Goal: Task Accomplishment & Management: Use online tool/utility

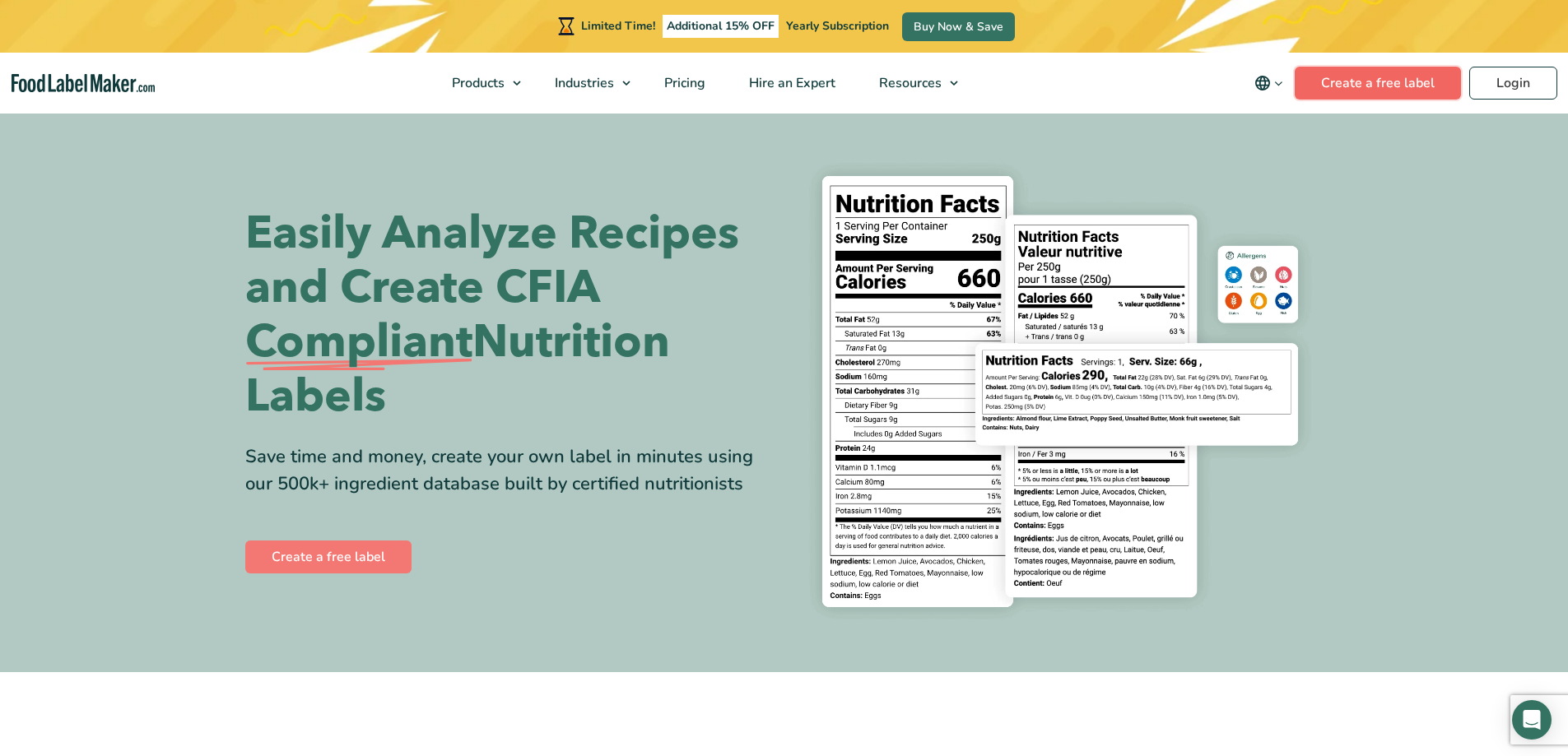
click at [1336, 74] on link "Create a free label" at bounding box center [1378, 83] width 166 height 33
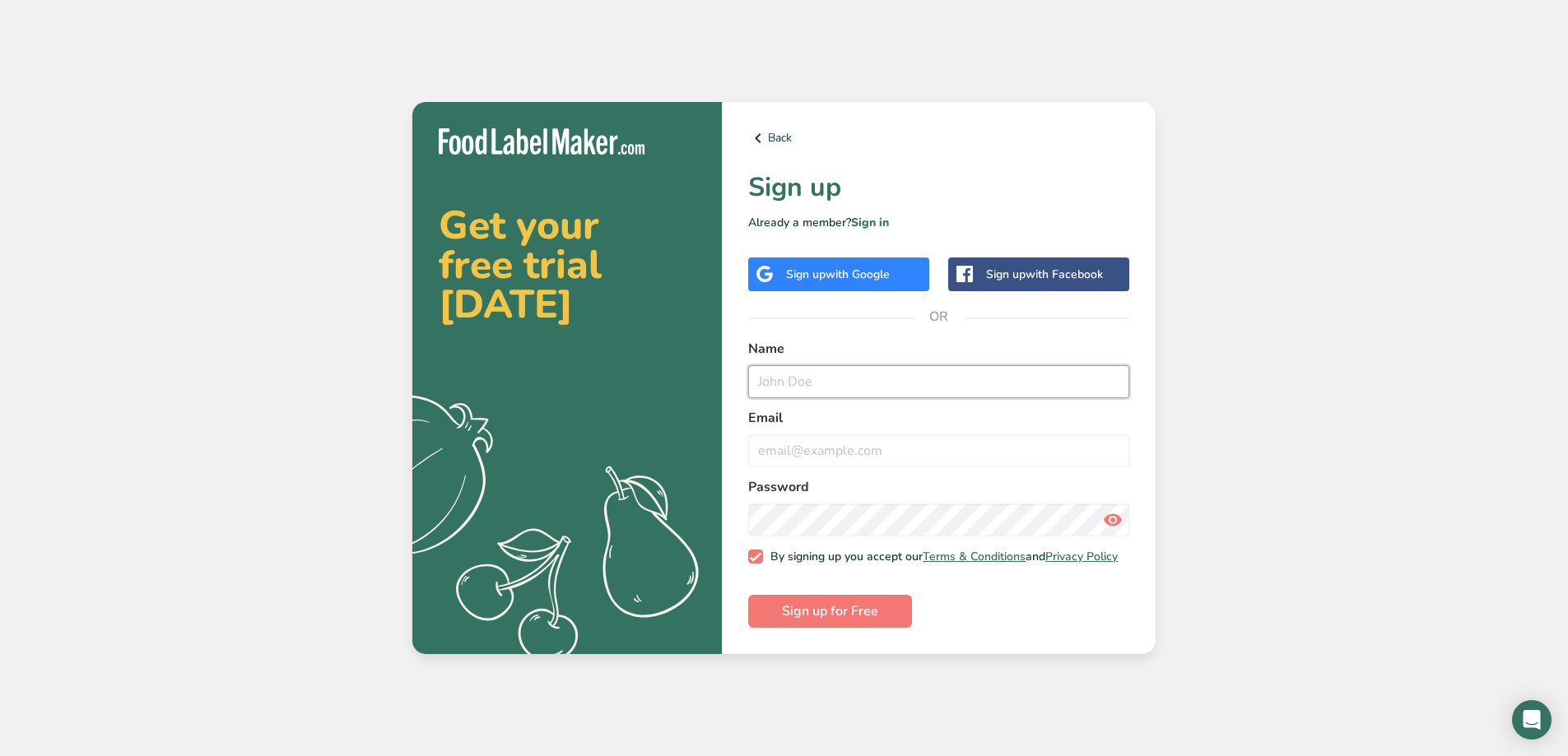
click at [862, 371] on input "text" at bounding box center [938, 381] width 381 height 33
type input "[PERSON_NAME]"
click at [832, 446] on input "email" at bounding box center [938, 450] width 381 height 33
type input "[EMAIL_ADDRESS][DOMAIN_NAME]"
drag, startPoint x: 811, startPoint y: 623, endPoint x: 812, endPoint y: 634, distance: 11.0
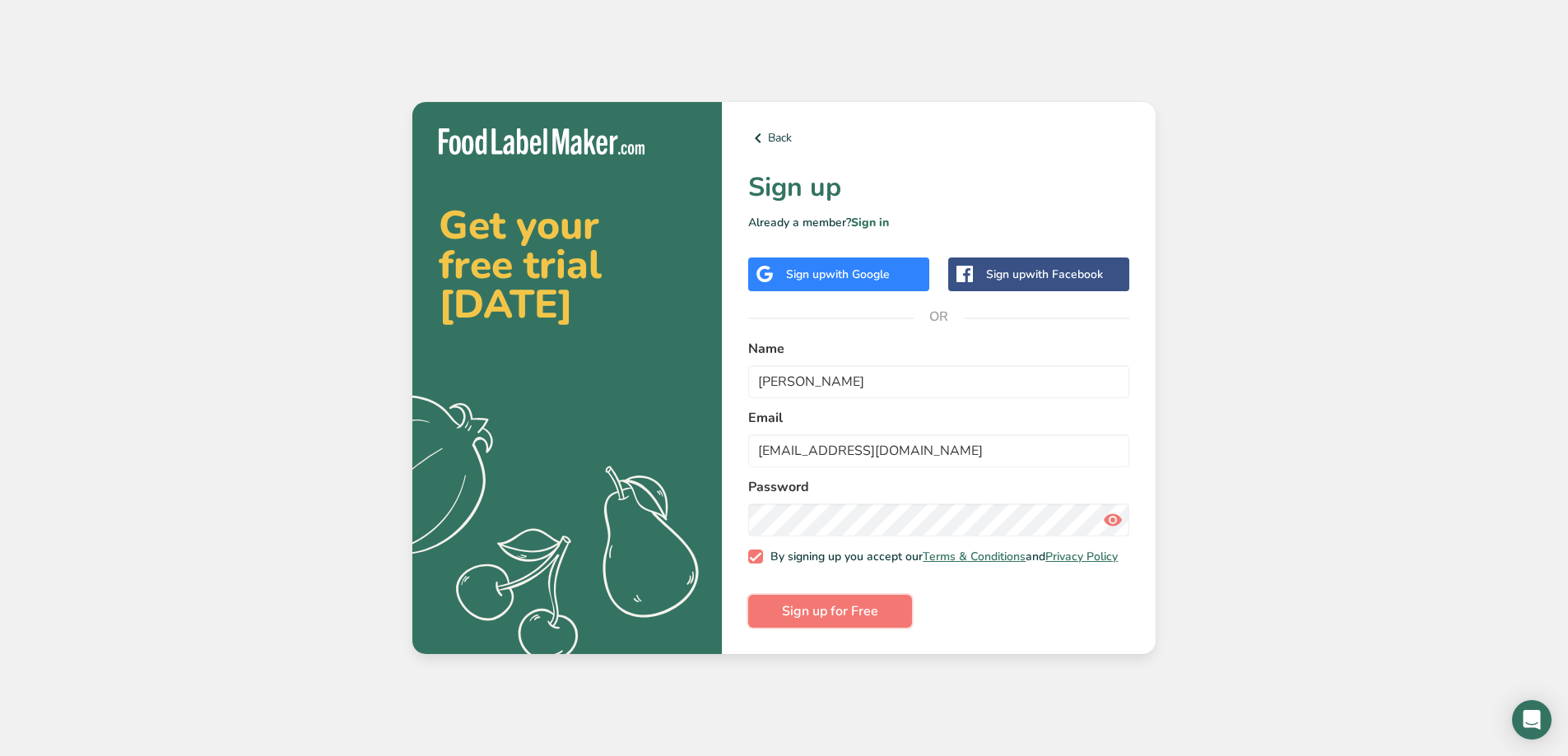
click at [812, 634] on div "Back Sign up Already a member? Sign in Sign up with Google Sign up with Faceboo…" at bounding box center [939, 378] width 434 height 553
click at [827, 604] on button "Sign up for Free" at bounding box center [830, 611] width 163 height 33
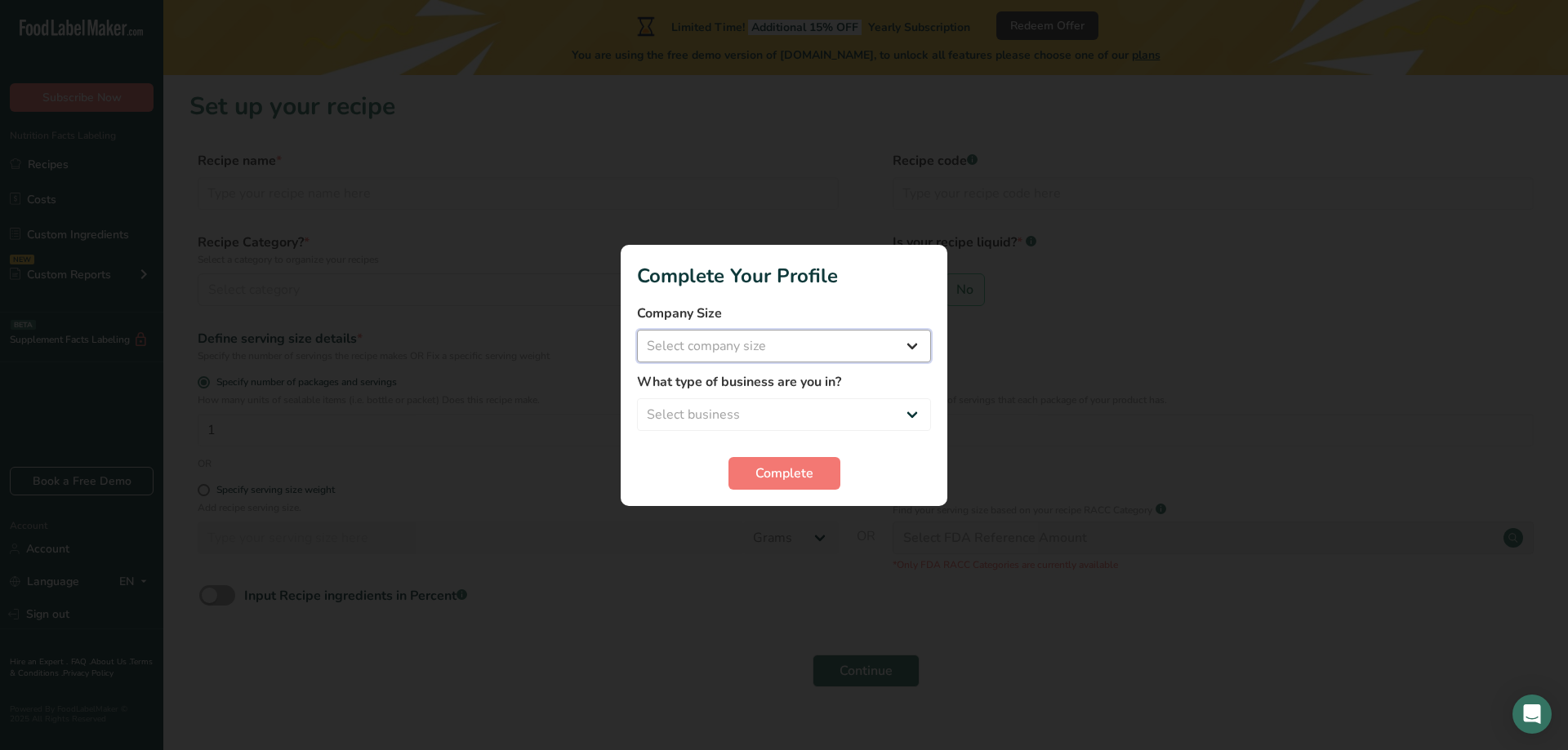
click at [712, 350] on select "Select company size Fewer than 10 Employees 10 to 50 Employees 51 to 500 Employ…" at bounding box center [784, 346] width 294 height 32
select select "1"
click at [637, 330] on select "Select company size Fewer than 10 Employees 10 to 50 Employees 51 to 500 Employ…" at bounding box center [784, 346] width 294 height 32
click at [722, 417] on select "Select business Packaged Food Manufacturer Restaurant & Cafe Bakery Meal Plans …" at bounding box center [784, 414] width 294 height 32
select select "1"
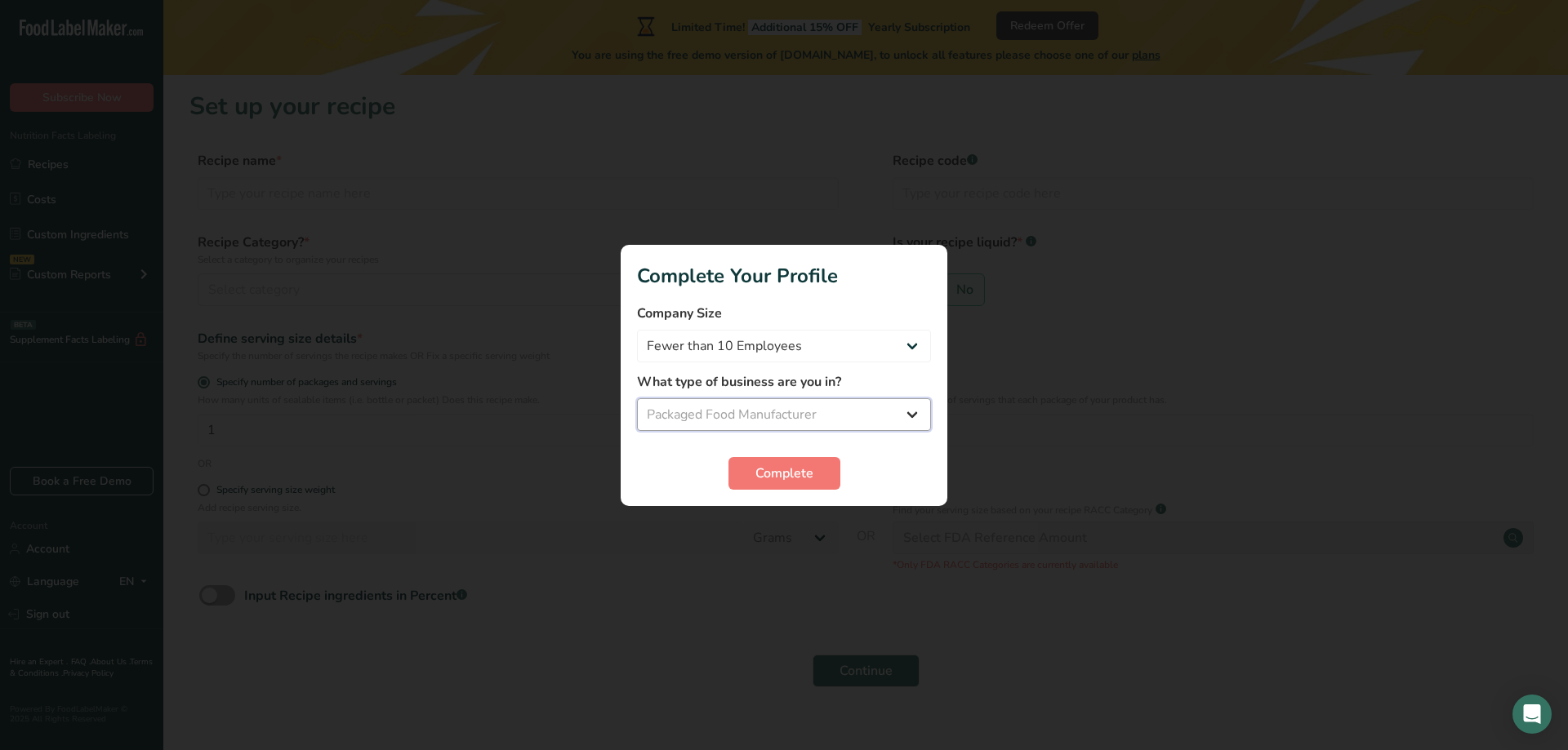
click at [637, 399] on select "Select business Packaged Food Manufacturer Restaurant & Cafe Bakery Meal Plans …" at bounding box center [784, 414] width 294 height 32
click at [768, 466] on span "Complete" at bounding box center [784, 474] width 58 height 20
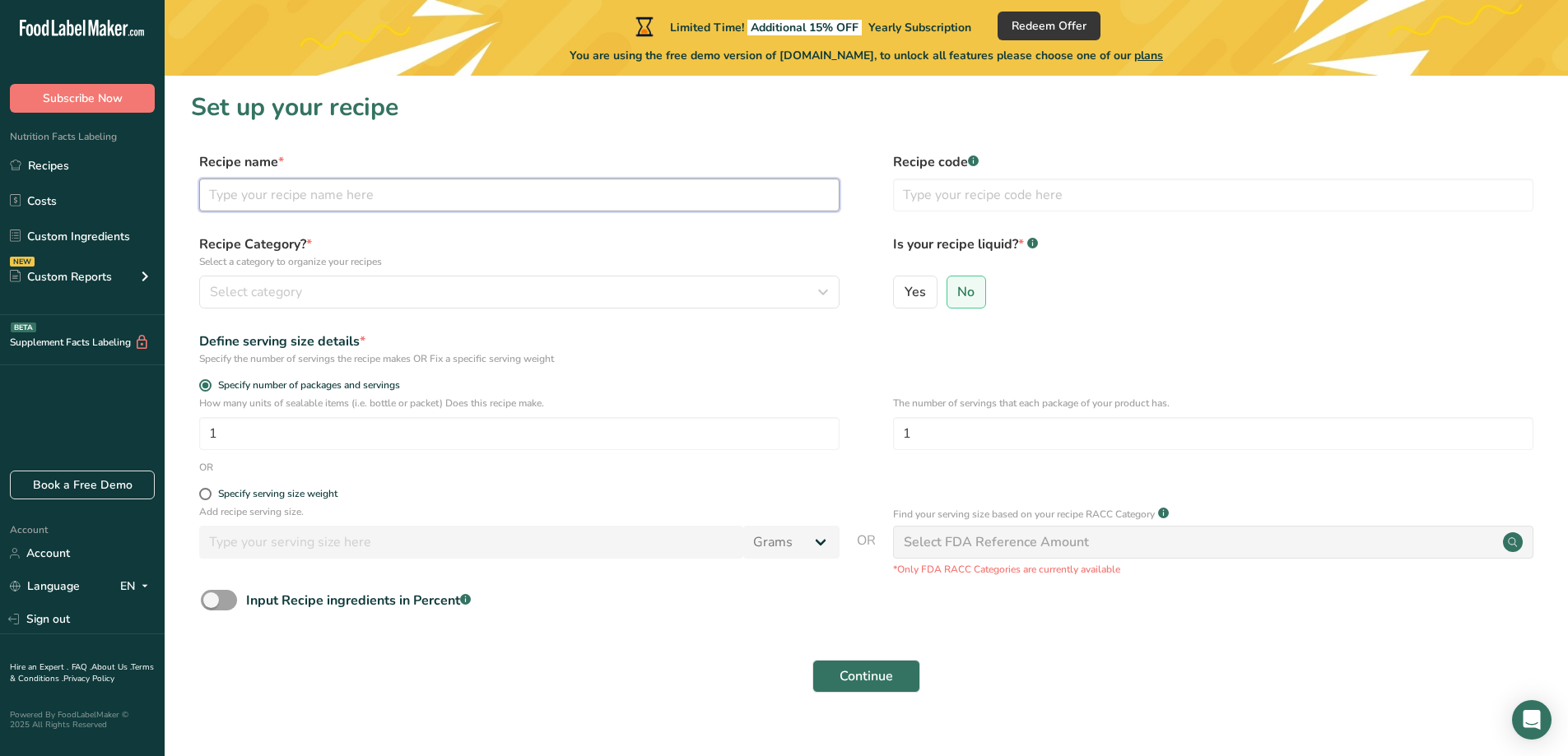
click at [616, 183] on input "text" at bounding box center [520, 194] width 641 height 33
type input "punjabi cookies"
click at [337, 301] on div "Select category" at bounding box center [515, 293] width 609 height 20
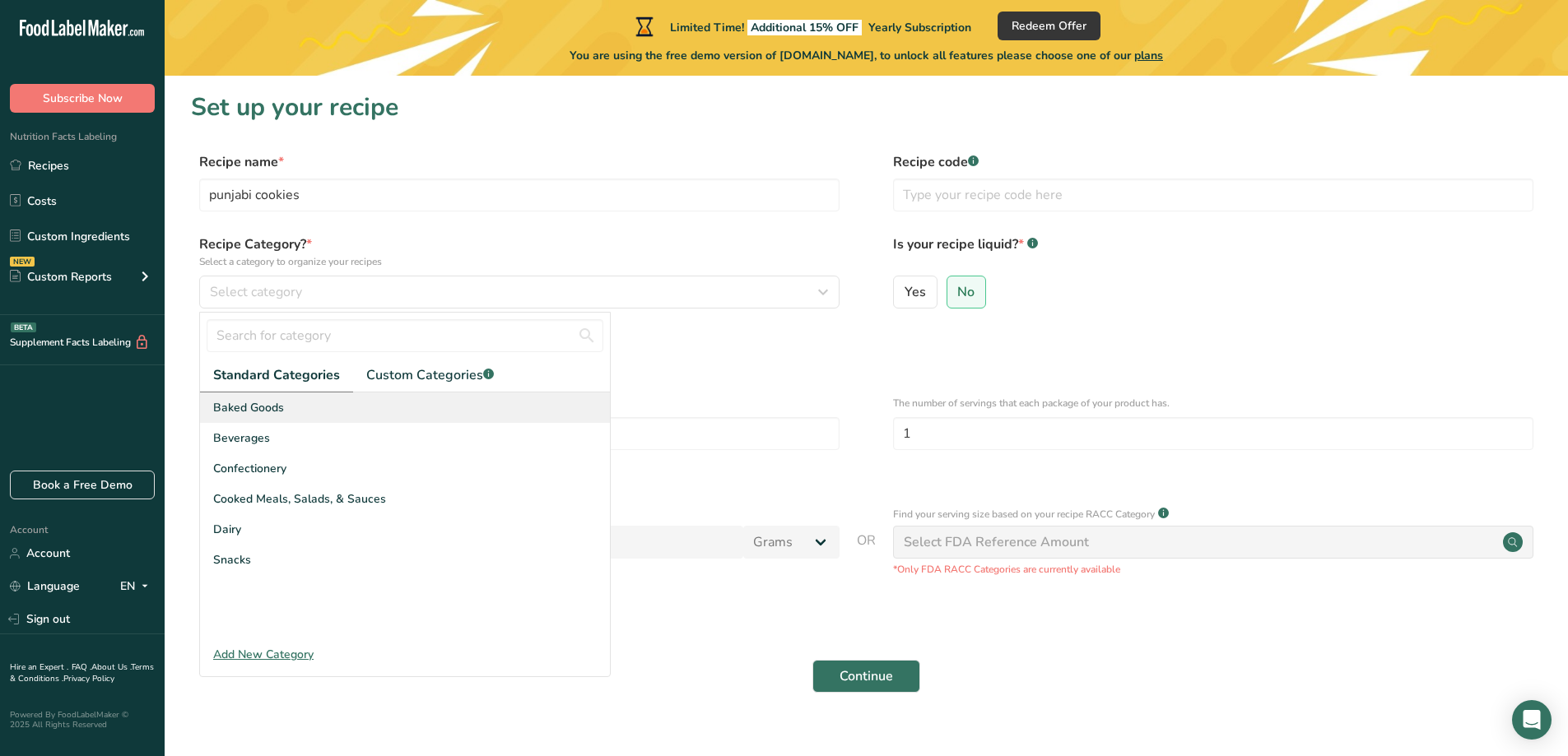
click at [380, 405] on div "Baked Goods" at bounding box center [405, 408] width 410 height 31
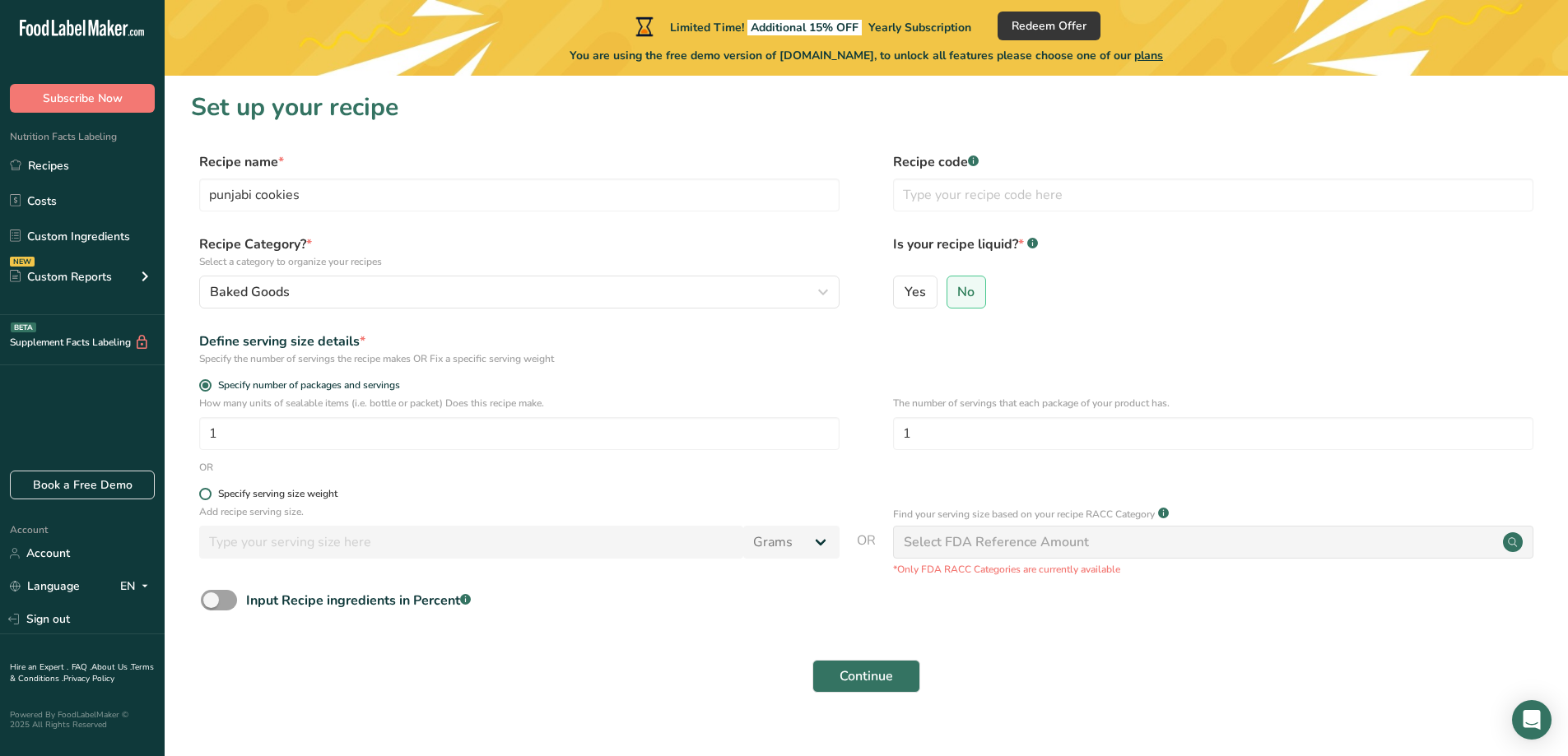
click at [279, 496] on div "Specify serving size weight" at bounding box center [278, 493] width 119 height 13
click at [210, 496] on input "Specify serving size weight" at bounding box center [204, 493] width 11 height 11
radio input "true"
radio input "false"
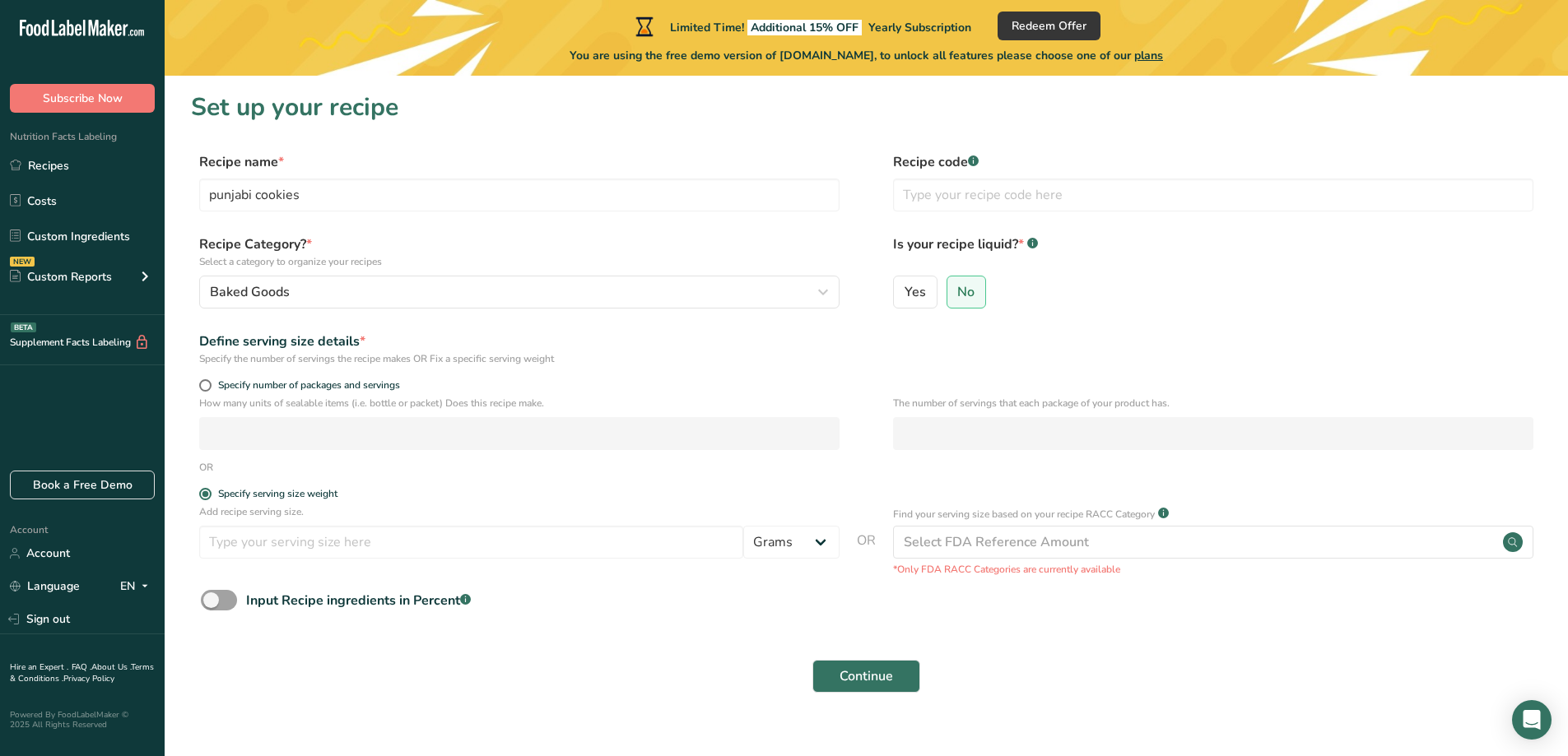
click at [279, 488] on div "Specify serving size weight" at bounding box center [278, 493] width 119 height 13
click at [210, 488] on input "Specify serving size weight" at bounding box center [204, 493] width 11 height 11
click at [232, 383] on span "Specify number of packages and servings" at bounding box center [306, 385] width 188 height 13
click at [210, 383] on input "Specify number of packages and servings" at bounding box center [204, 385] width 11 height 11
radio input "true"
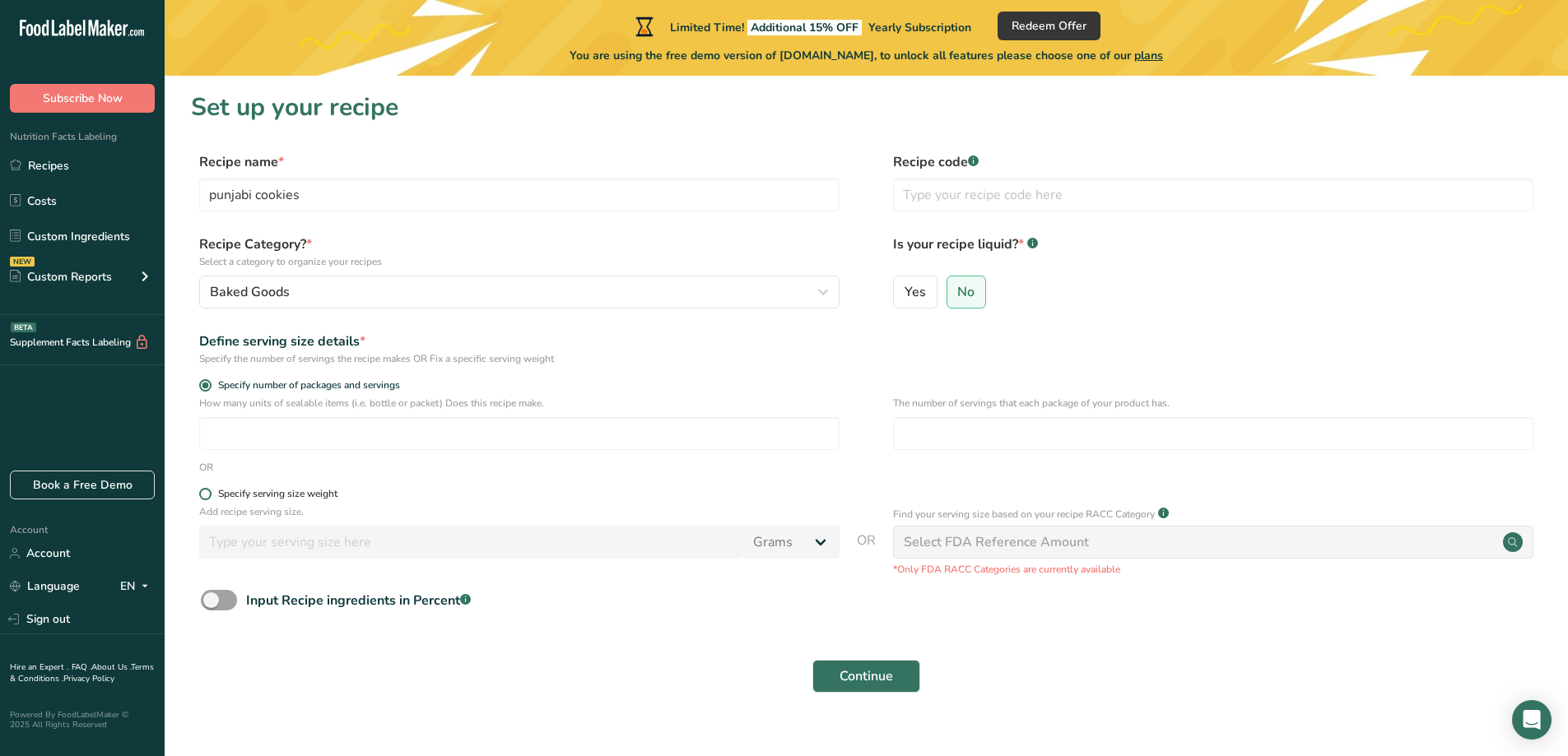
click at [266, 493] on div "Specify serving size weight" at bounding box center [278, 493] width 119 height 13
click at [210, 493] on input "Specify serving size weight" at bounding box center [204, 493] width 11 height 11
radio input "true"
radio input "false"
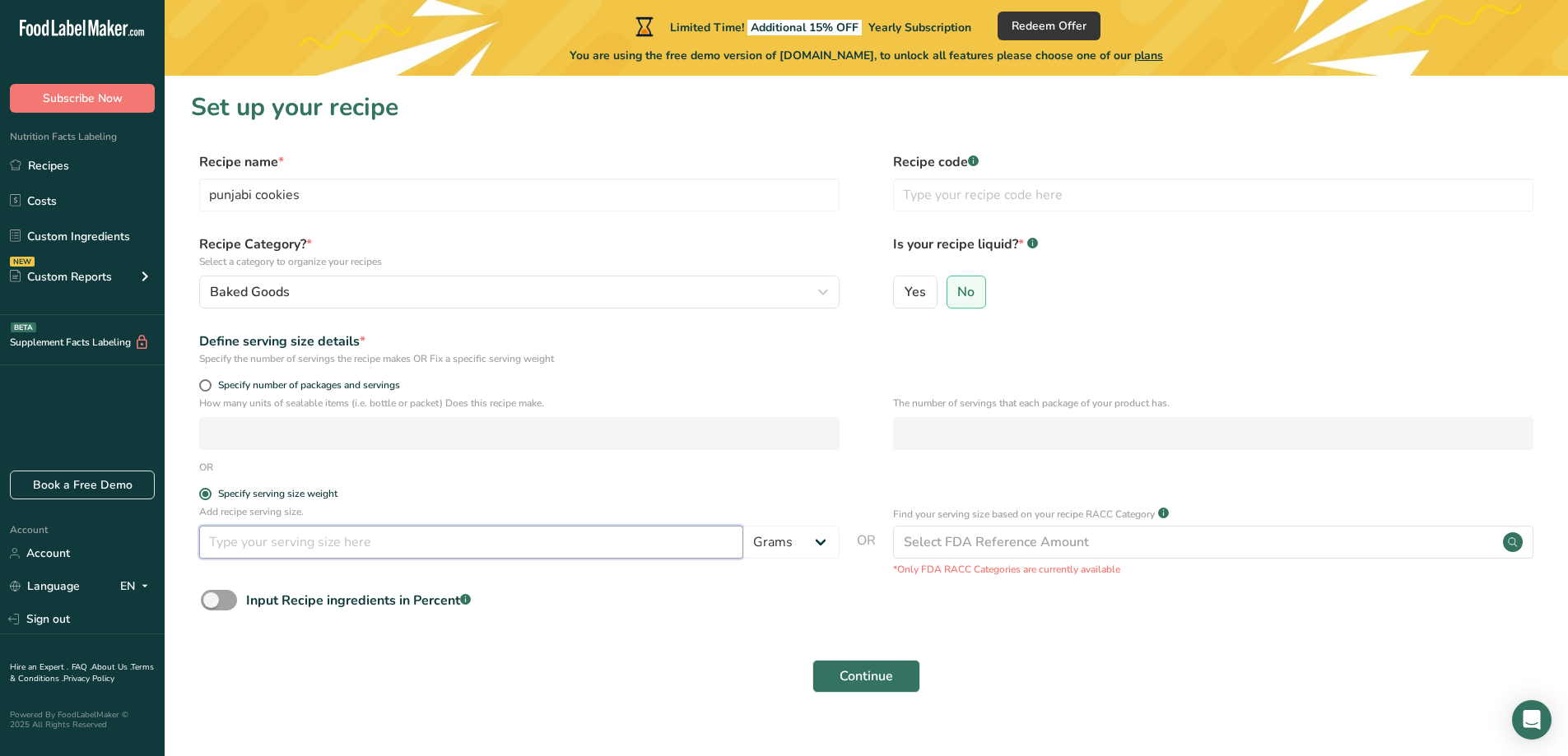
click at [547, 530] on input "number" at bounding box center [471, 542] width 544 height 33
type input "100"
click at [1311, 545] on div "Select FDA Reference Amount" at bounding box center [1214, 542] width 641 height 33
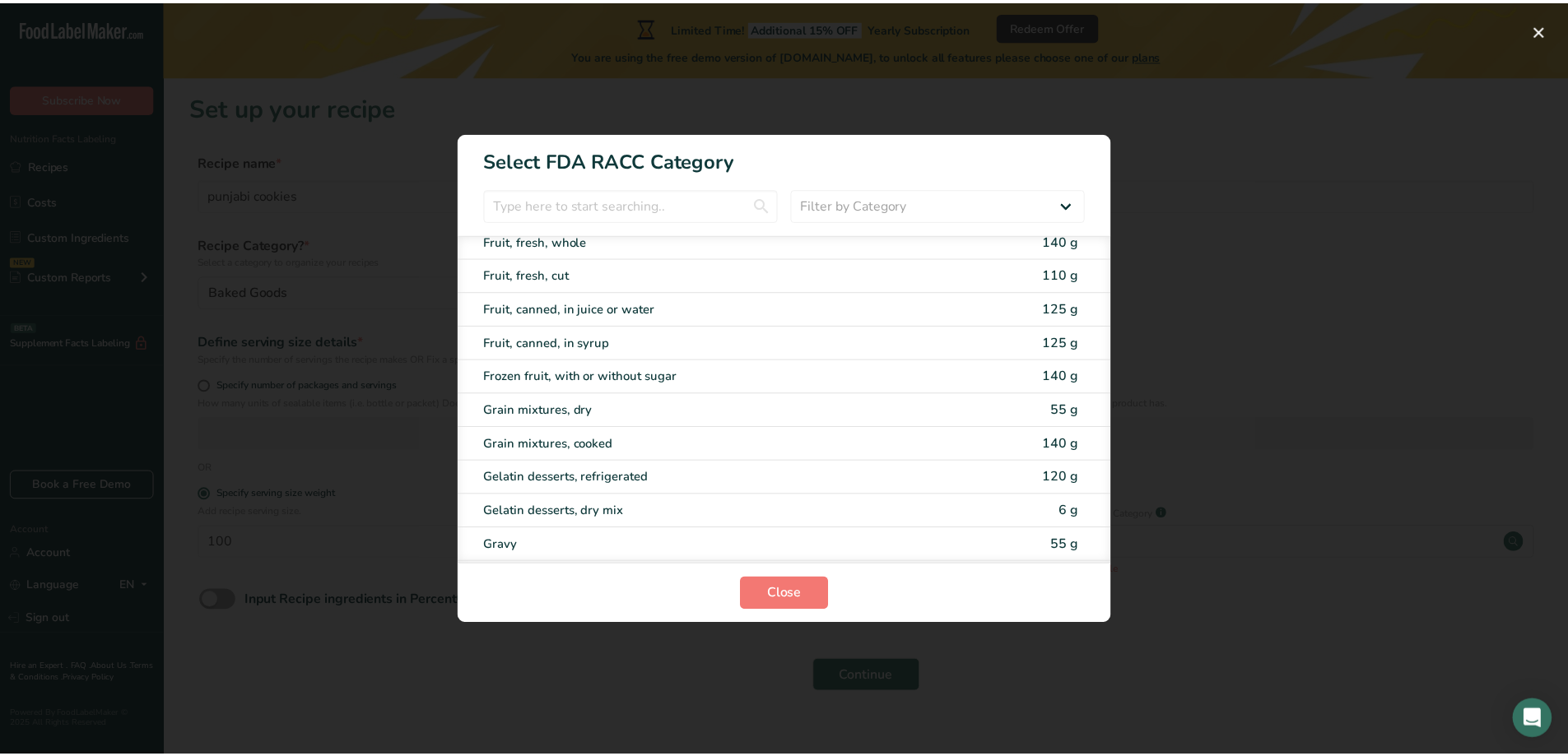
scroll to position [1728, 0]
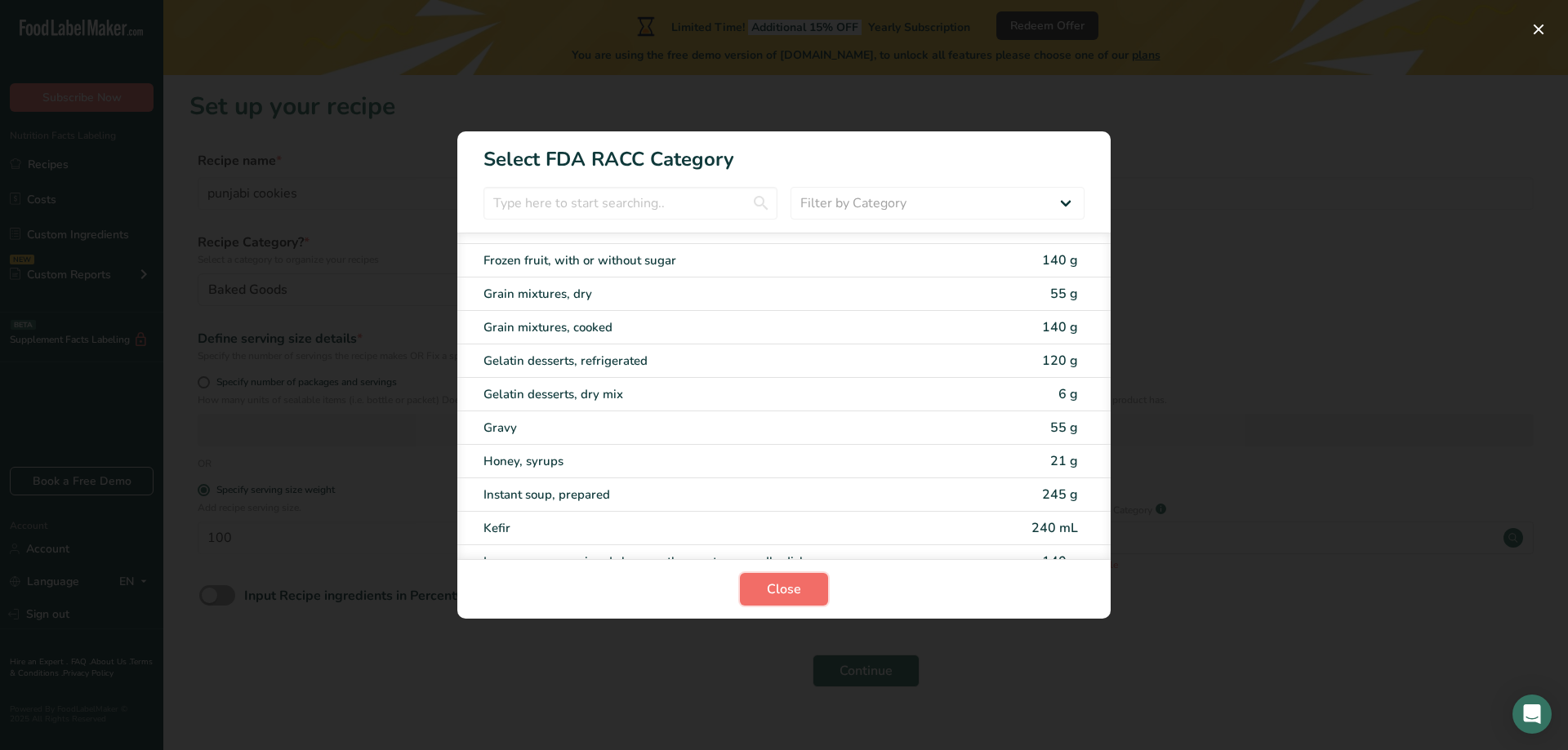
click at [820, 584] on button "Close" at bounding box center [784, 589] width 89 height 32
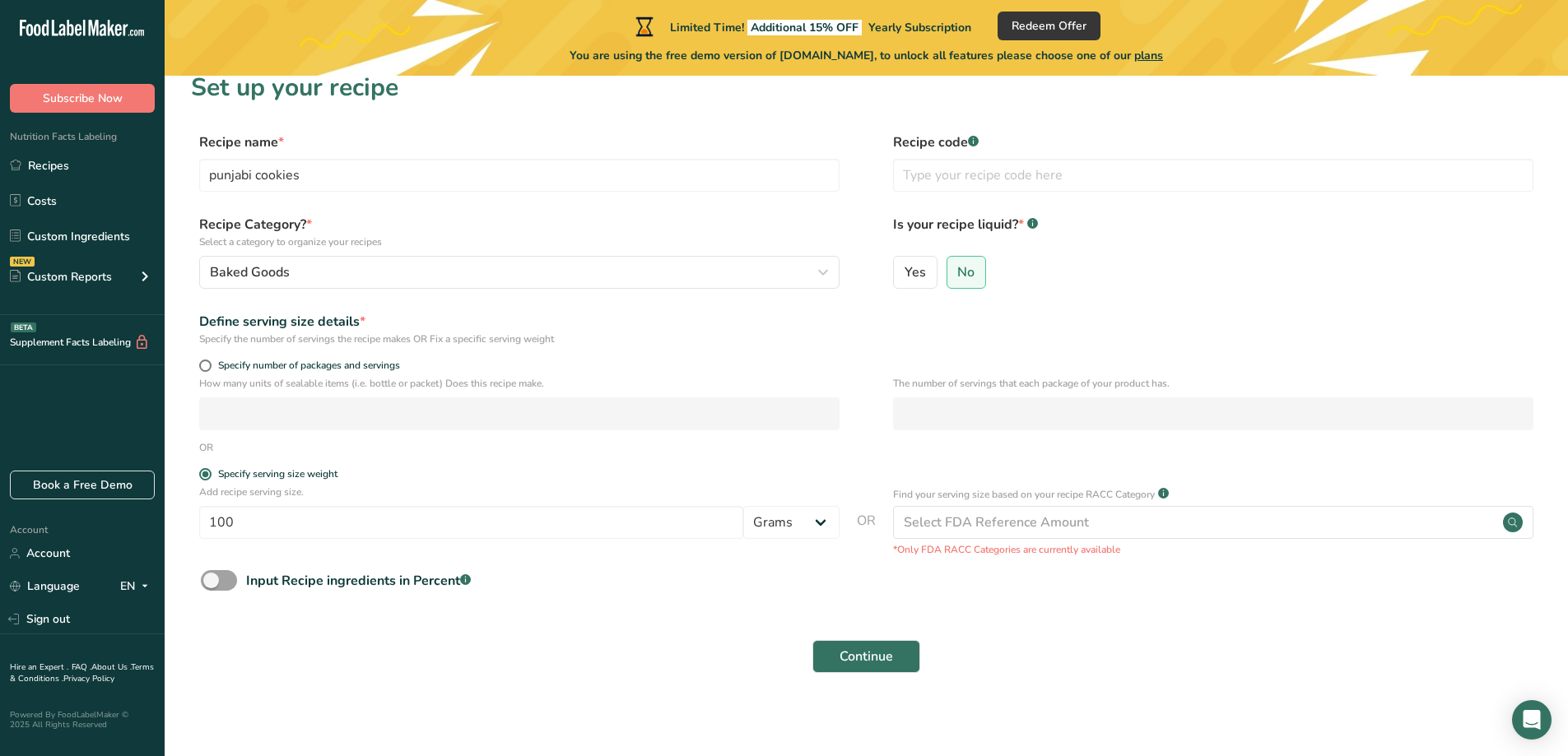
scroll to position [26, 0]
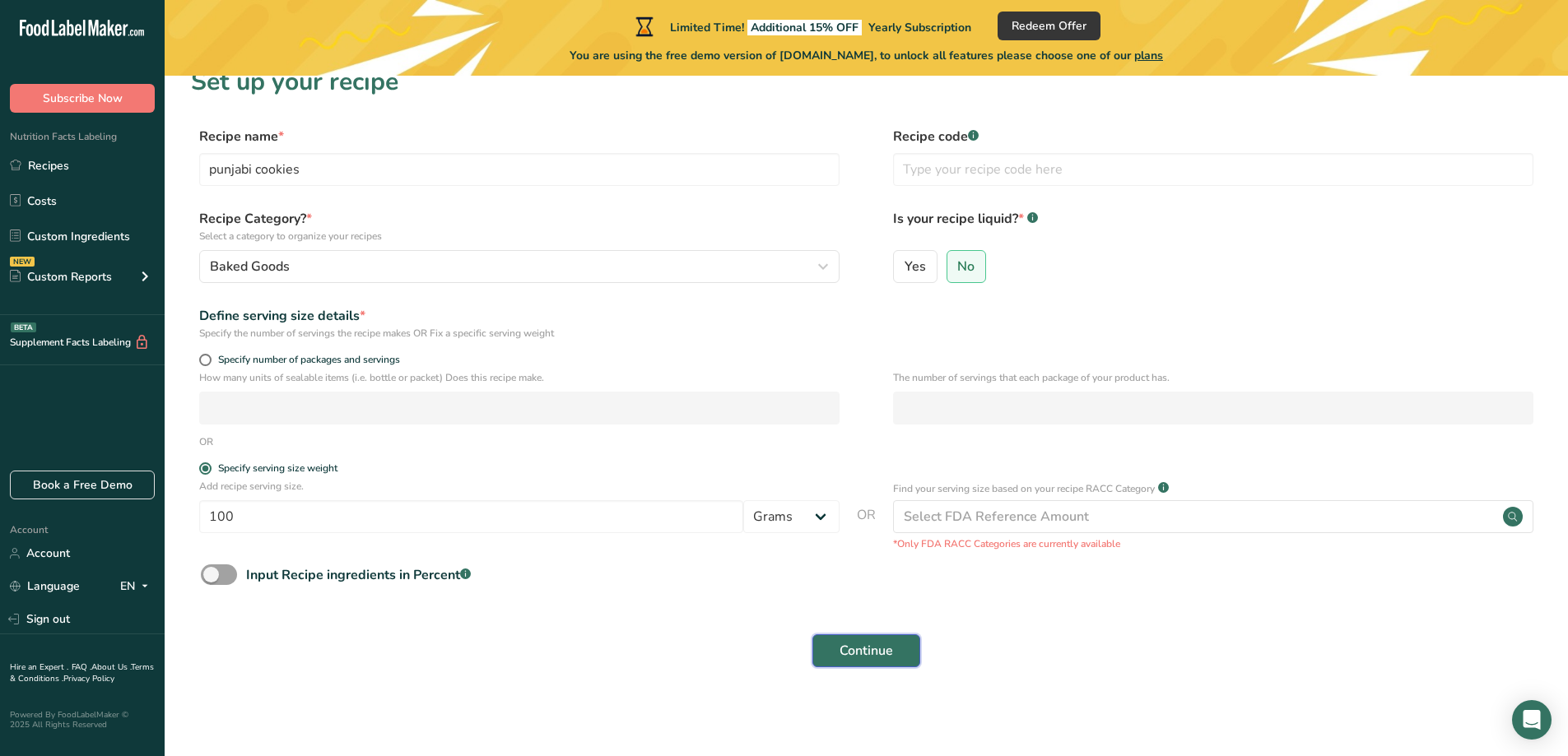
click at [835, 652] on button "Continue" at bounding box center [866, 650] width 108 height 33
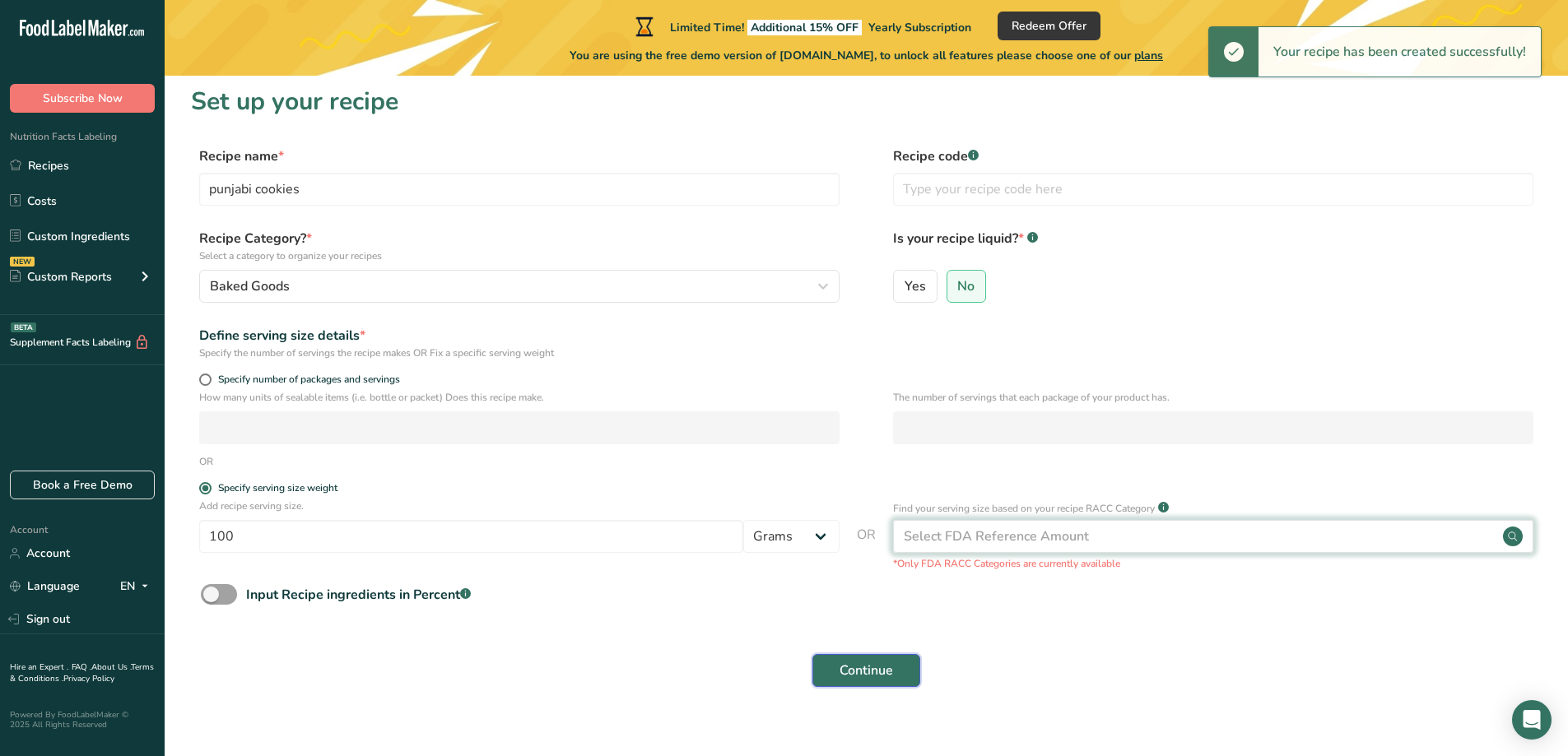
scroll to position [0, 0]
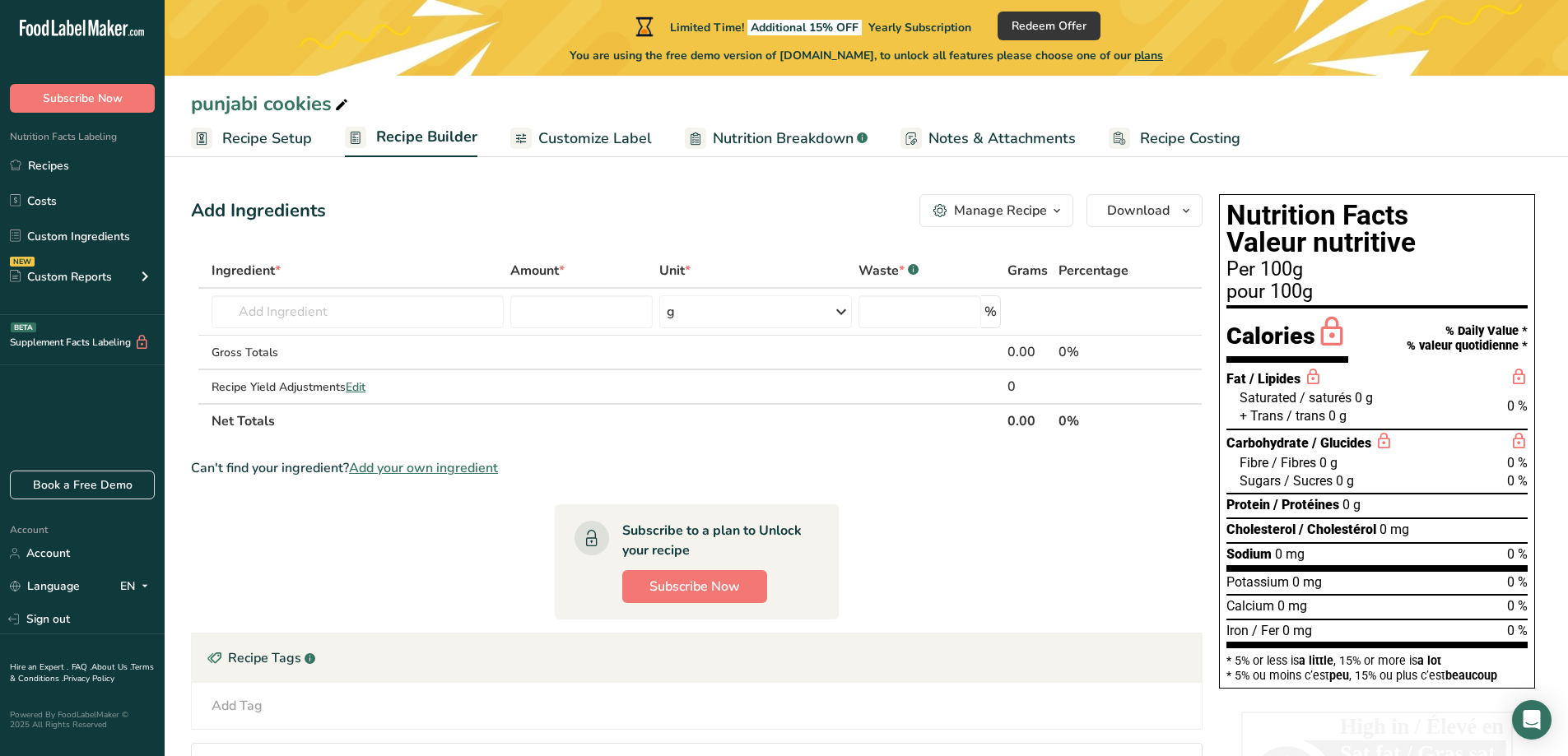
click at [606, 137] on span "Customize Label" at bounding box center [596, 138] width 113 height 23
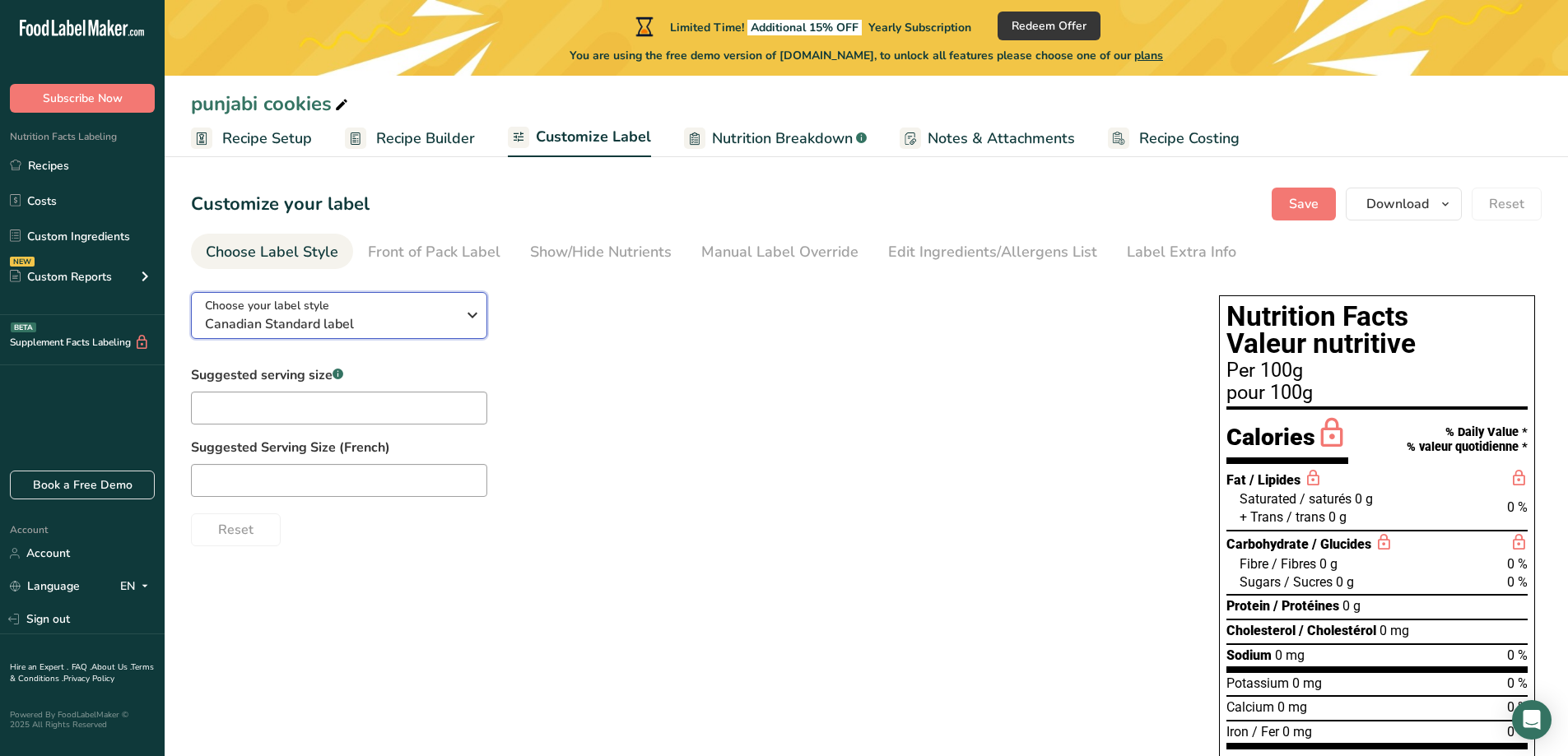
click at [458, 319] on div "Choose your label style Canadian Standard label" at bounding box center [337, 315] width 264 height 37
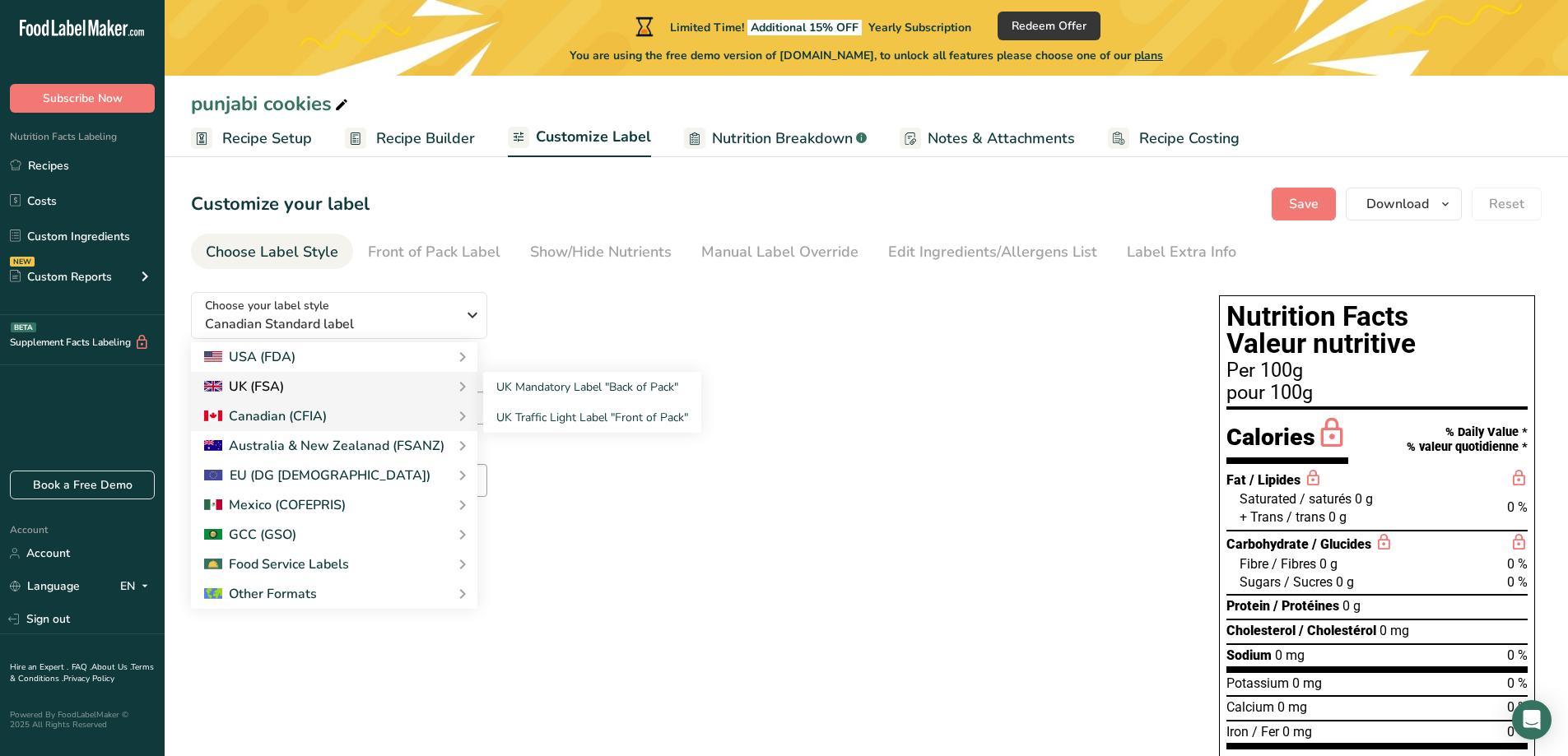
click at [419, 378] on div "UK (FSA)" at bounding box center [334, 387] width 260 height 20
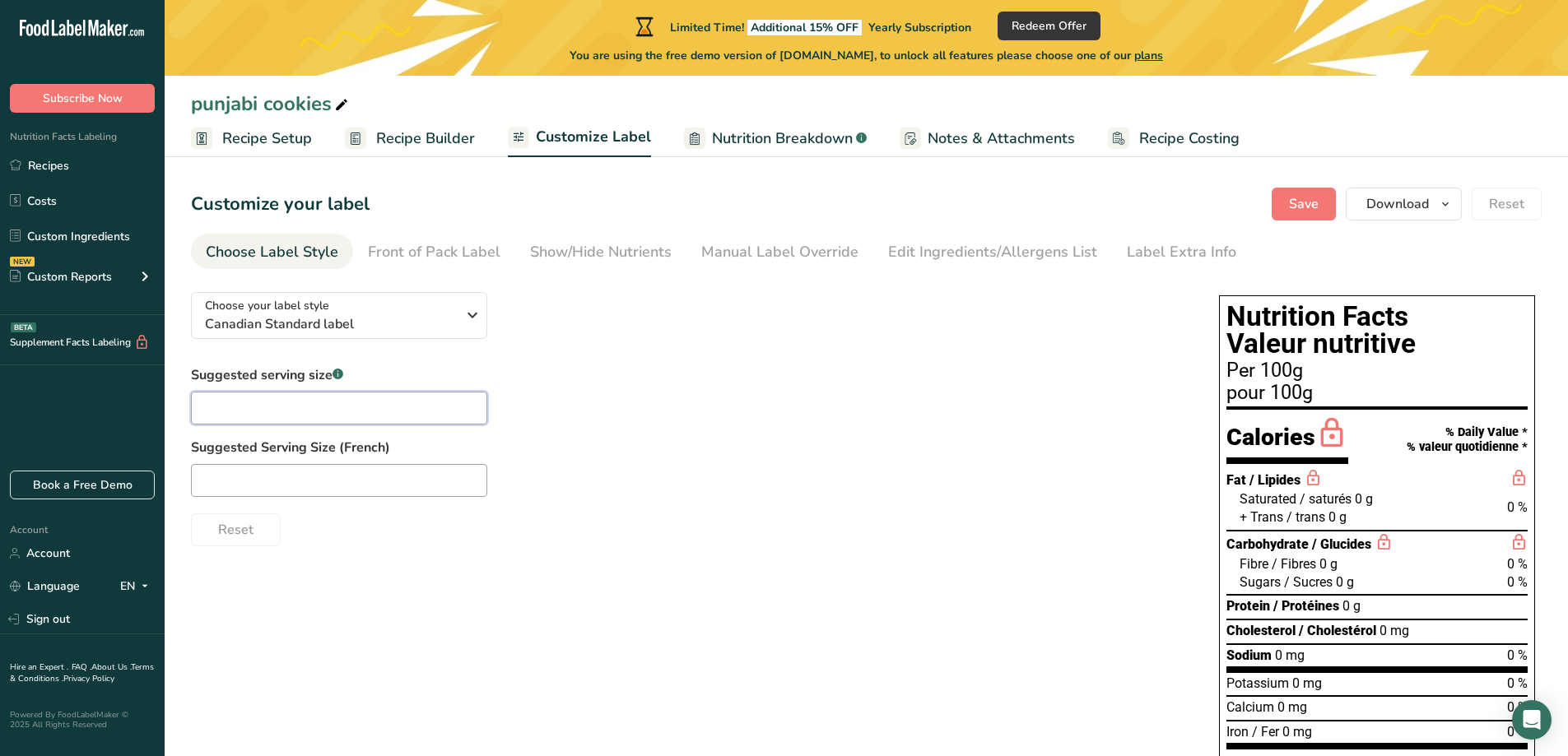
click at [410, 402] on input "text" at bounding box center [339, 408] width 296 height 33
click at [415, 140] on span "Recipe Builder" at bounding box center [425, 138] width 98 height 23
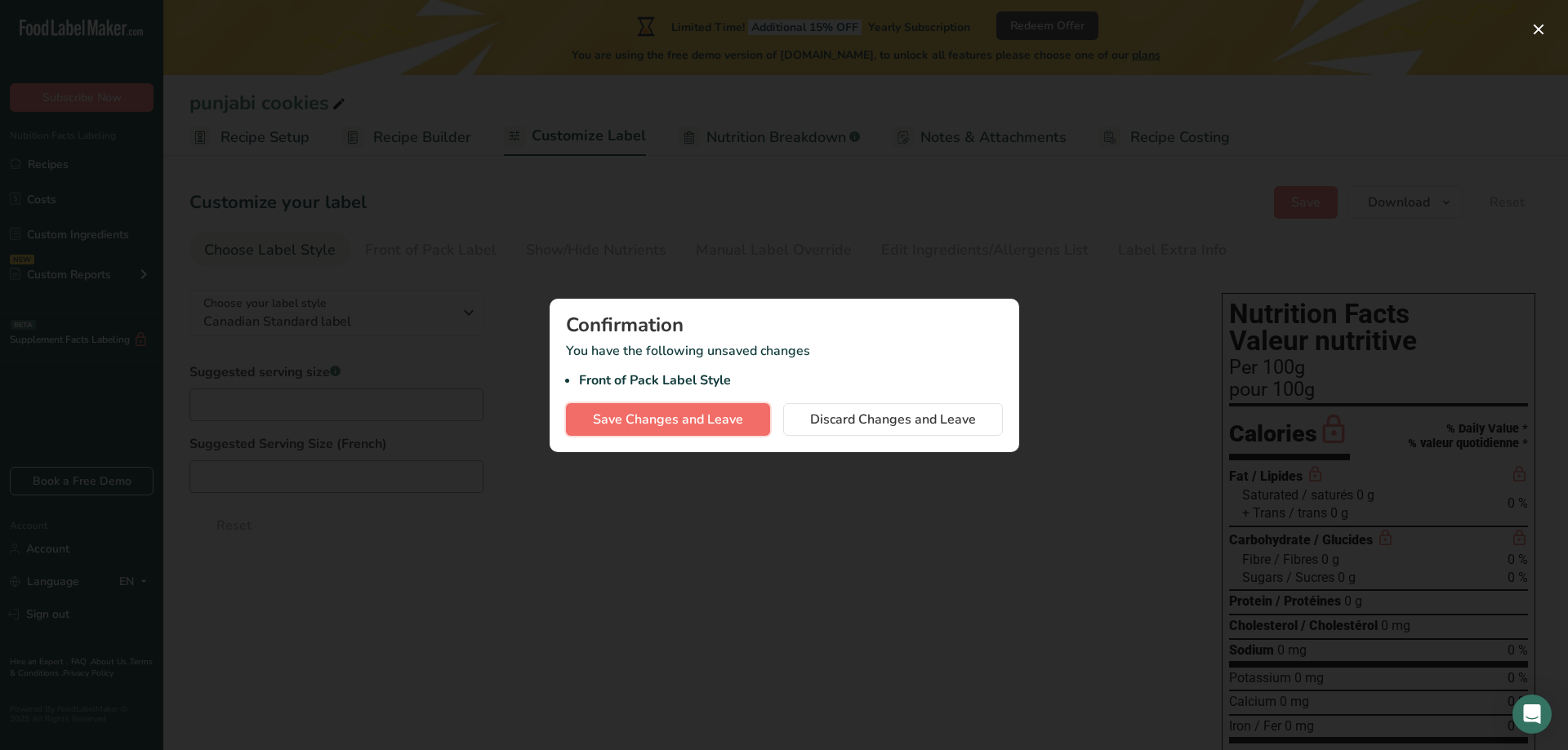
click at [742, 423] on span "Save Changes and Leave" at bounding box center [669, 420] width 151 height 20
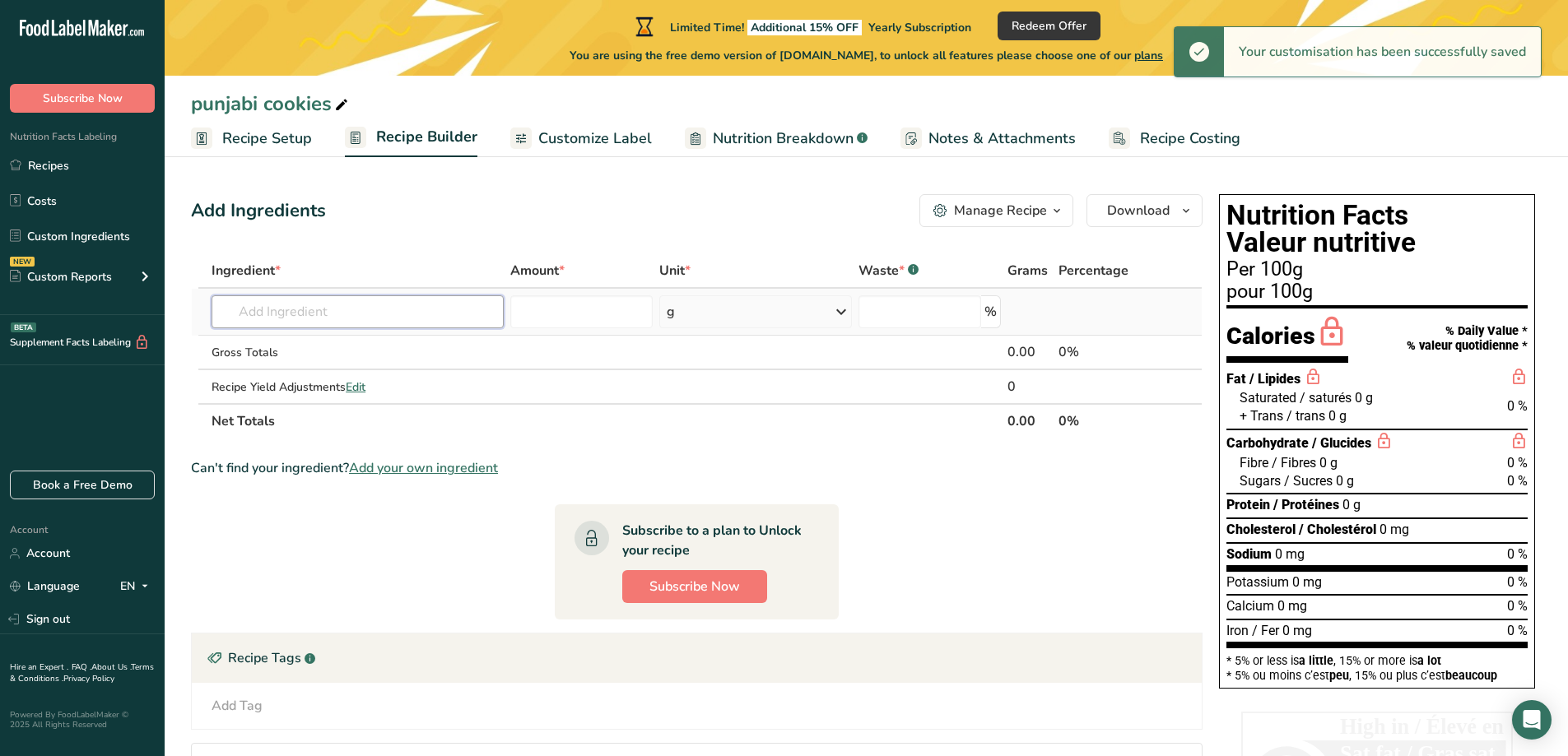
click at [386, 310] on input "text" at bounding box center [358, 311] width 292 height 33
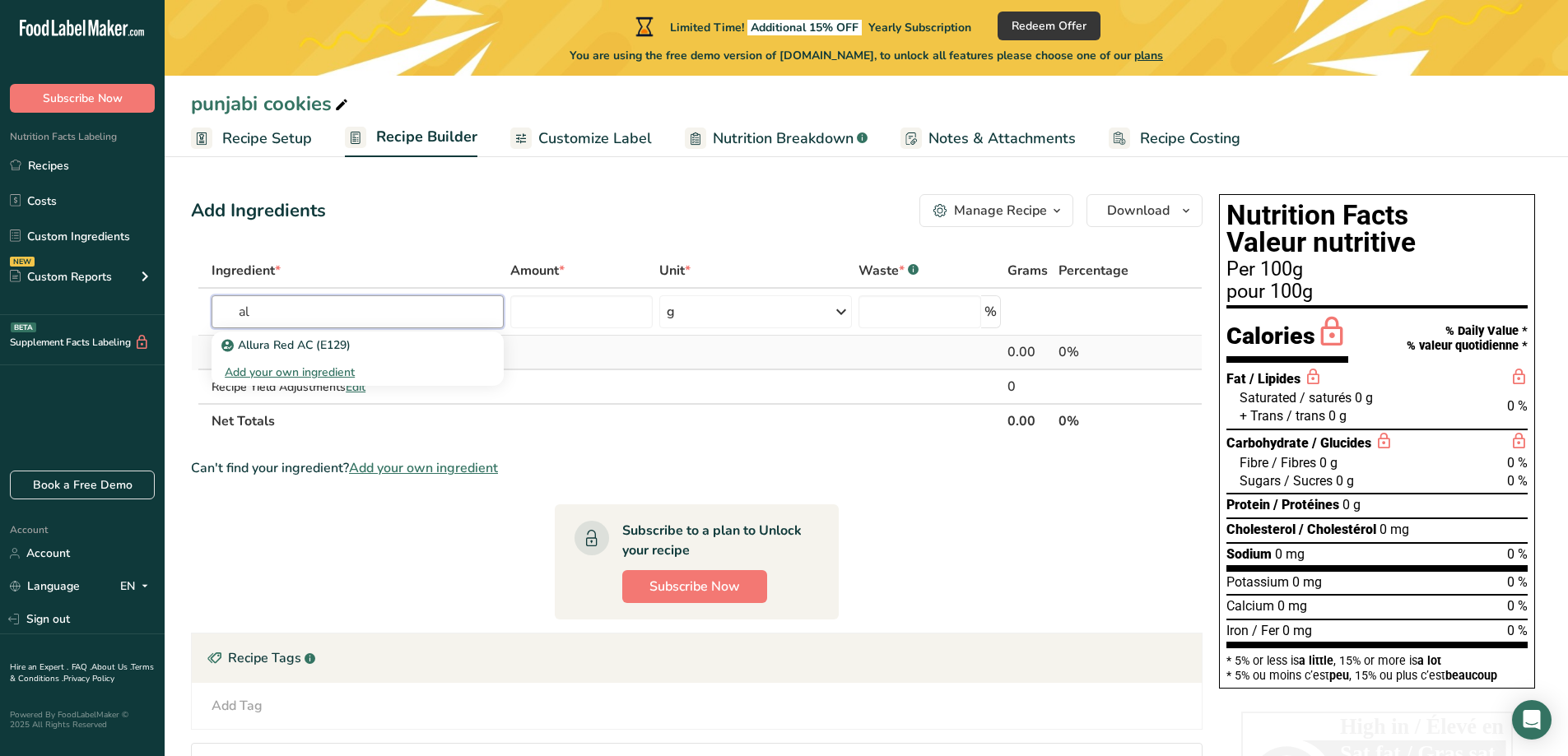
type input "a"
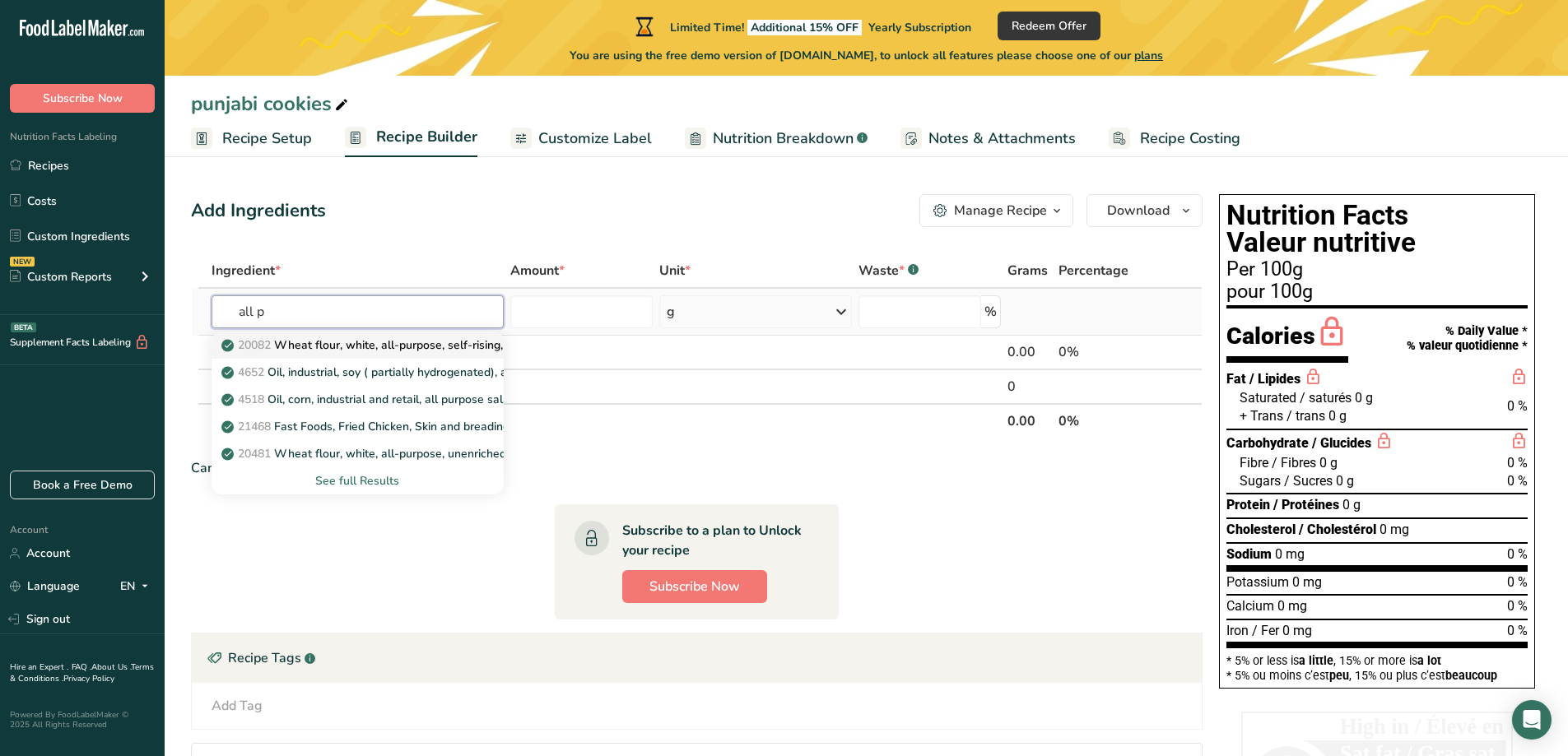
type input "all p"
click at [430, 344] on p "20082 Wheat flour, white, all-purpose, self-rising, enriched" at bounding box center [388, 345] width 327 height 18
type input "Wheat flour, white, all-purpose, self-rising, enriched"
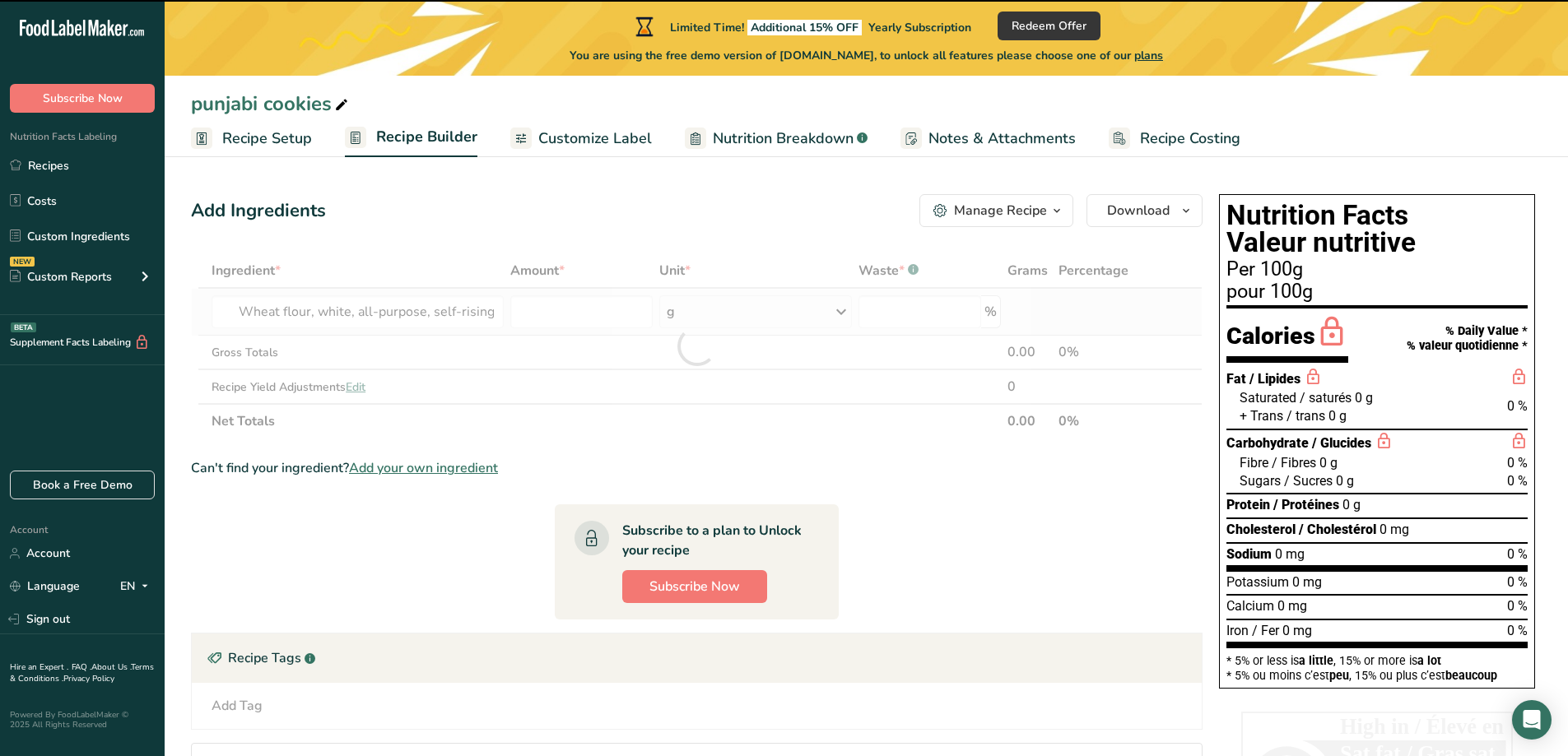
type input "0"
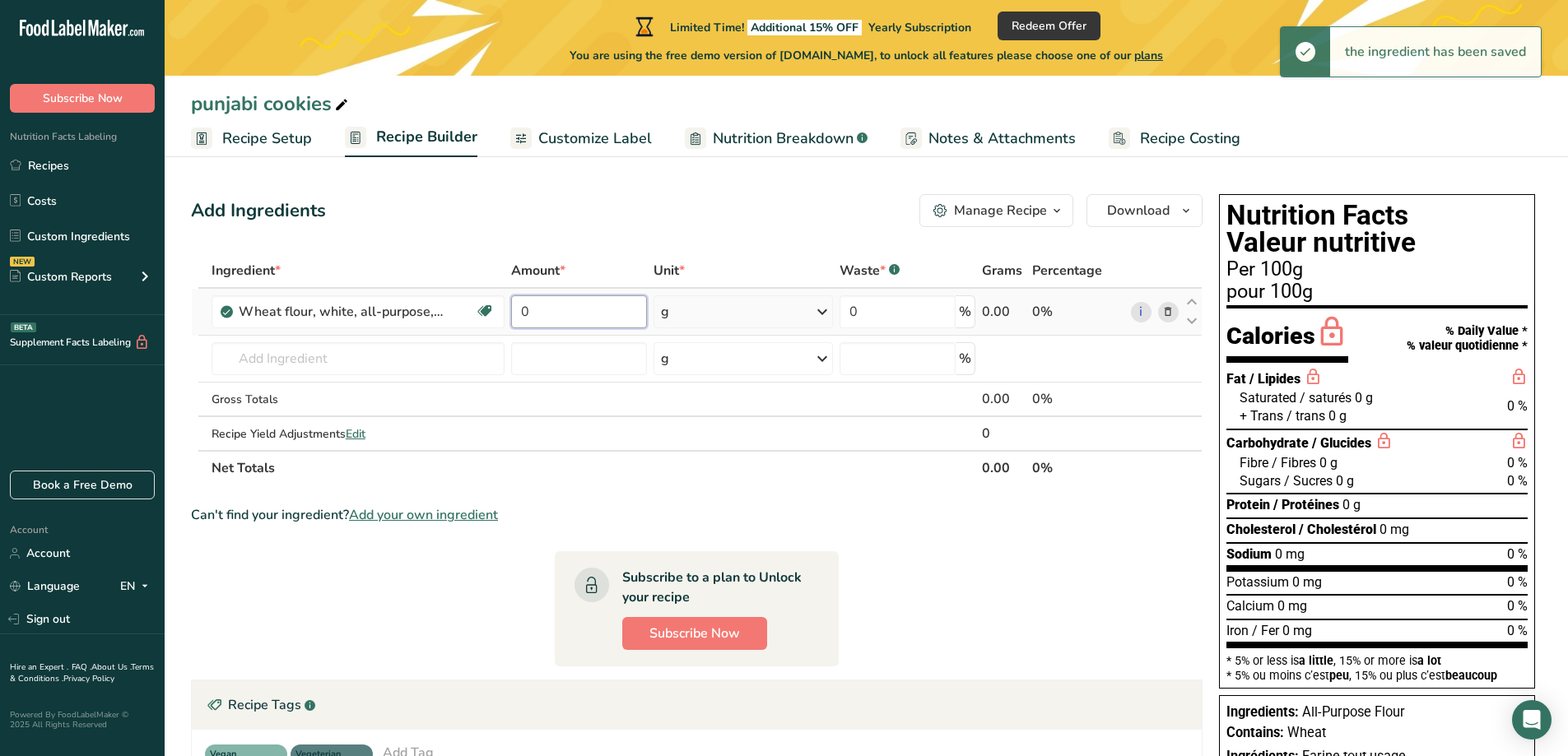
click at [542, 313] on input "0" at bounding box center [579, 311] width 136 height 33
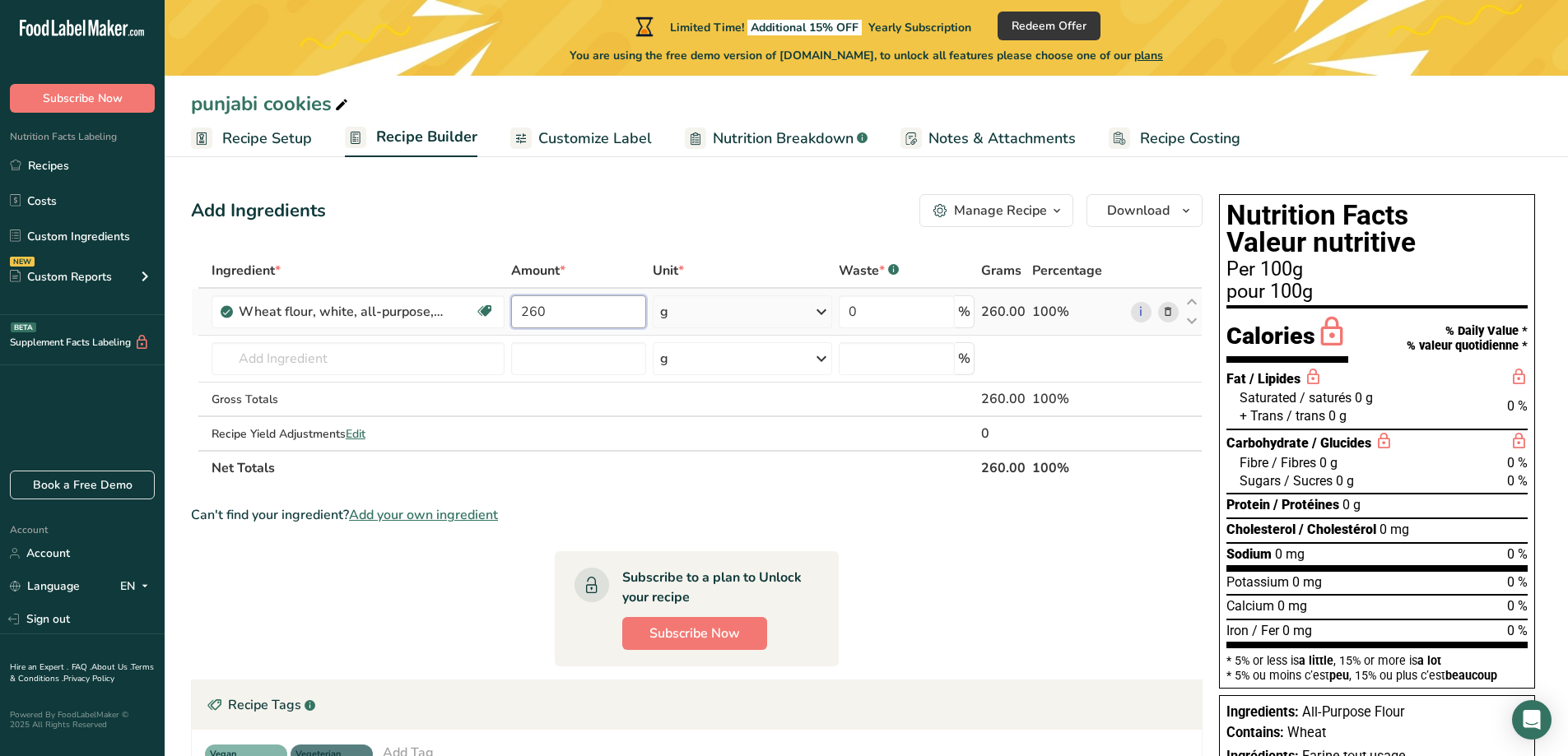
type input "260"
click at [807, 303] on div "Ingredient * Amount * Unit * Waste * .a-a{fill:#347362;}.b-a{fill:#fff;} Grams …" at bounding box center [696, 369] width 1012 height 232
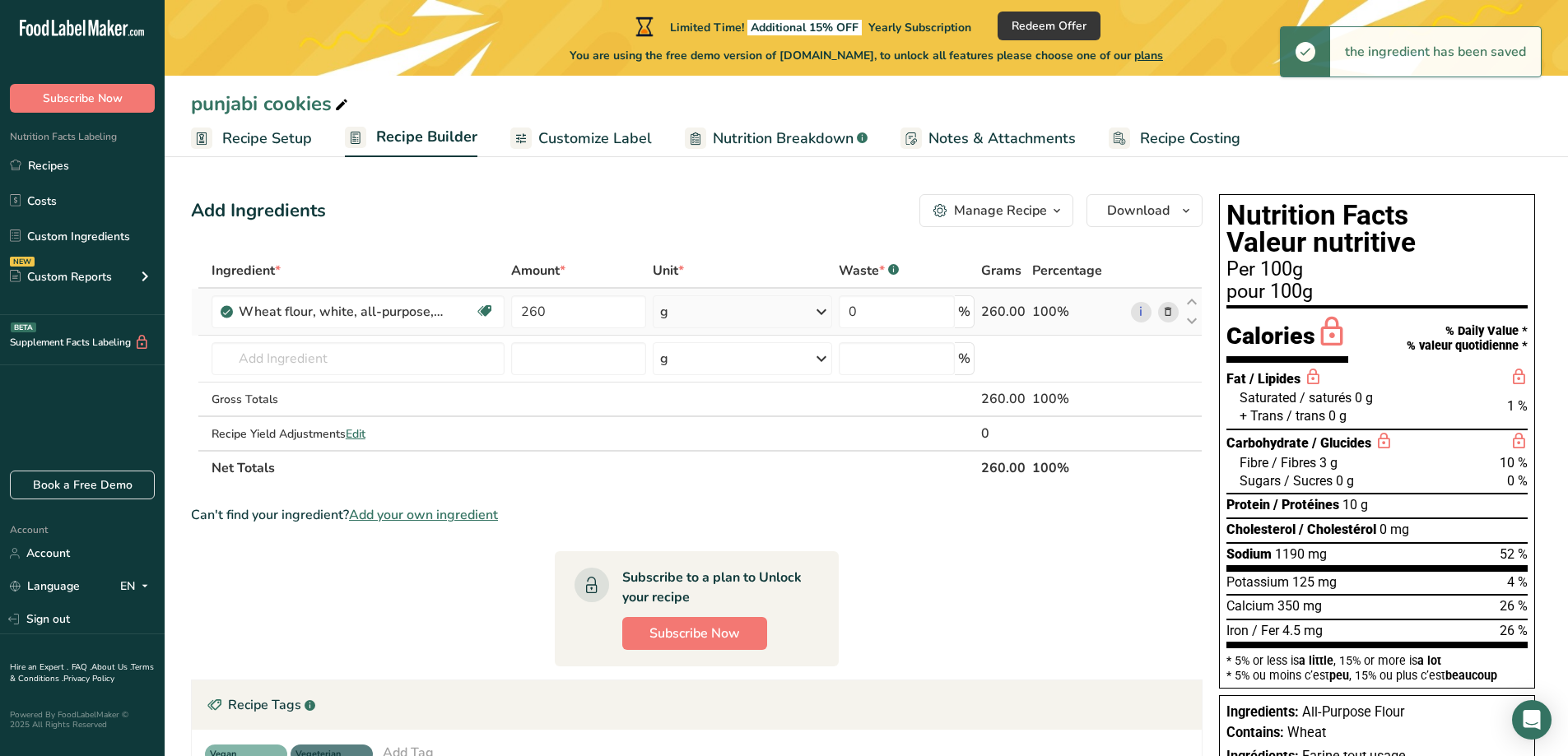
click at [819, 315] on icon at bounding box center [822, 312] width 20 height 30
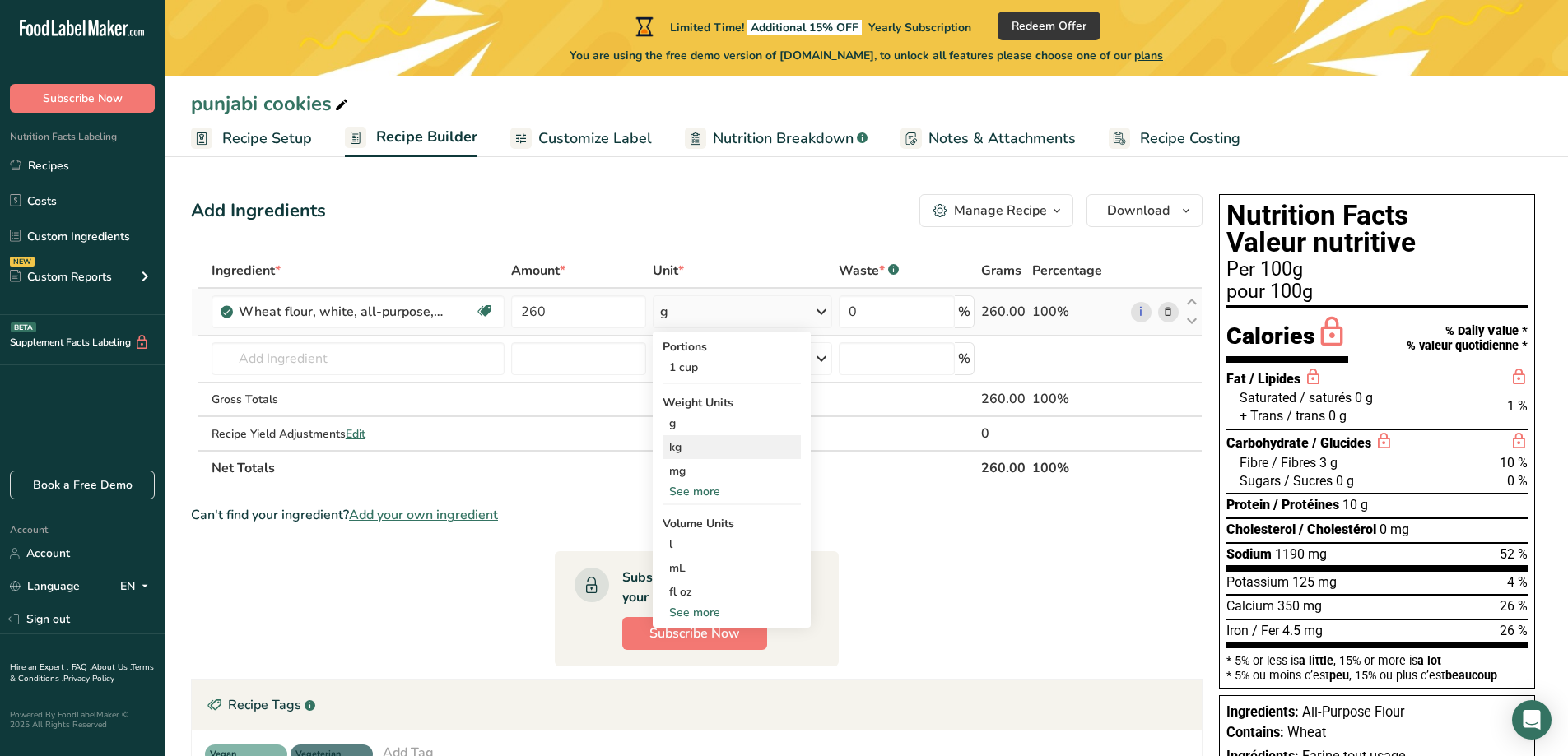
click at [676, 449] on div "kg" at bounding box center [732, 447] width 138 height 24
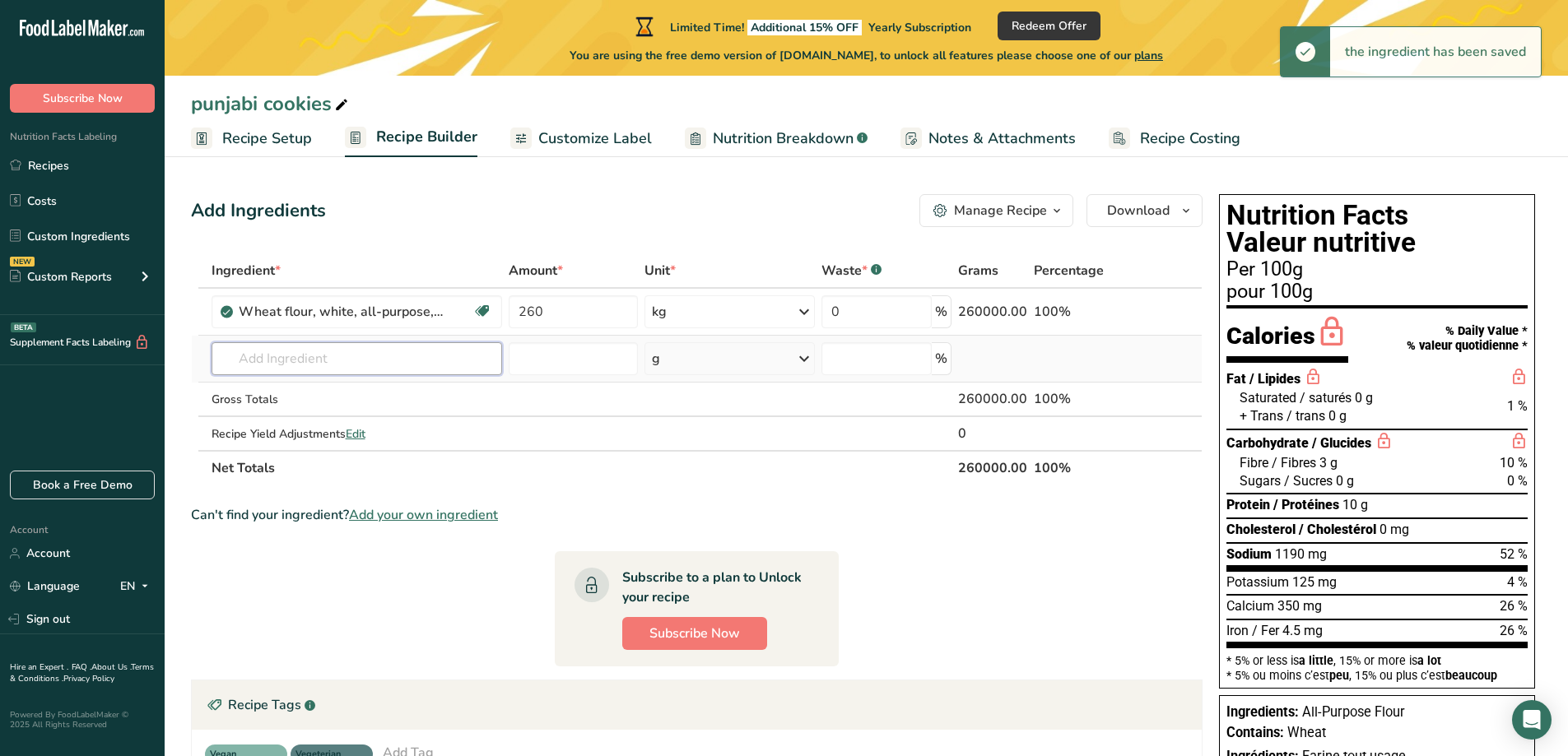
click at [420, 356] on input "text" at bounding box center [357, 358] width 290 height 33
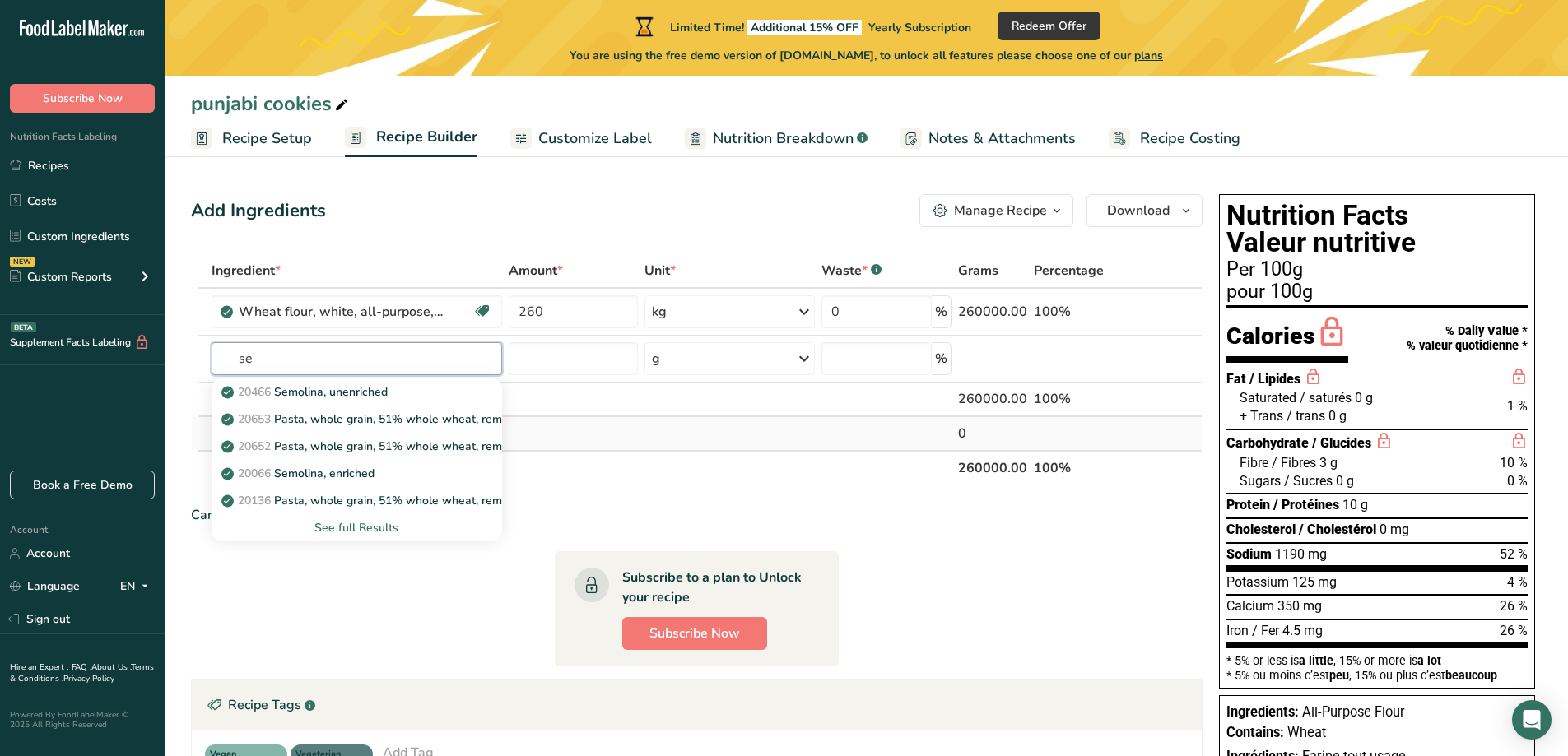
type input "s"
type input "d"
type input "sem"
click at [359, 399] on p "20466 Semolina, unenriched" at bounding box center [305, 392] width 163 height 18
type input "Semolina, unenriched"
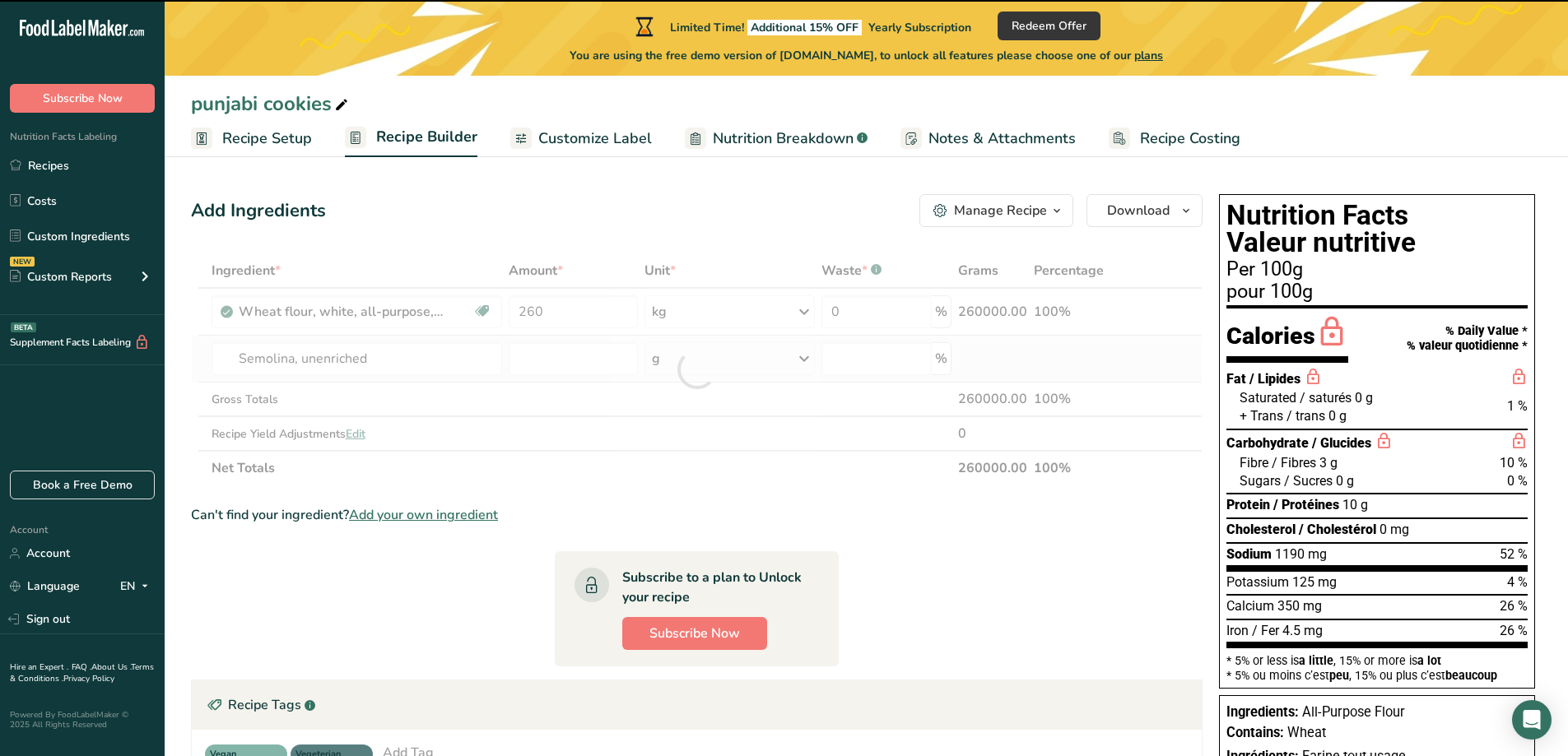
type input "0"
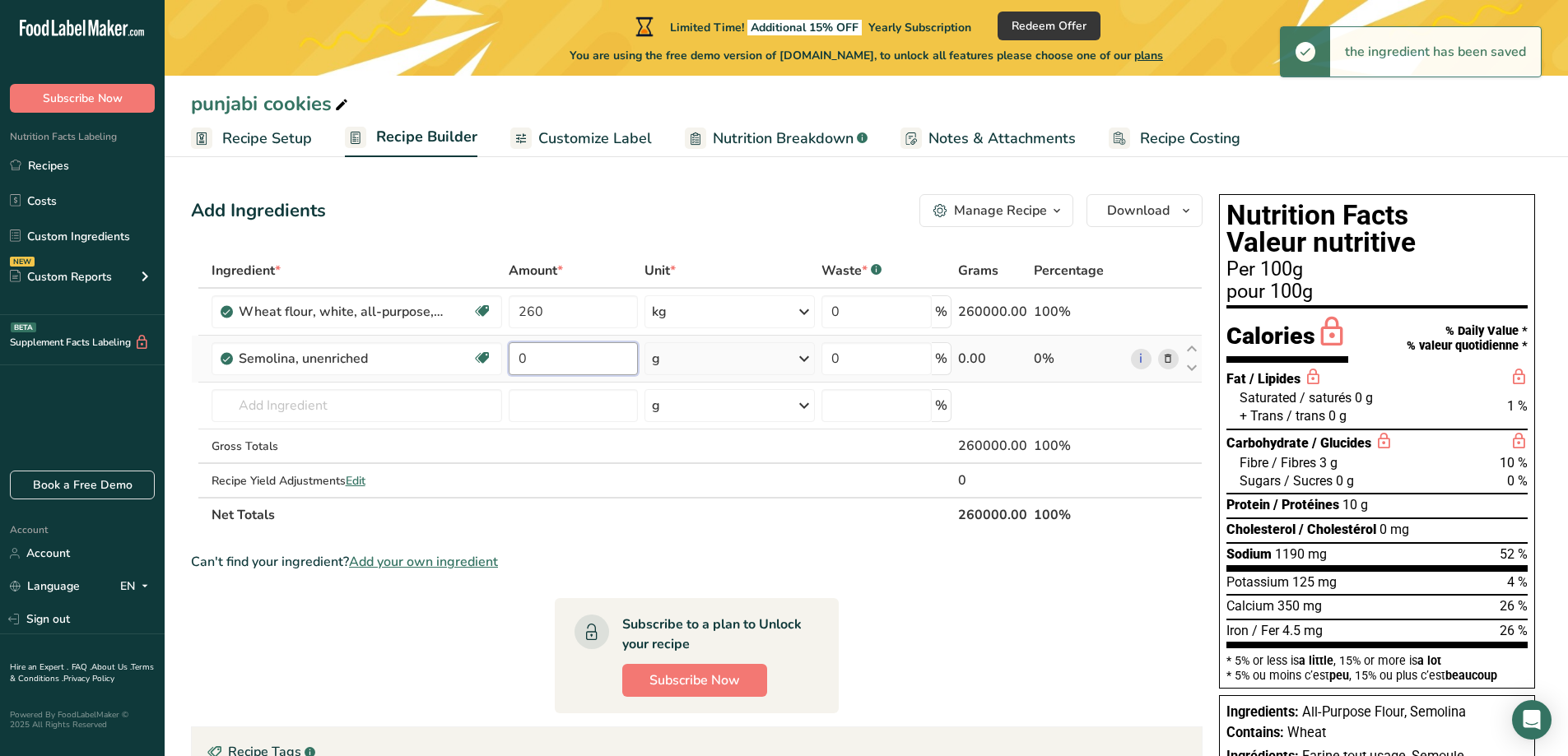
click at [610, 351] on input "0" at bounding box center [574, 358] width 130 height 33
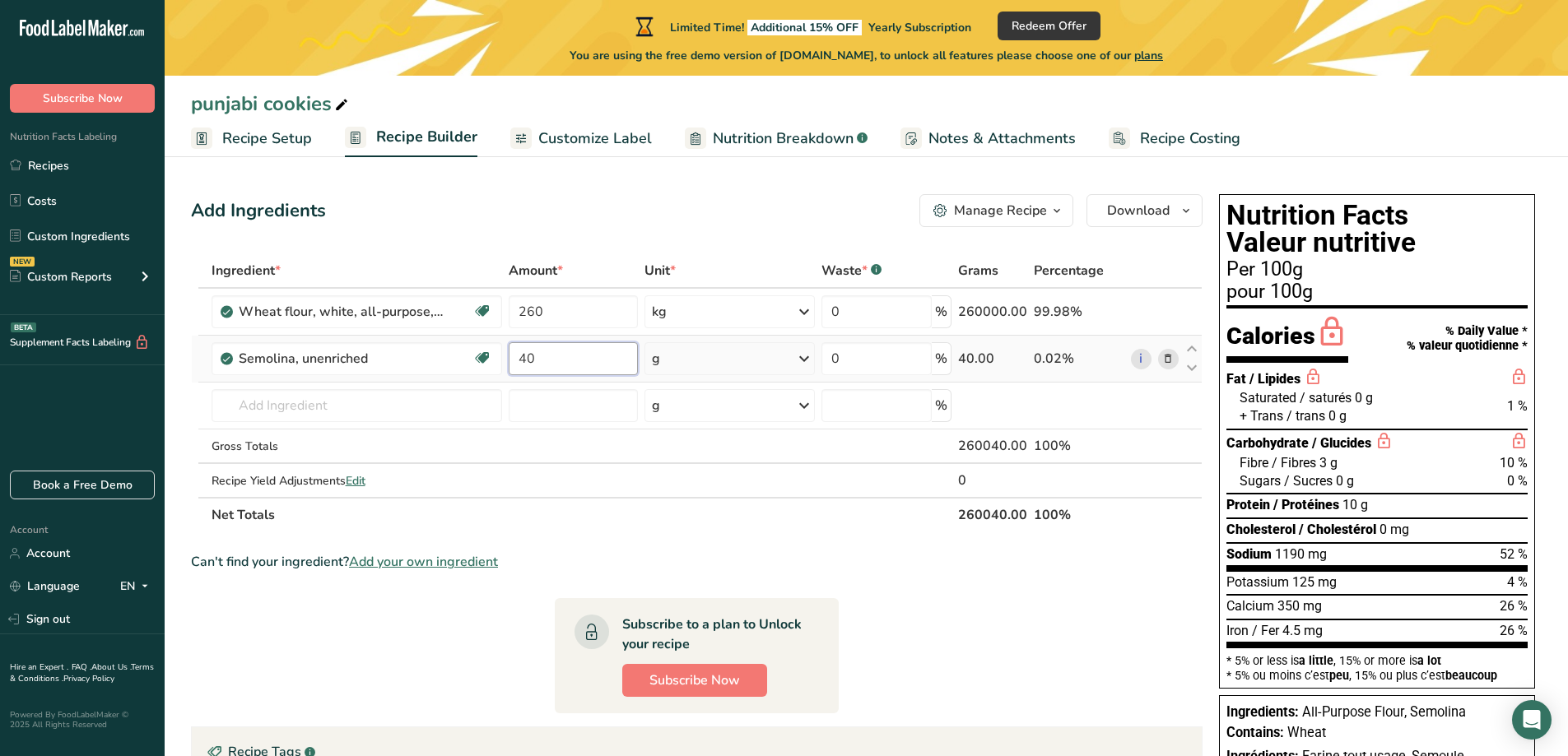
type input "40"
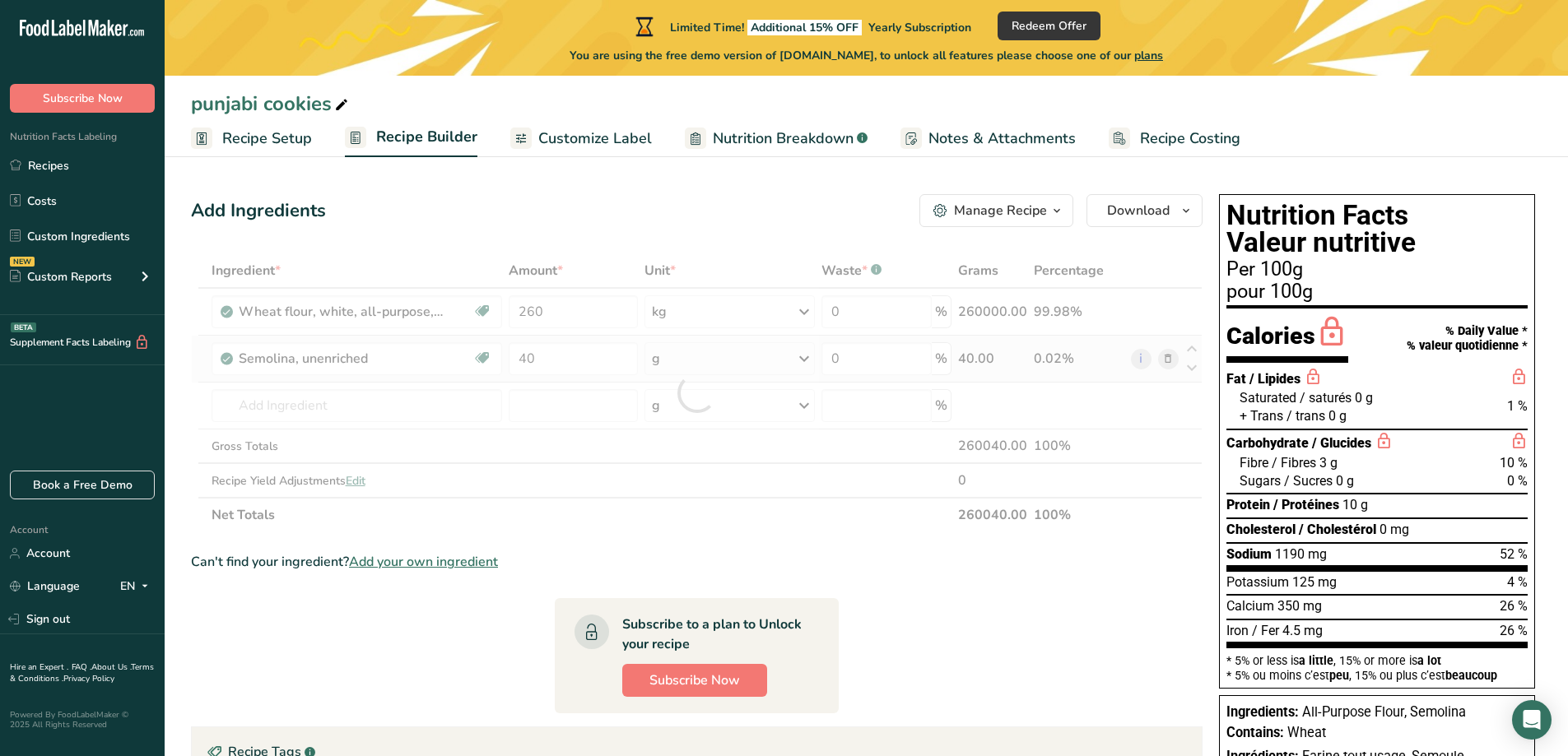
click at [708, 343] on div "Ingredient * Amount * Unit * Waste * .a-a{fill:#347362;}.b-a{fill:#fff;} Grams …" at bounding box center [696, 393] width 1012 height 279
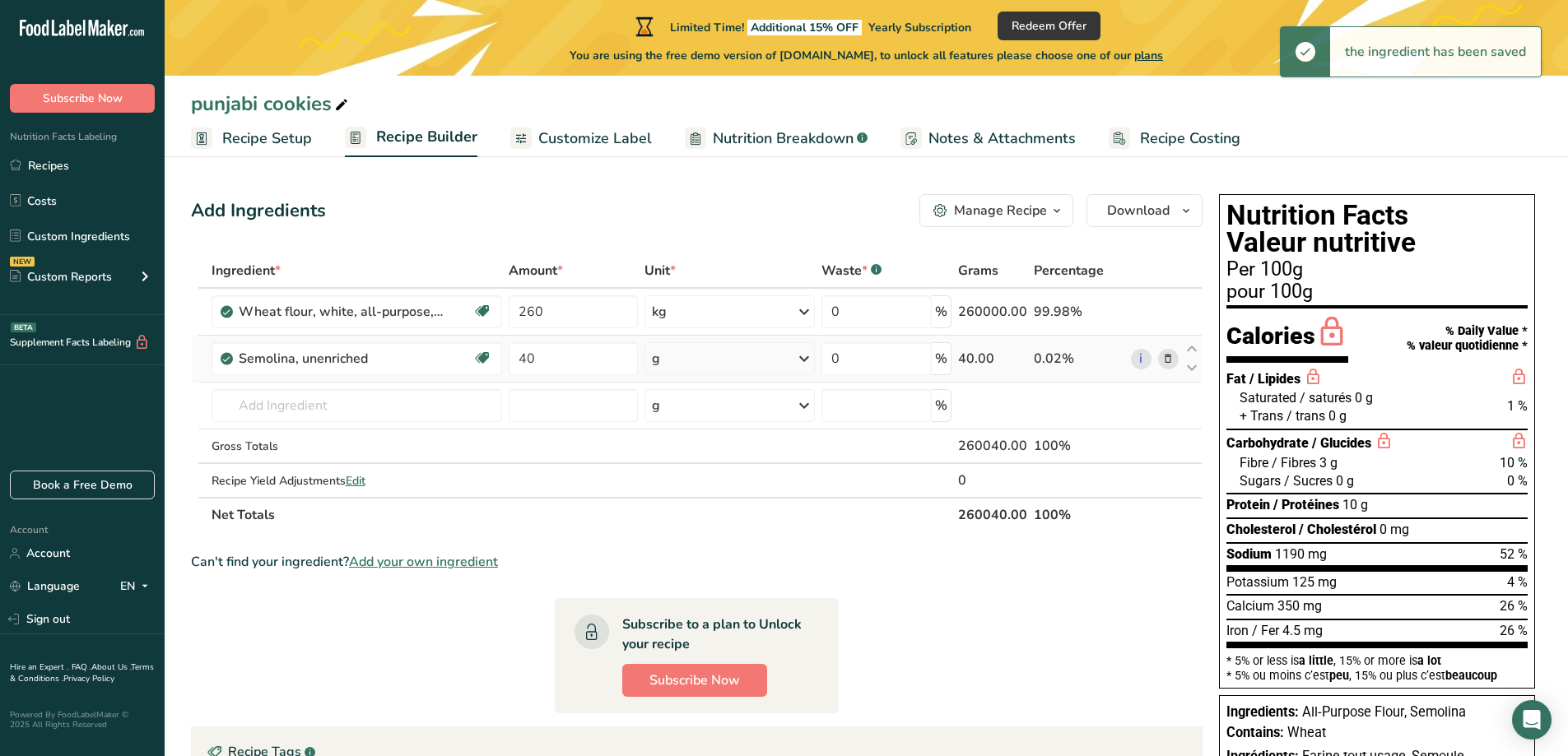
click at [798, 358] on icon at bounding box center [805, 359] width 20 height 30
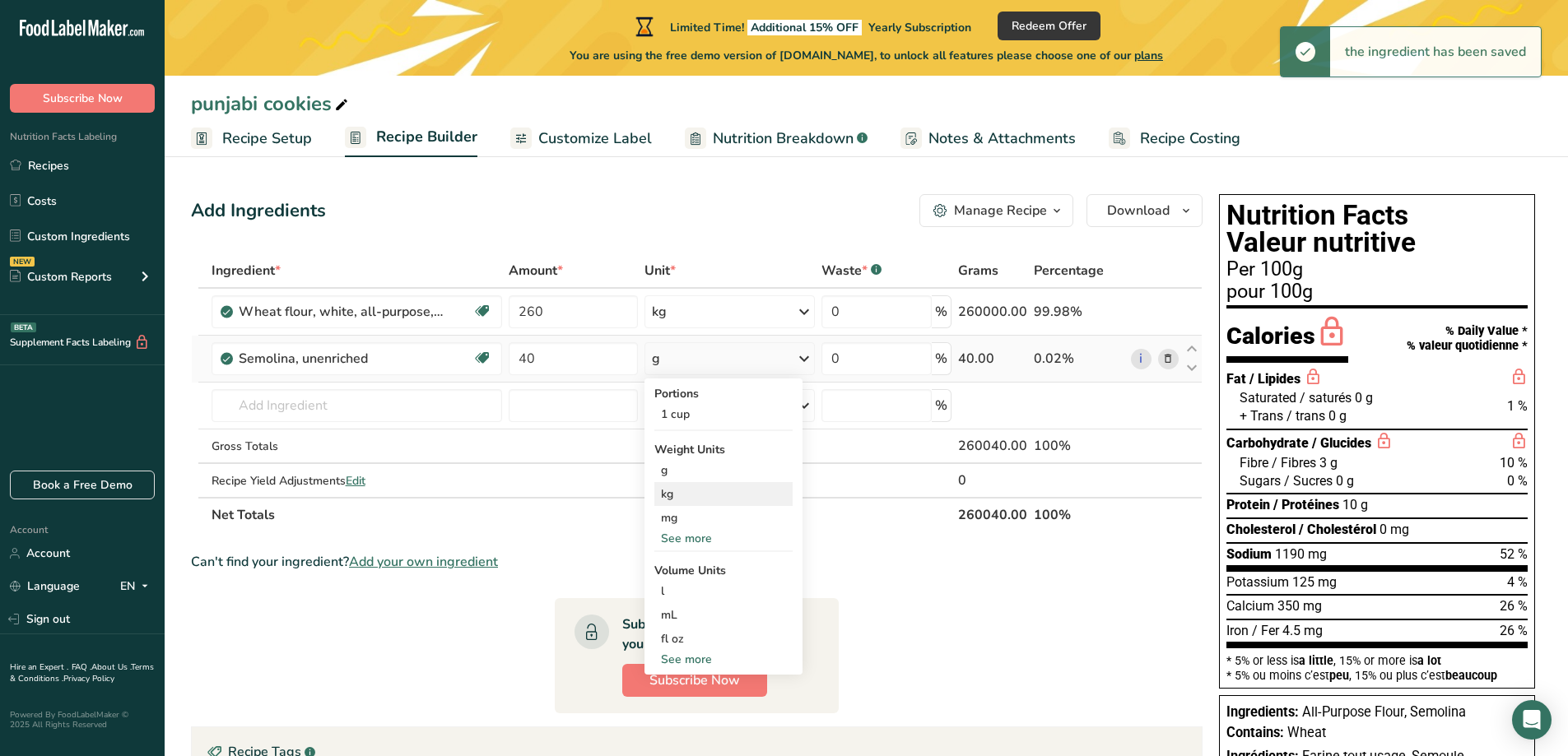
click at [675, 491] on div "kg" at bounding box center [724, 493] width 138 height 24
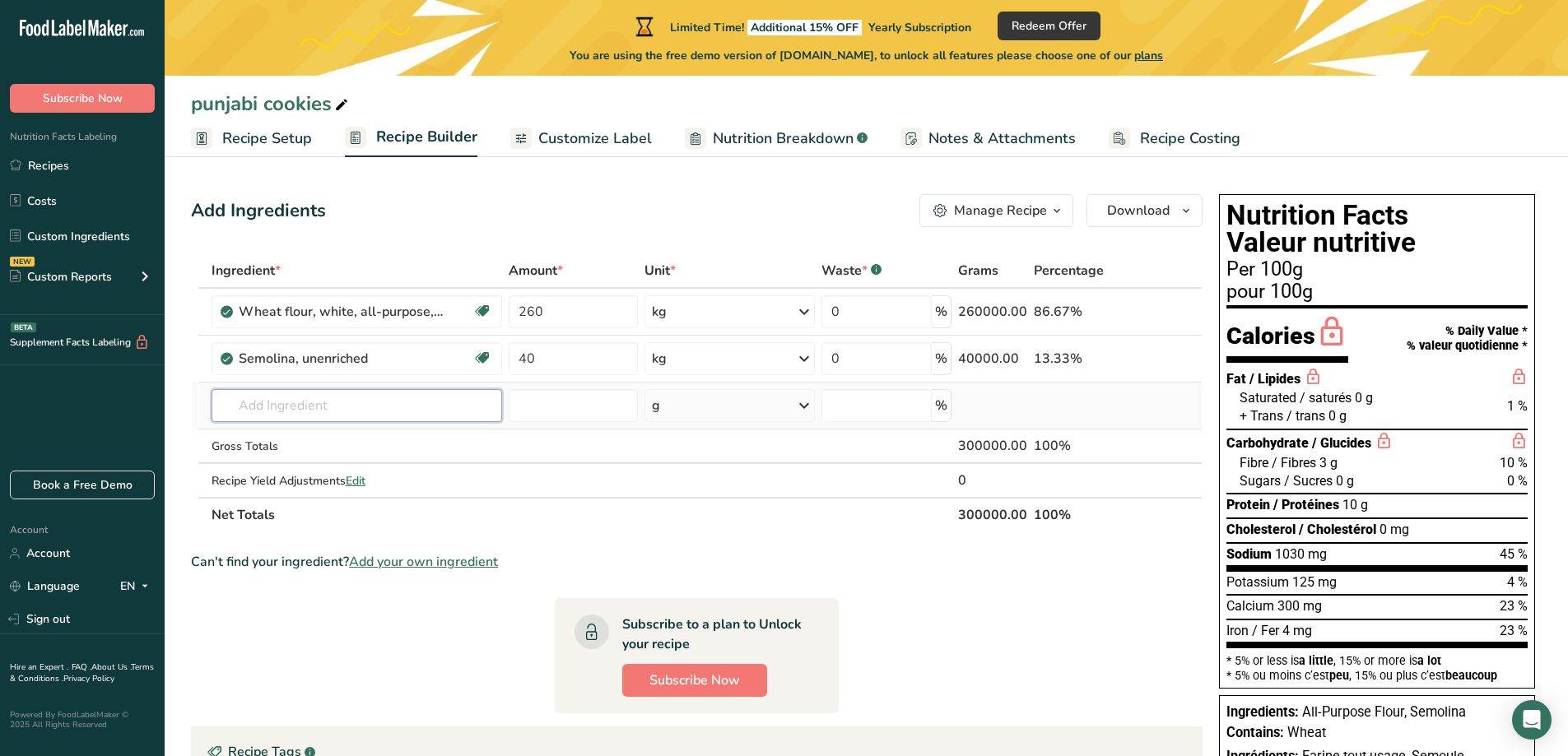
click at [417, 403] on input "text" at bounding box center [357, 405] width 290 height 33
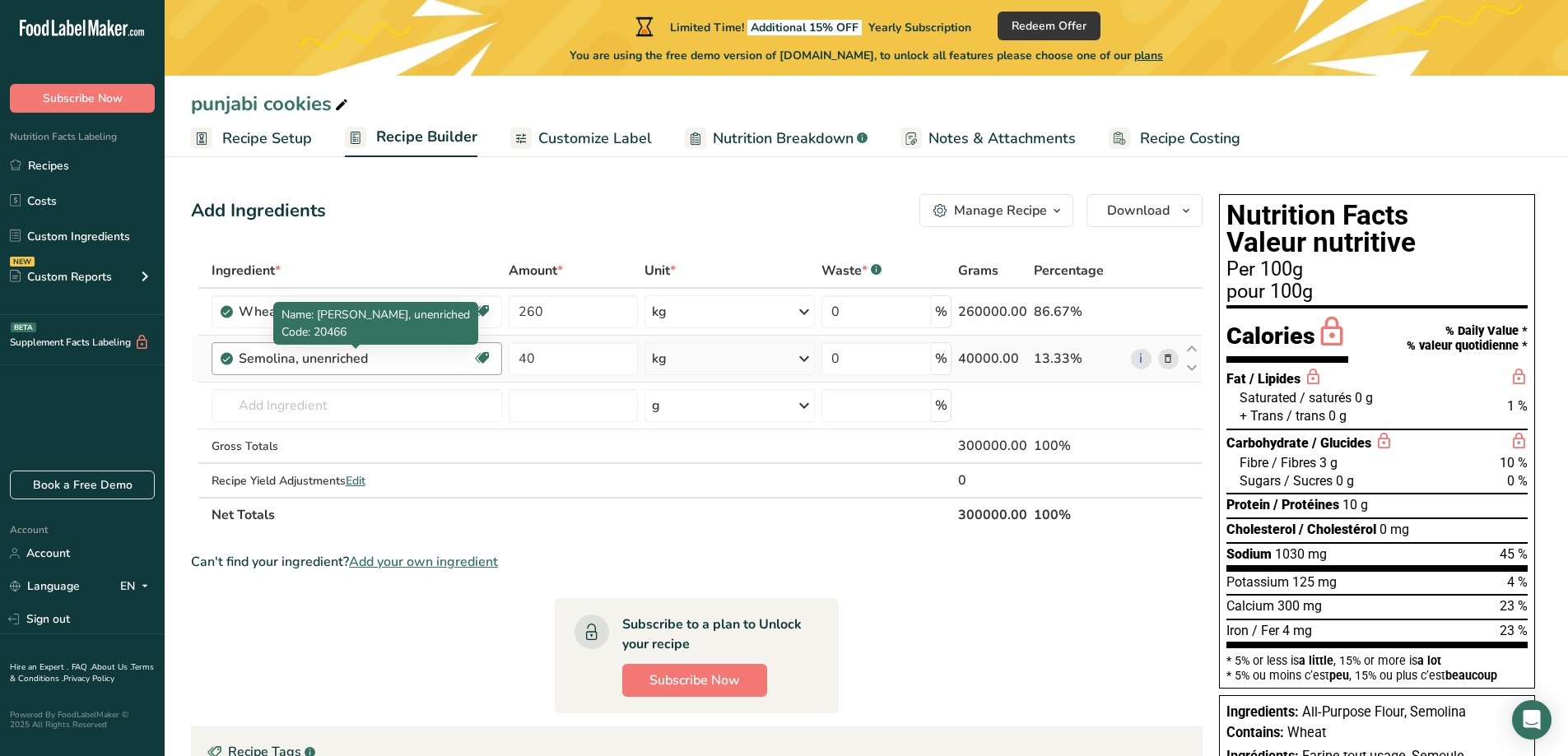
click at [390, 362] on div "Semolina, unenriched" at bounding box center [341, 359] width 206 height 20
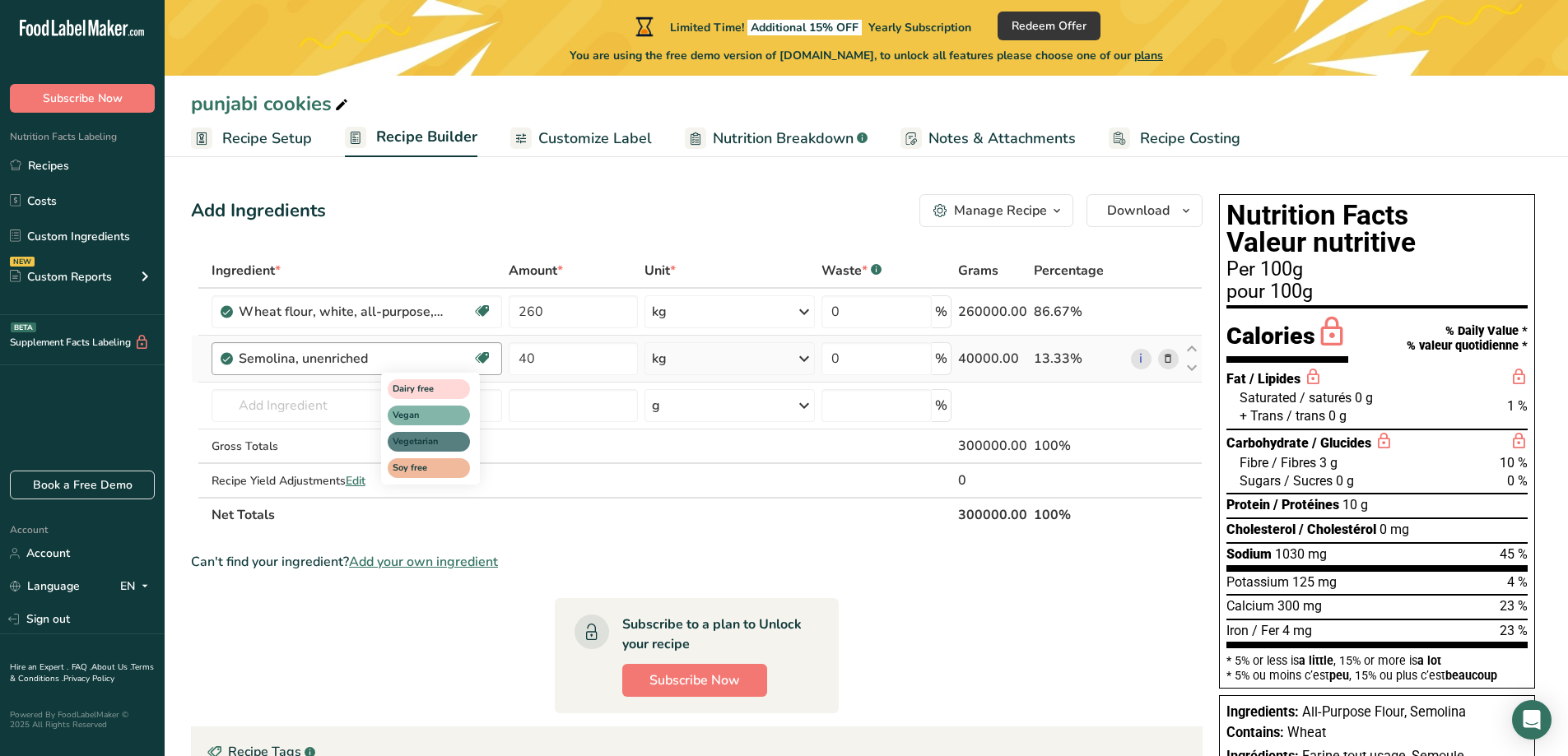
click at [475, 352] on icon at bounding box center [483, 358] width 17 height 26
click at [454, 348] on div "Semolina, unenriched Dairy free Vegan Vegetarian Soy free" at bounding box center [357, 358] width 290 height 33
click at [478, 359] on icon at bounding box center [483, 358] width 17 height 26
click at [435, 437] on span "Vegetarian" at bounding box center [421, 442] width 58 height 14
click at [439, 441] on span "Vegetarian" at bounding box center [421, 442] width 58 height 14
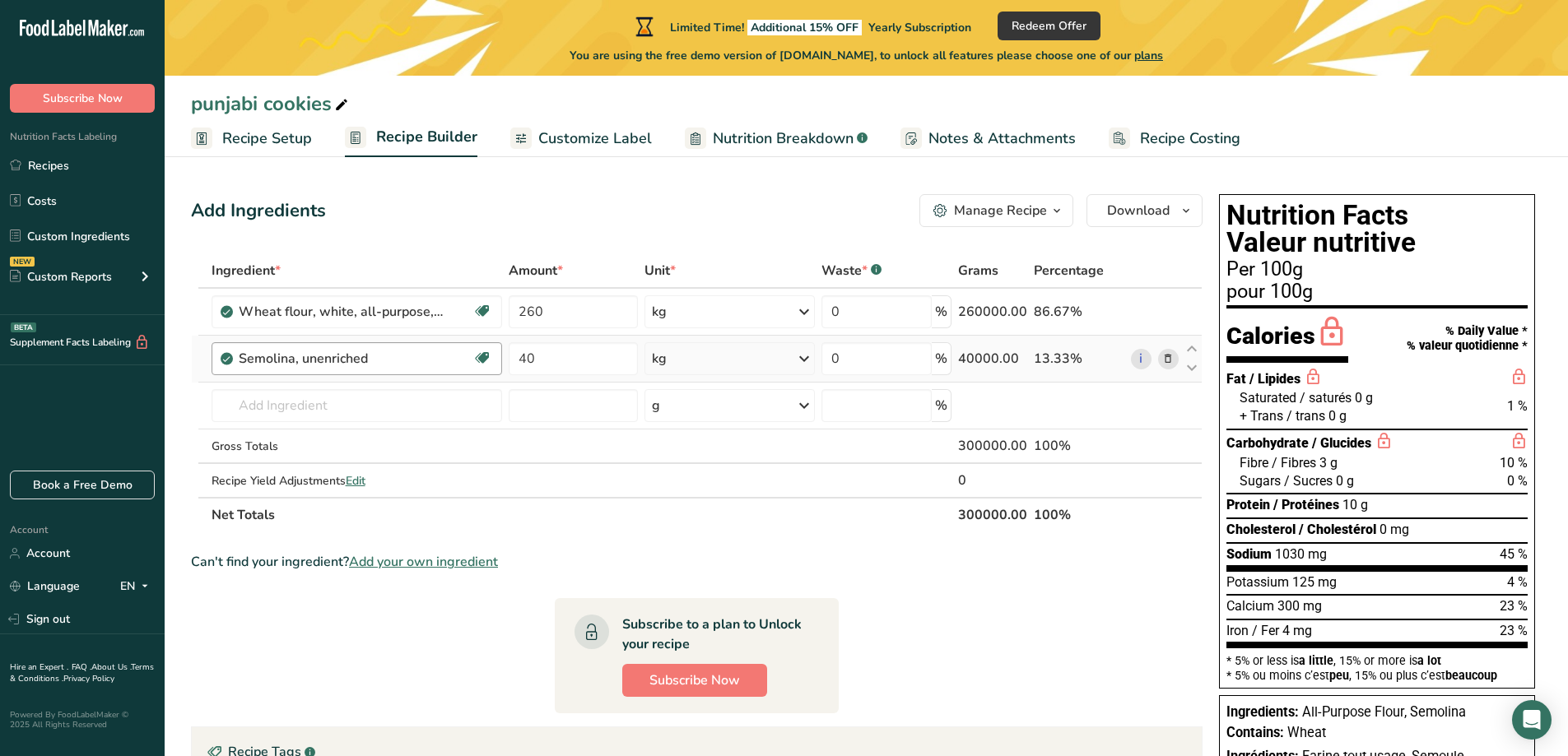
click at [453, 359] on div "Semolina, unenriched" at bounding box center [355, 359] width 234 height 20
click at [449, 408] on input "text" at bounding box center [357, 405] width 290 height 33
click at [454, 363] on div "Semolina, unenriched" at bounding box center [355, 359] width 234 height 20
click at [388, 358] on div "Semolina, unenriched" at bounding box center [341, 359] width 206 height 20
click at [389, 353] on div "Semolina, unenriched" at bounding box center [341, 359] width 206 height 20
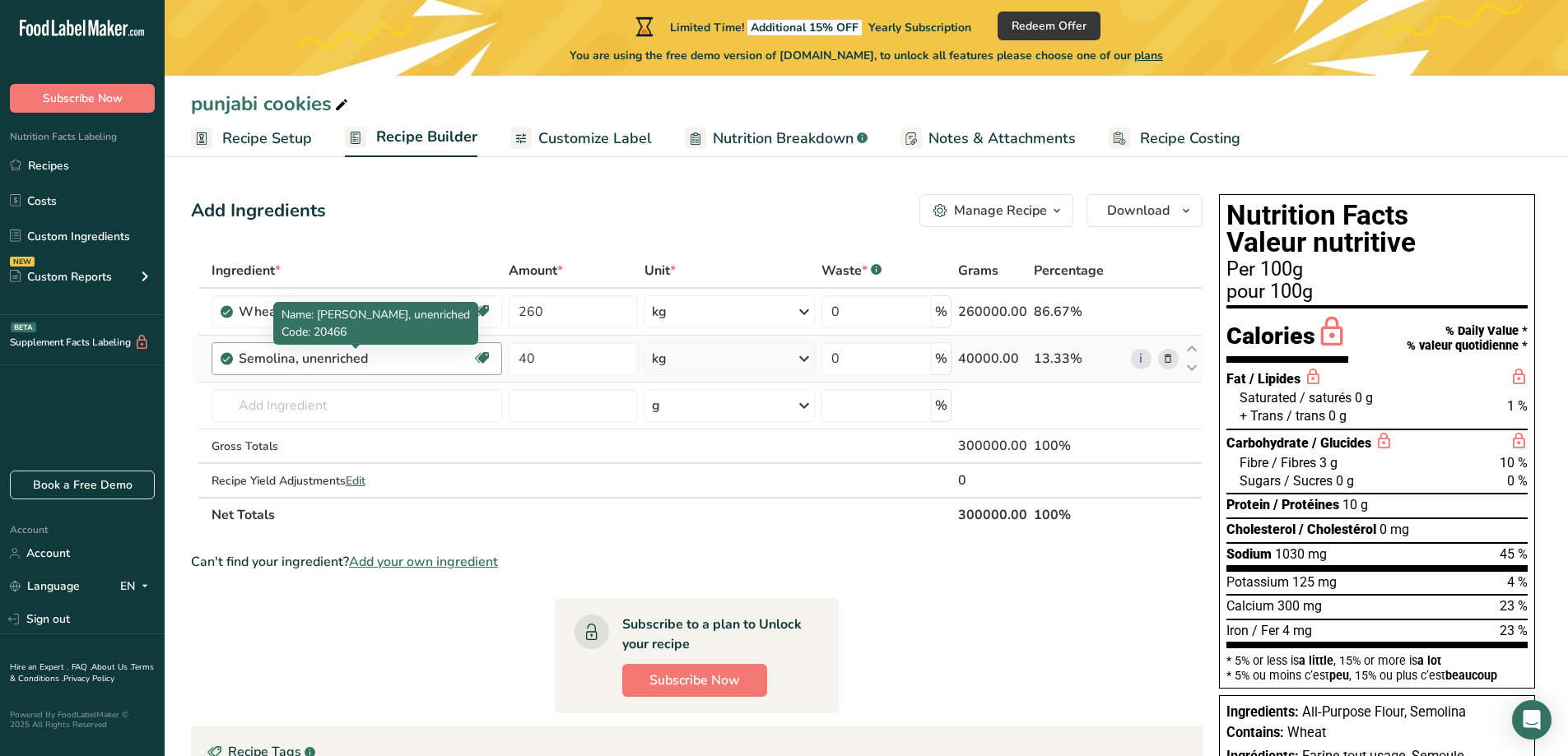
click at [376, 351] on div "Semolina, unenriched" at bounding box center [341, 359] width 206 height 20
click at [349, 360] on div "Semolina, unenriched" at bounding box center [341, 359] width 206 height 20
click at [394, 361] on div "Semolina, unenriched" at bounding box center [341, 359] width 206 height 20
click at [249, 353] on div "Semolina, unenriched" at bounding box center [341, 359] width 206 height 20
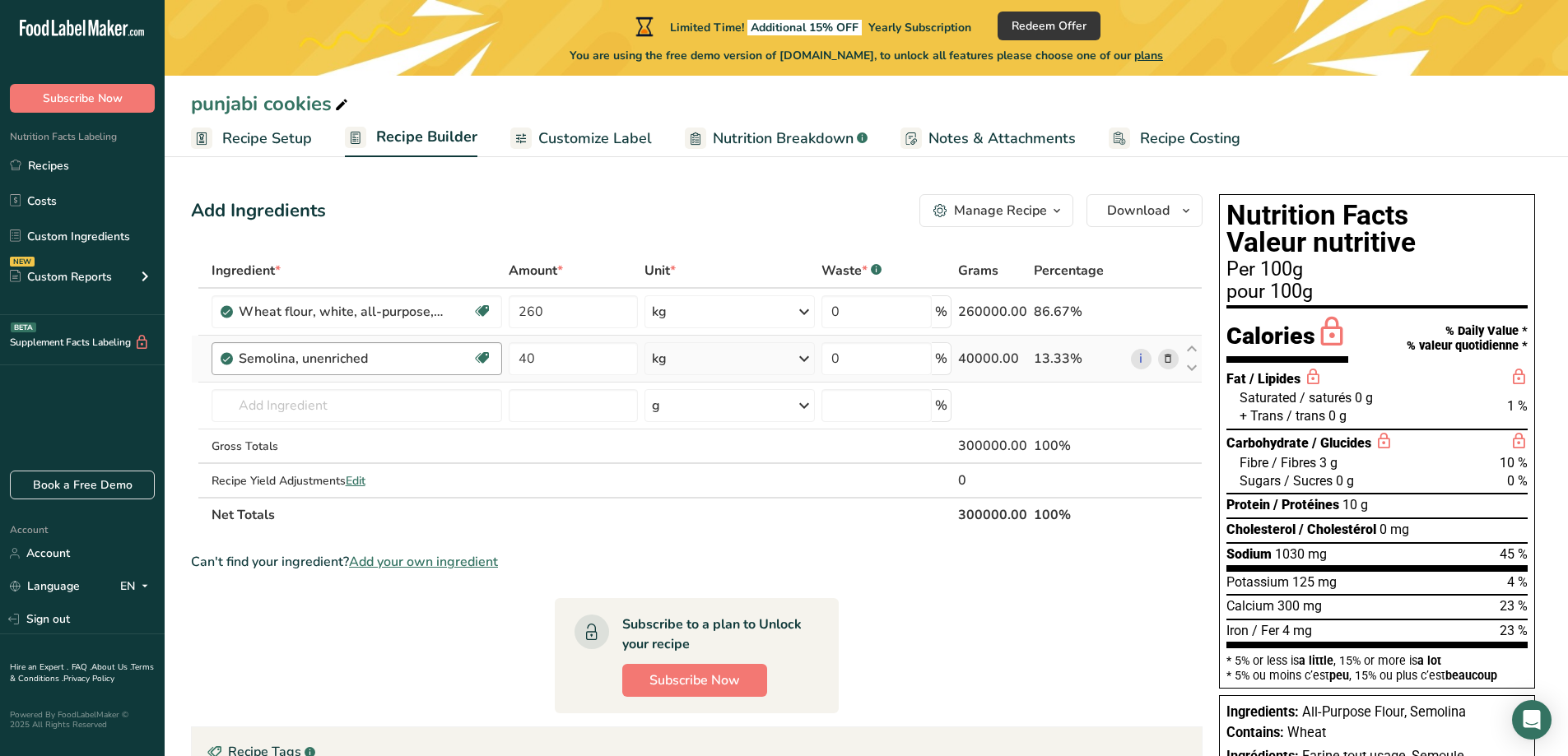
click at [301, 357] on div "Semolina, unenriched" at bounding box center [341, 359] width 206 height 20
click at [304, 356] on div "Semolina, unenriched" at bounding box center [341, 359] width 206 height 20
click at [365, 396] on input "text" at bounding box center [357, 405] width 290 height 33
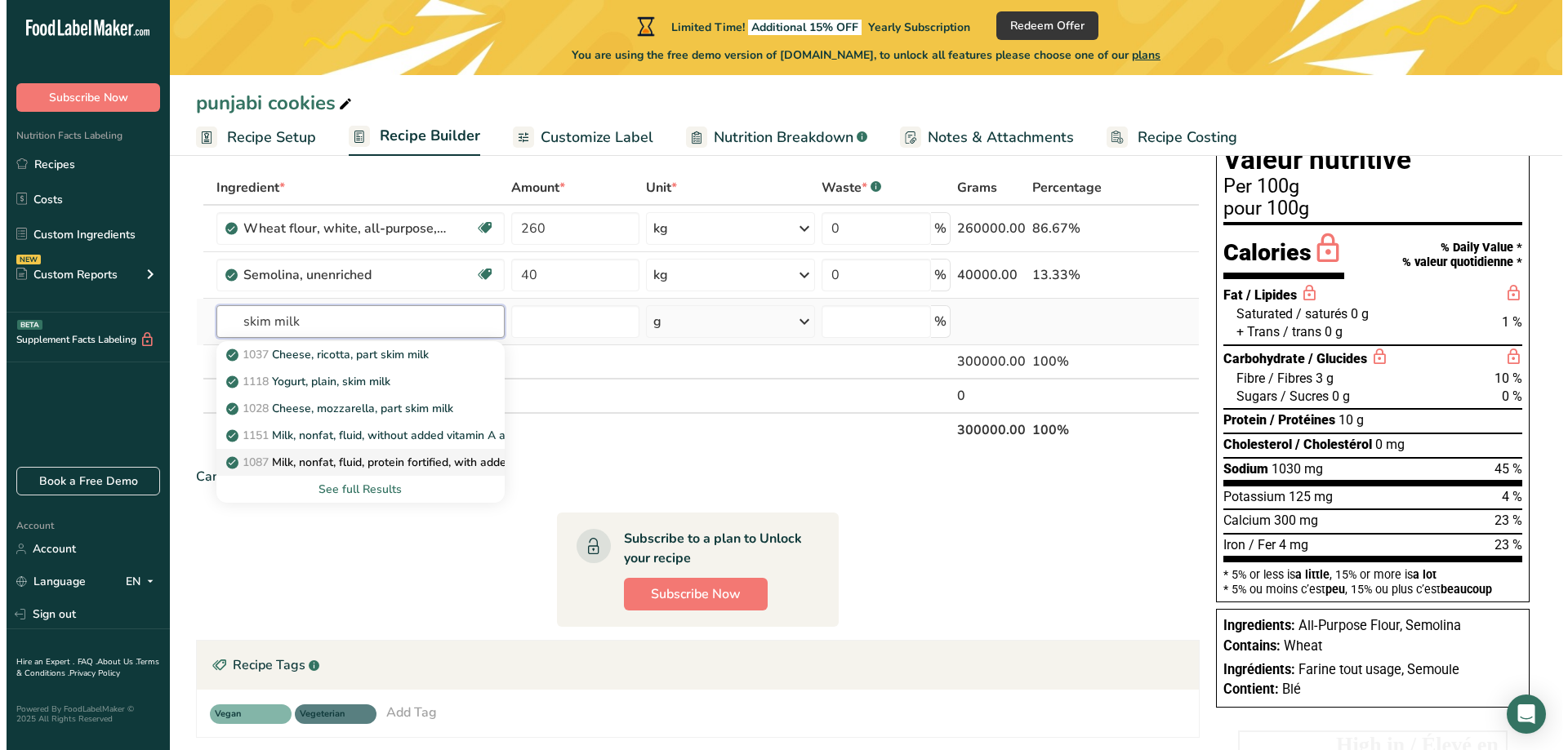
scroll to position [82, 0]
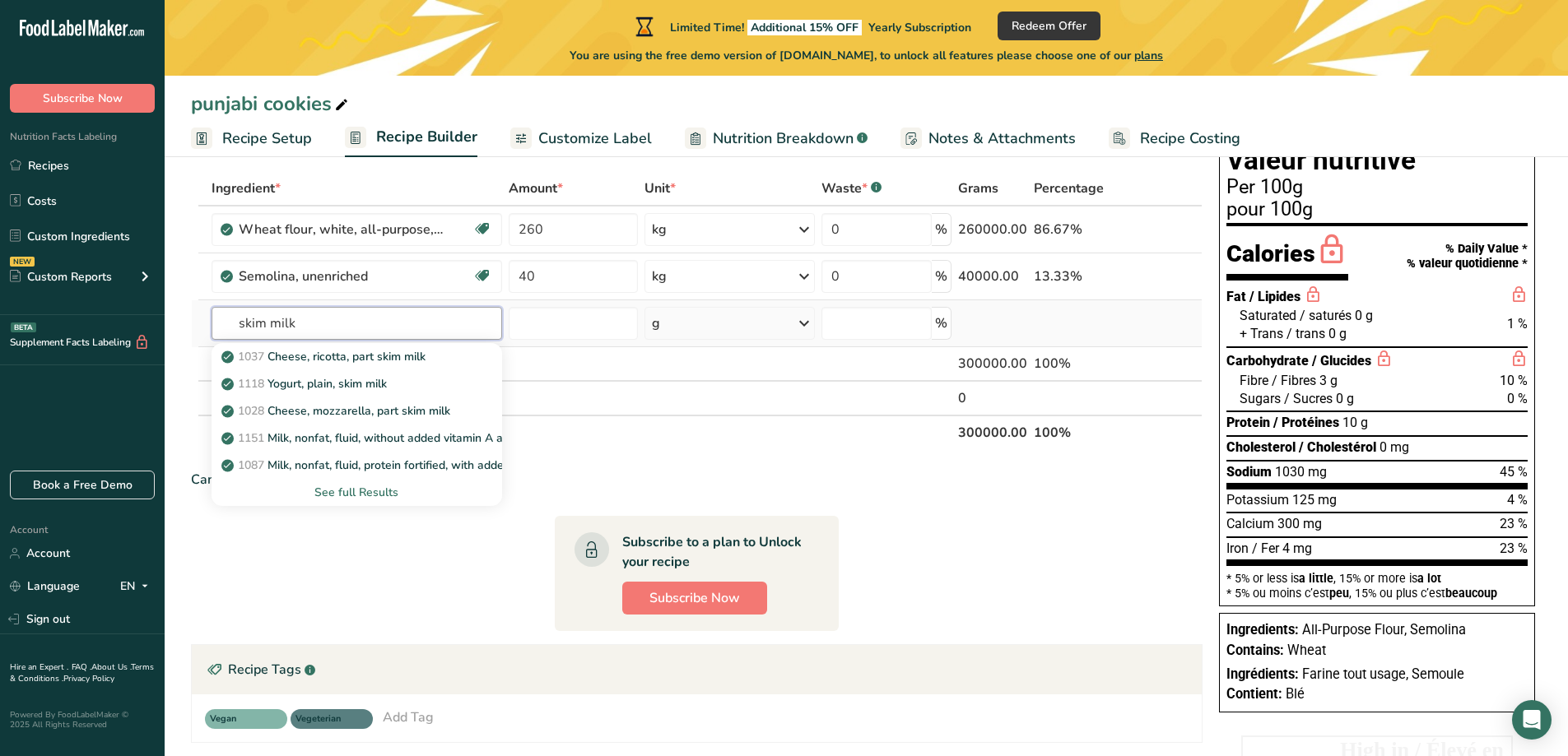
type input "skim milk"
click at [360, 493] on div "See full Results" at bounding box center [356, 492] width 264 height 18
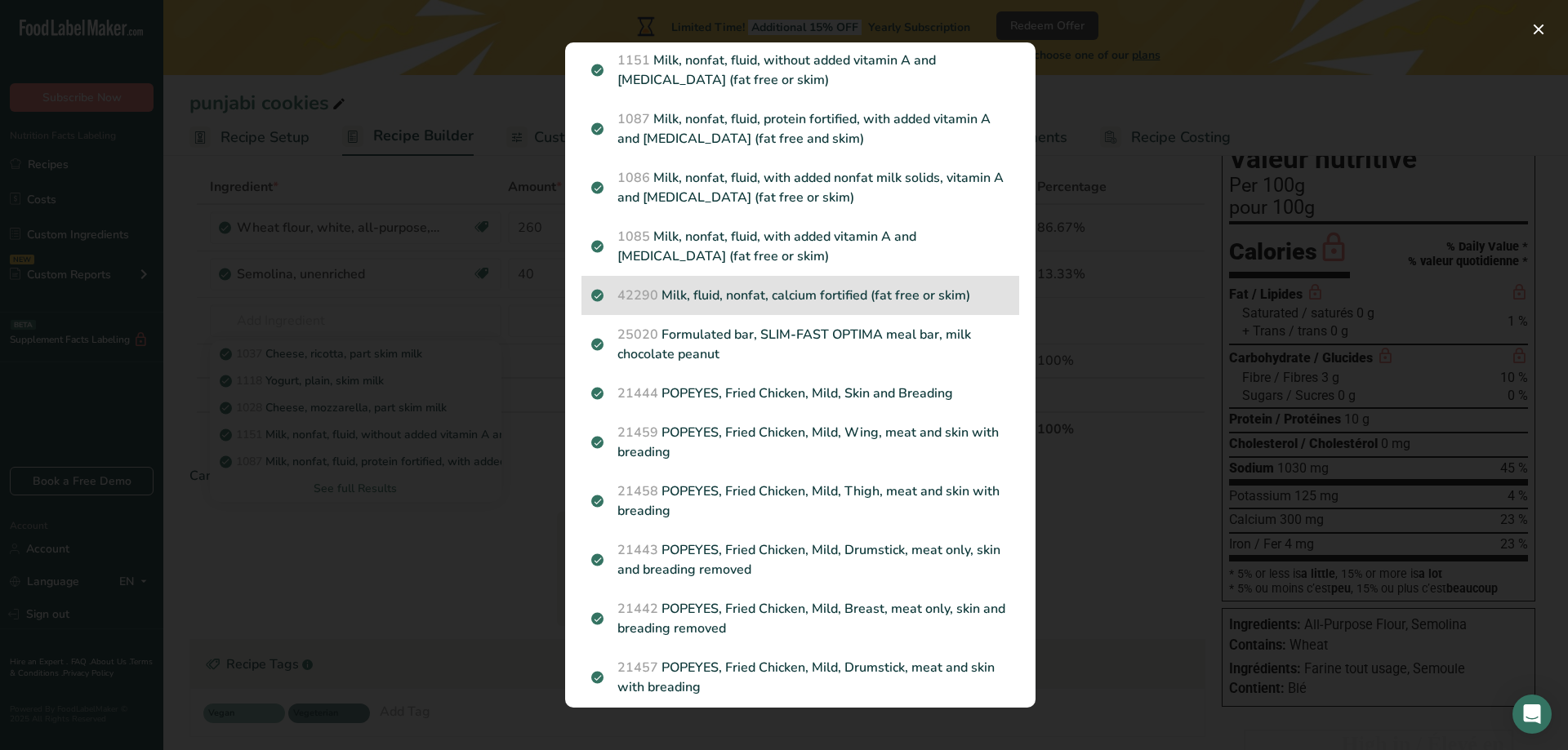
scroll to position [0, 0]
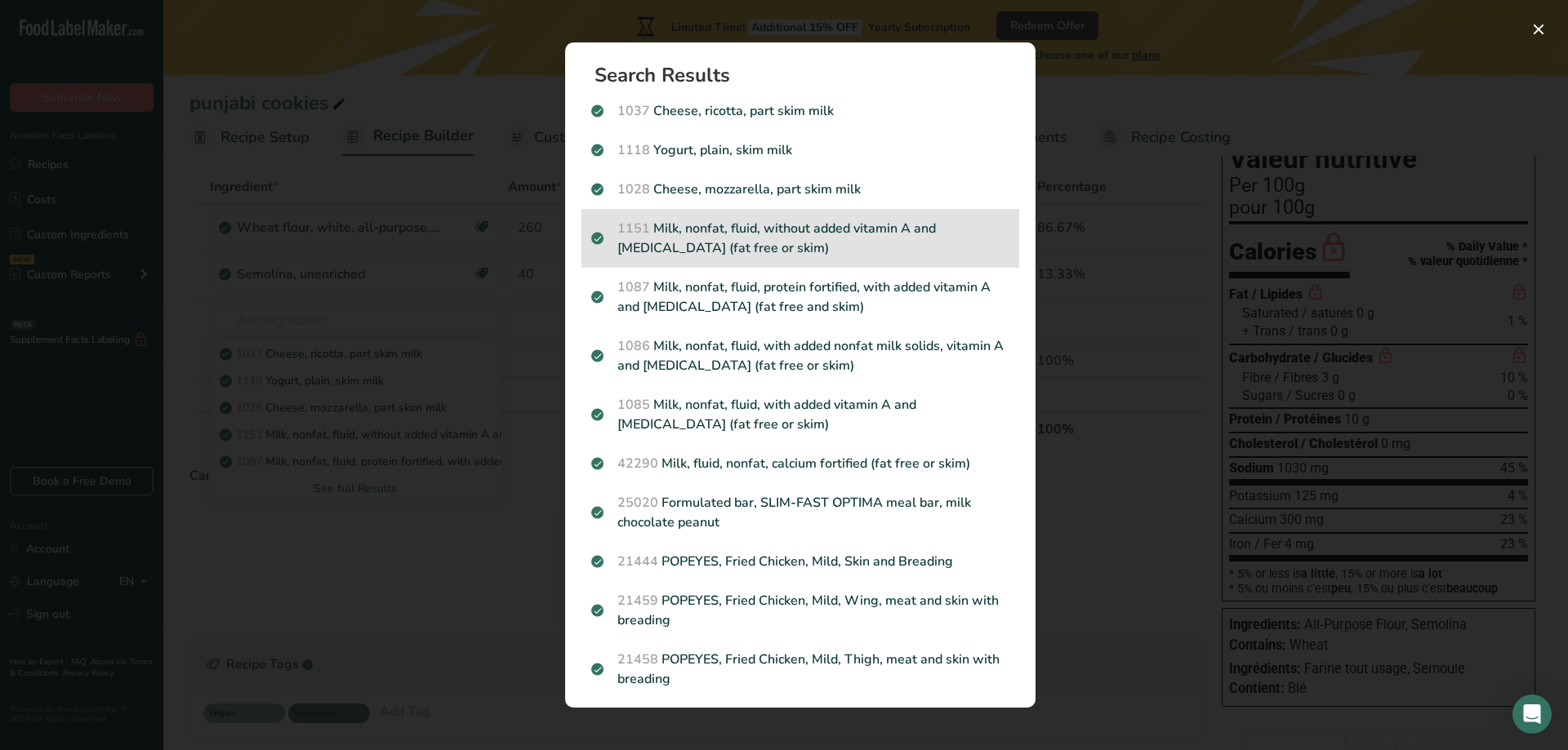
click at [763, 241] on p "1151 Milk, nonfat, fluid, without added vitamin A and vitamin D (fat free or sk…" at bounding box center [800, 238] width 418 height 39
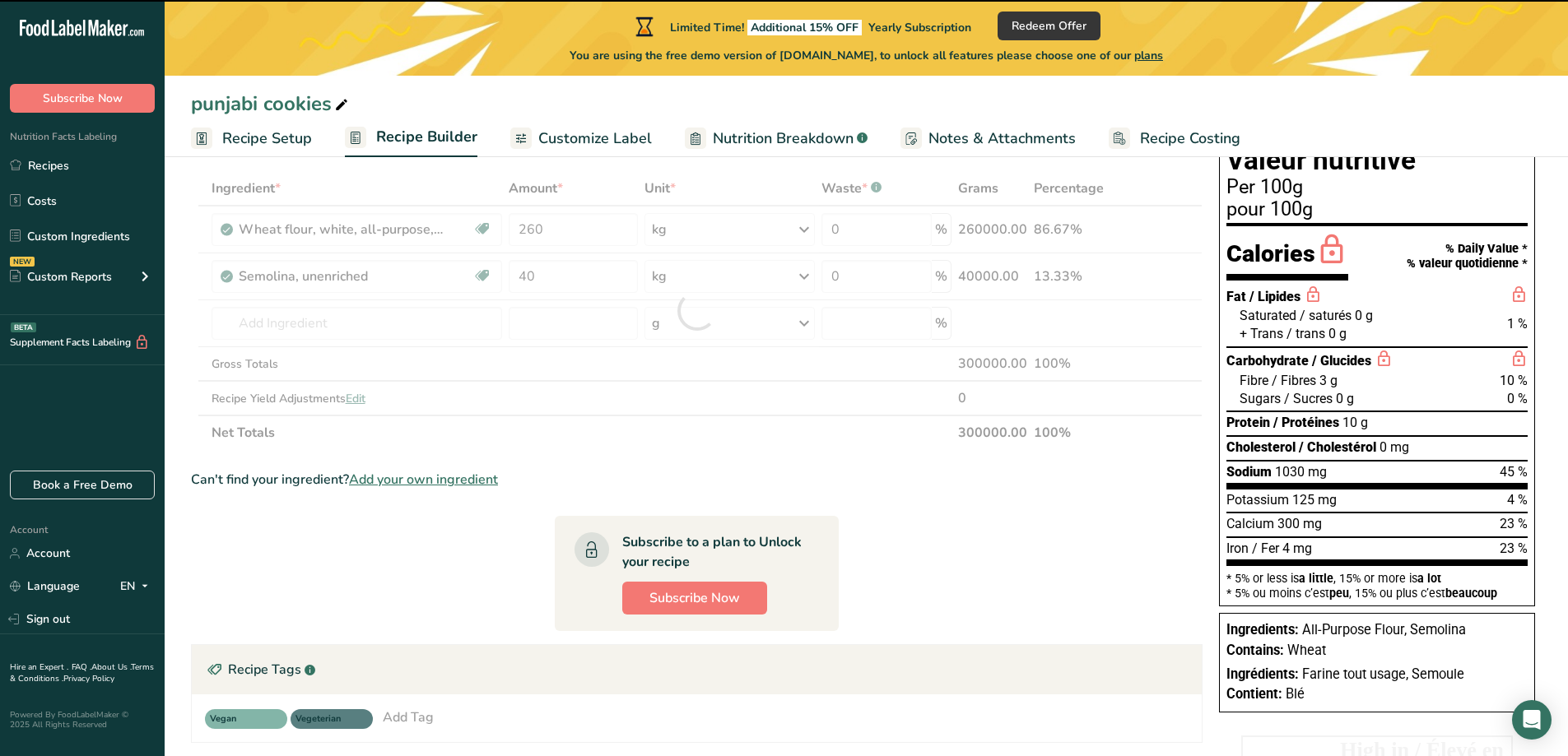
type input "0"
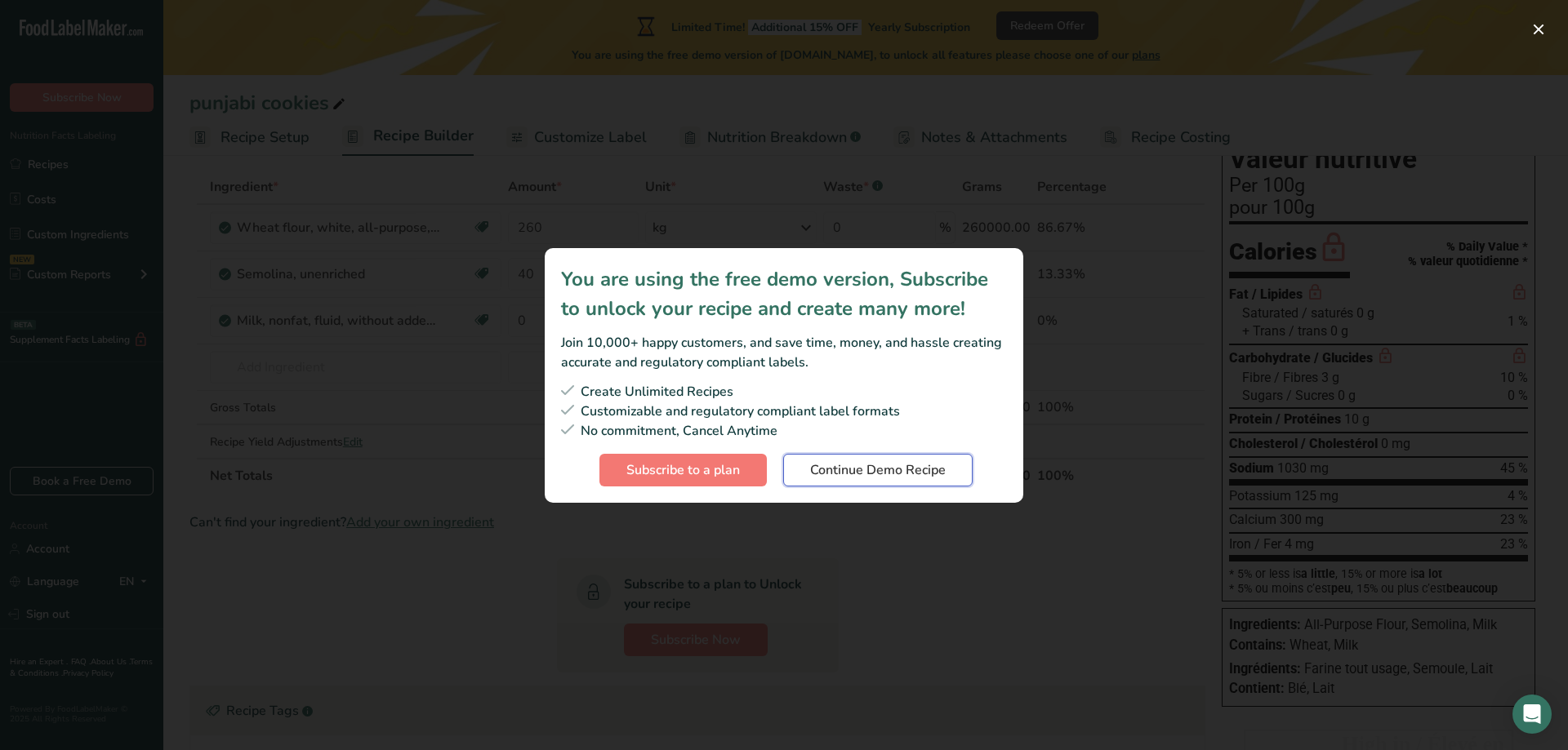
click at [824, 461] on span "Continue Demo Recipe" at bounding box center [878, 471] width 136 height 20
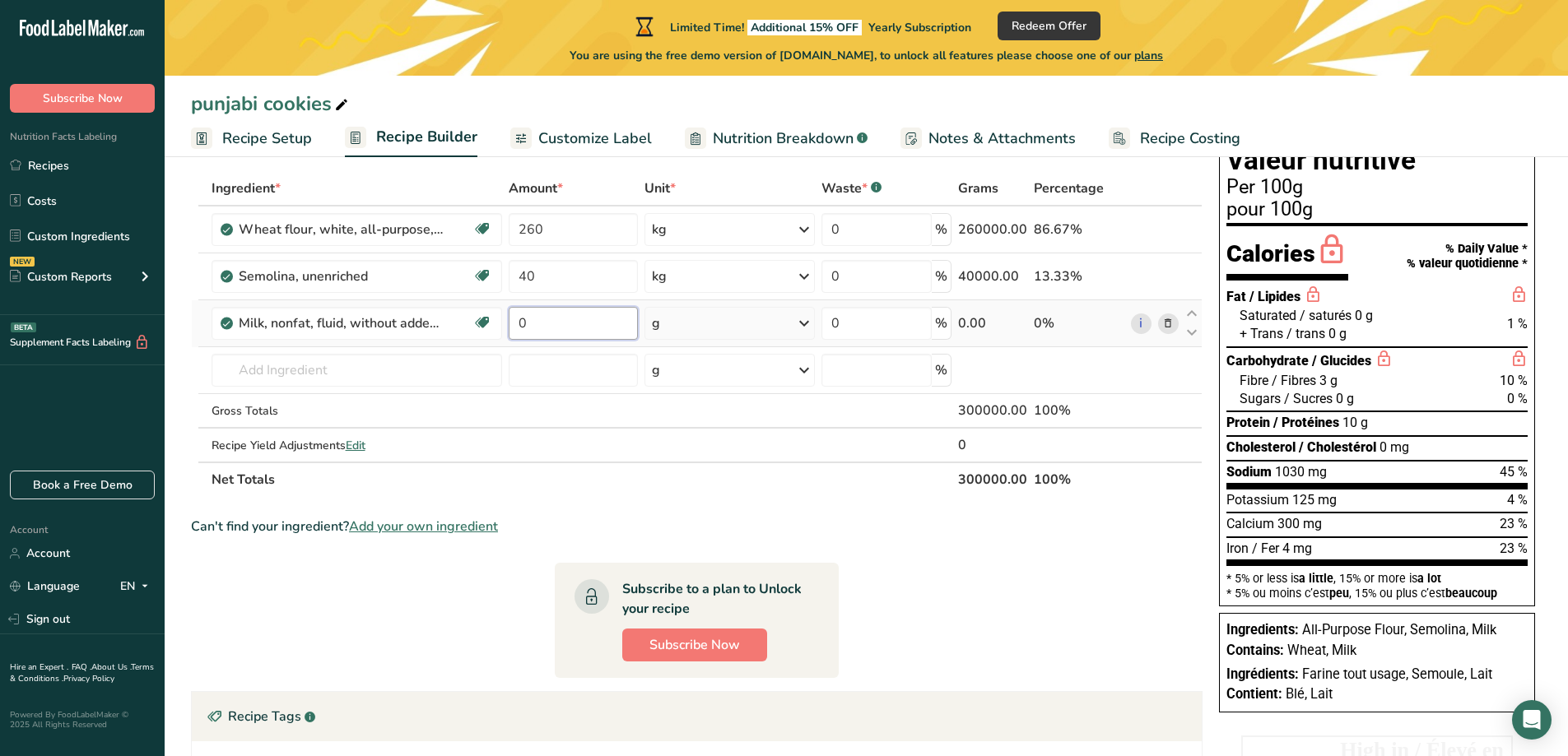
click at [603, 324] on input "0" at bounding box center [574, 323] width 130 height 33
type input "6"
click at [806, 314] on div "Ingredient * Amount * Unit * Waste * .a-a{fill:#347362;}.b-a{fill:#fff;} Grams …" at bounding box center [696, 333] width 1012 height 326
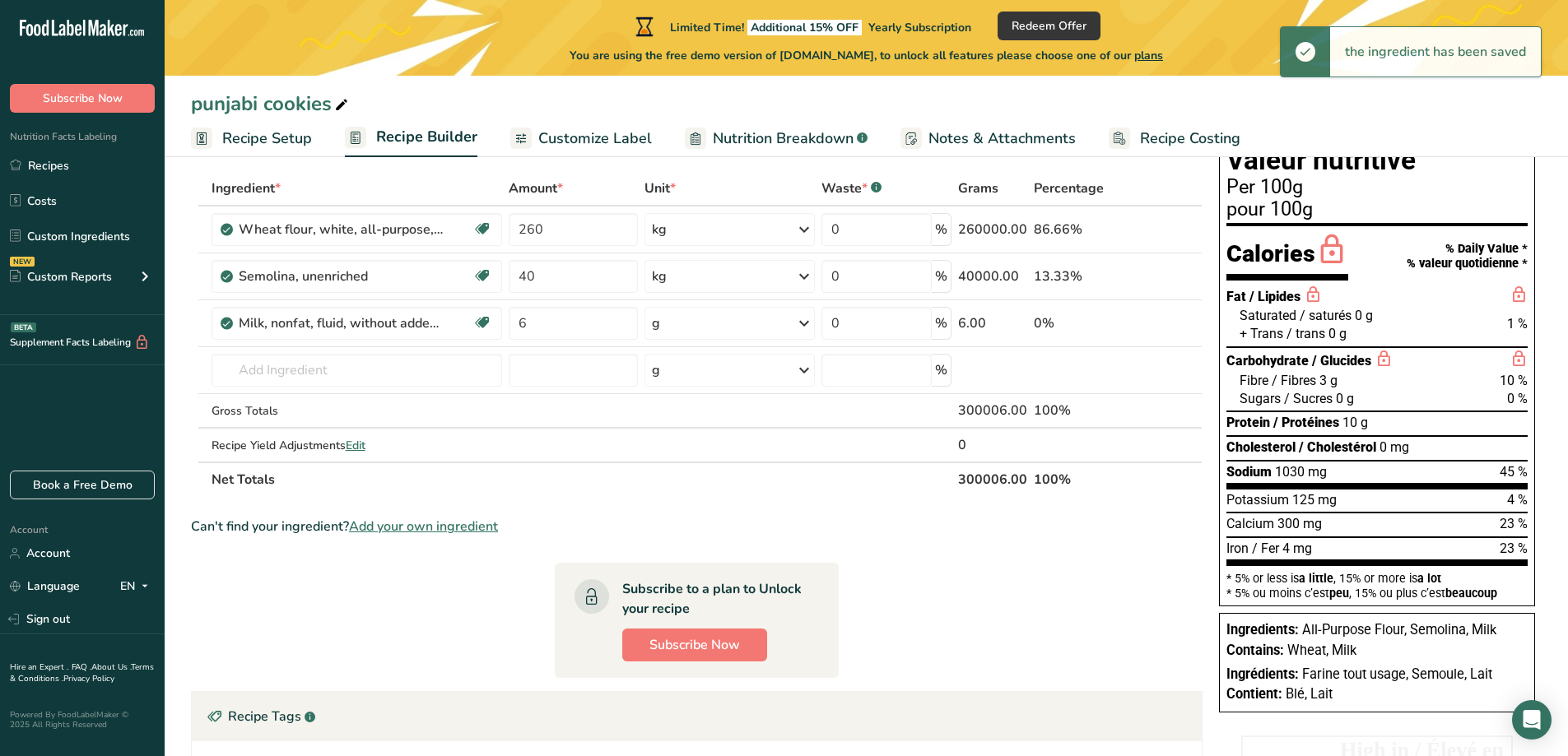
click at [807, 319] on icon at bounding box center [805, 323] width 20 height 30
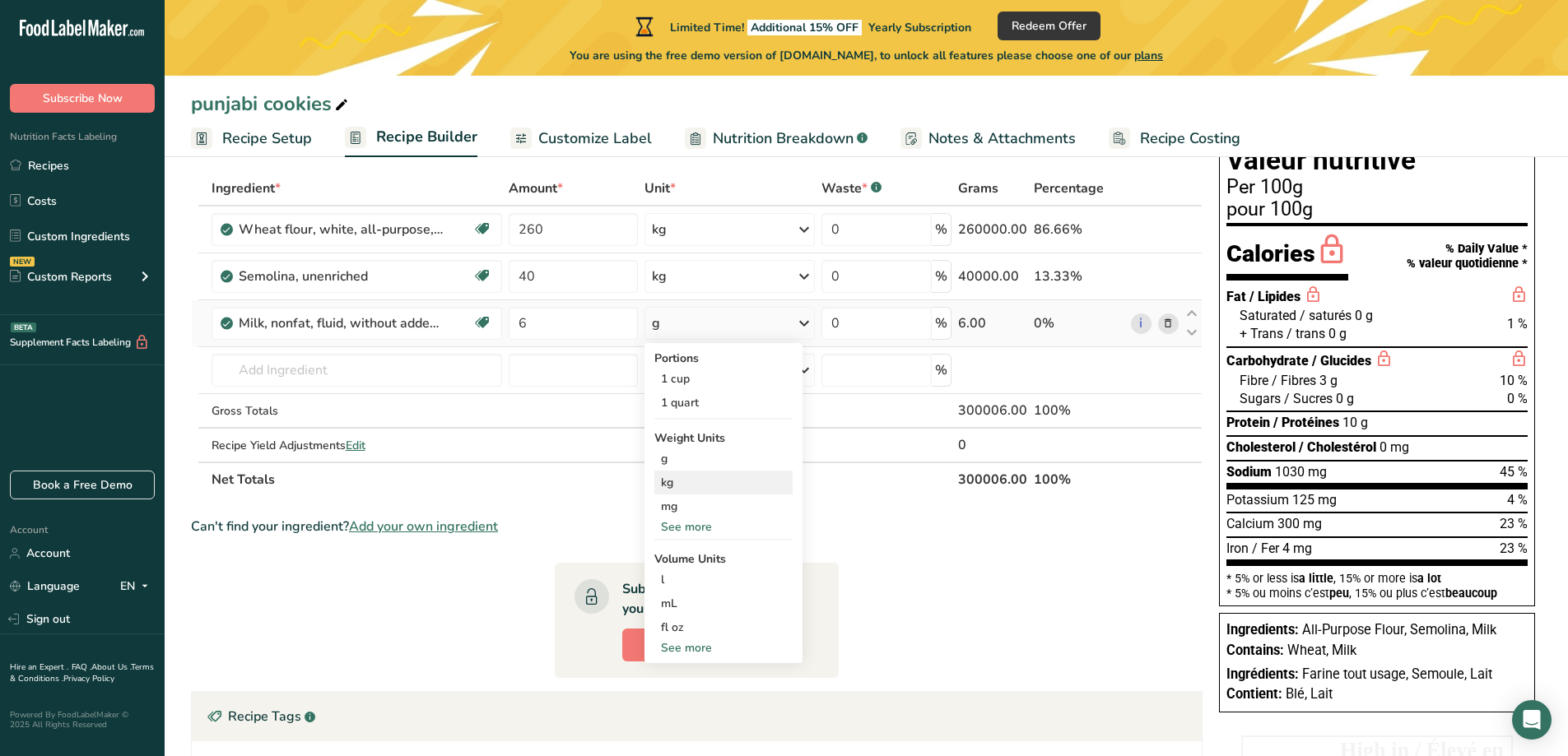
click at [691, 483] on div "kg" at bounding box center [724, 483] width 138 height 24
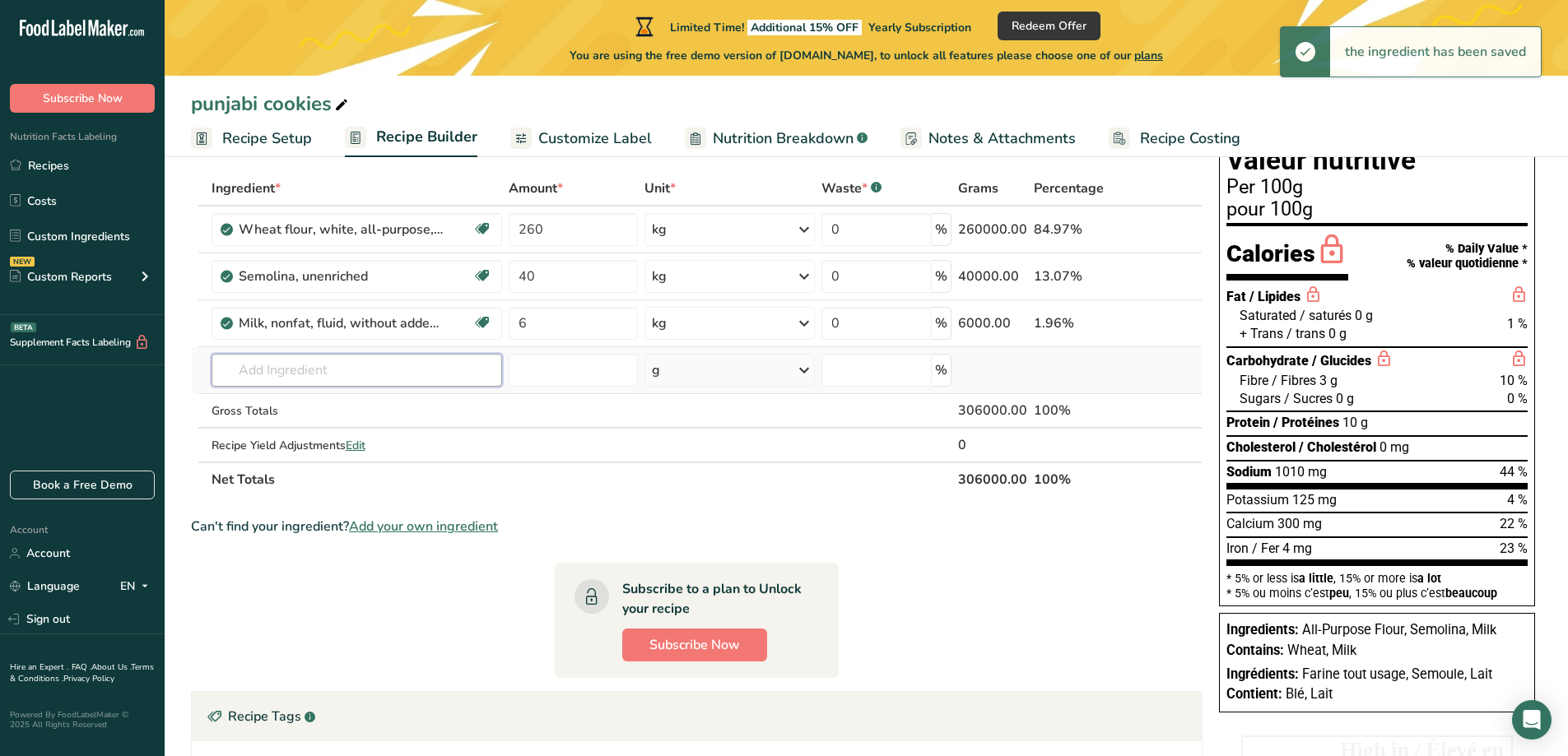
click at [362, 369] on input "text" at bounding box center [357, 369] width 290 height 33
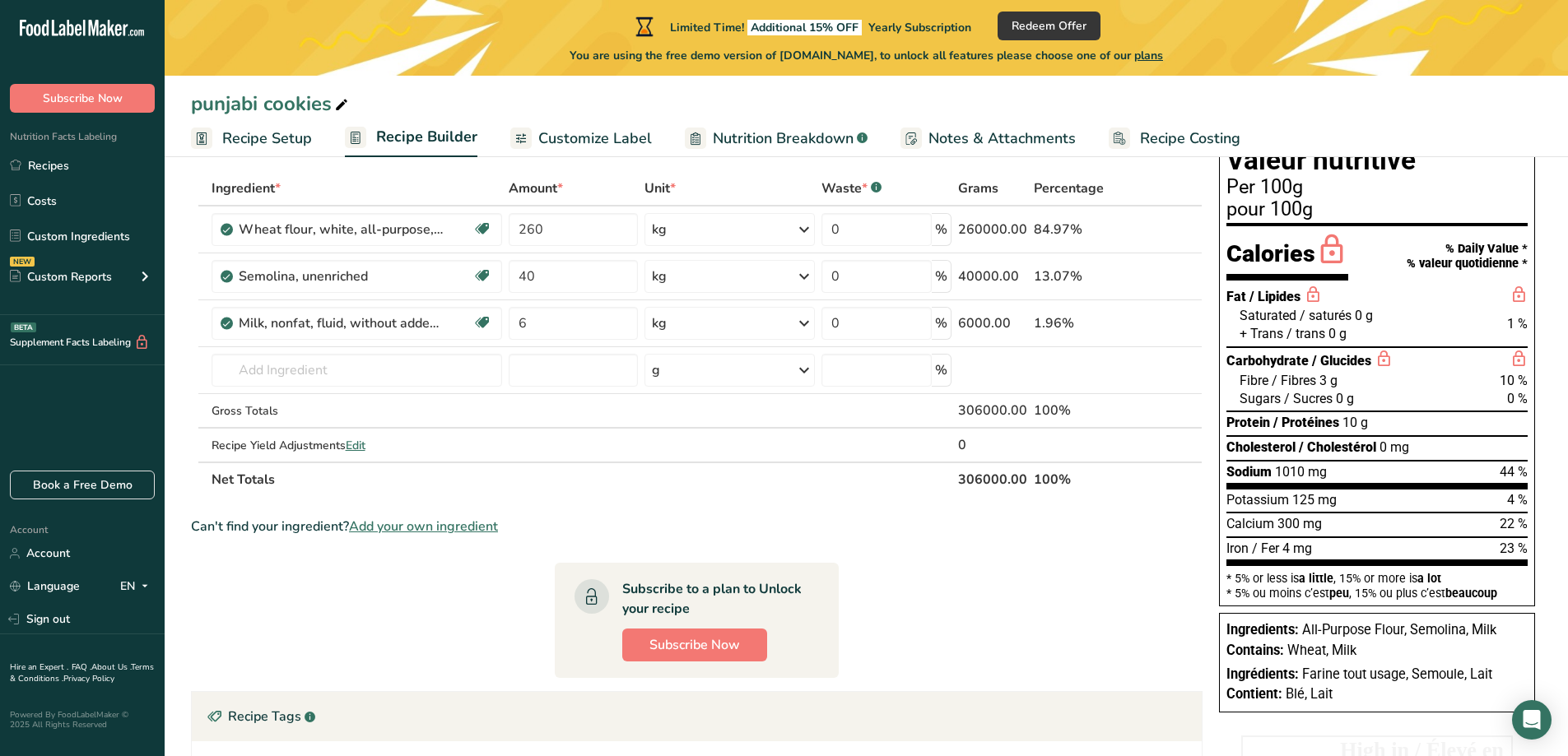
drag, startPoint x: 928, startPoint y: 465, endPoint x: 927, endPoint y: 479, distance: 14.0
click at [929, 466] on table "Ingredient * Amount * Unit * Waste * .a-a{fill:#347362;}.b-a{fill:#fff;} Grams …" at bounding box center [696, 333] width 1012 height 326
click at [927, 478] on th "Net Totals" at bounding box center [582, 478] width 747 height 34
click at [356, 373] on input "text" at bounding box center [357, 369] width 290 height 33
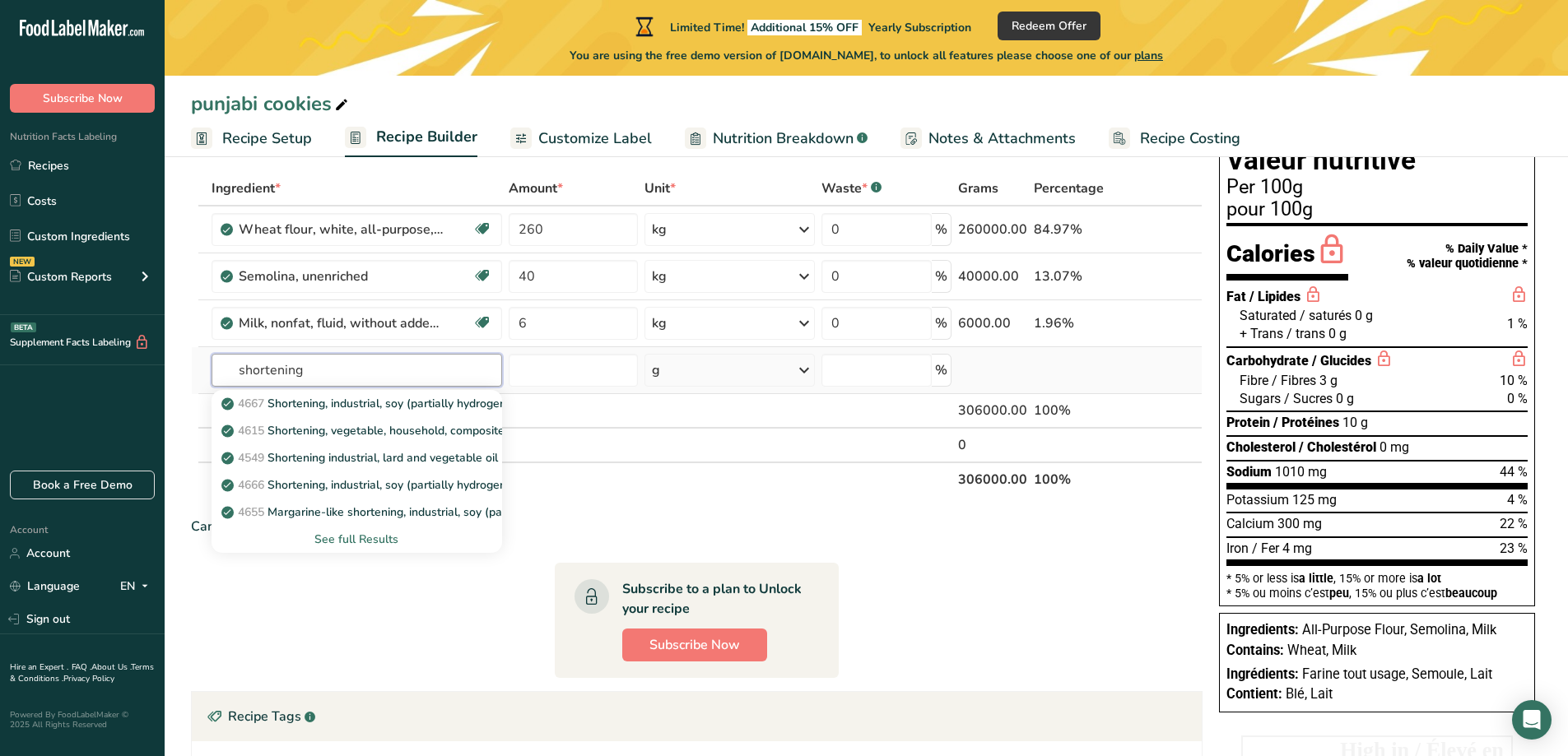
type input "shortening"
click at [377, 539] on div "See full Results" at bounding box center [356, 539] width 264 height 18
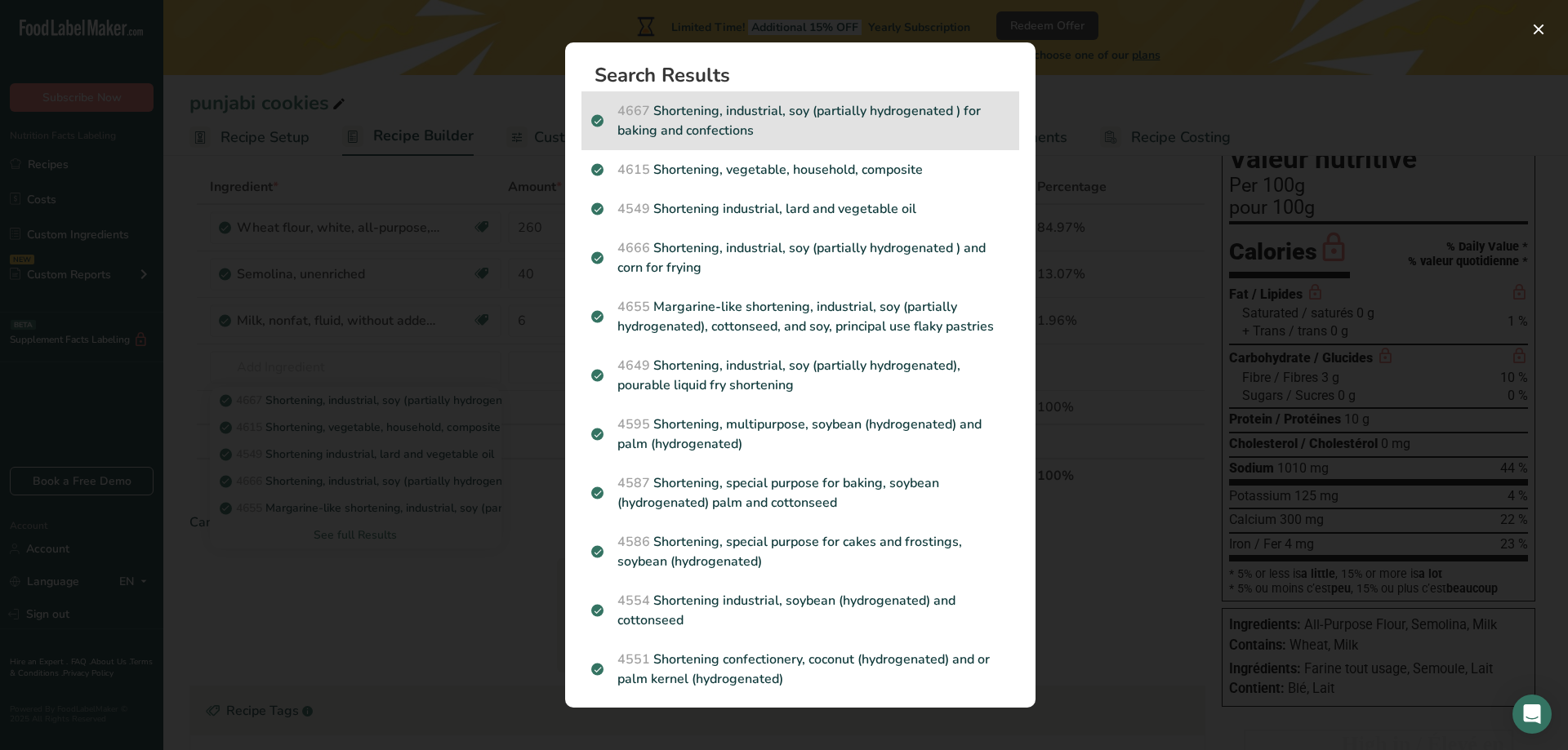
click at [800, 142] on div "4667 Shortening, industrial, soy (partially hydrogenated ) for baking and confe…" at bounding box center [800, 121] width 438 height 59
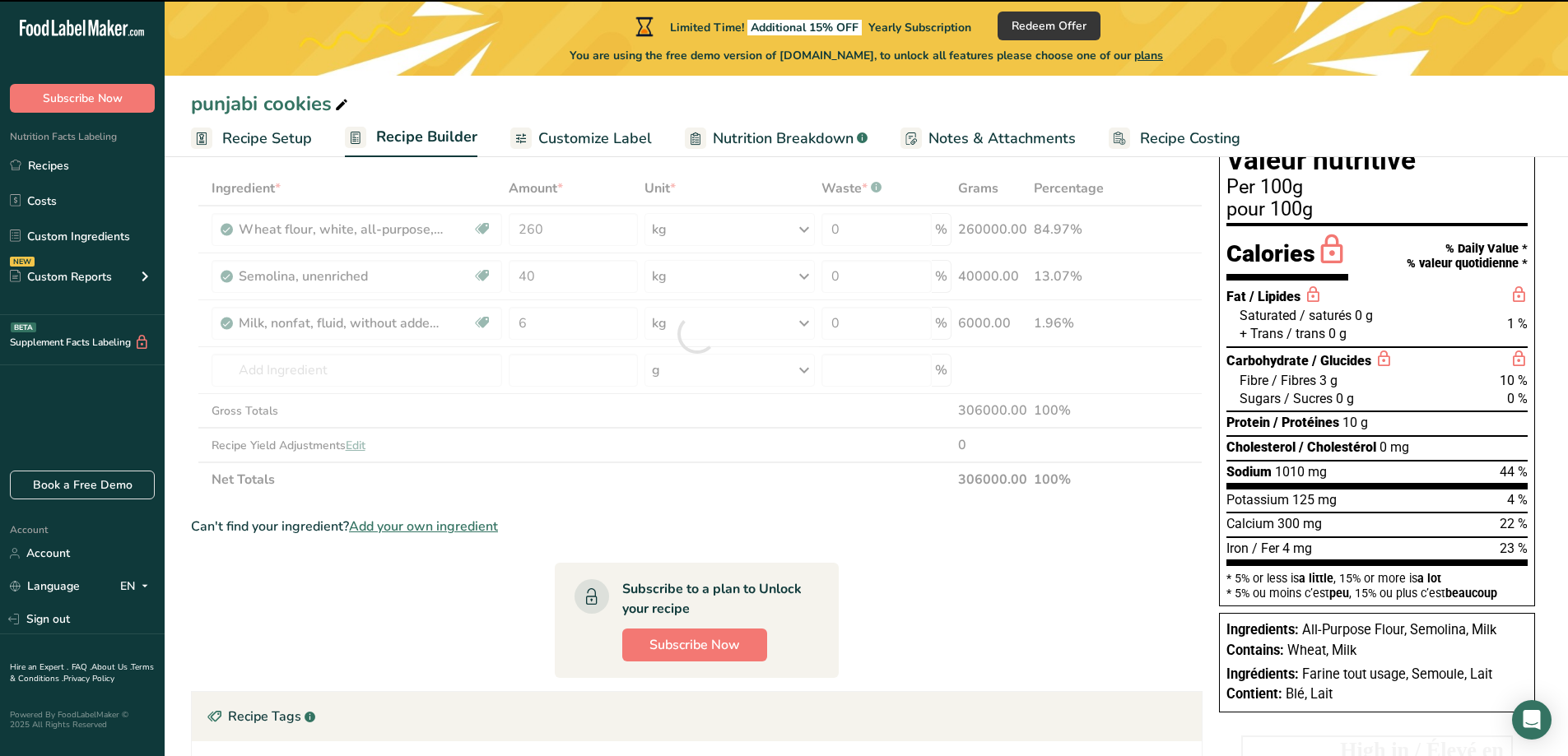
type input "0"
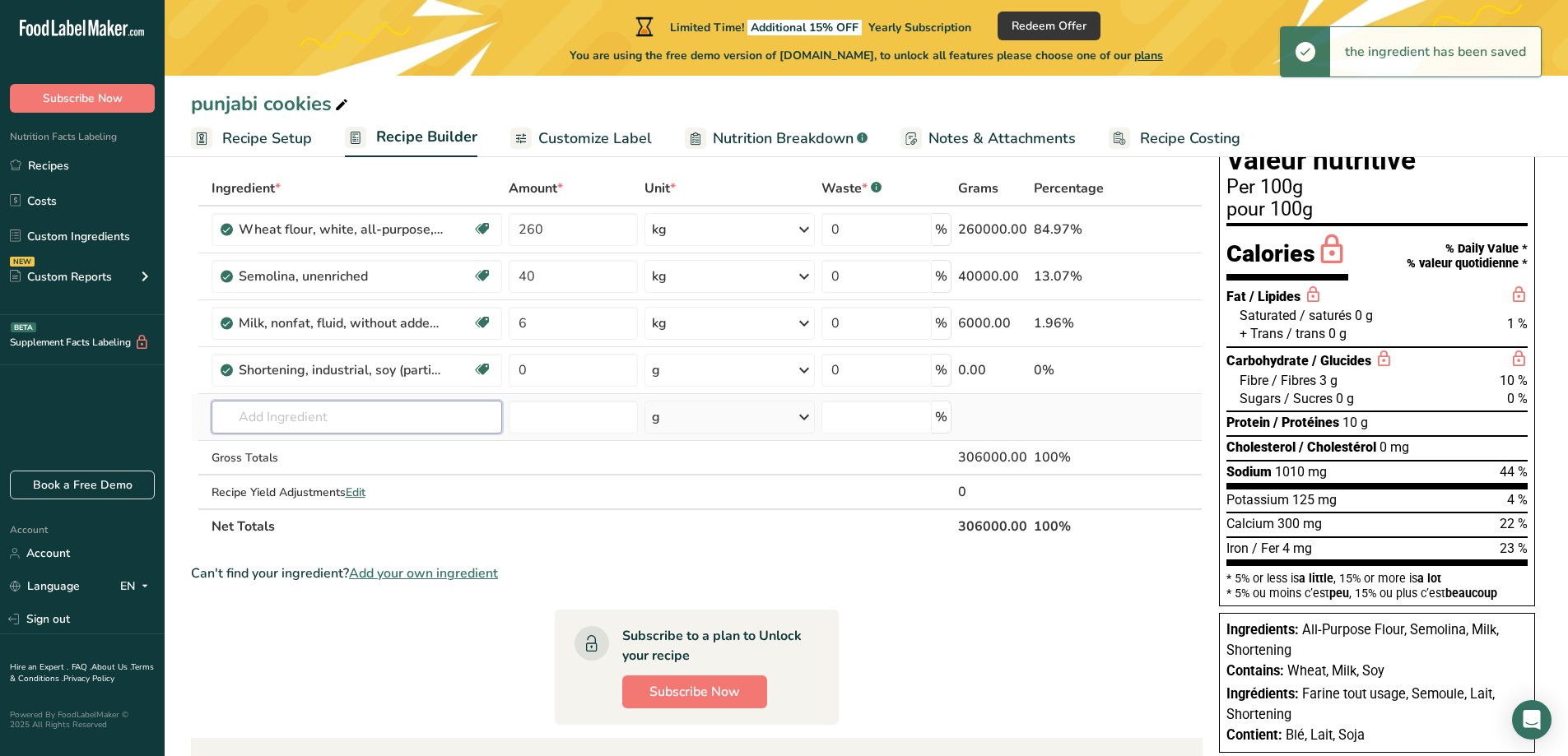
click at [422, 413] on input "text" at bounding box center [357, 417] width 290 height 33
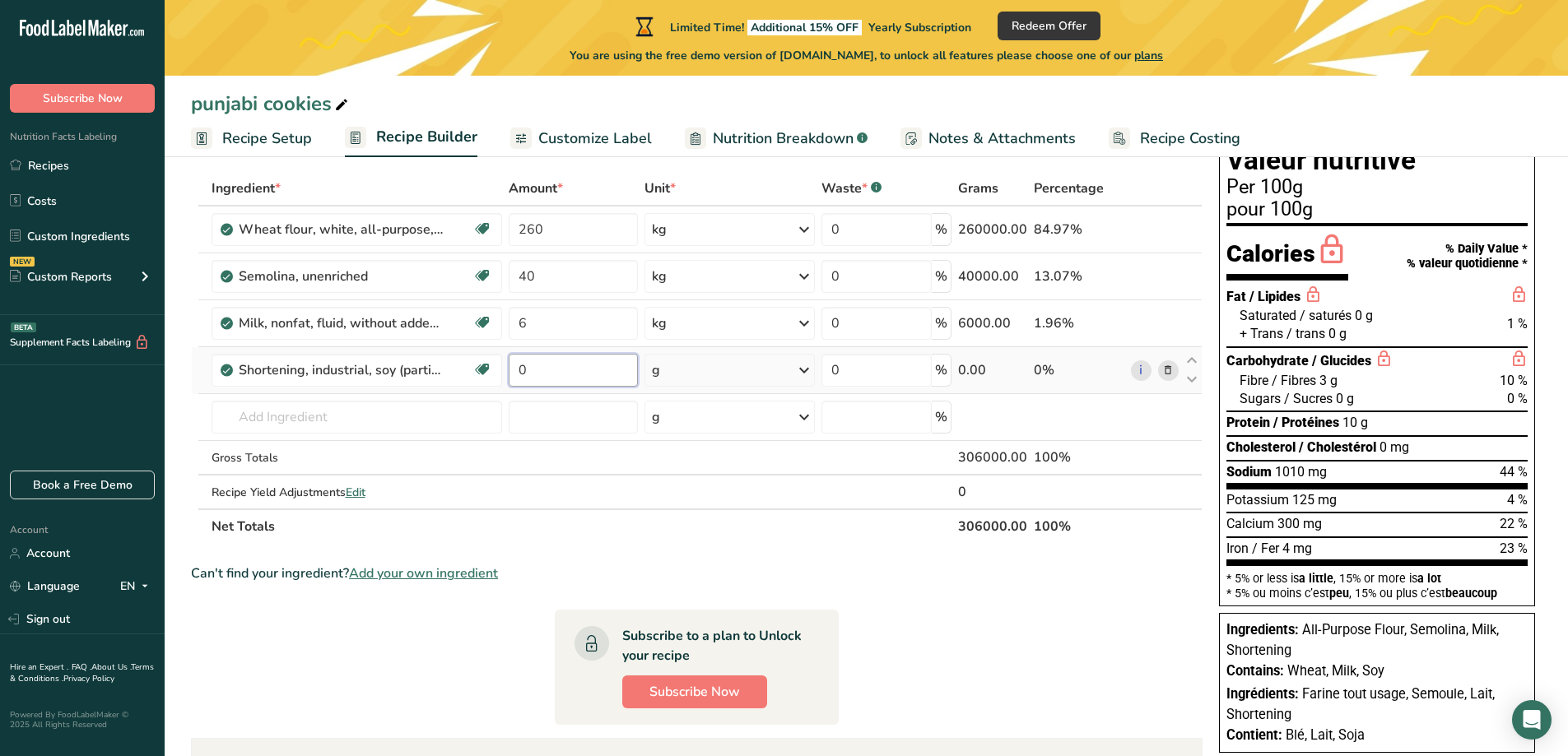
click at [558, 373] on input "0" at bounding box center [574, 369] width 130 height 33
type input "160"
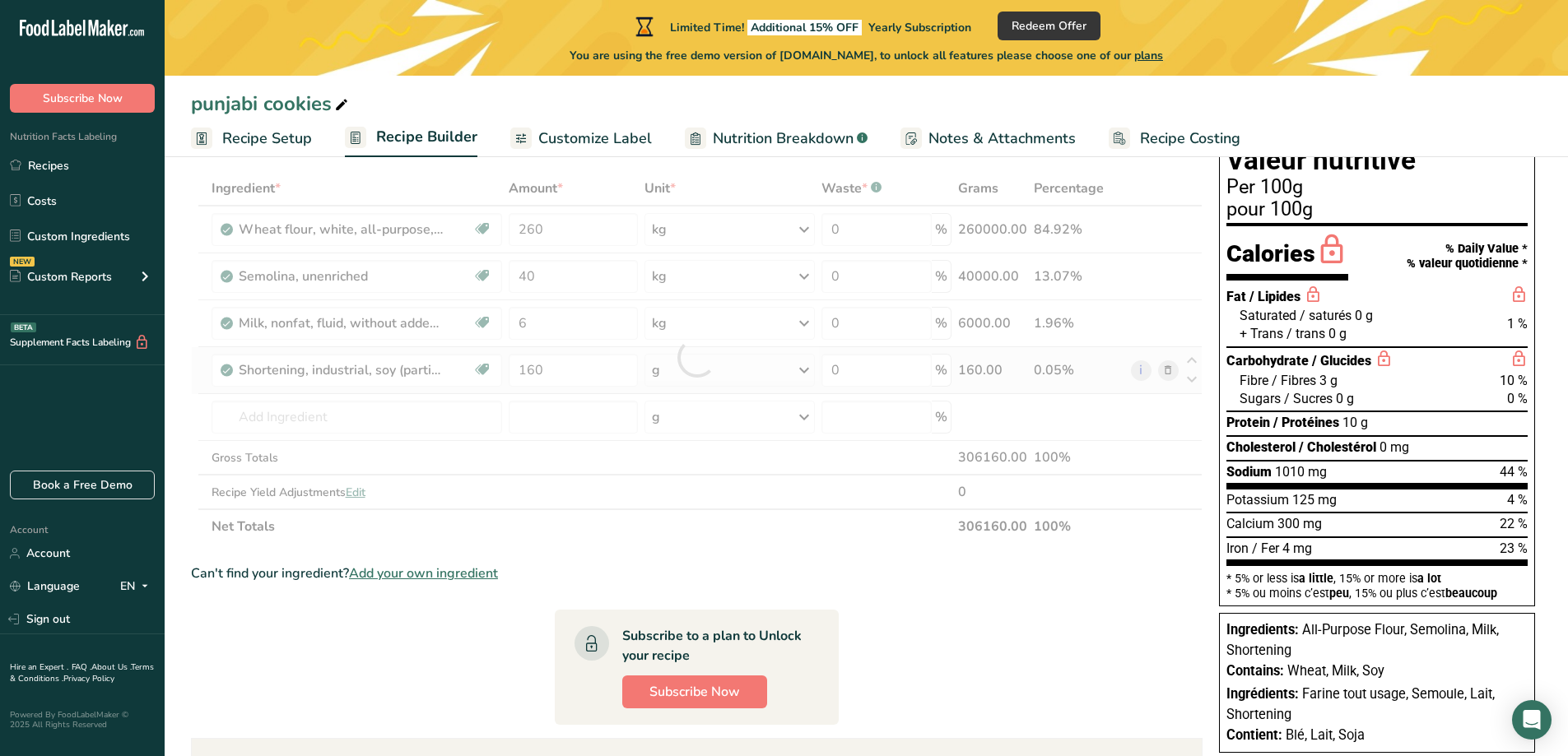
click at [663, 368] on div "Ingredient * Amount * Unit * Waste * .a-a{fill:#347362;}.b-a{fill:#fff;} Grams …" at bounding box center [696, 357] width 1012 height 373
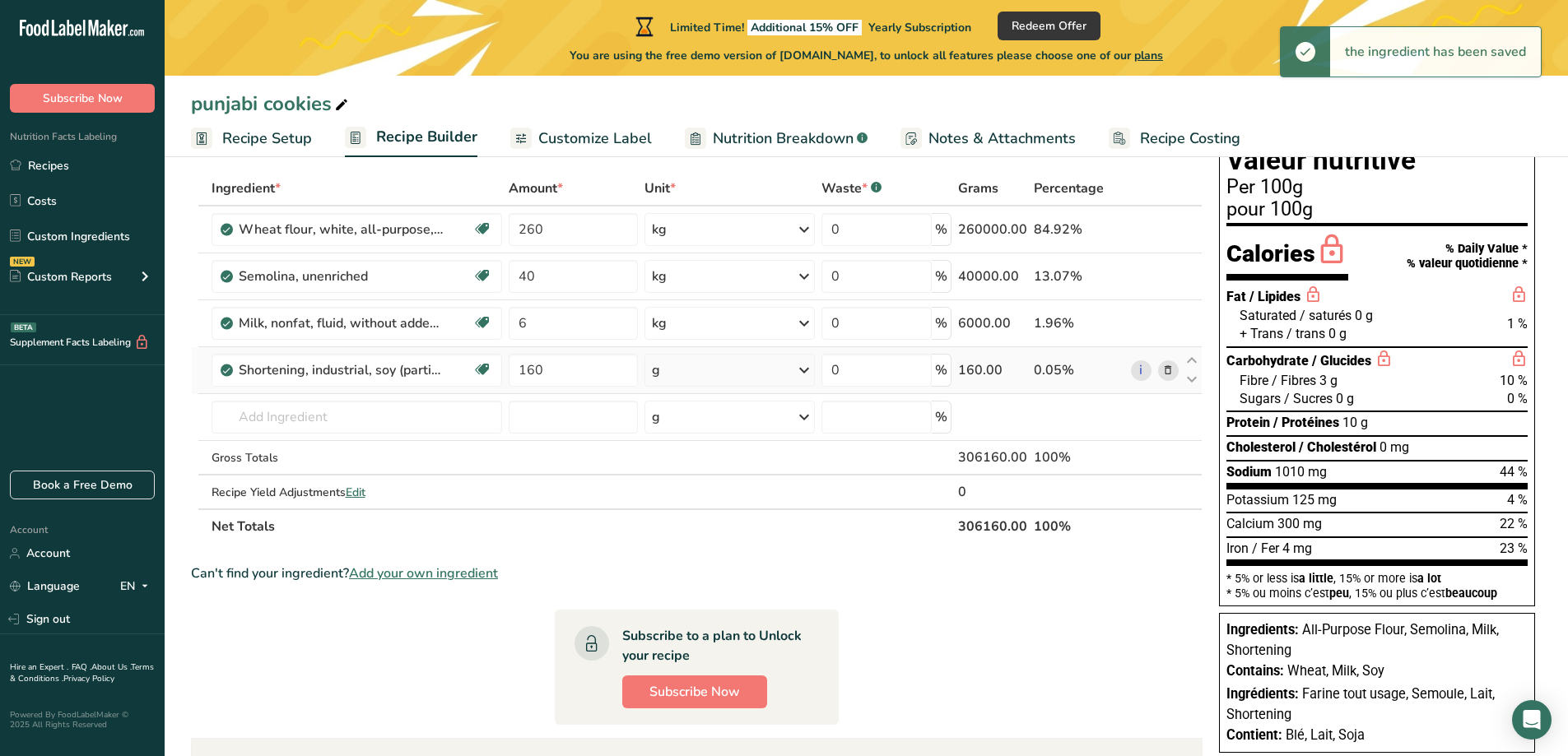
click at [664, 370] on div "g" at bounding box center [729, 369] width 169 height 33
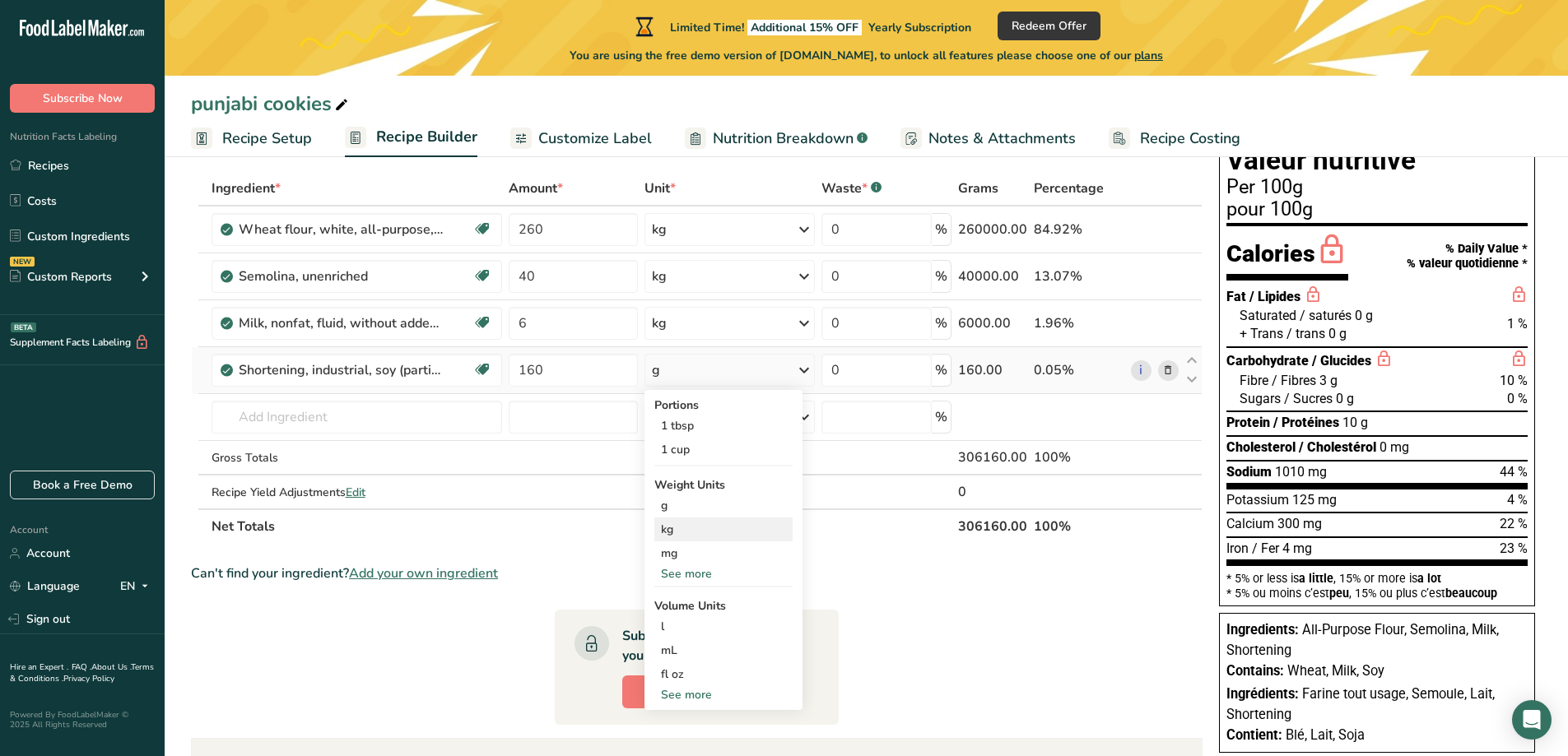
click at [714, 533] on div "kg" at bounding box center [724, 529] width 138 height 24
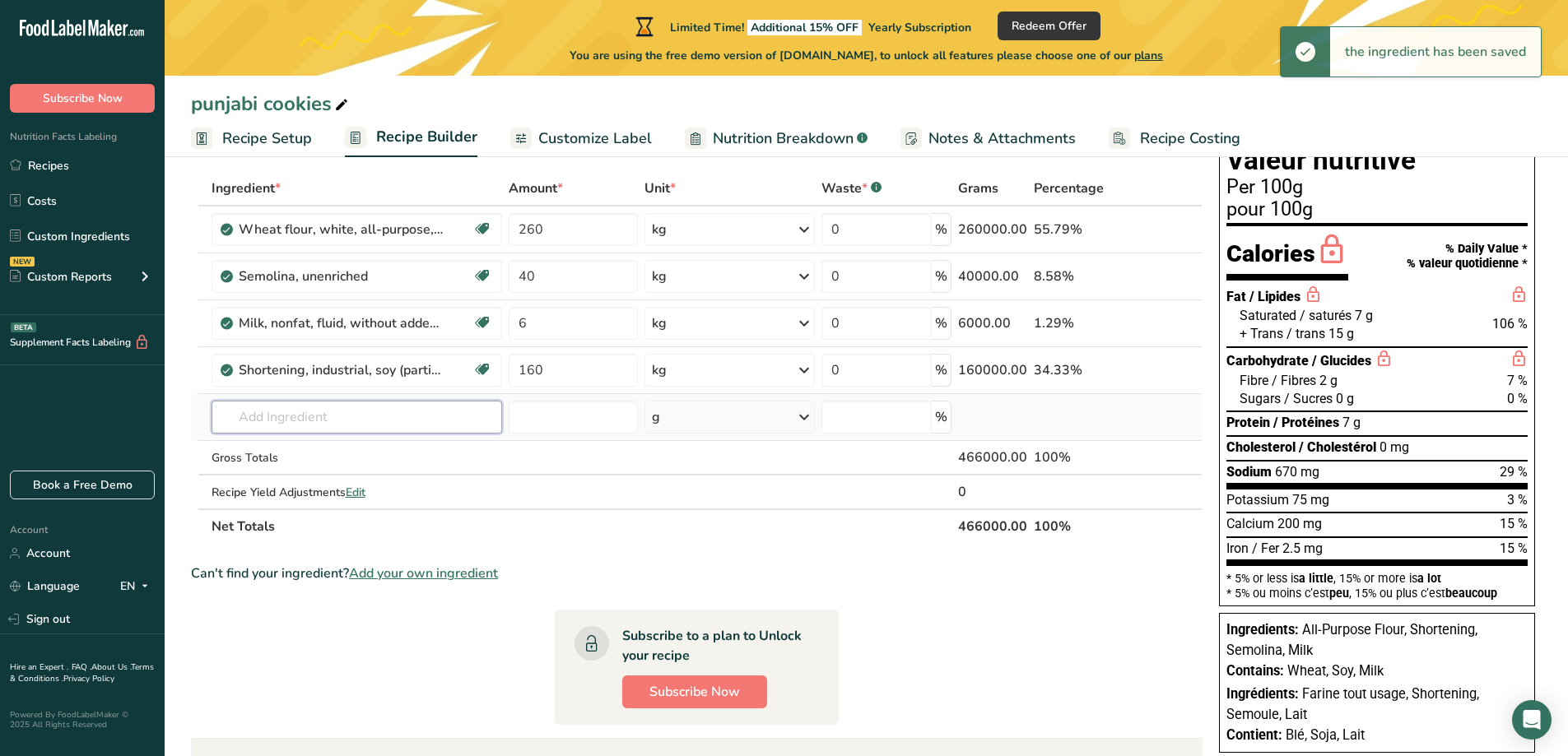
click at [462, 414] on input "text" at bounding box center [357, 417] width 290 height 33
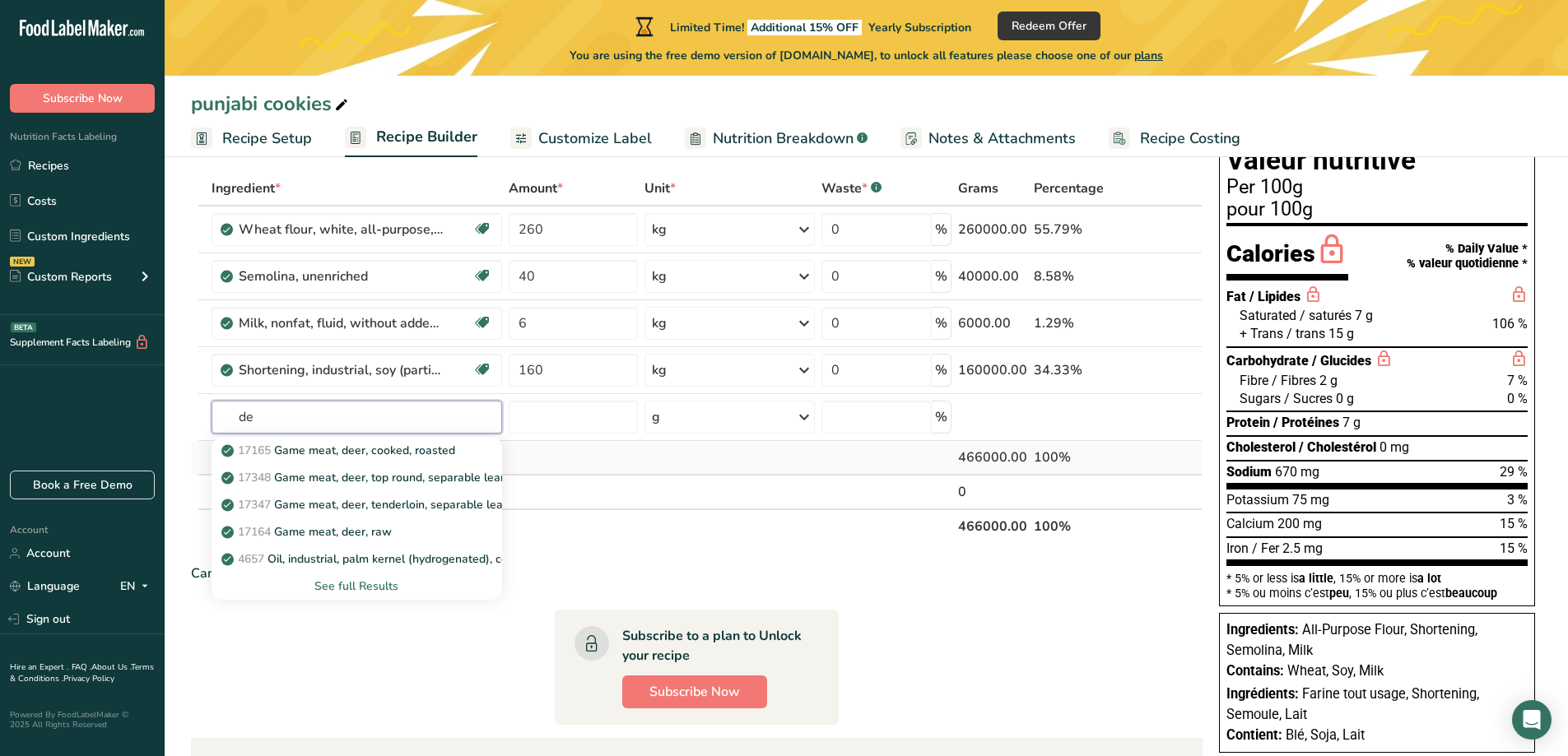
type input "d"
type input "detr"
click at [383, 592] on div "See full Results" at bounding box center [356, 586] width 264 height 18
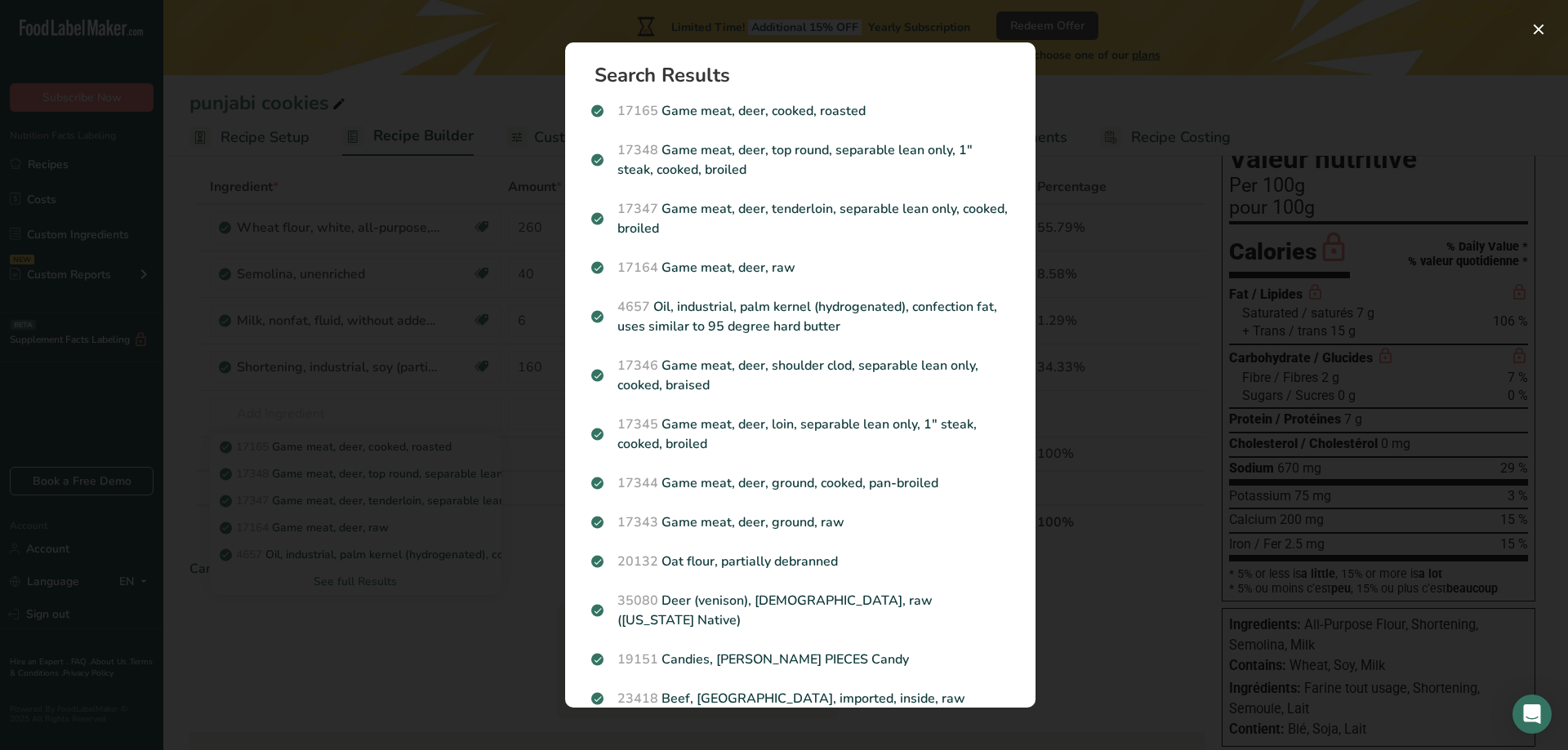
click at [481, 643] on div "Search results modal" at bounding box center [784, 375] width 1568 height 750
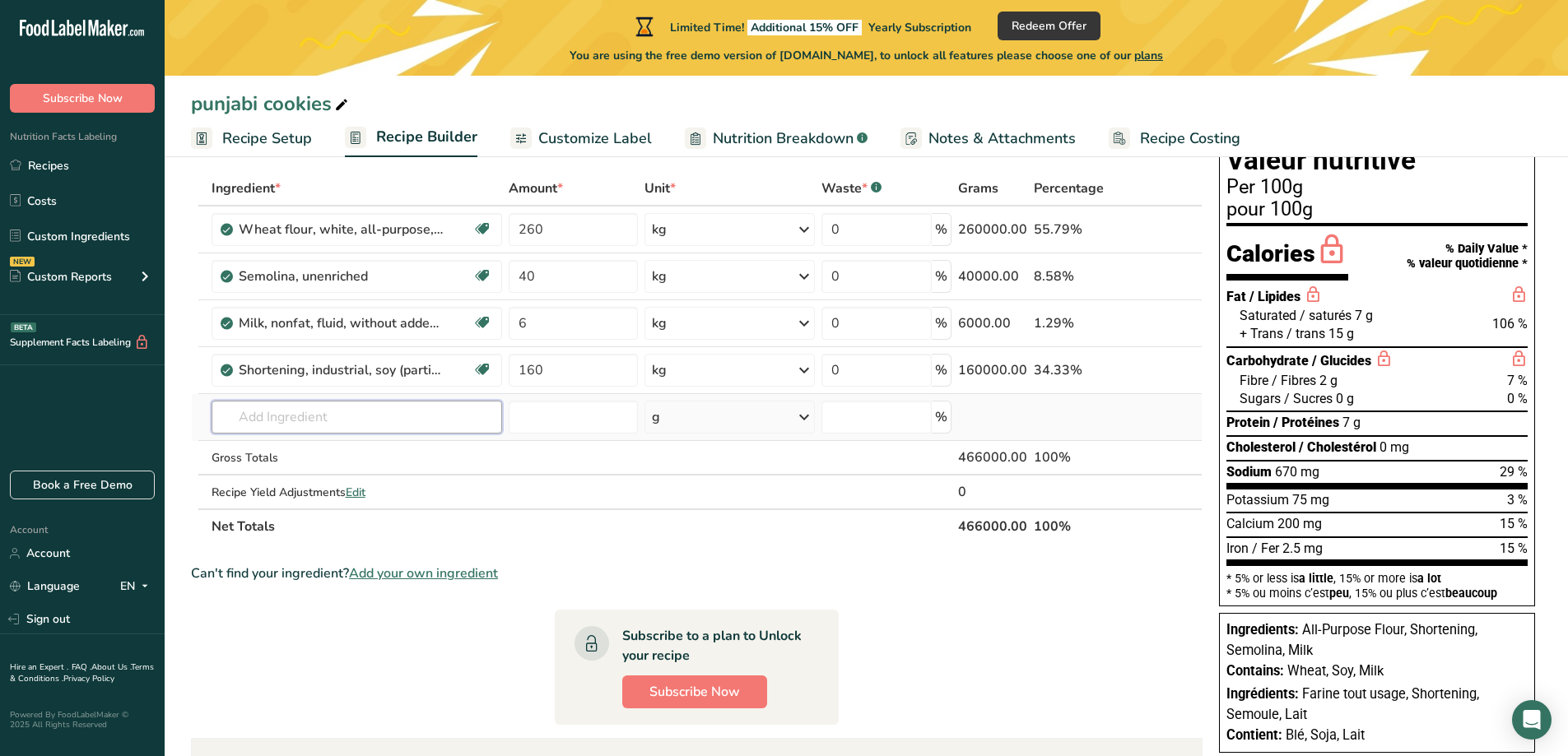
click at [403, 411] on input "text" at bounding box center [357, 417] width 290 height 33
type input "d"
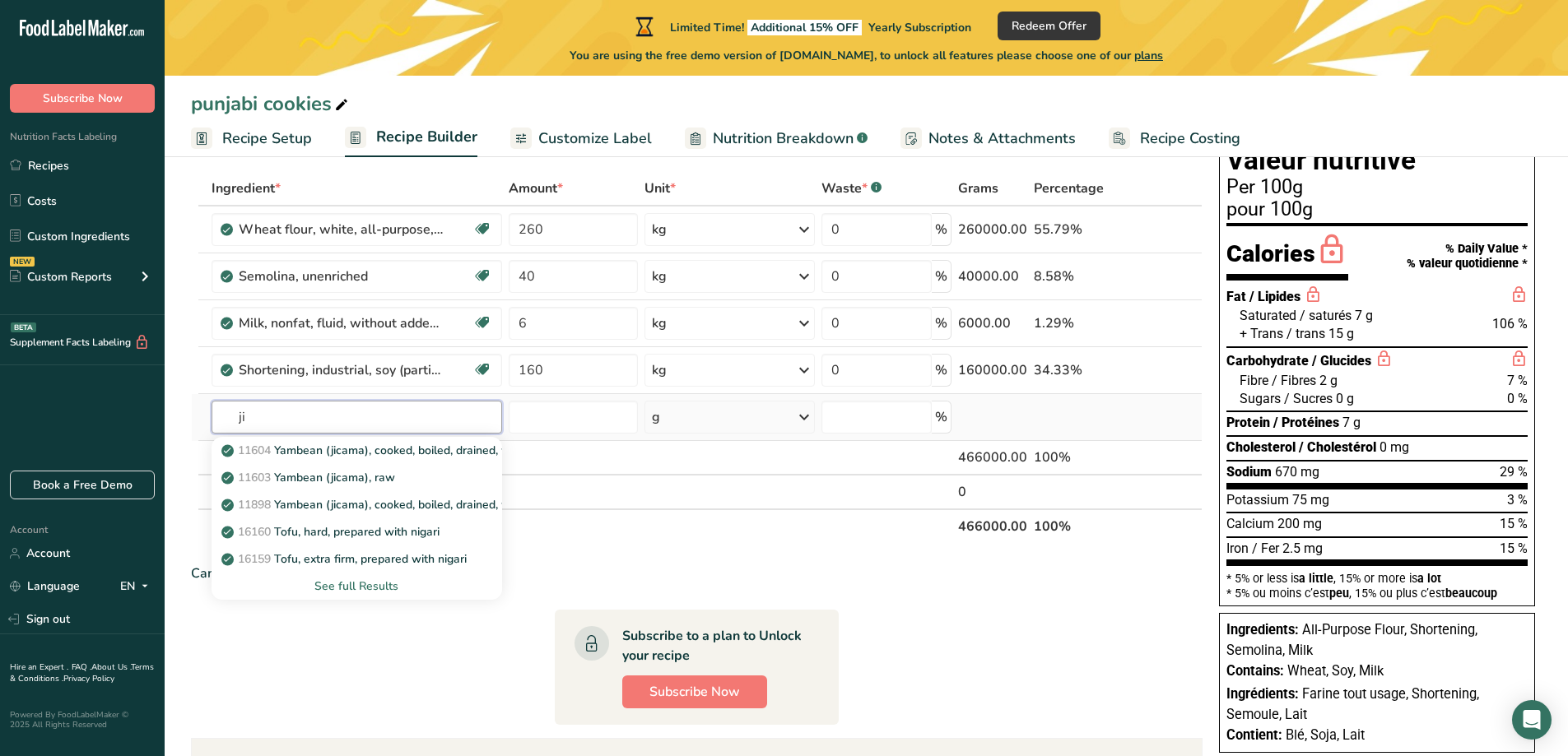
type input "j"
type input "[PERSON_NAME]"
click at [254, 129] on span "Recipe Setup" at bounding box center [268, 138] width 90 height 23
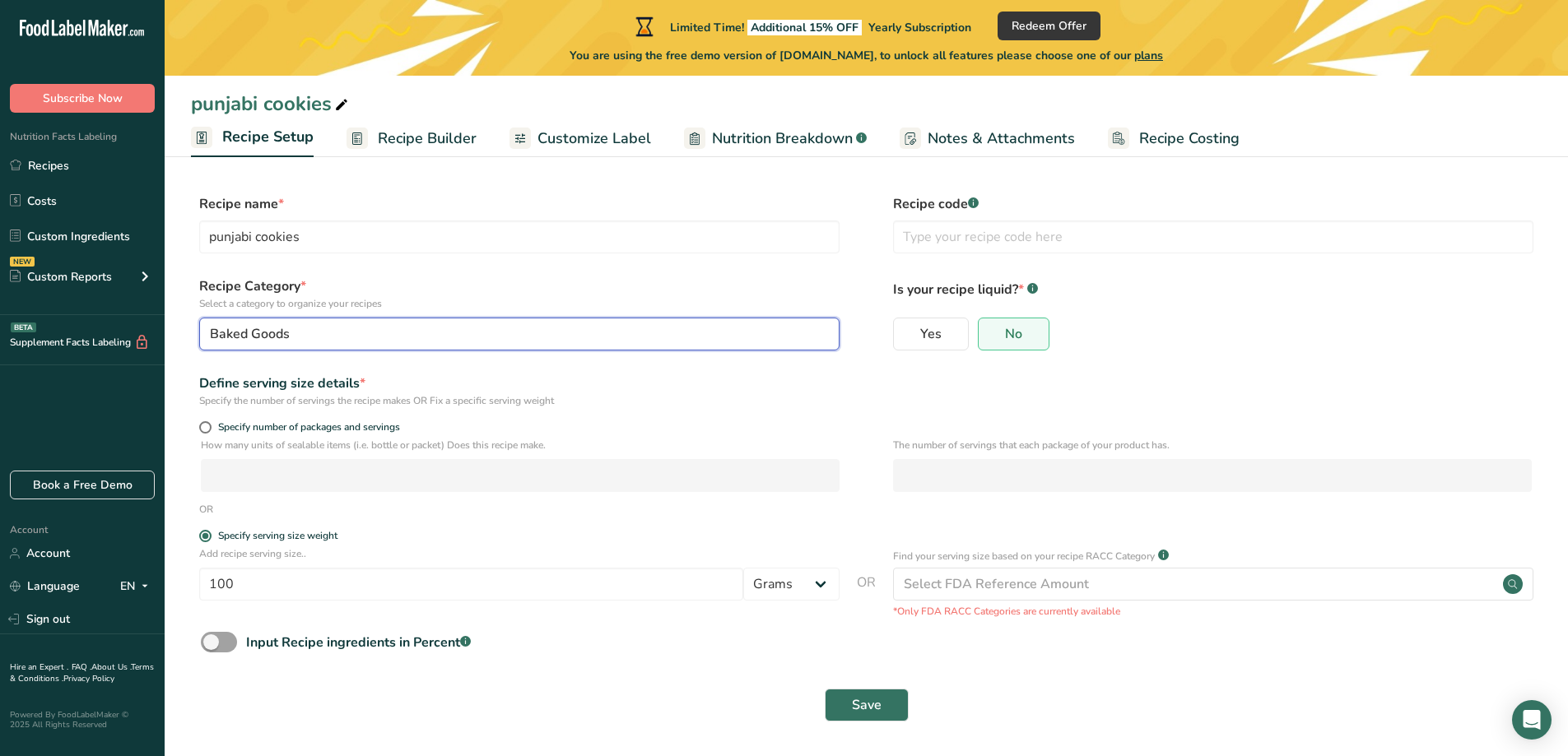
click at [329, 323] on button "Baked Goods" at bounding box center [520, 333] width 641 height 33
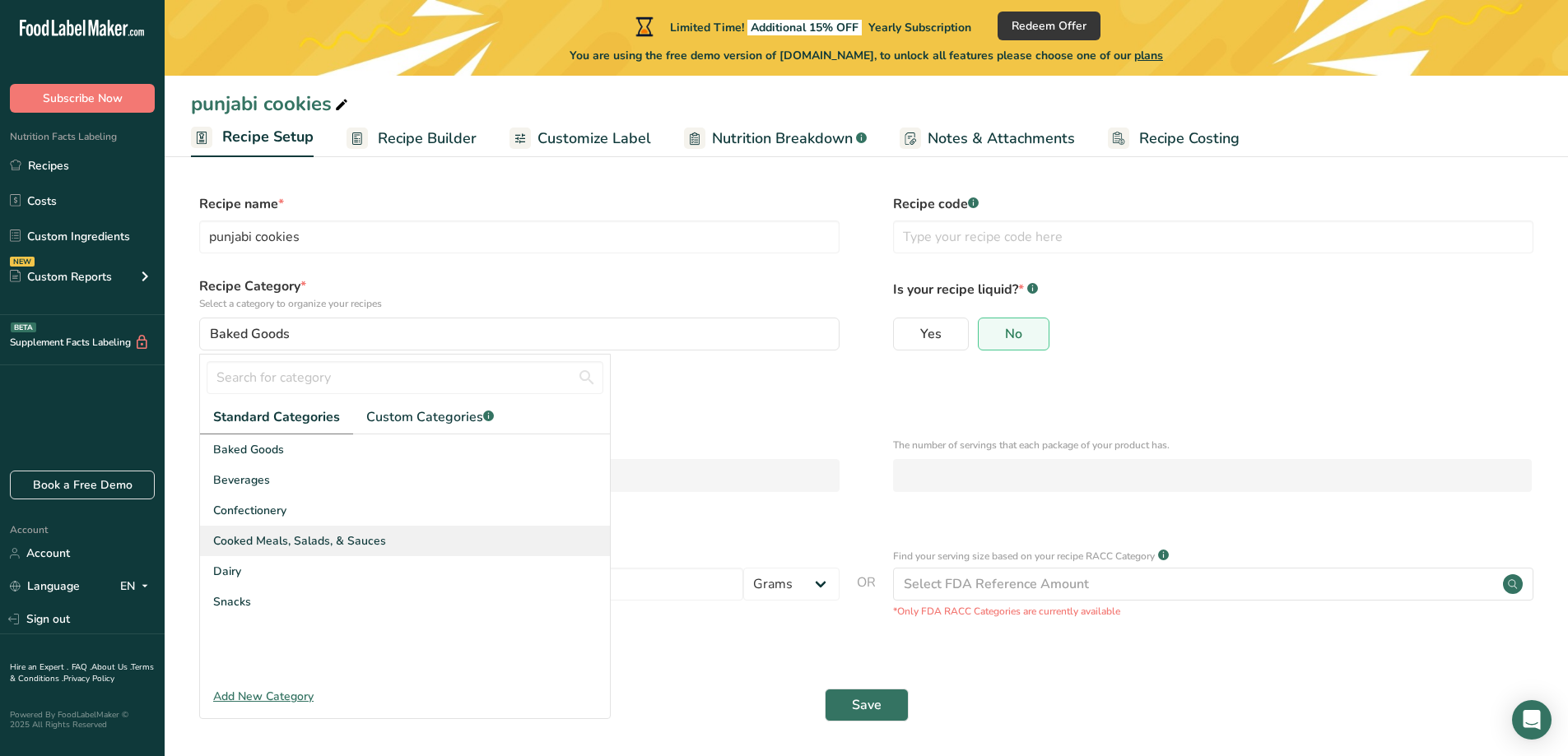
click at [322, 539] on span "Cooked Meals, Salads, & Sauces" at bounding box center [299, 541] width 173 height 18
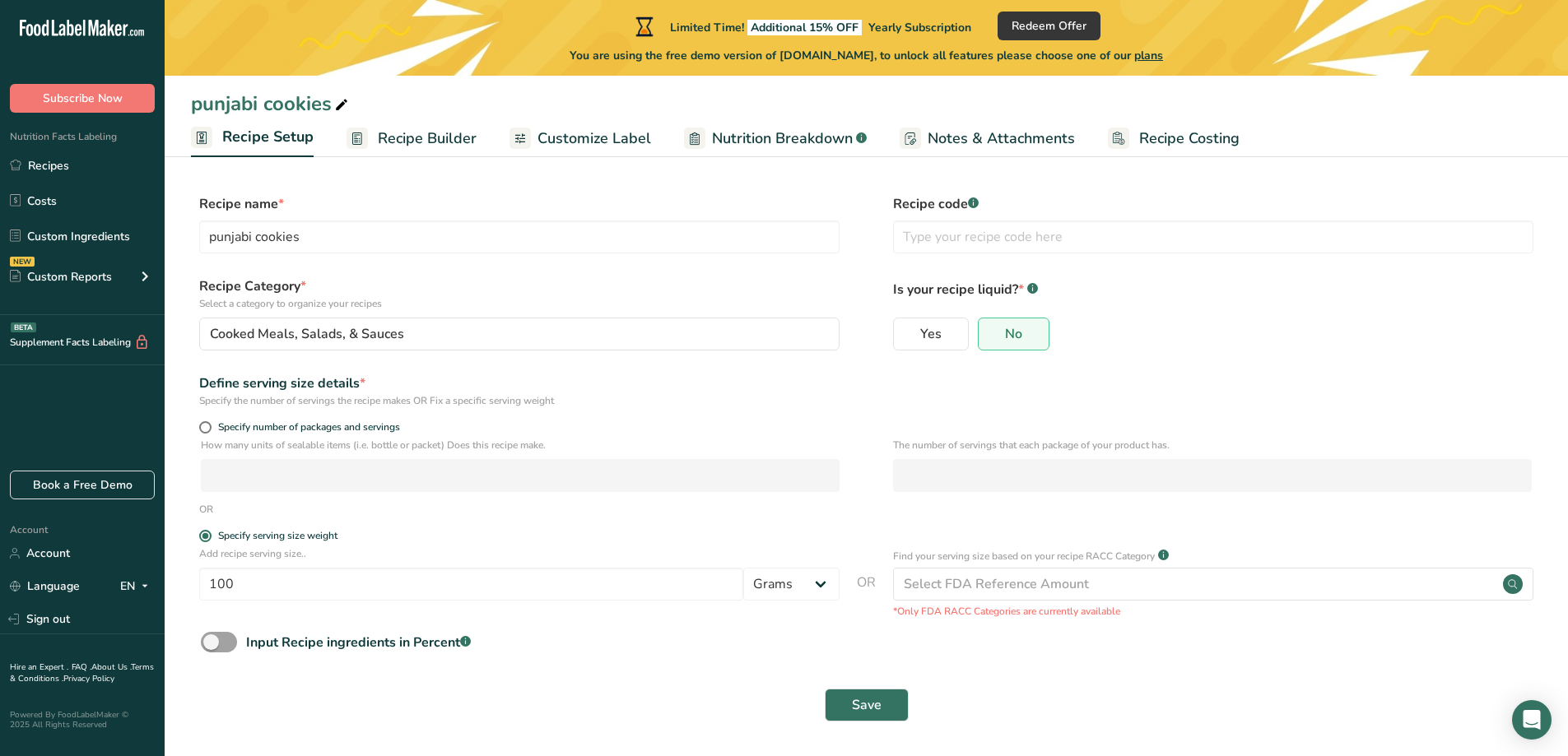
click at [440, 140] on span "Recipe Builder" at bounding box center [427, 138] width 98 height 23
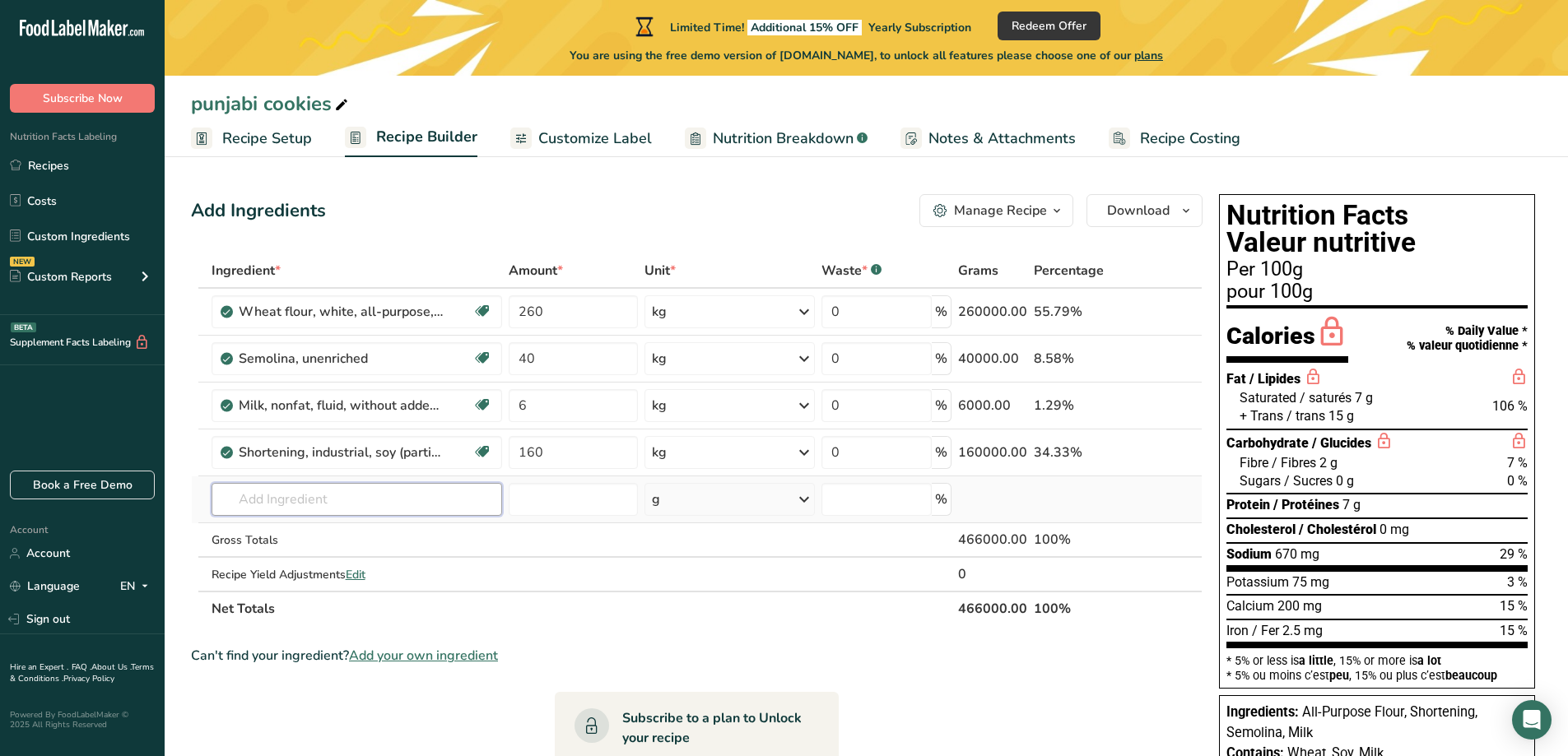
click at [411, 491] on input "text" at bounding box center [357, 498] width 290 height 33
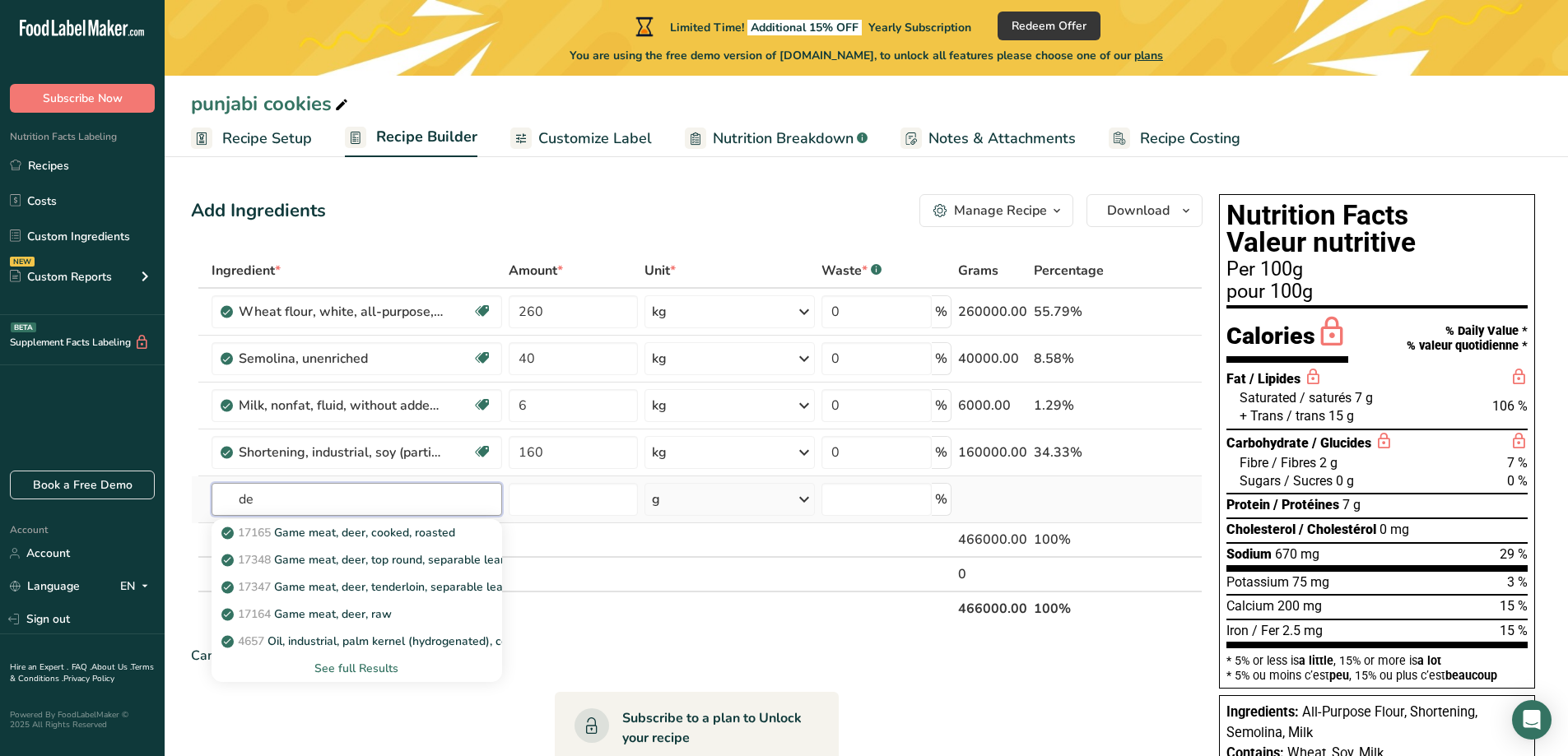
type input "d"
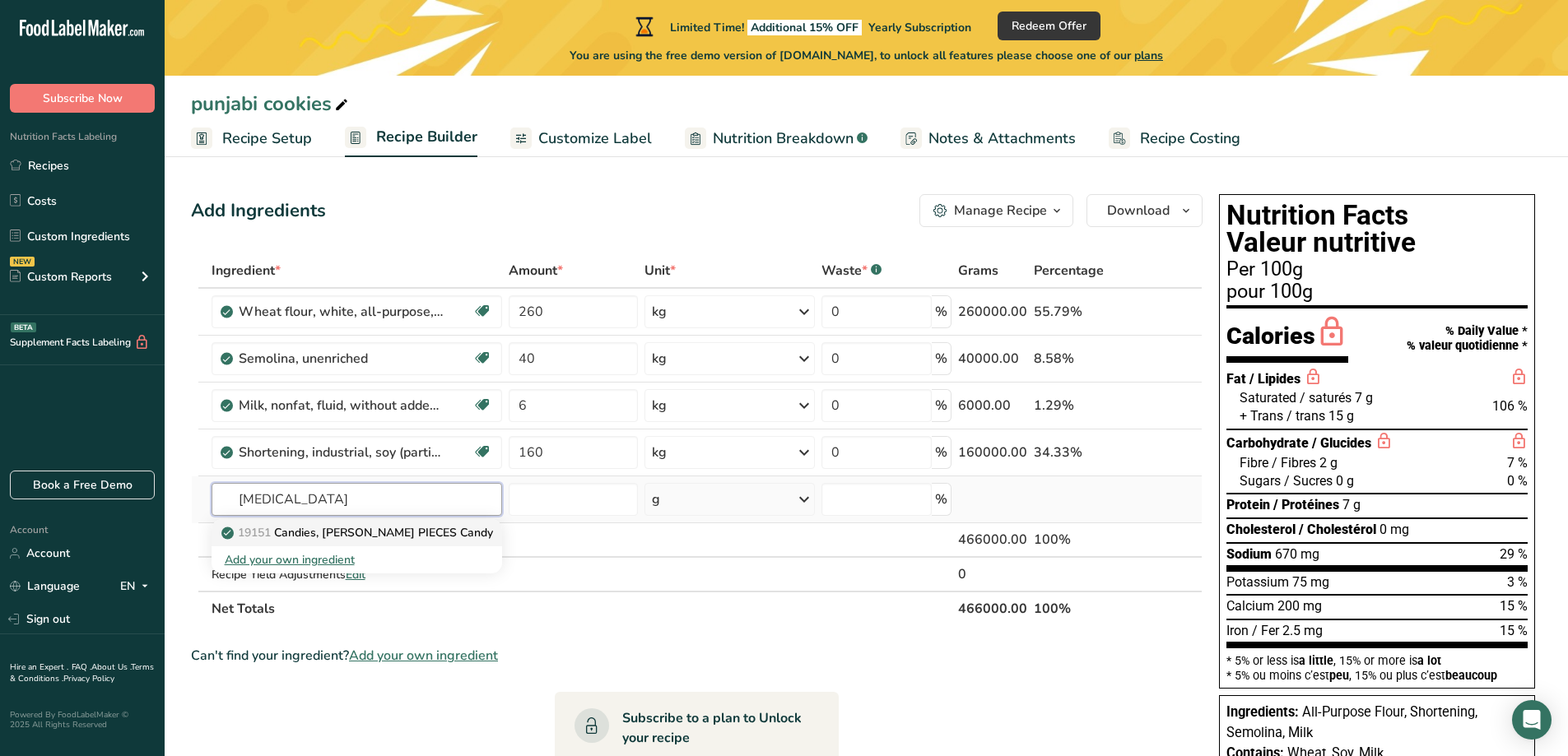
type input "[MEDICAL_DATA]"
click at [344, 531] on p "19151 Candies, REESE'S PIECES Candy" at bounding box center [359, 533] width 269 height 18
type input "Candies, [PERSON_NAME] PIECES Candy"
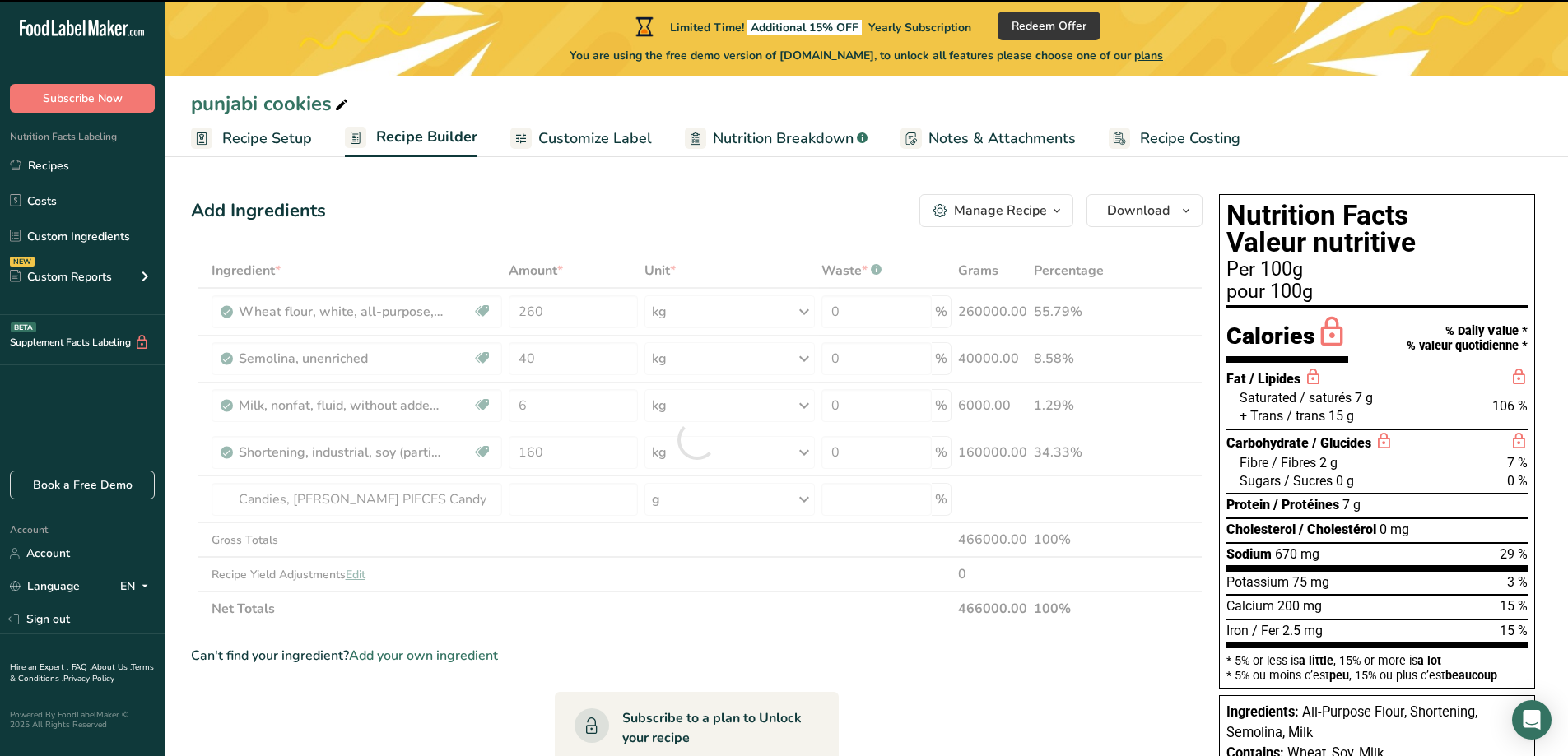
type input "0"
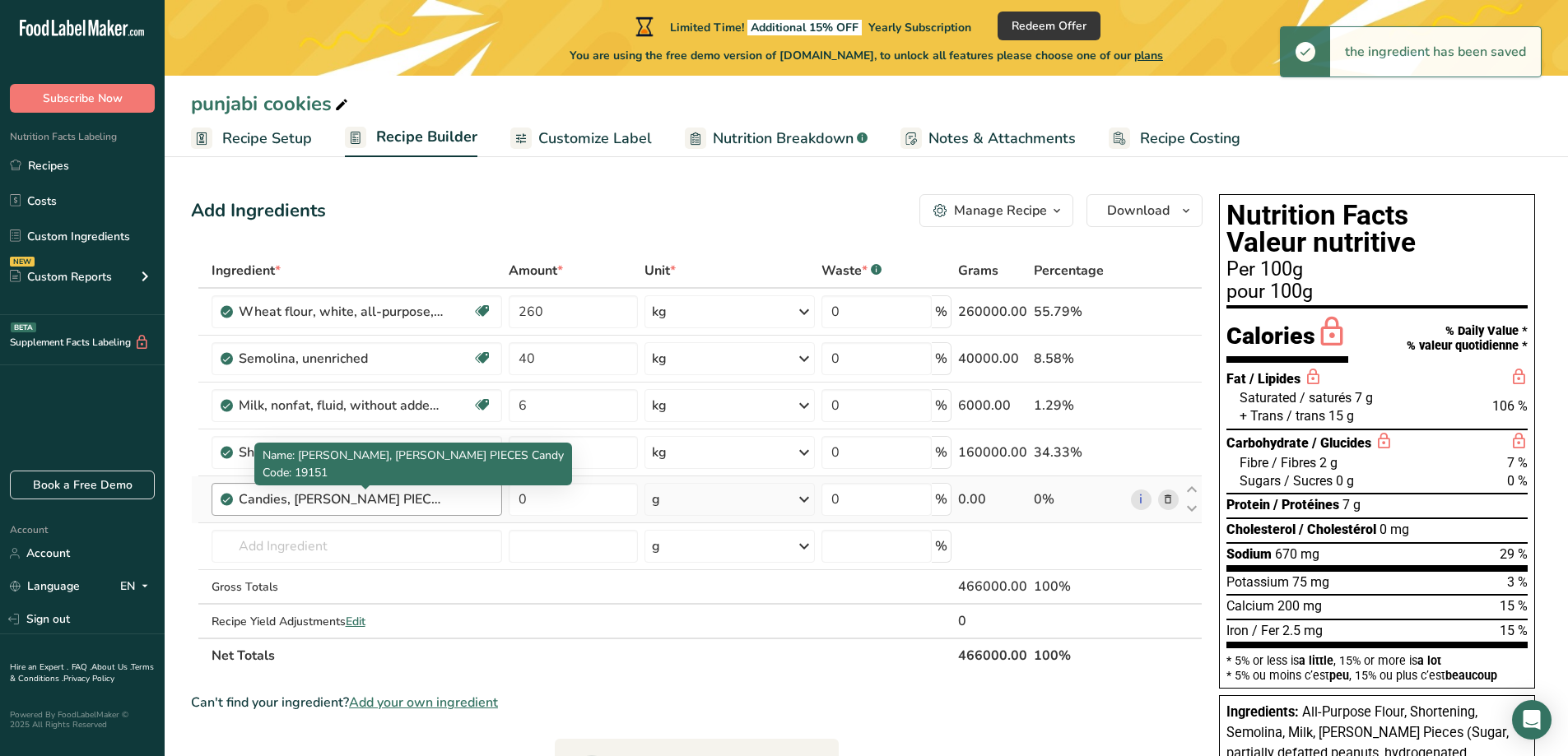
click at [440, 499] on div "Candies, [PERSON_NAME] PIECES Candy" at bounding box center [341, 499] width 206 height 20
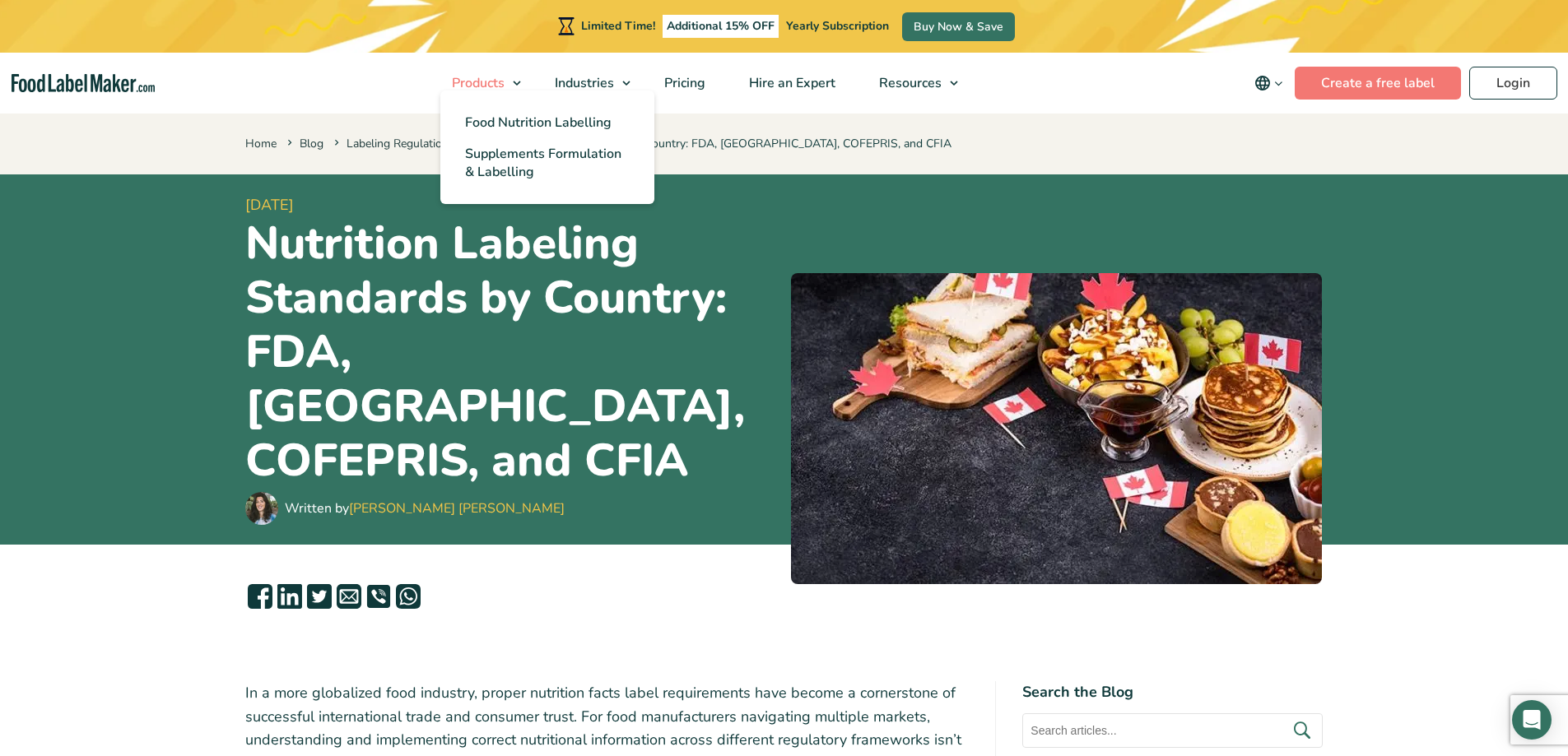
click at [523, 76] on link "Products" at bounding box center [480, 83] width 98 height 61
click at [509, 125] on span "Food Nutrition Labelling" at bounding box center [539, 123] width 147 height 18
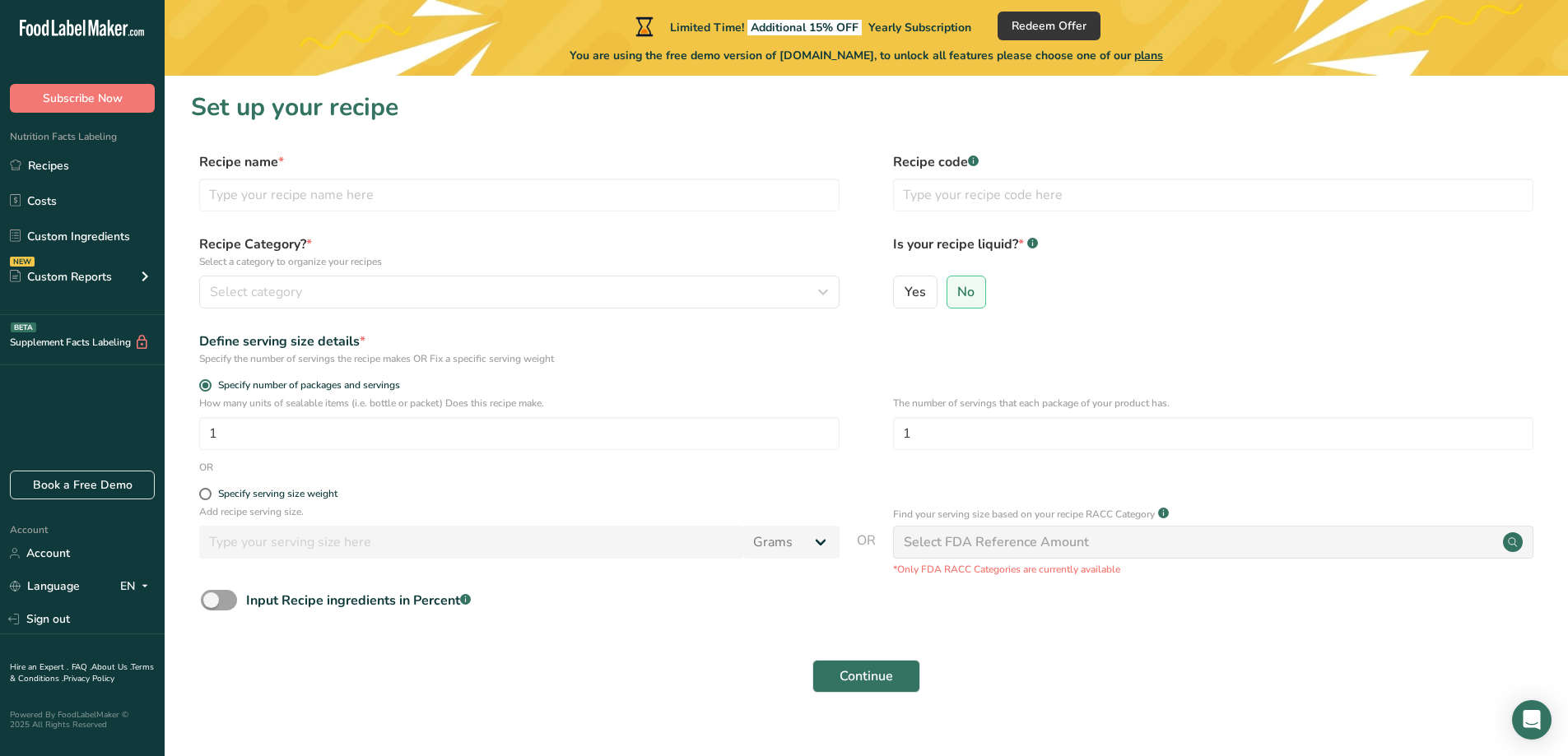
click at [592, 646] on form "Recipe name * Recipe code .a-a{fill:#347362;}.b-a{fill:#fff;} Recipe Category? …" at bounding box center [867, 428] width 1351 height 550
click at [477, 187] on input "text" at bounding box center [520, 194] width 641 height 33
type input "punjabi cookies"
click at [339, 290] on div "Select category" at bounding box center [515, 293] width 609 height 20
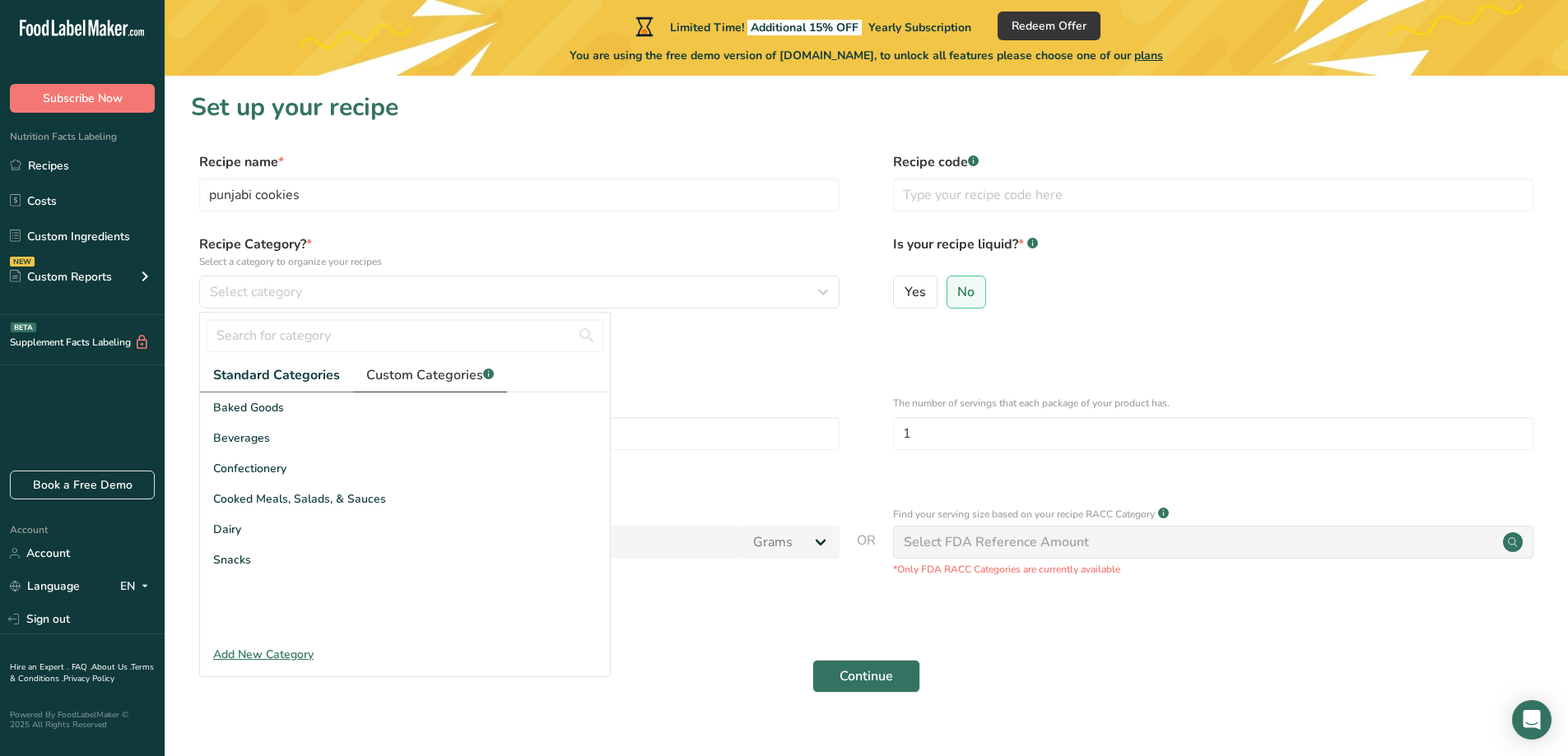
click at [449, 373] on span "Custom Categories .a-a{fill:#347362;}.b-a{fill:#fff;}" at bounding box center [430, 375] width 128 height 20
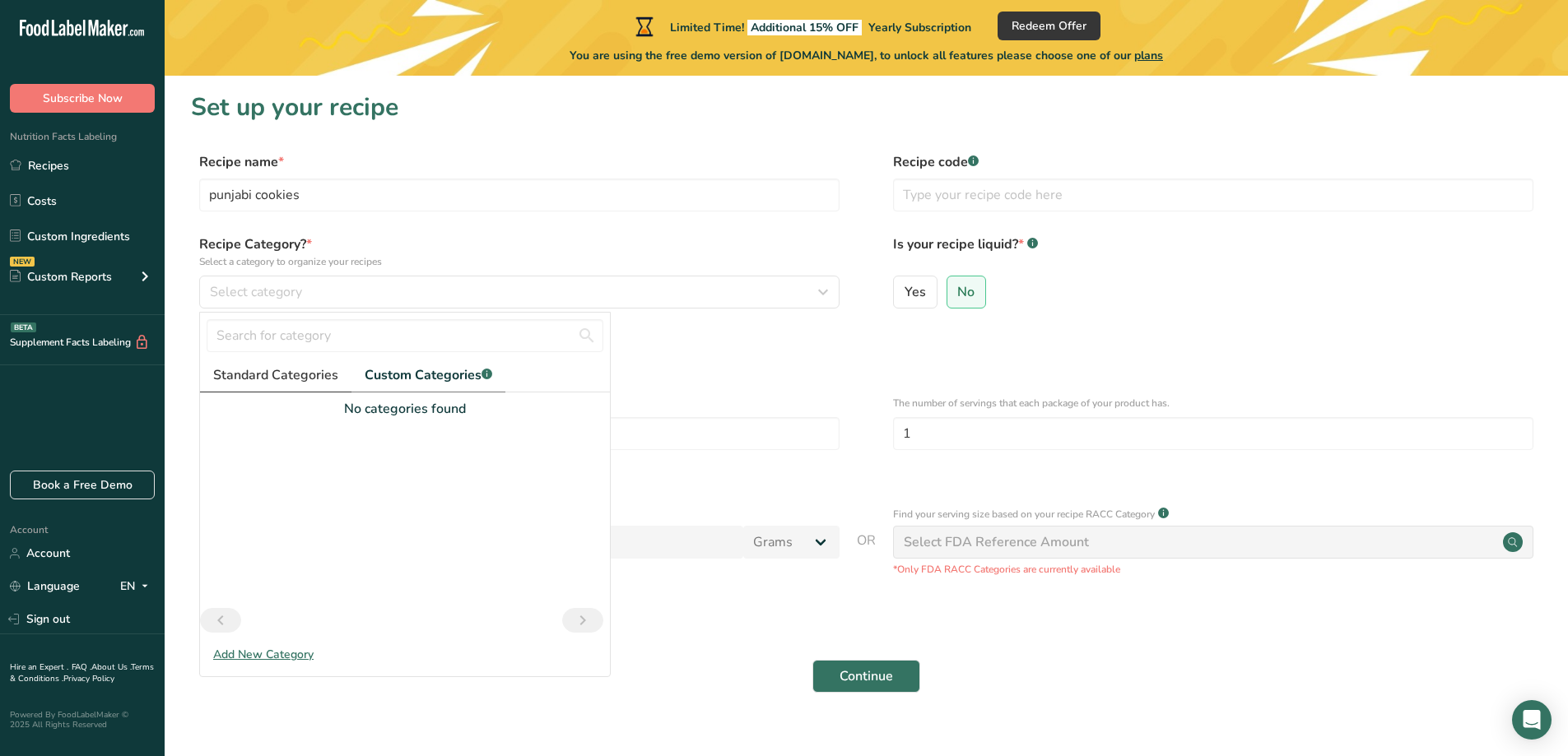
click at [254, 373] on span "Standard Categories" at bounding box center [276, 375] width 125 height 20
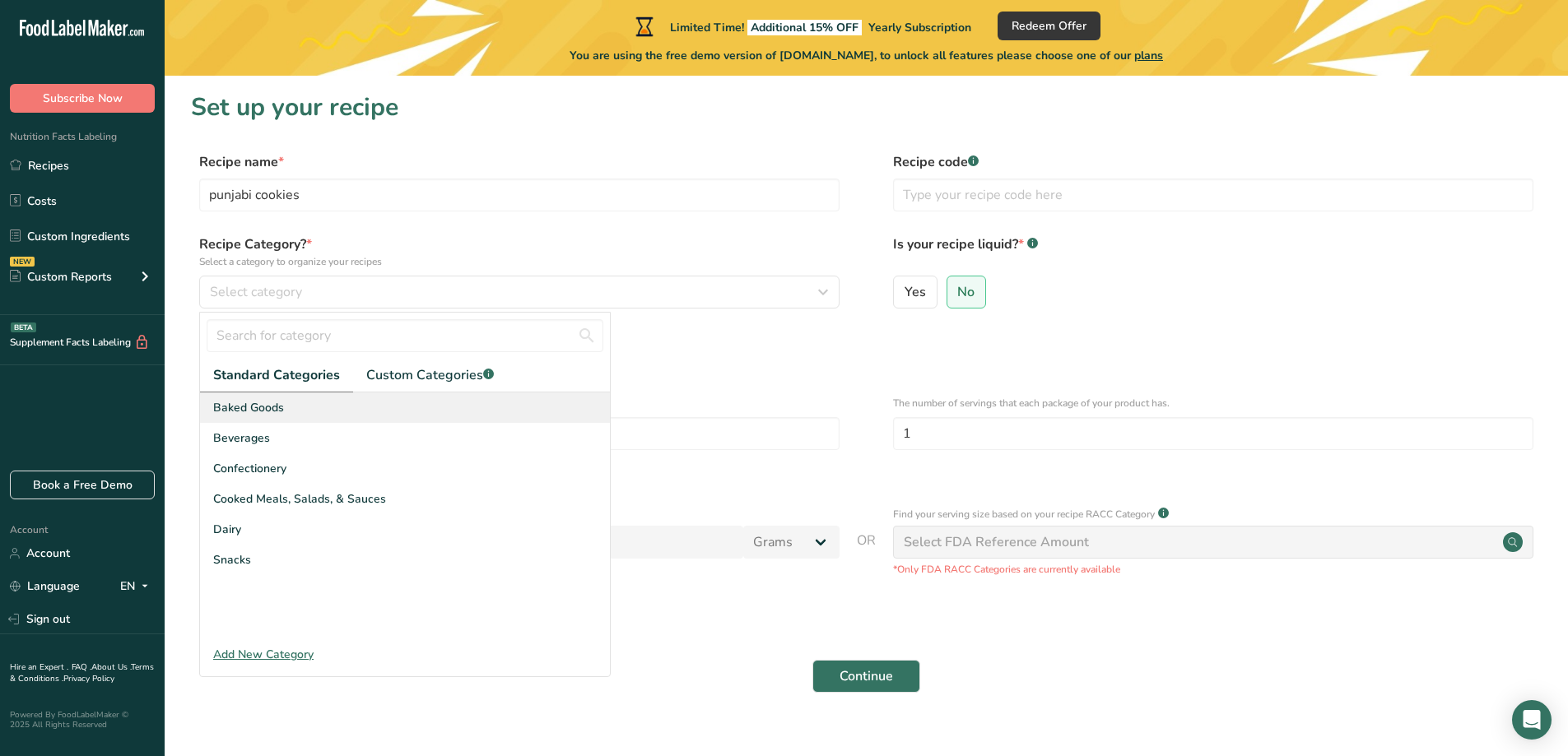
click at [287, 422] on div "Baked Goods" at bounding box center [405, 408] width 410 height 31
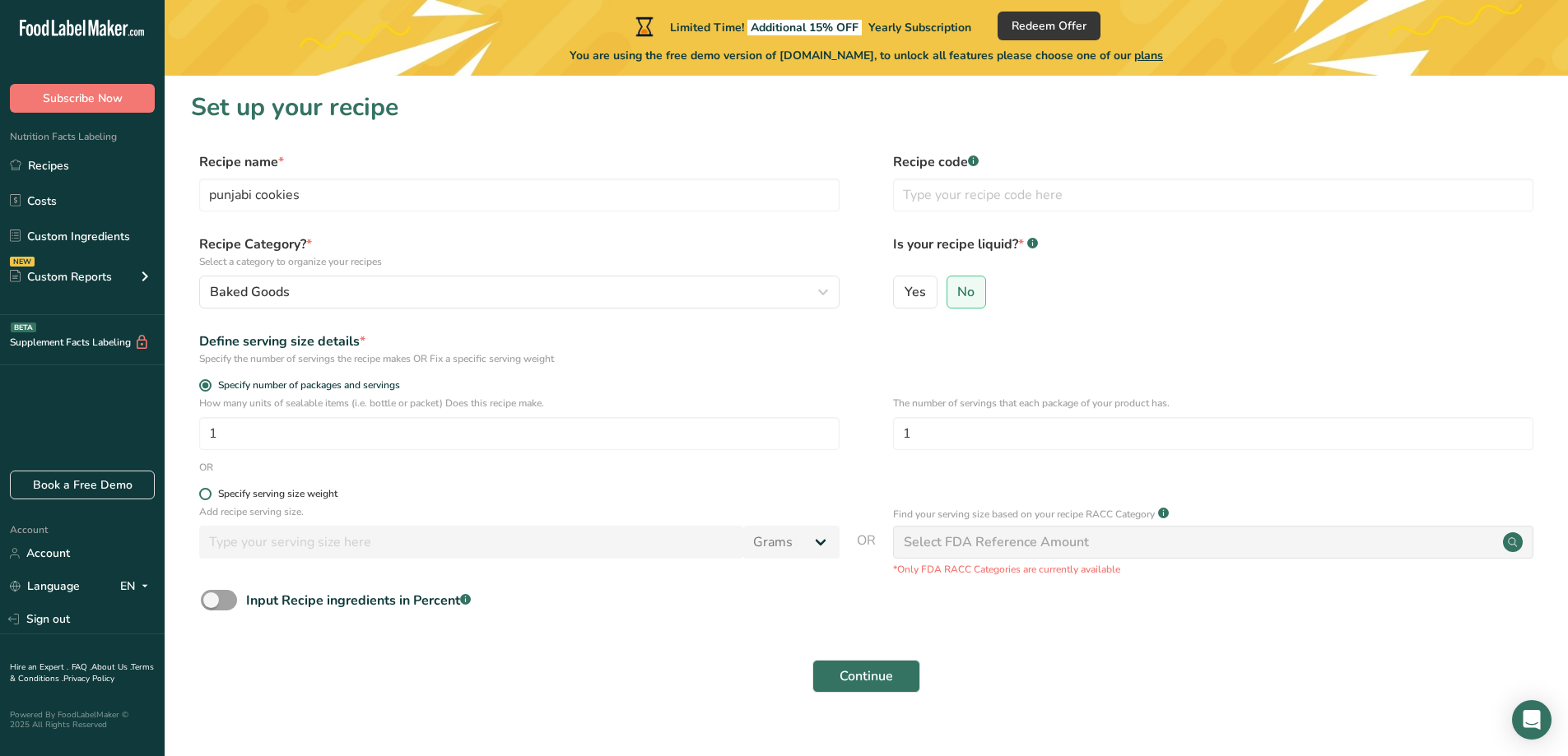
click at [259, 499] on div "Specify serving size weight" at bounding box center [278, 493] width 119 height 13
click at [210, 499] on input "Specify serving size weight" at bounding box center [204, 493] width 11 height 11
radio input "true"
radio input "false"
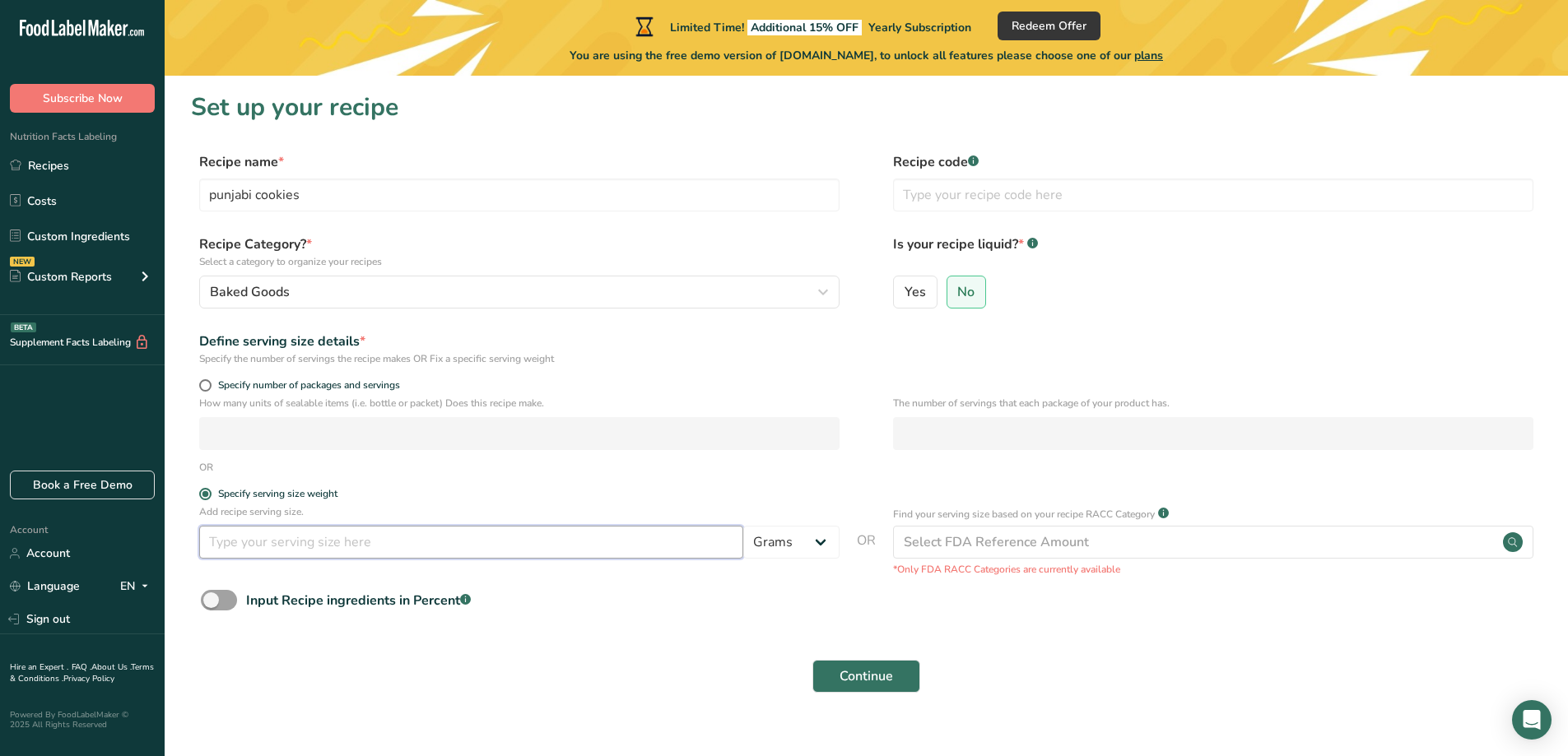
click at [284, 548] on input "number" at bounding box center [471, 542] width 544 height 33
type input "33"
click at [894, 654] on div "Continue" at bounding box center [867, 676] width 1351 height 53
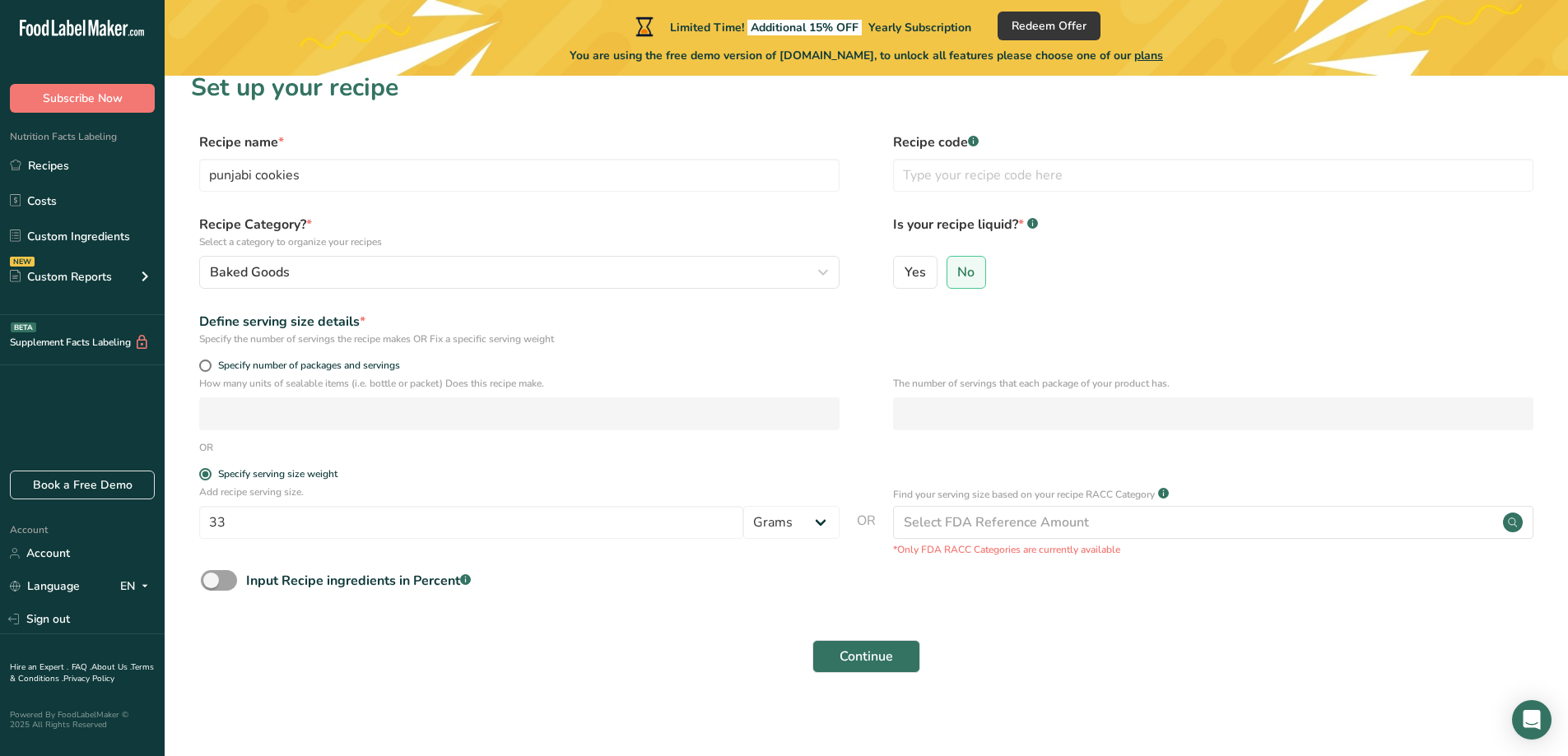
scroll to position [26, 0]
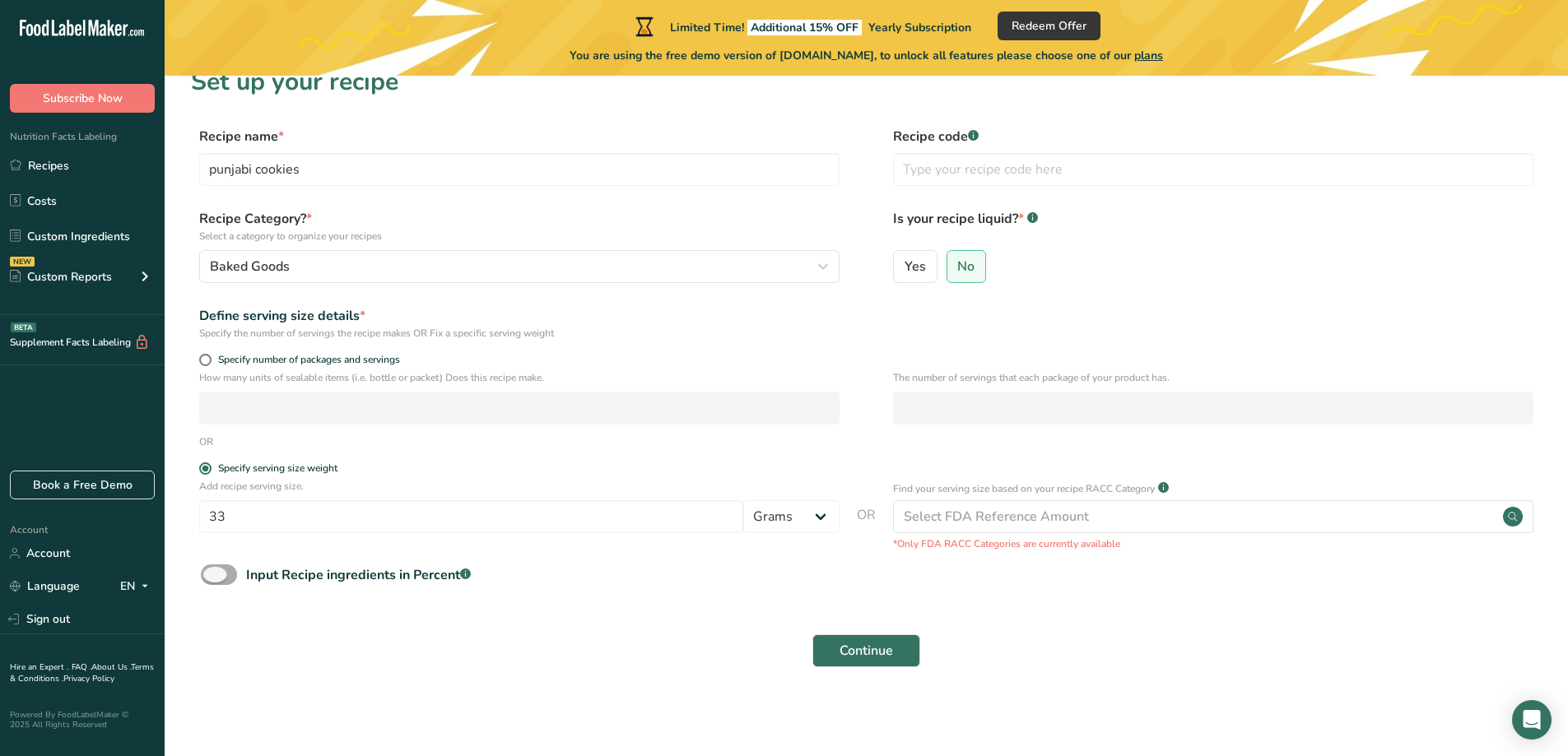
click at [209, 576] on span at bounding box center [219, 574] width 36 height 21
click at [209, 576] on input "Input Recipe ingredients in Percent .a-a{fill:#347362;}.b-a{fill:#fff;}" at bounding box center [206, 574] width 11 height 11
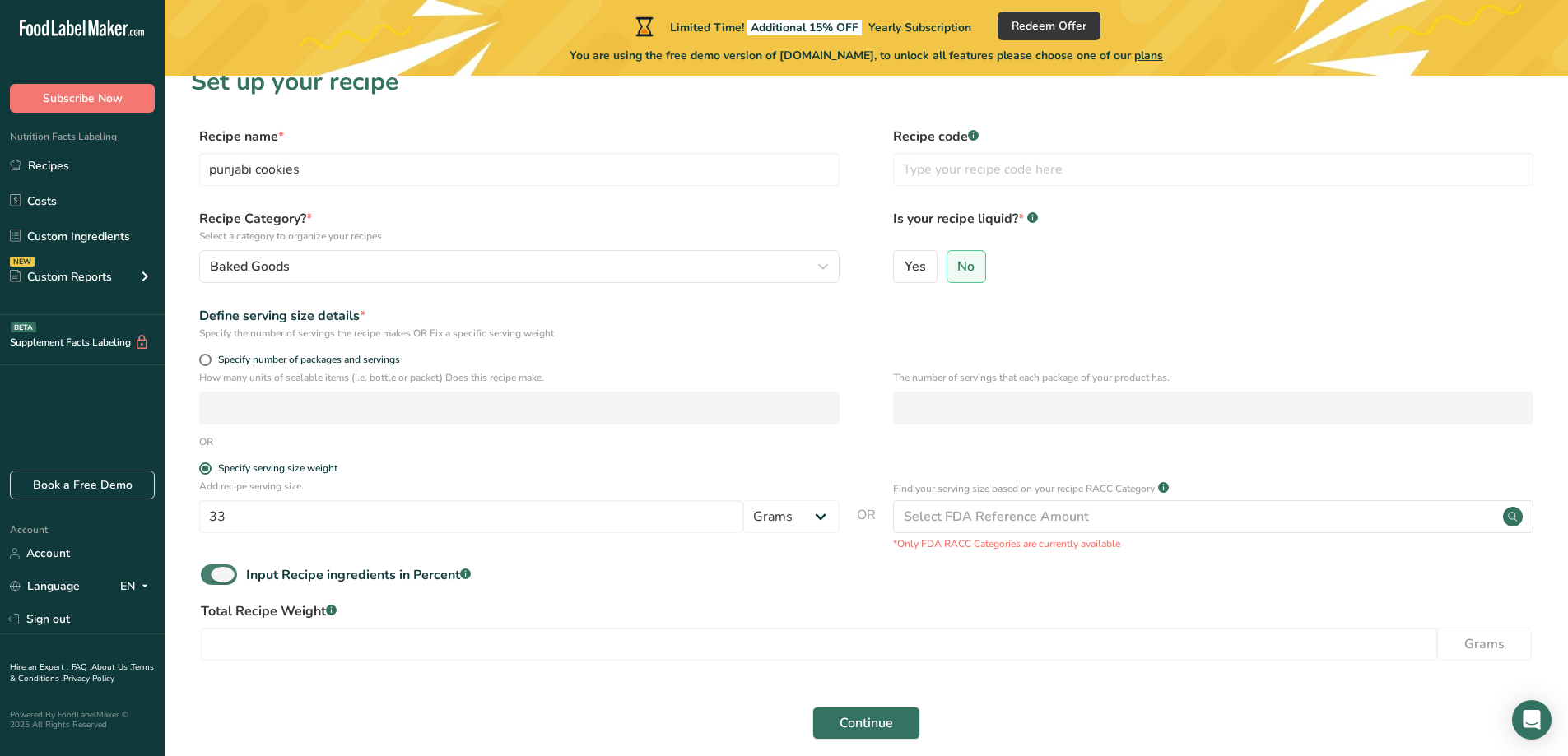
click at [209, 576] on span at bounding box center [219, 574] width 36 height 21
click at [209, 576] on input "Input Recipe ingredients in Percent .a-a{fill:#347362;}.b-a{fill:#fff;}" at bounding box center [206, 574] width 11 height 11
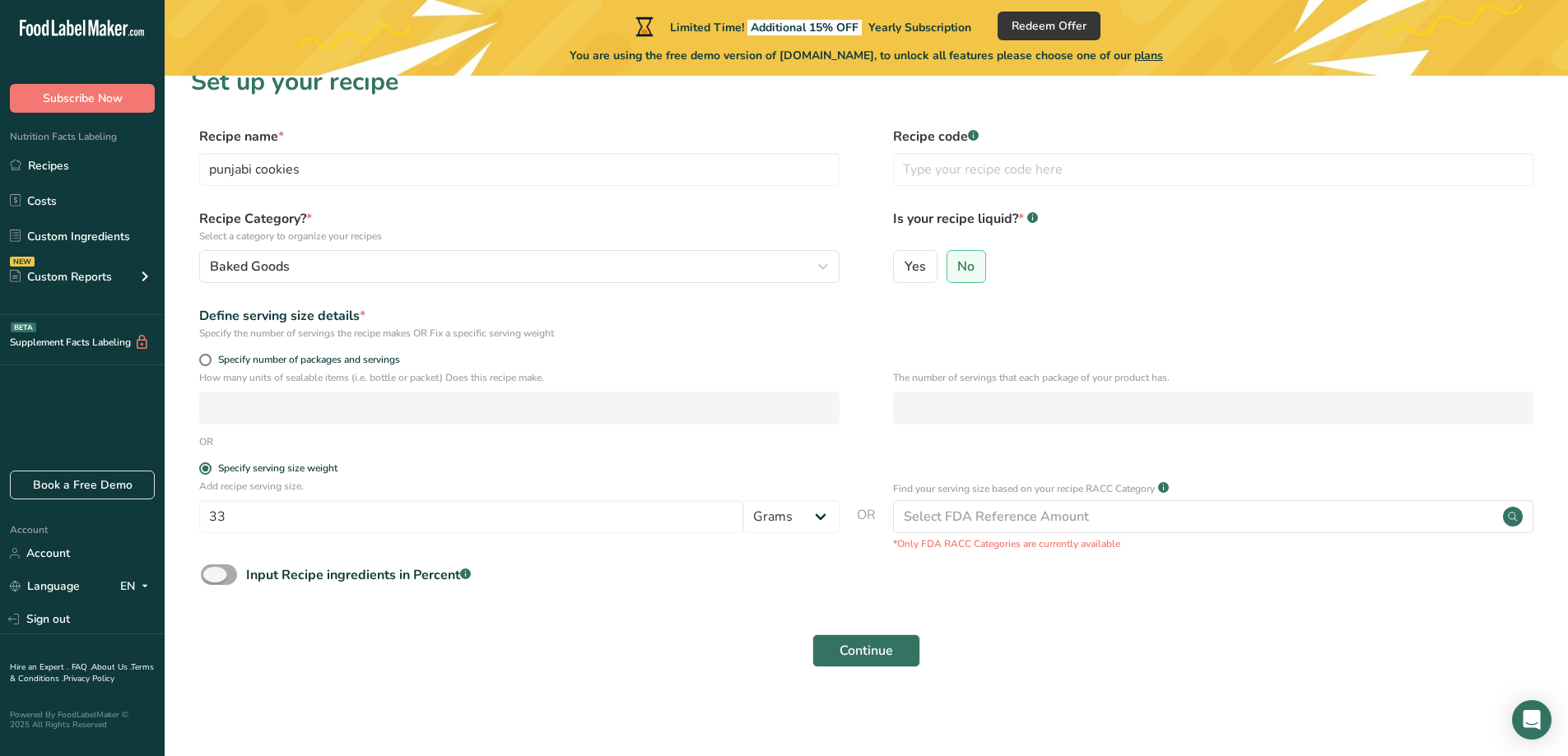
click at [210, 579] on span at bounding box center [219, 574] width 36 height 21
click at [210, 579] on input "Input Recipe ingredients in Percent .a-a{fill:#347362;}.b-a{fill:#fff;}" at bounding box center [206, 574] width 11 height 11
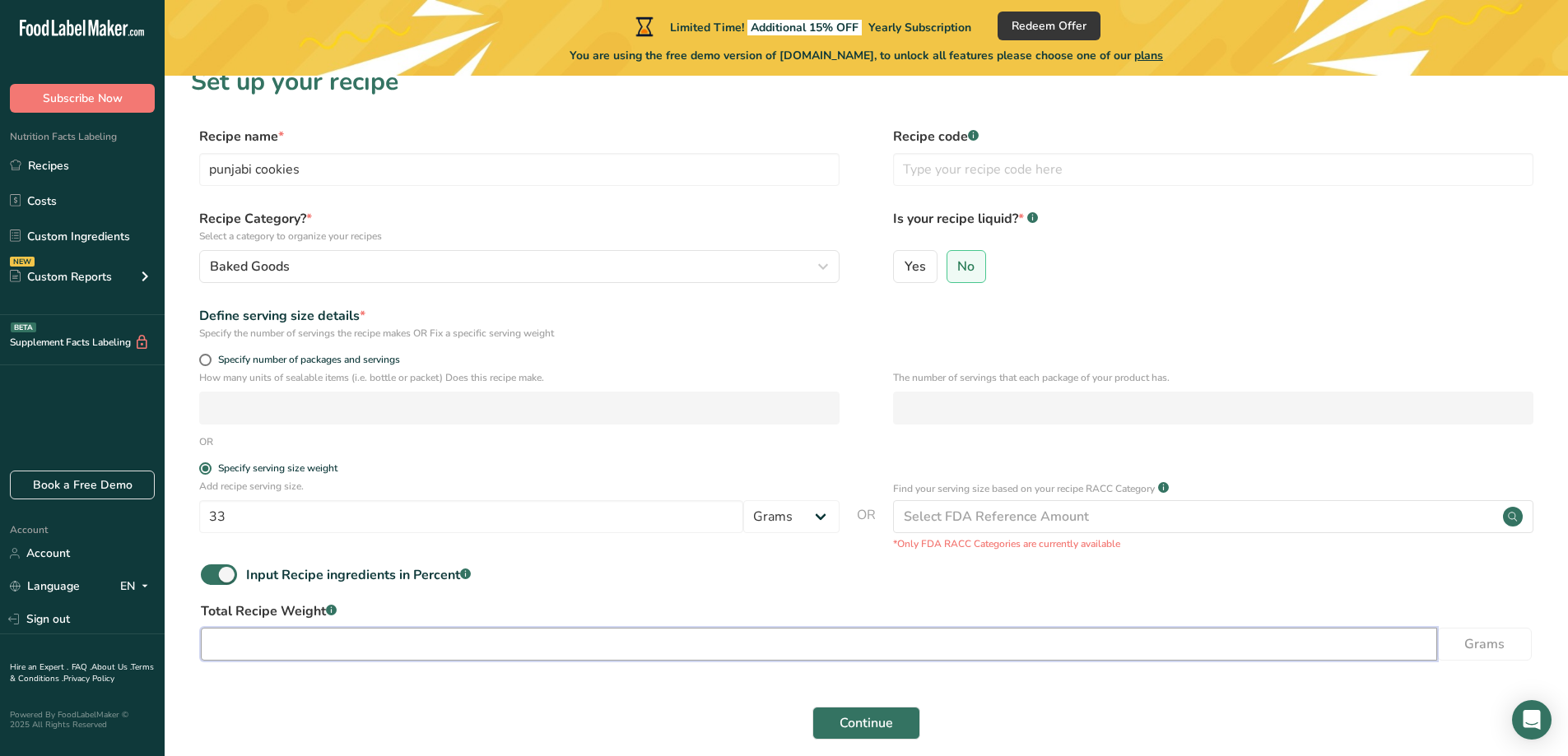
click at [244, 649] on input "number" at bounding box center [819, 643] width 1237 height 33
click at [214, 575] on span at bounding box center [219, 574] width 36 height 21
click at [212, 575] on input "Input Recipe ingredients in Percent .a-a{fill:#347362;}.b-a{fill:#fff;}" at bounding box center [206, 574] width 11 height 11
checkbox input "false"
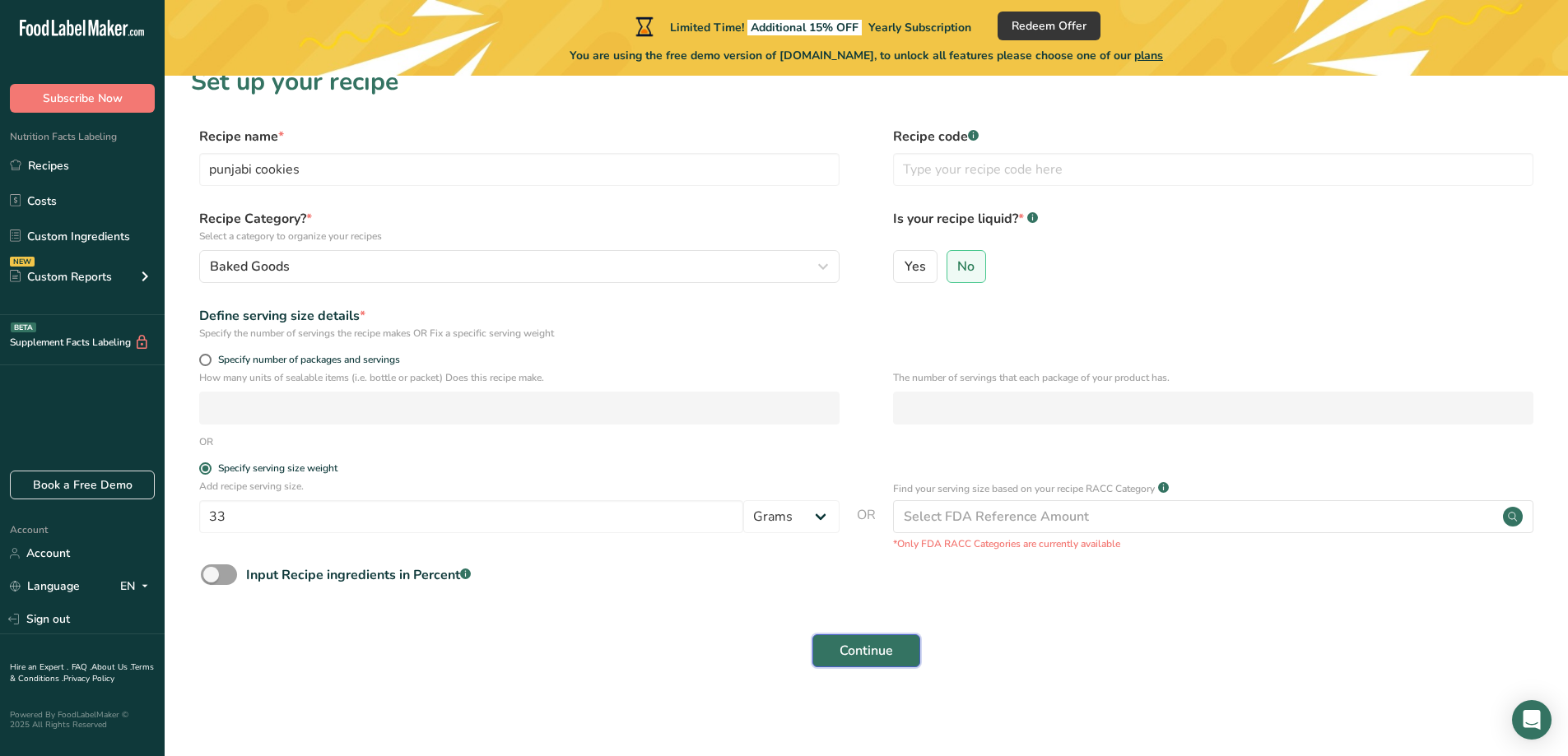
click at [827, 643] on button "Continue" at bounding box center [866, 650] width 108 height 33
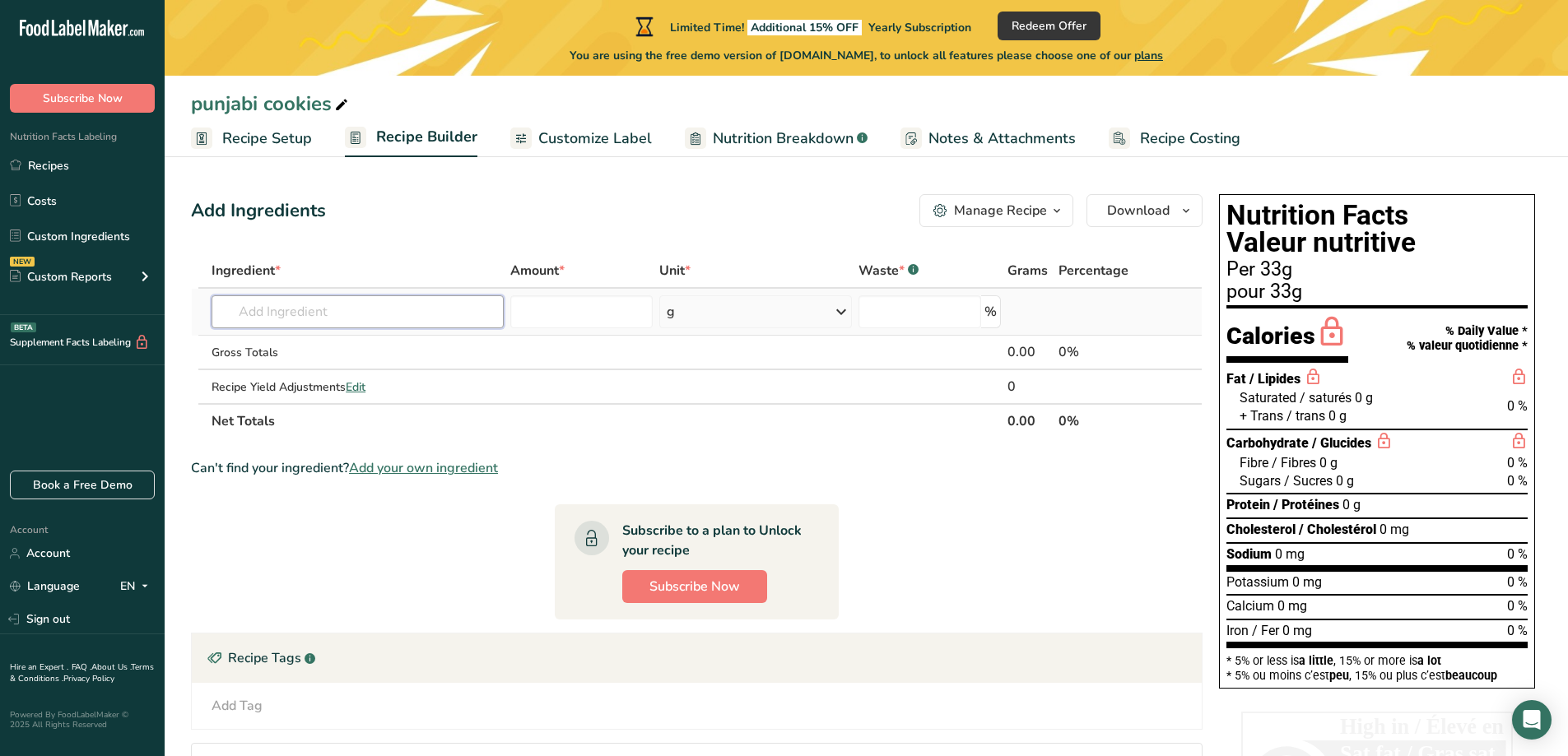
click at [392, 320] on input "text" at bounding box center [358, 311] width 292 height 33
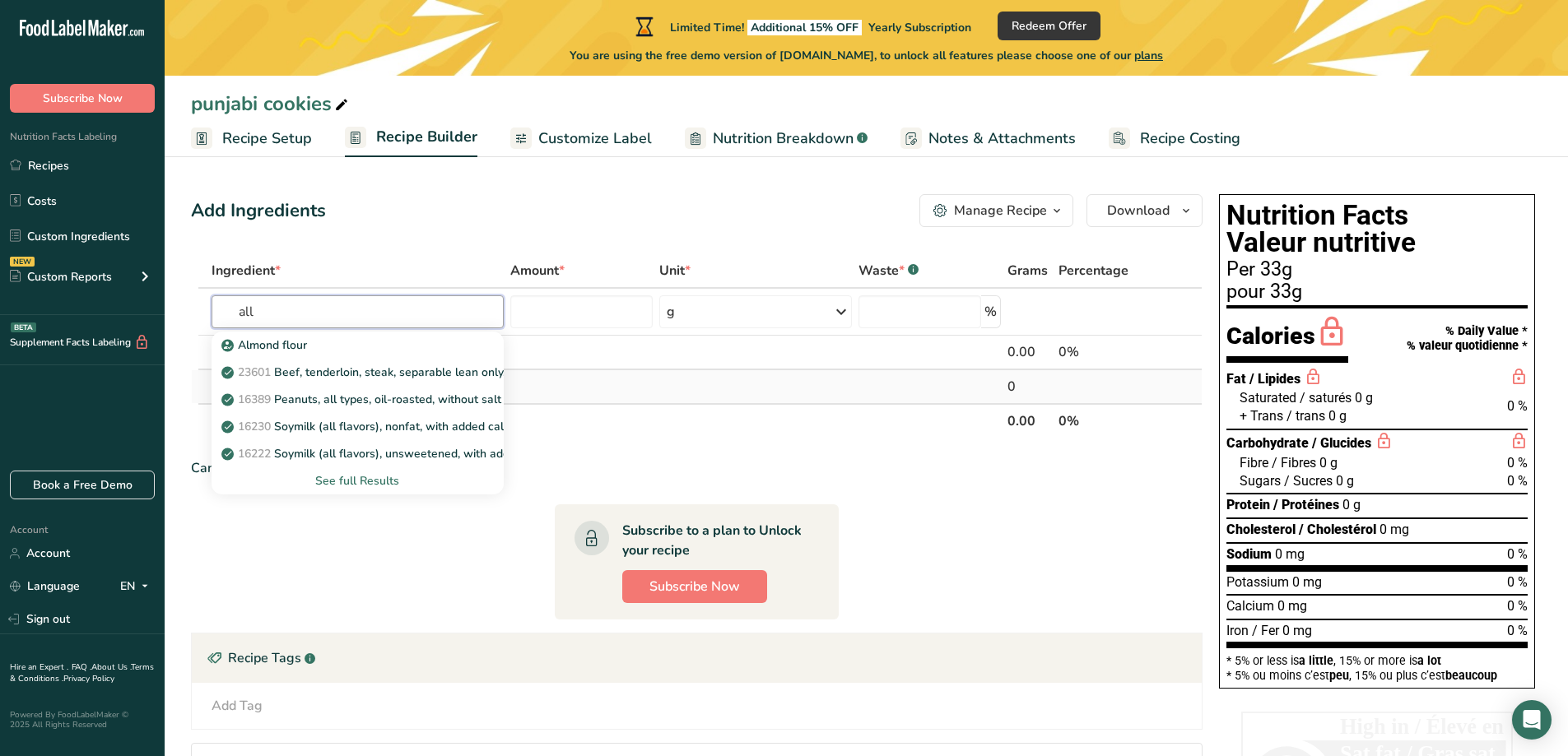
type input "all"
click at [433, 316] on input "text" at bounding box center [358, 311] width 292 height 33
type input "all p"
click at [372, 345] on p "20082 Wheat flour, white, all-purpose, self-rising, enriched" at bounding box center [388, 345] width 327 height 18
type input "Wheat flour, white, all-purpose, self-rising, enriched"
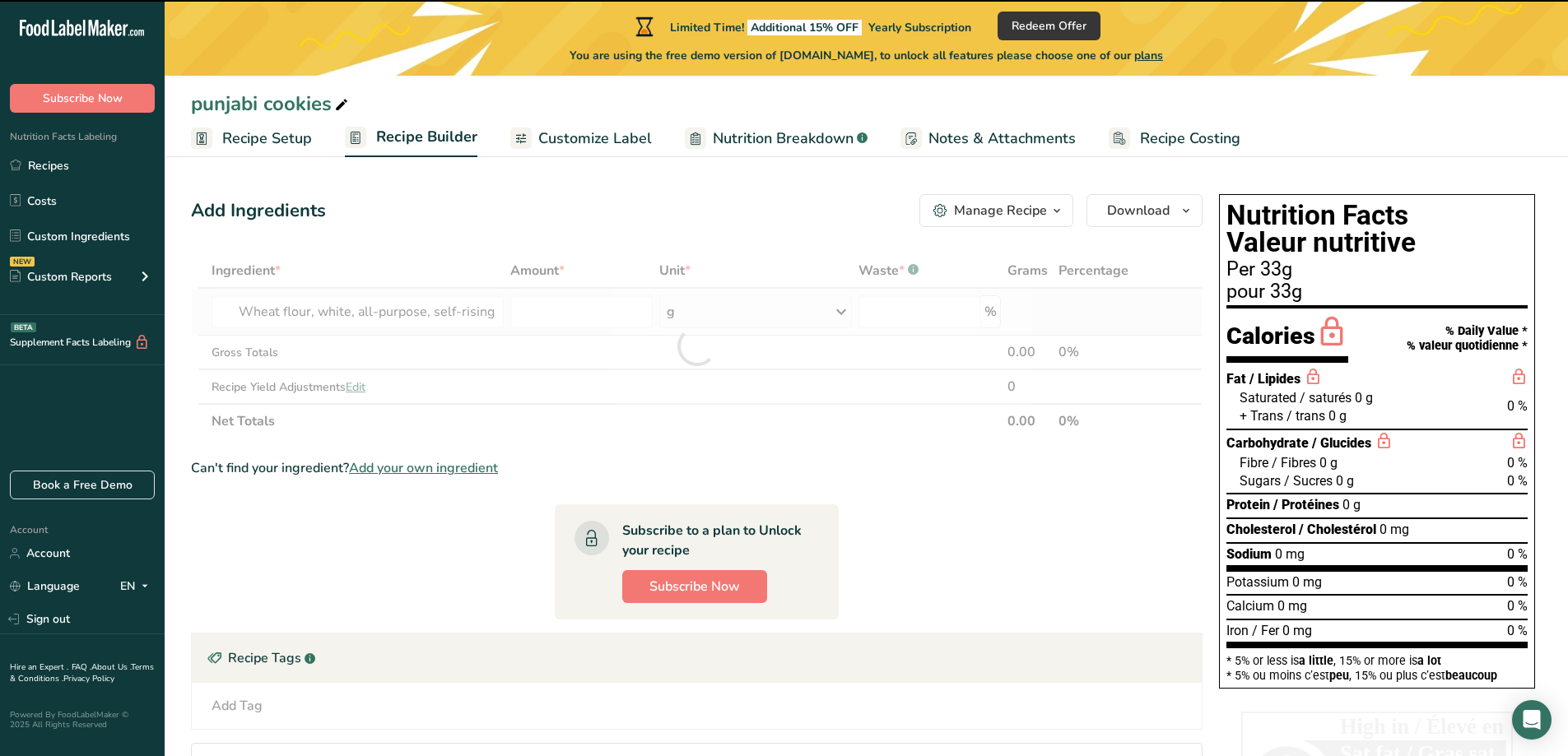
type input "0"
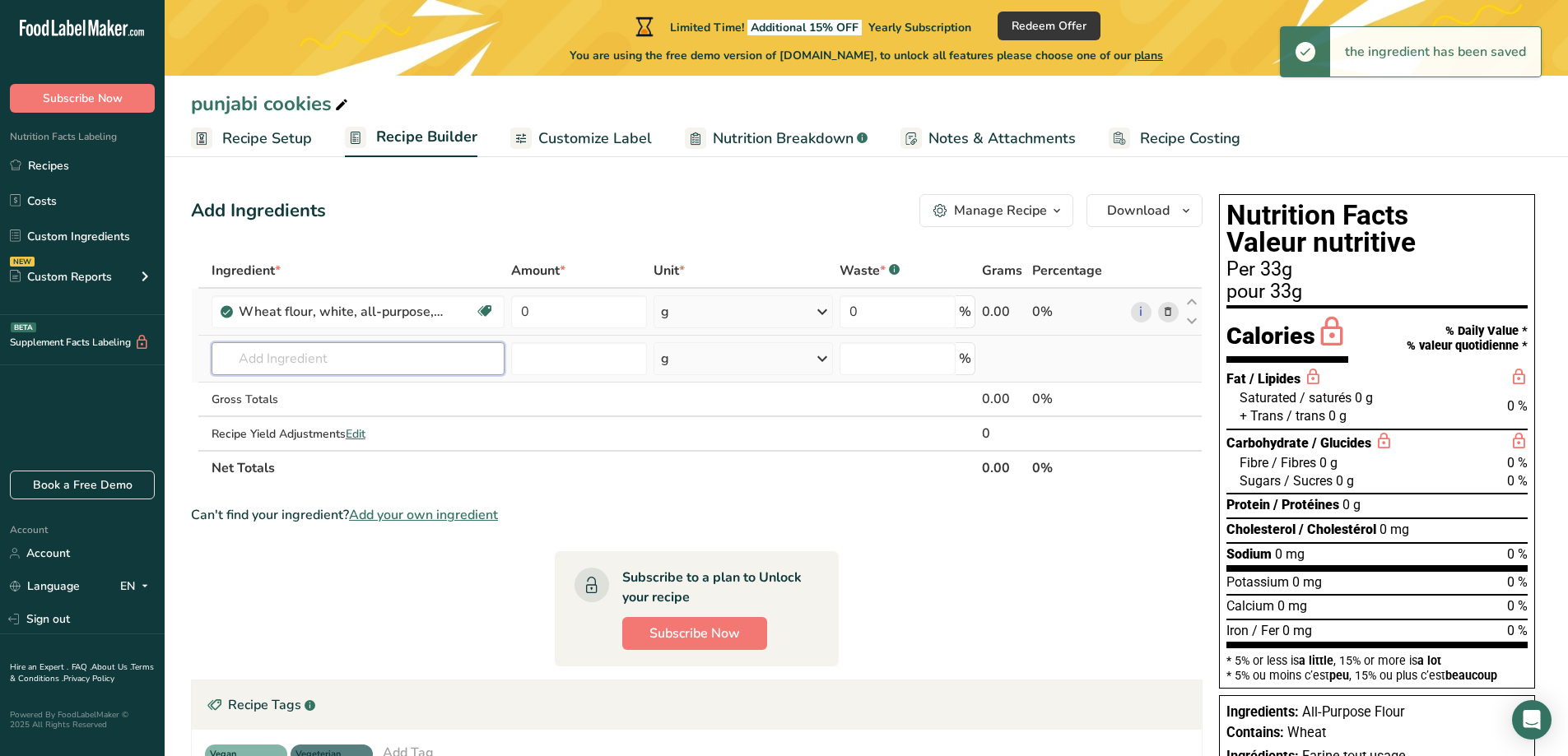
click at [374, 359] on input "text" at bounding box center [358, 358] width 293 height 33
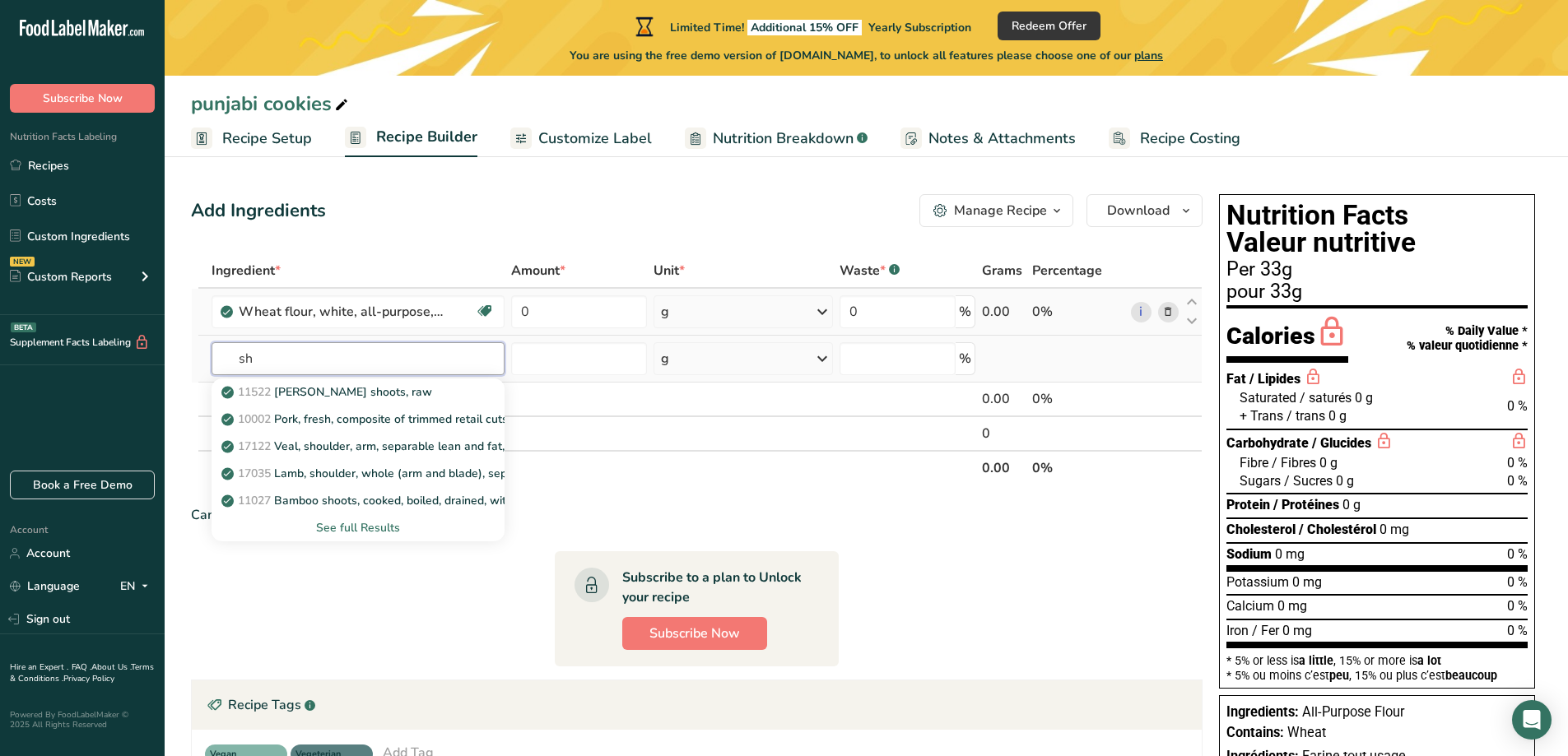
type input "s"
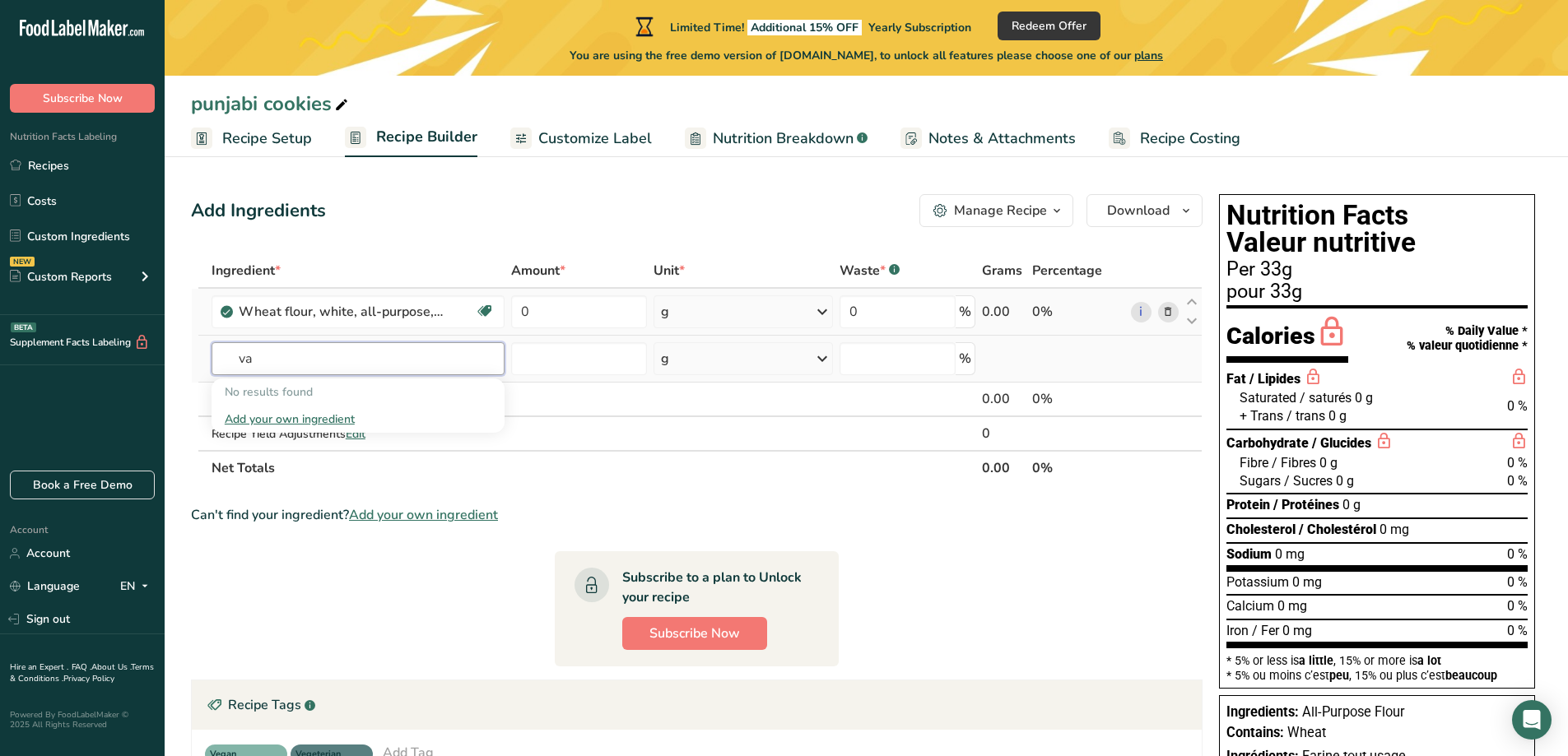
type input "v"
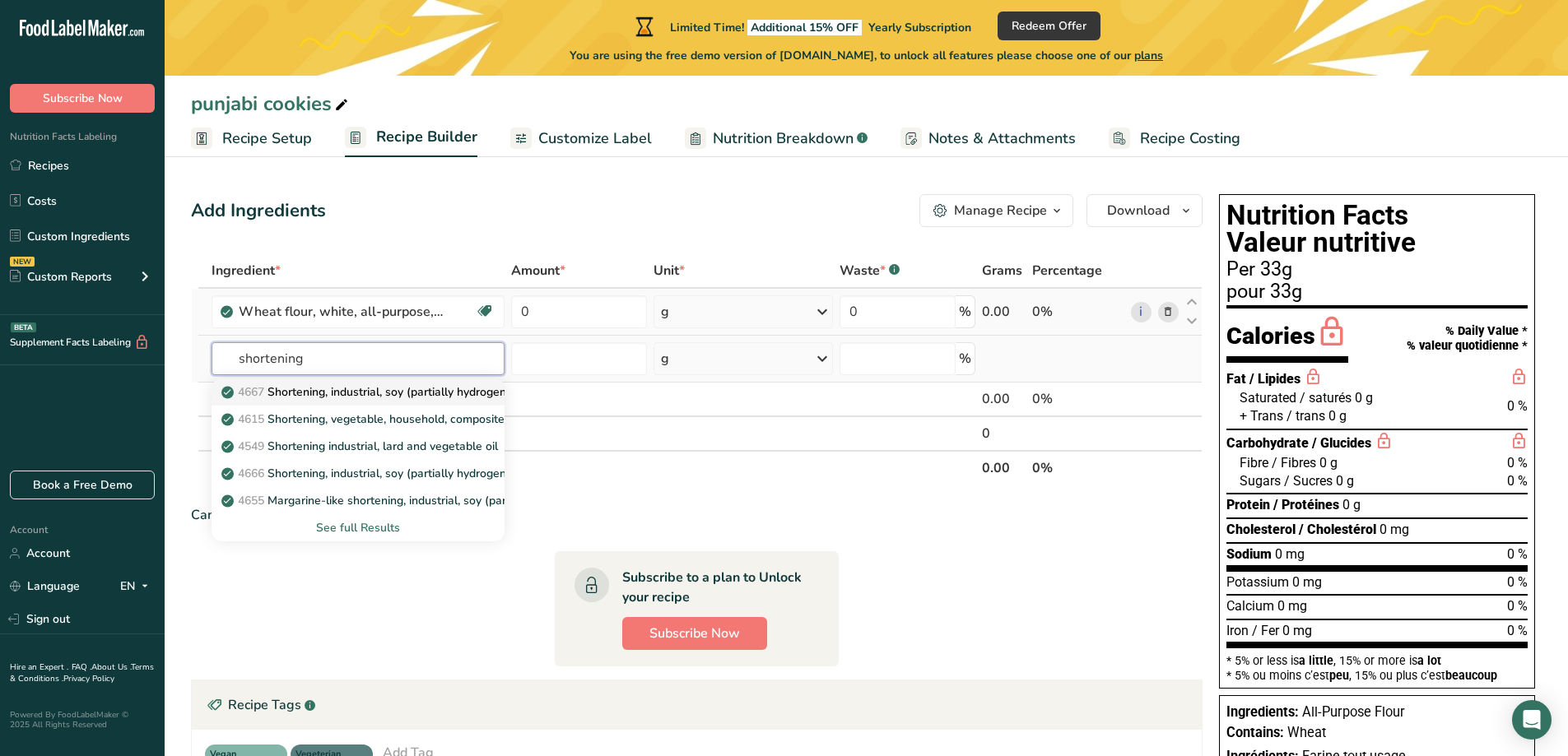
type input "shortening"
click at [436, 398] on p "4667 Shortening, industrial, soy (partially hydrogenated ) for baking and confe…" at bounding box center [452, 392] width 456 height 18
type input "Shortening, industrial, soy (partially hydrogenated ) for baking and confections"
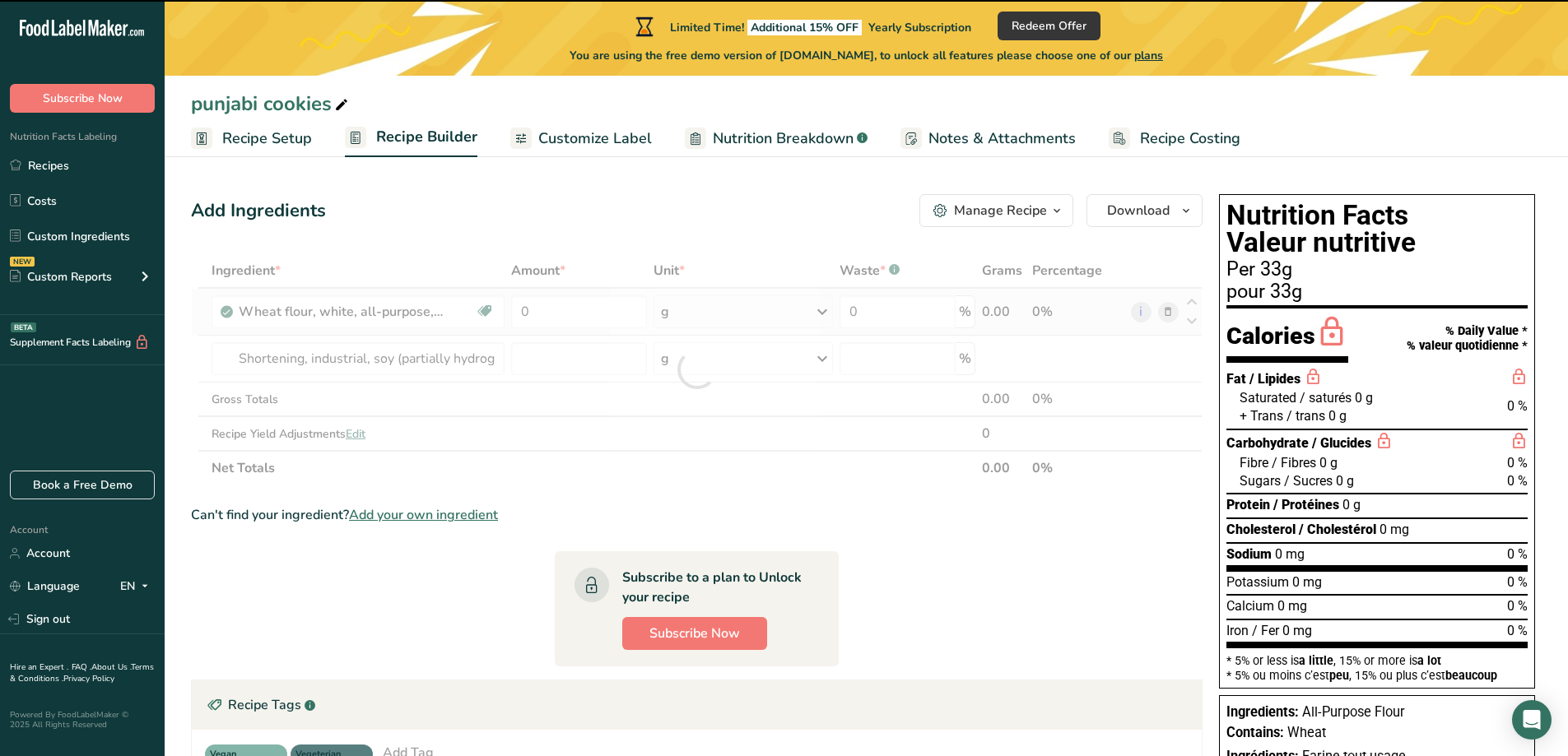
type input "0"
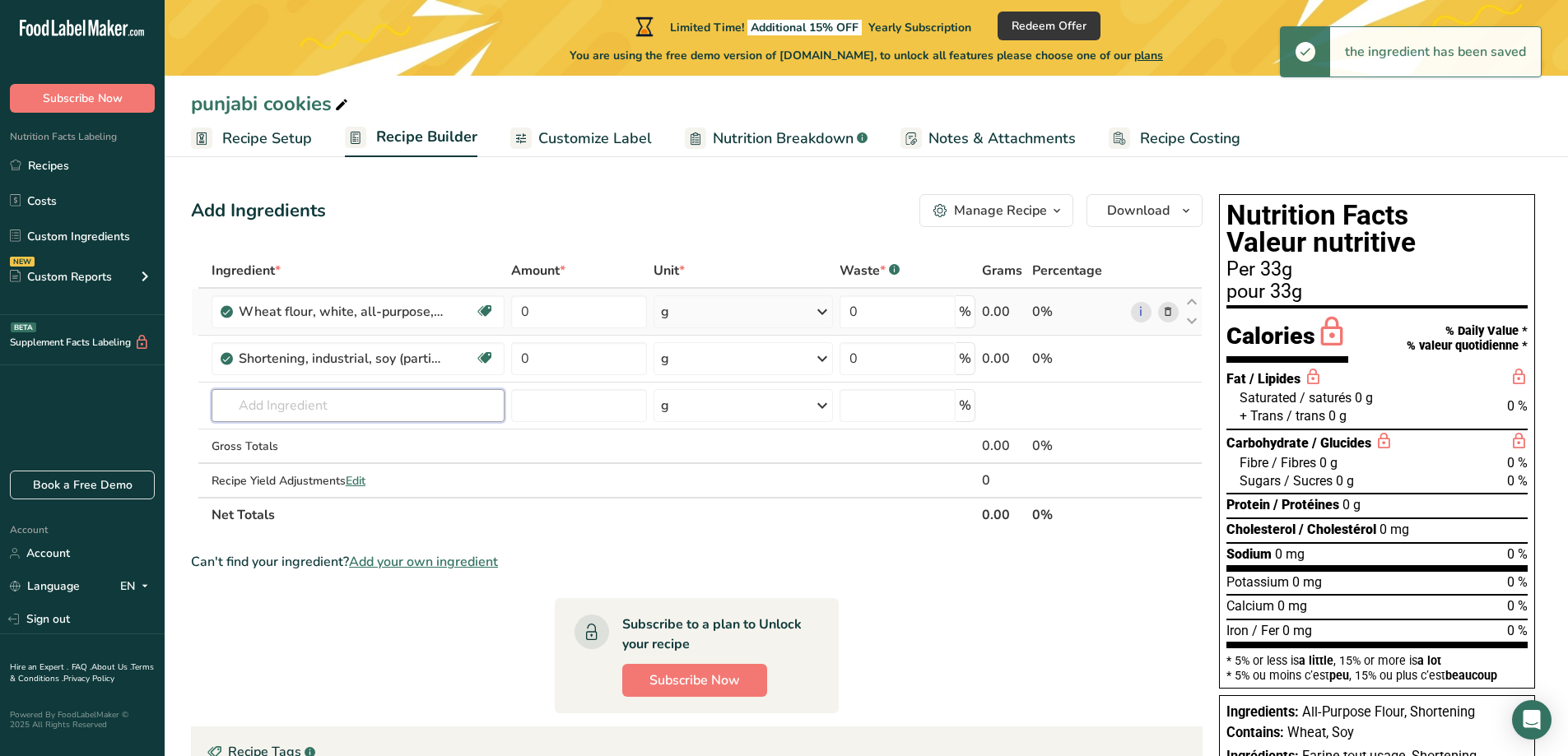
click at [322, 397] on input "text" at bounding box center [358, 405] width 293 height 33
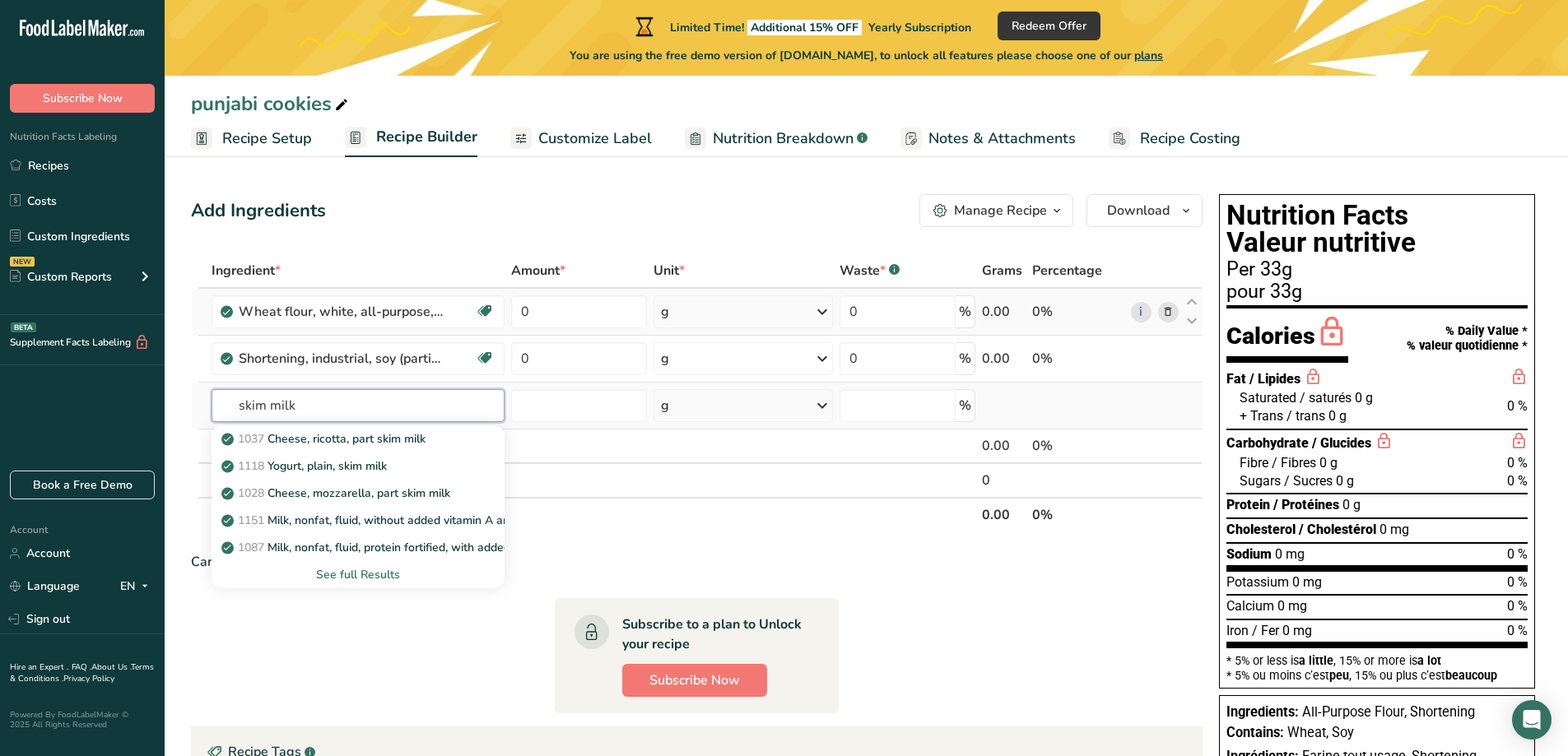
type input "skim milk"
click at [400, 570] on div "See full Results" at bounding box center [358, 574] width 267 height 18
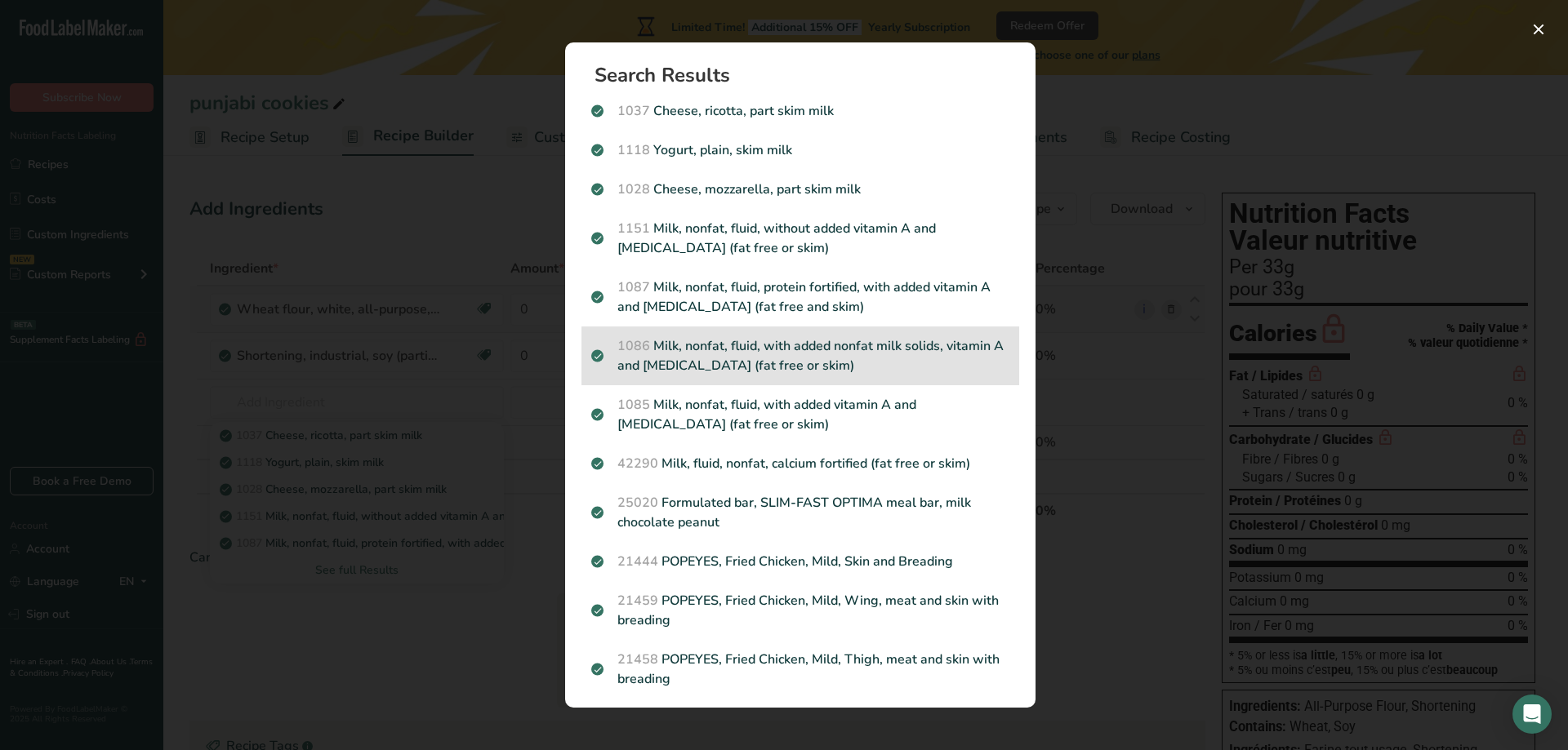
click at [846, 346] on p "1086 Milk, nonfat, fluid, with added nonfat milk solids, vitamin A and [MEDICAL…" at bounding box center [800, 356] width 418 height 39
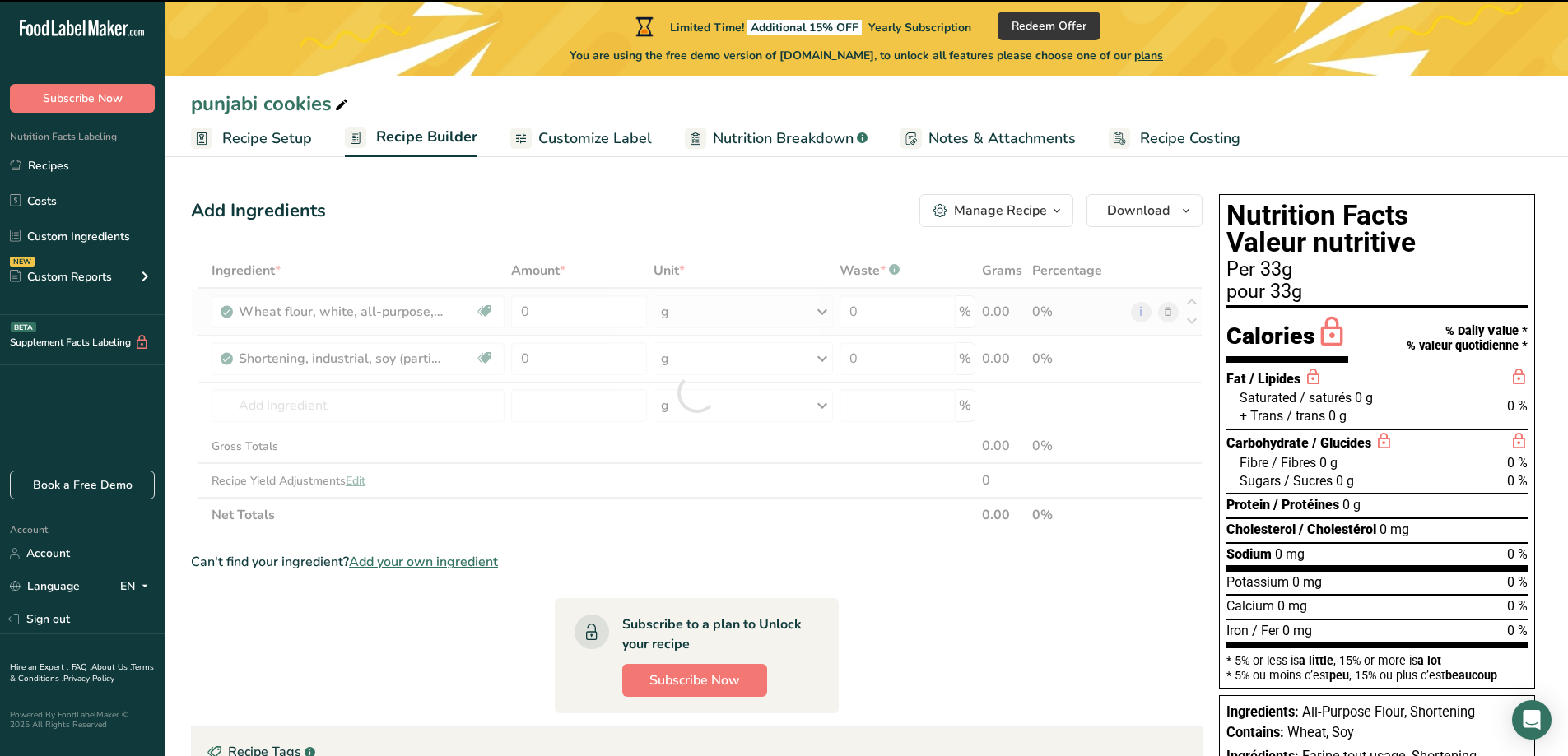
type input "0"
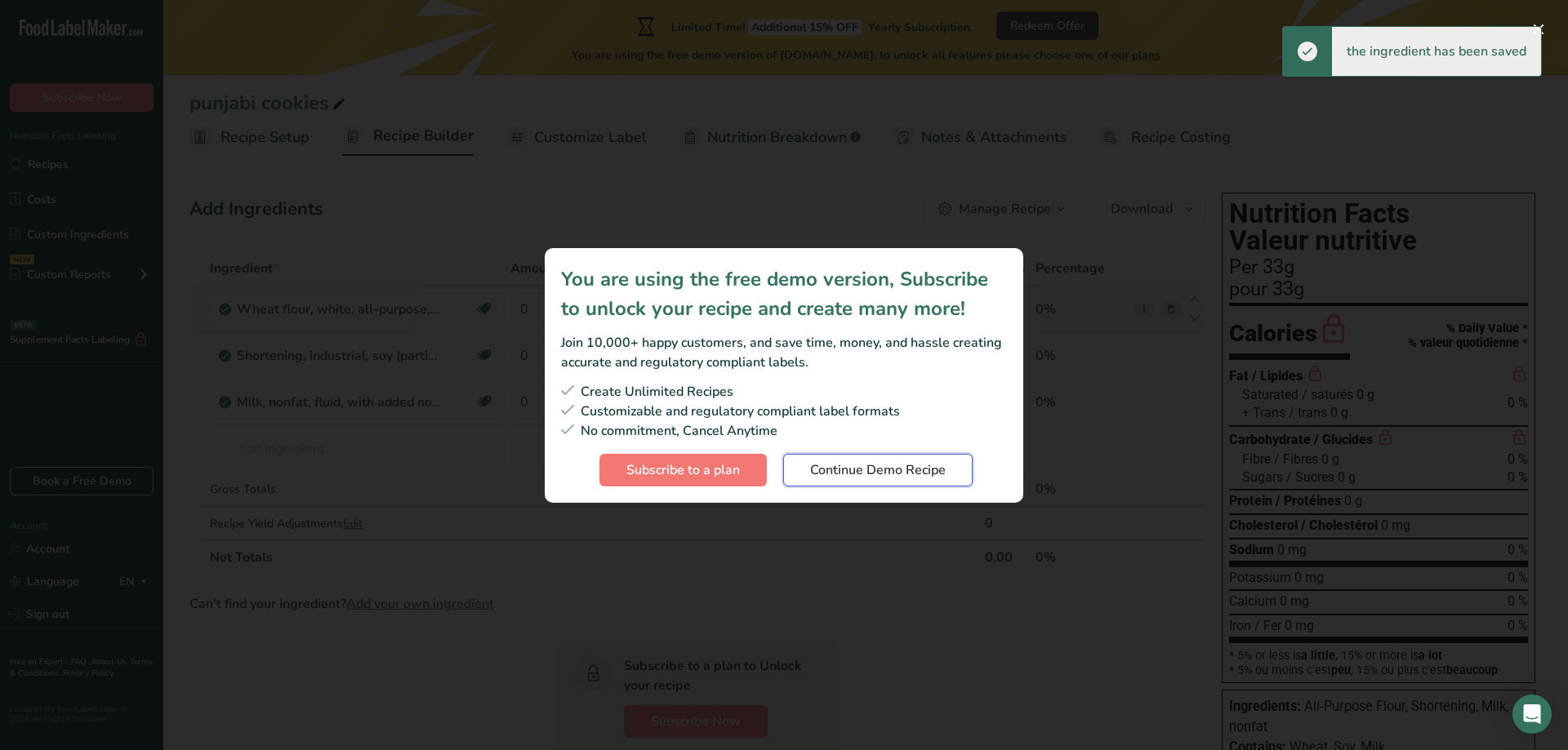
click at [920, 480] on button "Continue Demo Recipe" at bounding box center [878, 470] width 189 height 32
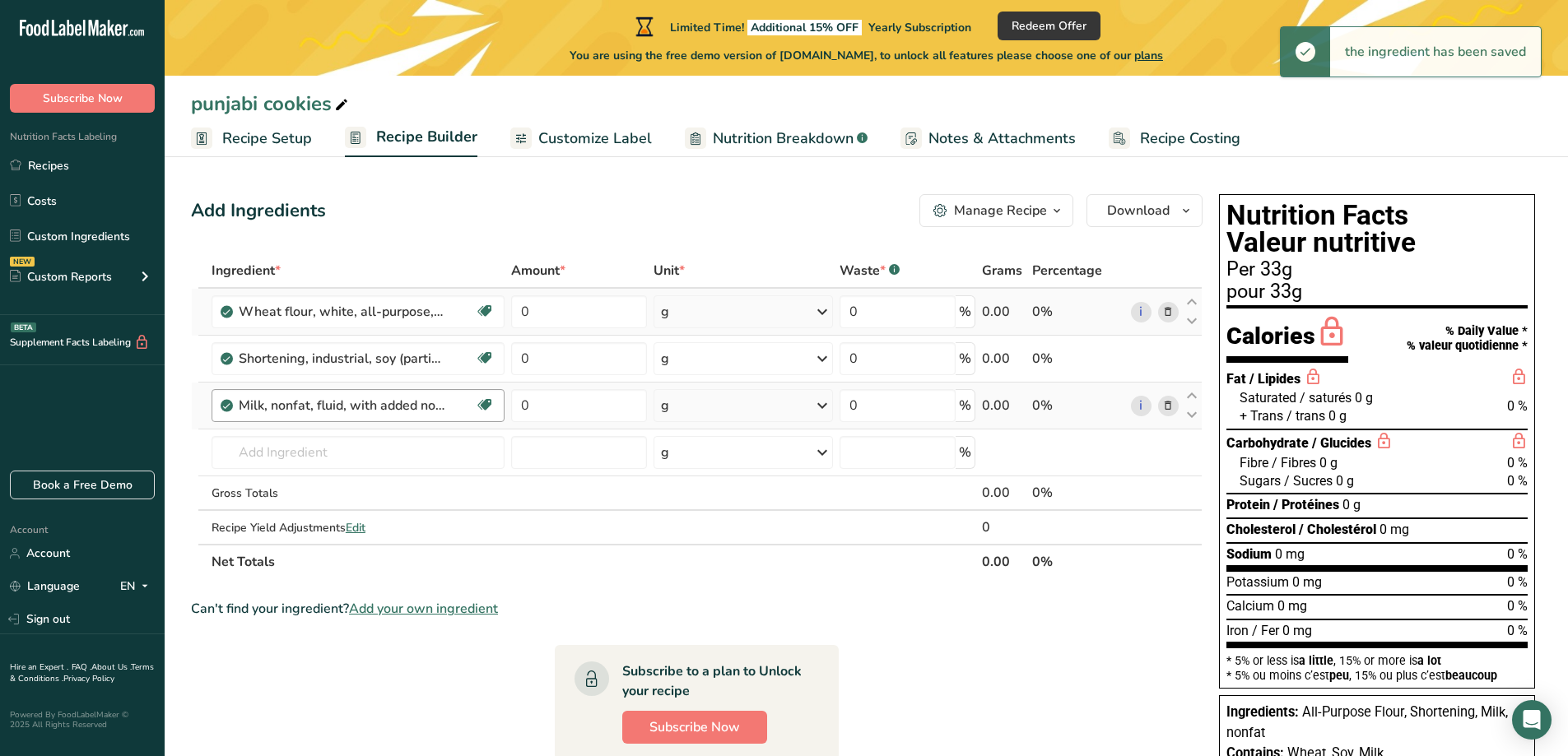
click at [367, 394] on div "Milk, nonfat, fluid, with added nonfat milk solids, vitamin A and [MEDICAL_DATA…" at bounding box center [358, 405] width 293 height 33
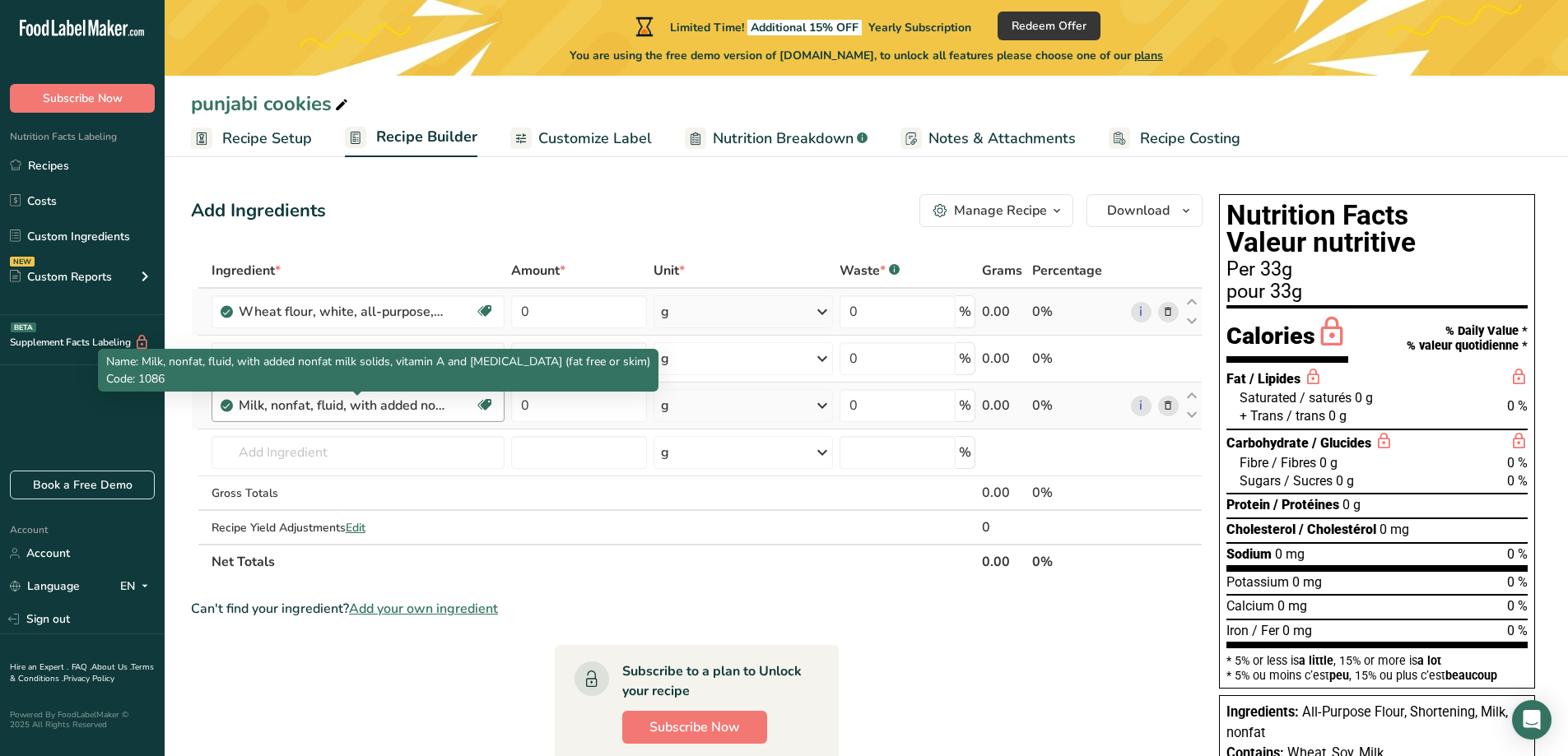
click at [417, 408] on div "Milk, nonfat, fluid, with added nonfat milk solids, vitamin A and [MEDICAL_DATA…" at bounding box center [341, 406] width 206 height 20
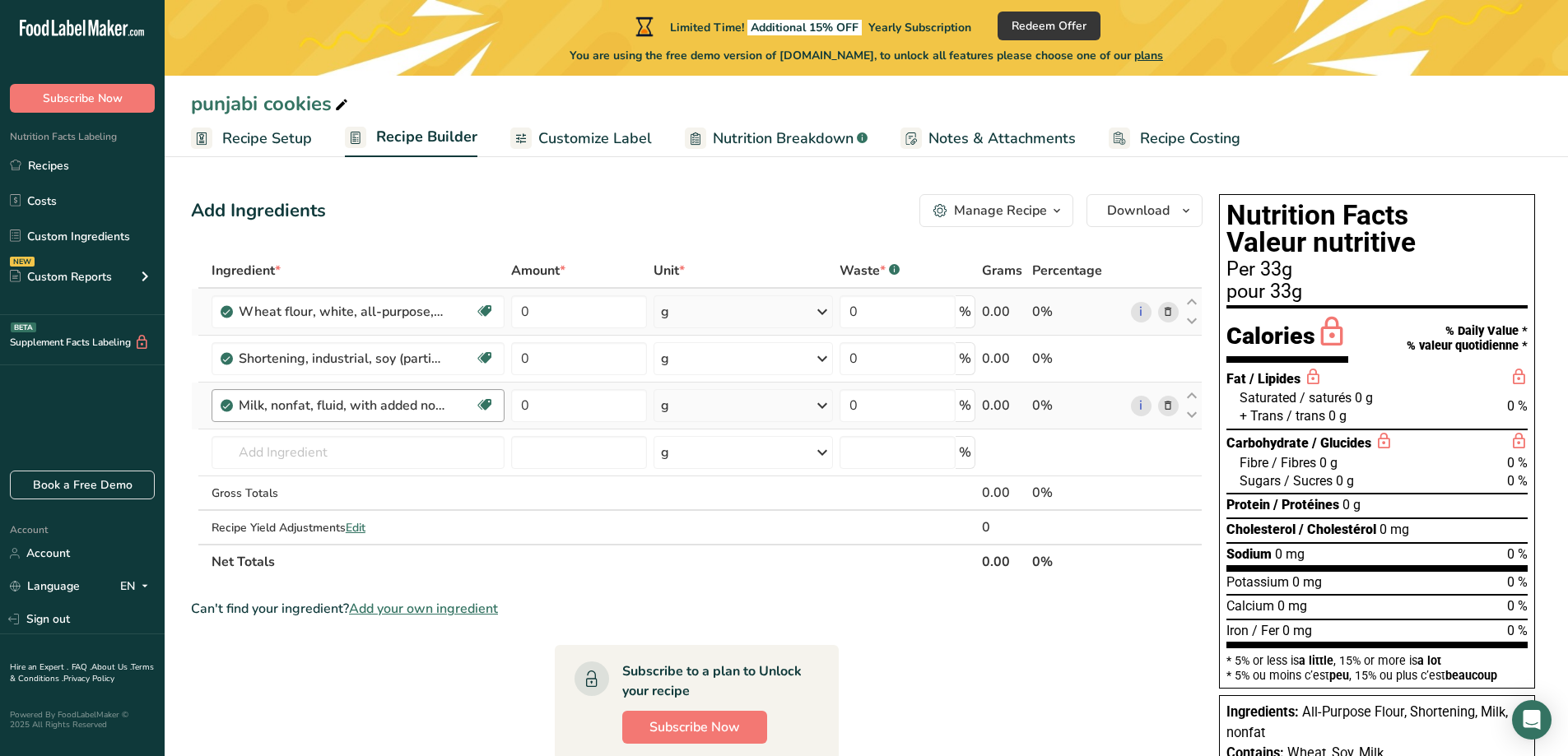
click at [420, 408] on div "Milk, nonfat, fluid, with added nonfat milk solids, vitamin A and [MEDICAL_DATA…" at bounding box center [341, 406] width 206 height 20
click at [479, 404] on icon at bounding box center [485, 405] width 17 height 26
click at [457, 464] on span "Vegetarian" at bounding box center [431, 463] width 83 height 20
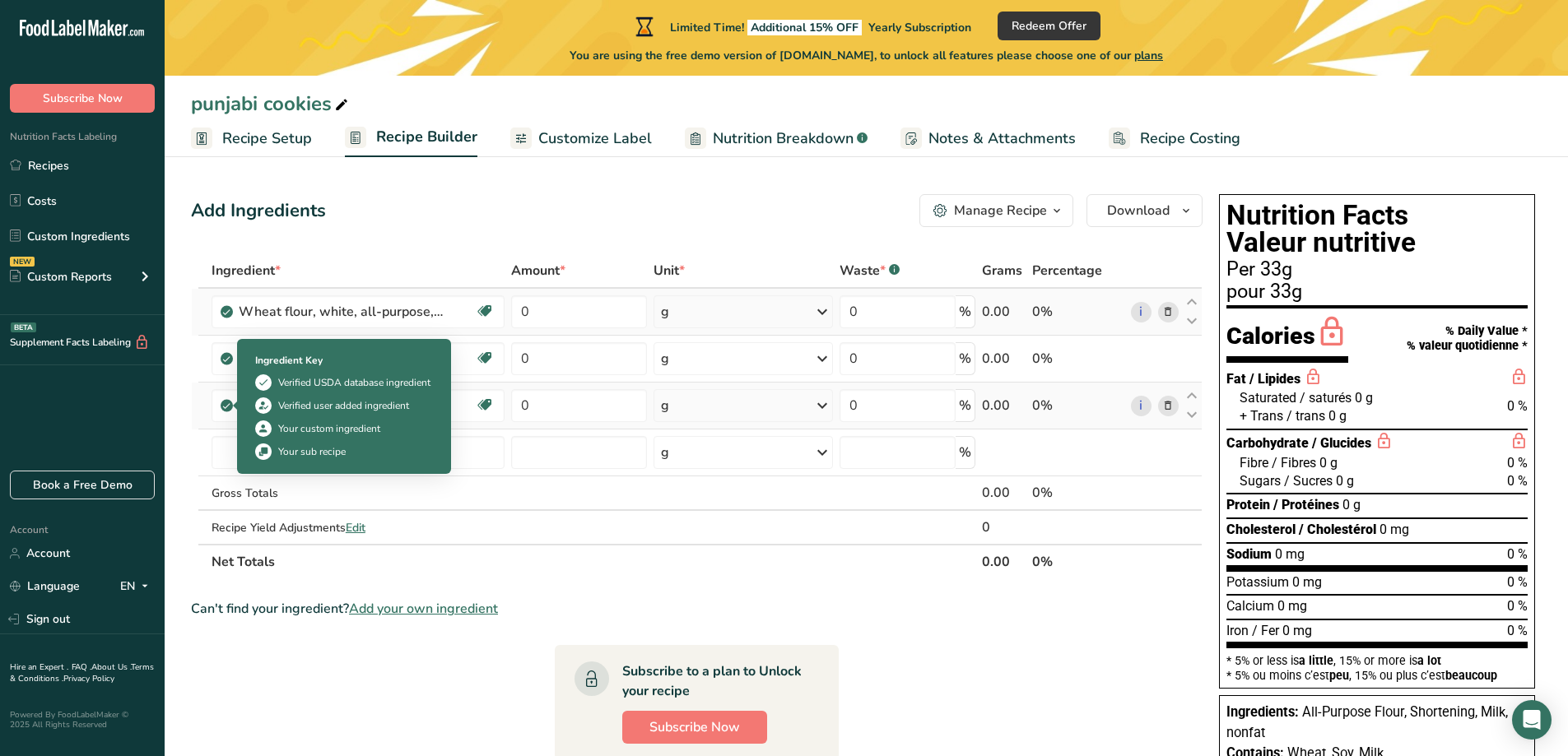
click at [228, 408] on icon at bounding box center [227, 406] width 10 height 15
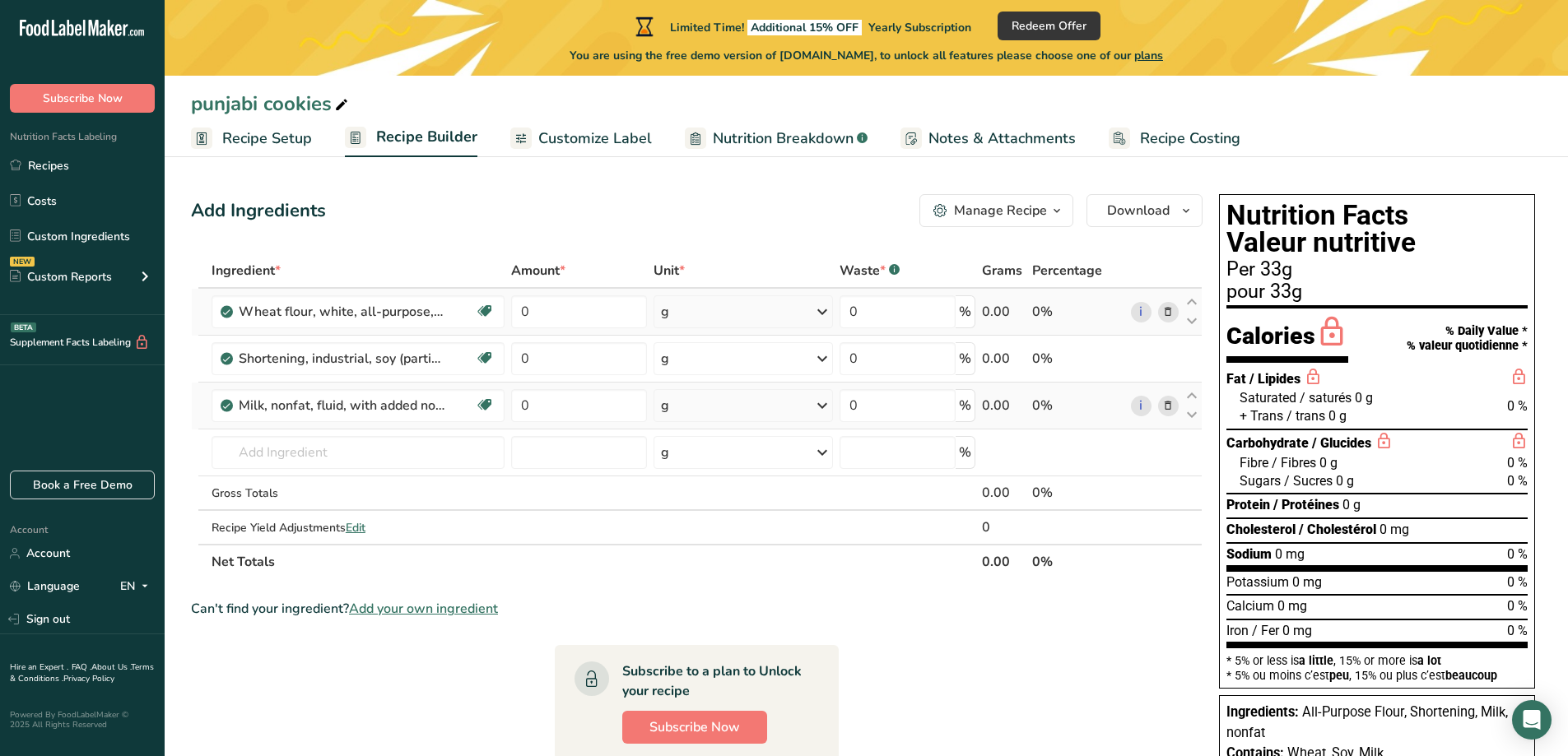
click at [230, 403] on icon at bounding box center [227, 406] width 10 height 15
click at [400, 457] on input "text" at bounding box center [358, 452] width 293 height 33
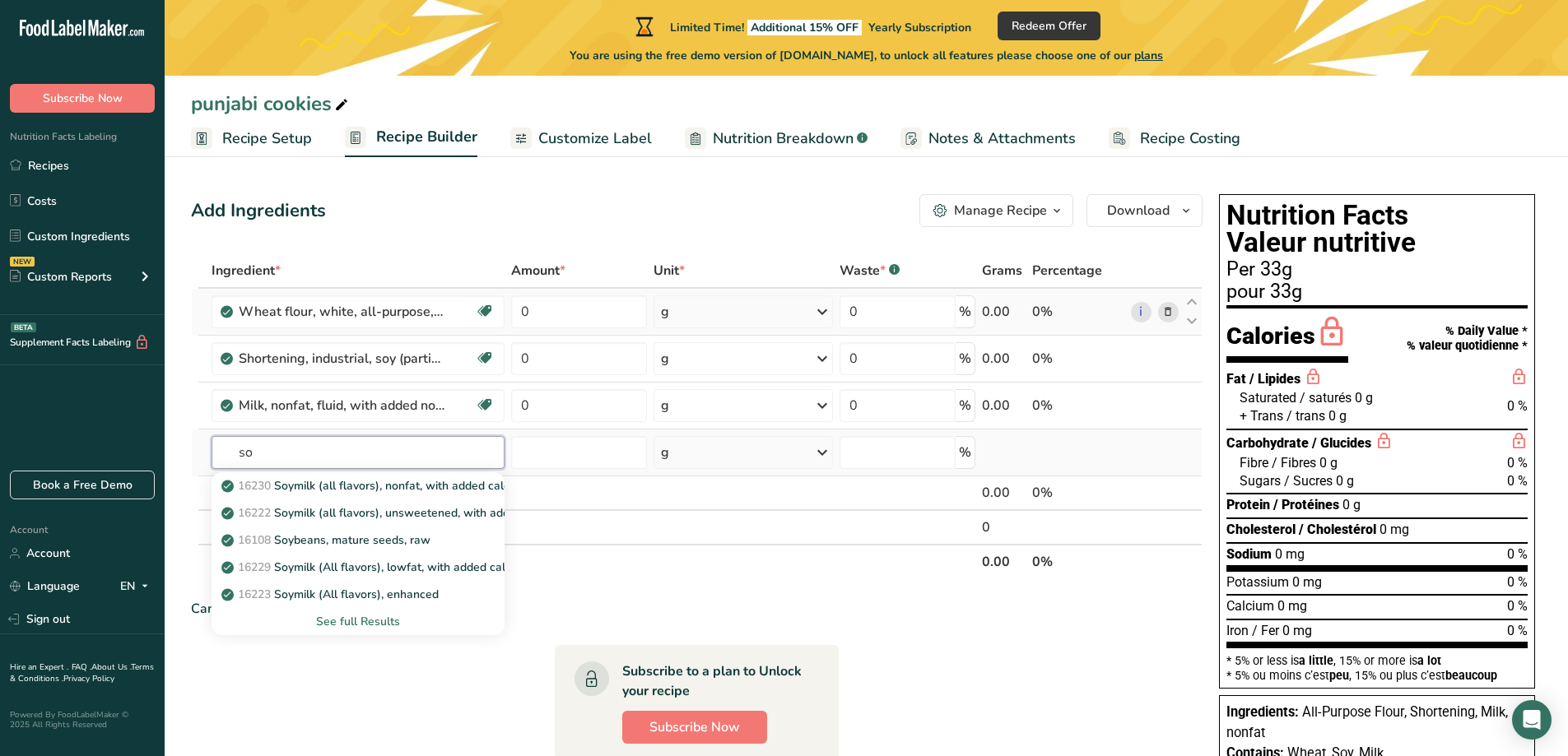
type input "s"
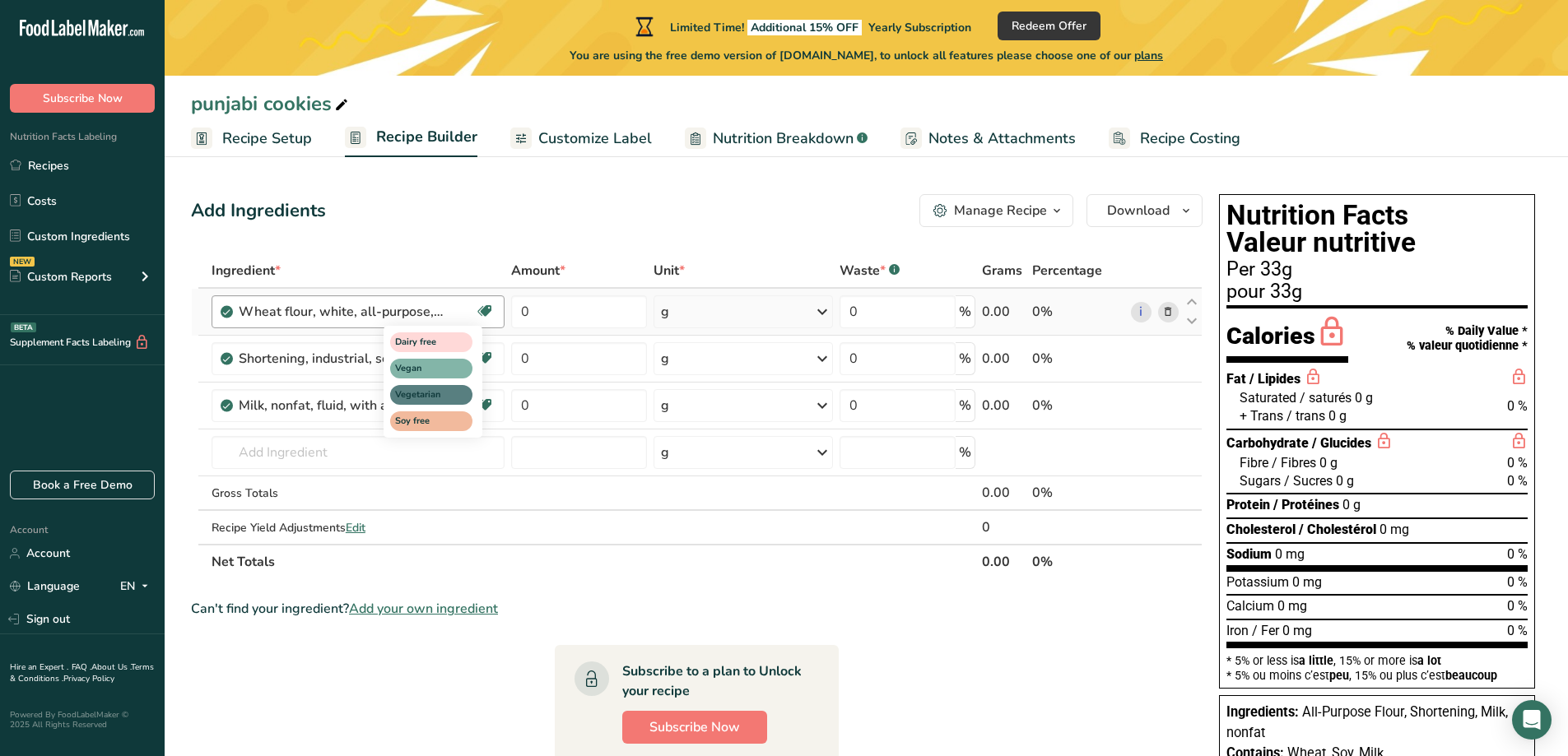
click at [485, 403] on div "Dairy free Vegan Vegetarian Soy free" at bounding box center [463, 380] width 158 height 115
click at [485, 405] on div "Dairy free Vegan Vegetarian Soy free" at bounding box center [463, 380] width 158 height 115
click at [485, 406] on div "Dairy free Vegan Vegetarian Soy free" at bounding box center [463, 380] width 158 height 115
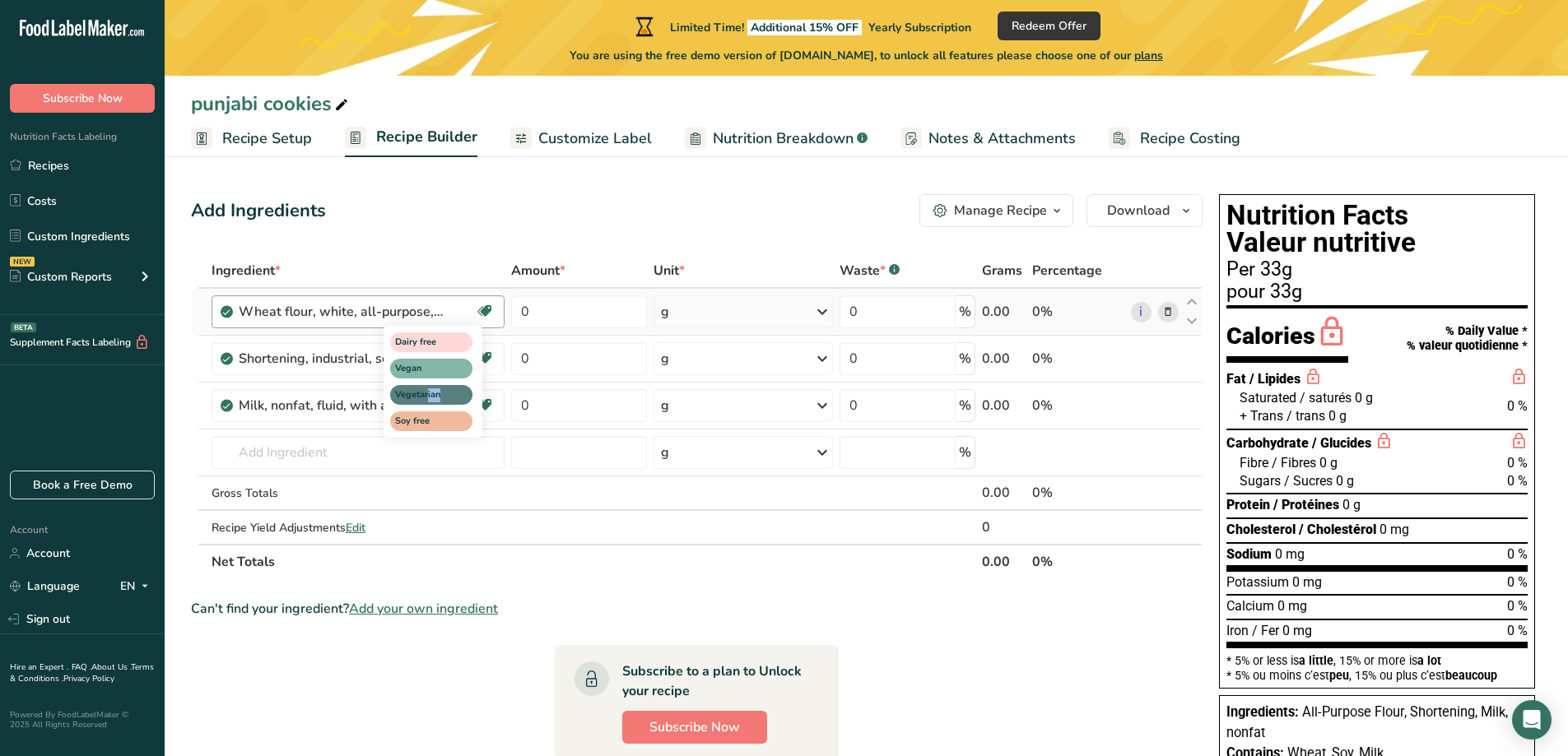
click at [485, 398] on div "Dairy free Vegan Vegetarian Soy free" at bounding box center [463, 380] width 158 height 115
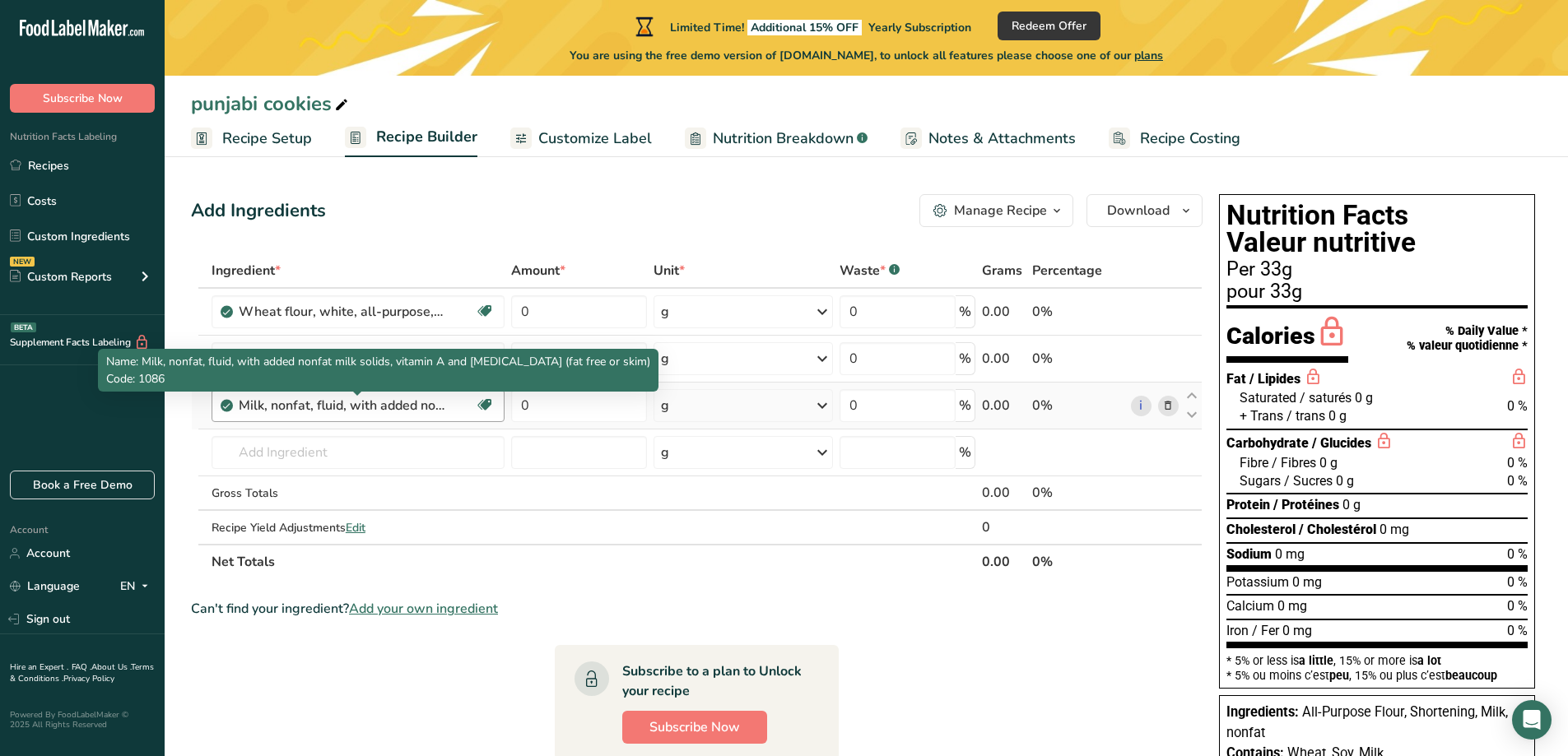
click at [417, 408] on div "Milk, nonfat, fluid, with added nonfat milk solids, vitamin A and [MEDICAL_DATA…" at bounding box center [341, 406] width 206 height 20
click at [294, 412] on div "Milk, nonfat, fluid, with added nonfat milk solids, vitamin A and [MEDICAL_DATA…" at bounding box center [341, 406] width 206 height 20
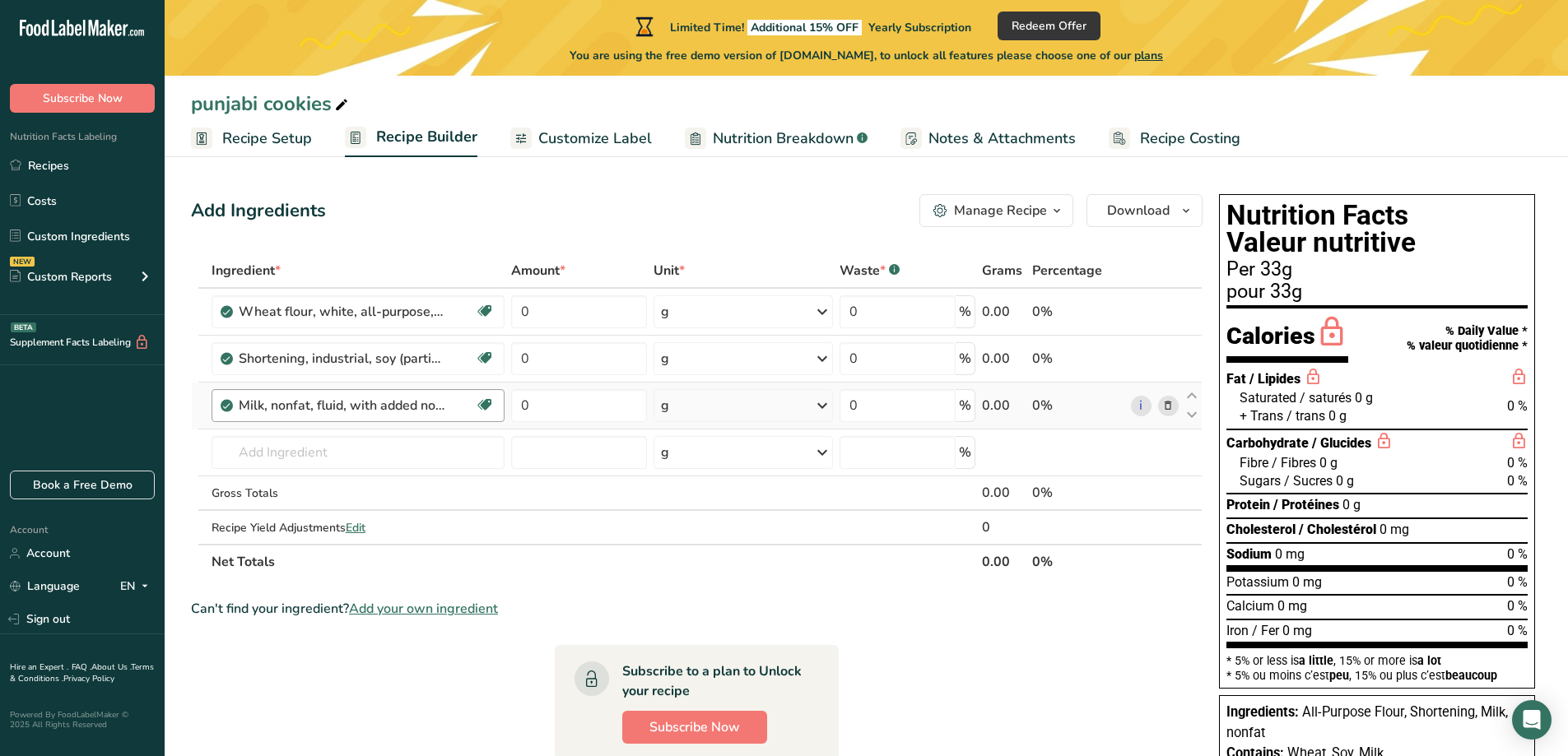
drag, startPoint x: 294, startPoint y: 412, endPoint x: 268, endPoint y: 407, distance: 26.5
click at [268, 407] on div "Milk, nonfat, fluid, with added nonfat milk solids, vitamin A and [MEDICAL_DATA…" at bounding box center [341, 406] width 206 height 20
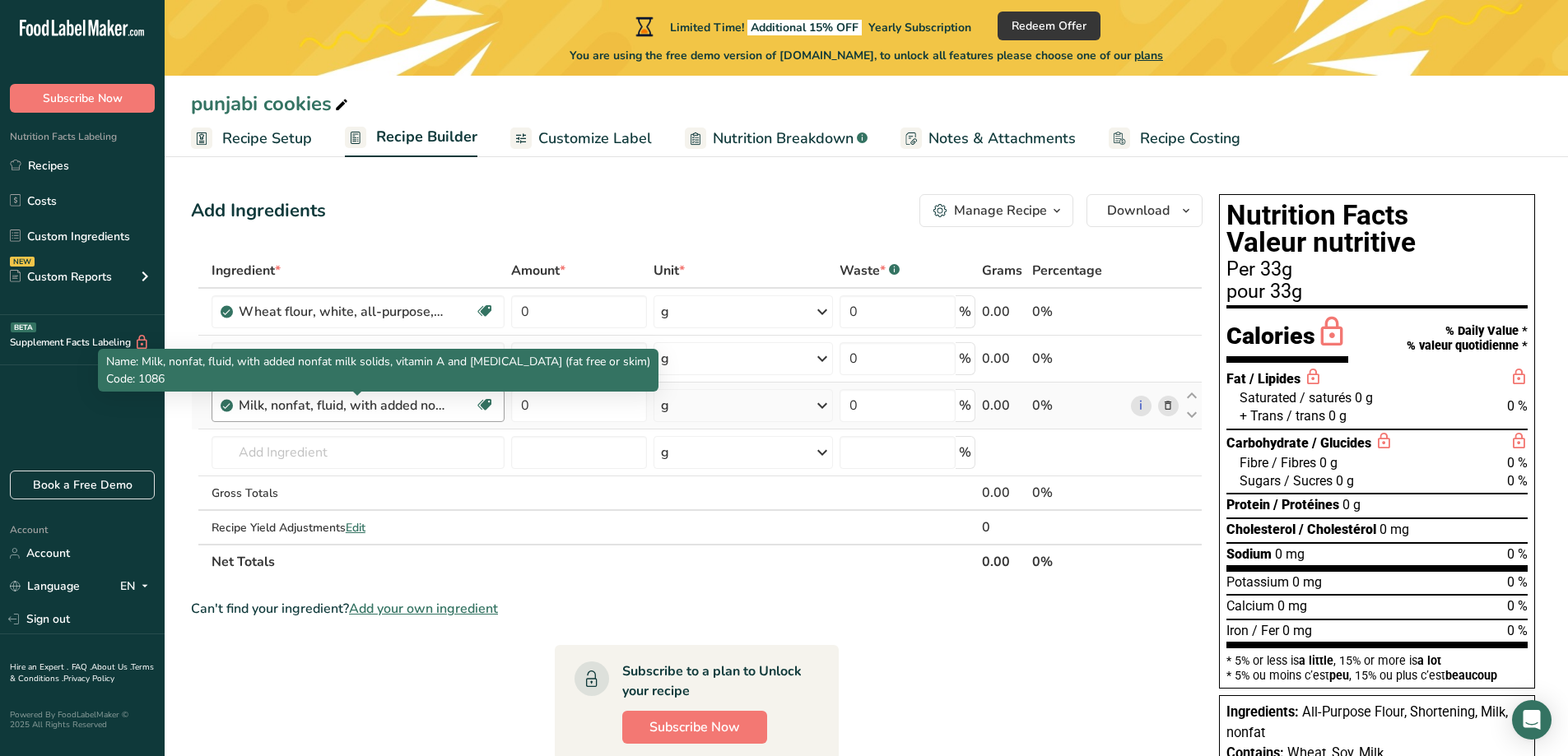
click at [249, 408] on div "Milk, nonfat, fluid, with added nonfat milk solids, vitamin A and [MEDICAL_DATA…" at bounding box center [341, 406] width 206 height 20
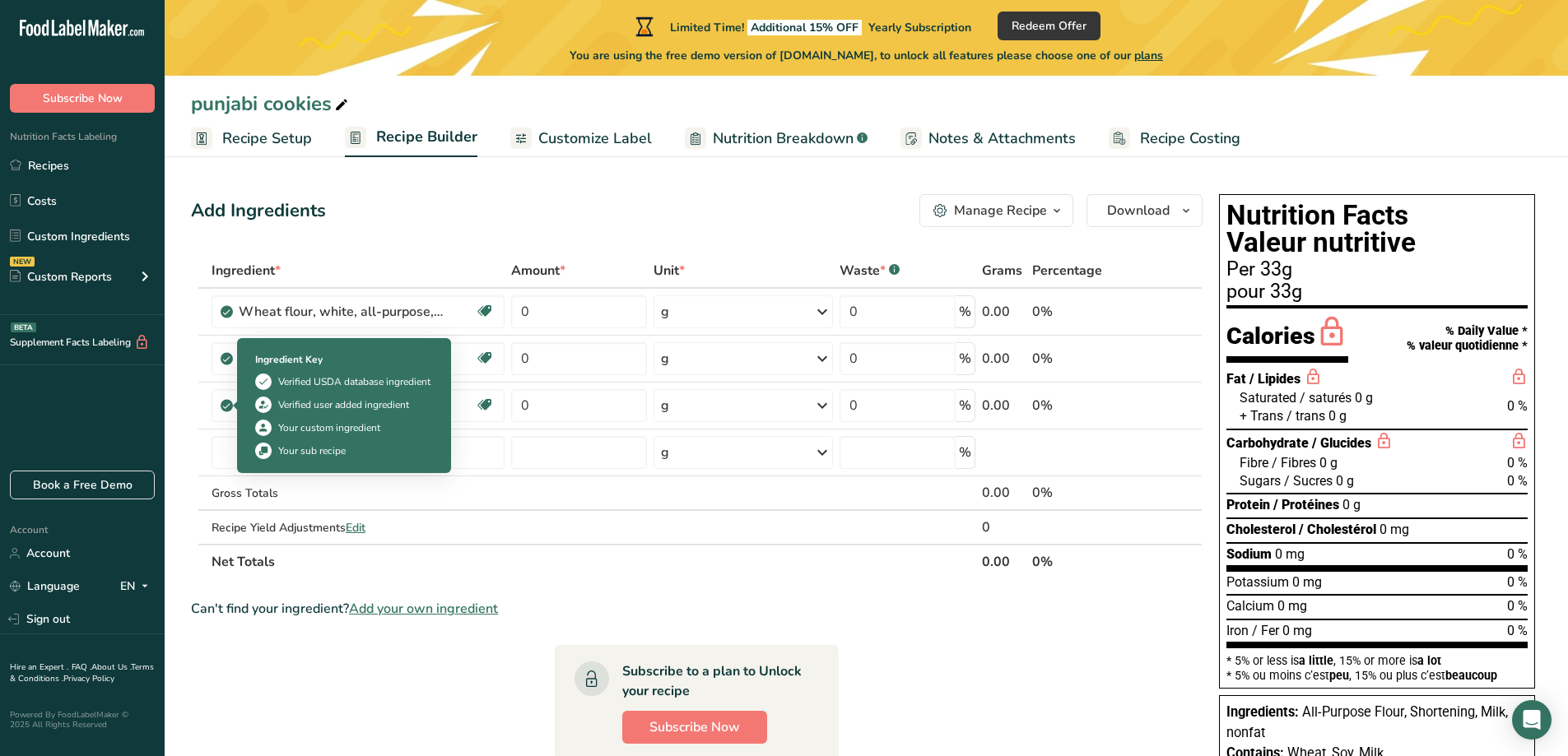
drag, startPoint x: 224, startPoint y: 402, endPoint x: 287, endPoint y: 402, distance: 63.0
click at [287, 402] on body ".a-20{fill:#fff;} Subscribe Now Nutrition Facts Labeling Recipes Costs Custom I…" at bounding box center [784, 536] width 1568 height 1072
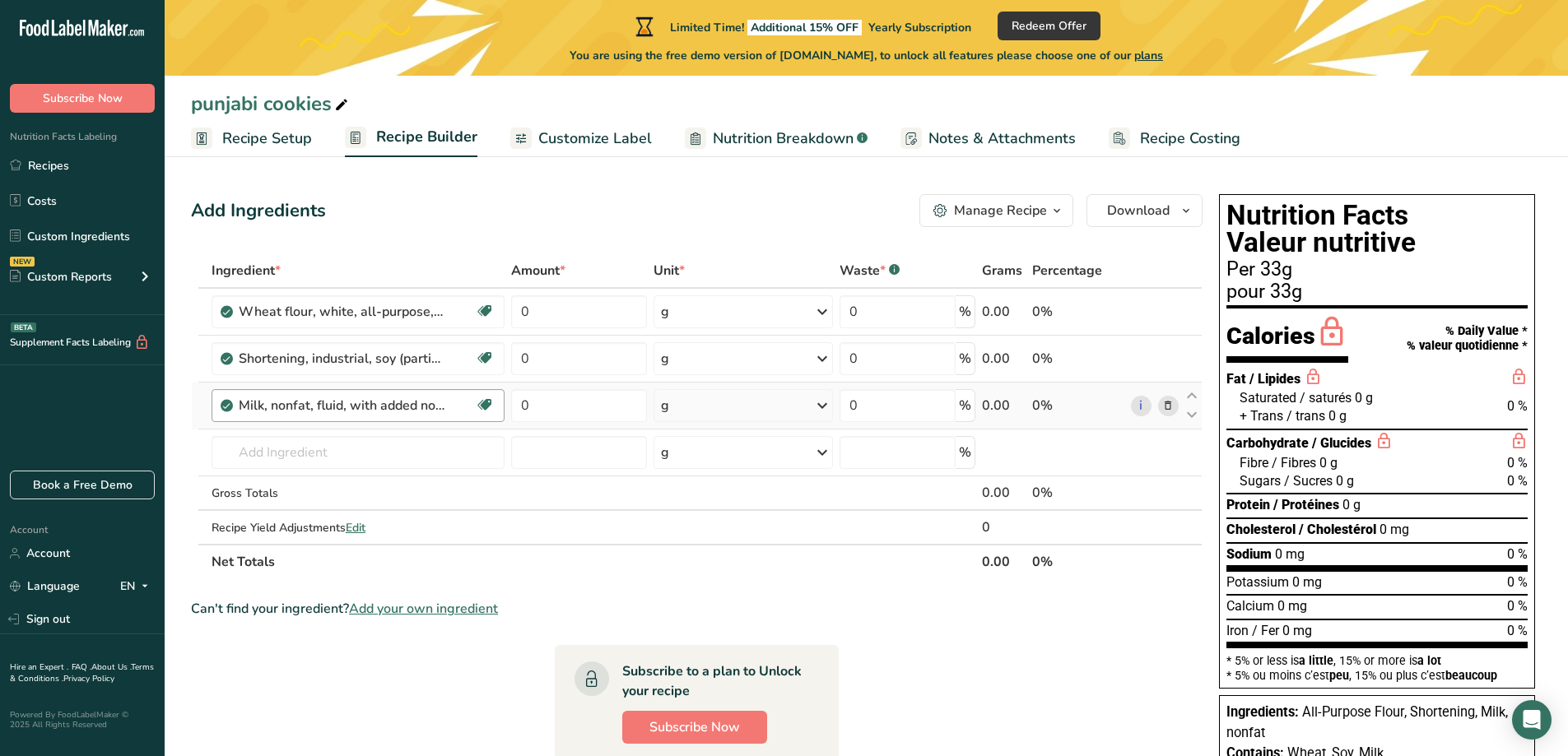
click at [446, 402] on div "Milk, nonfat, fluid, with added nonfat milk solids, vitamin A and [MEDICAL_DATA…" at bounding box center [356, 406] width 236 height 20
click at [1171, 407] on icon at bounding box center [1168, 406] width 12 height 18
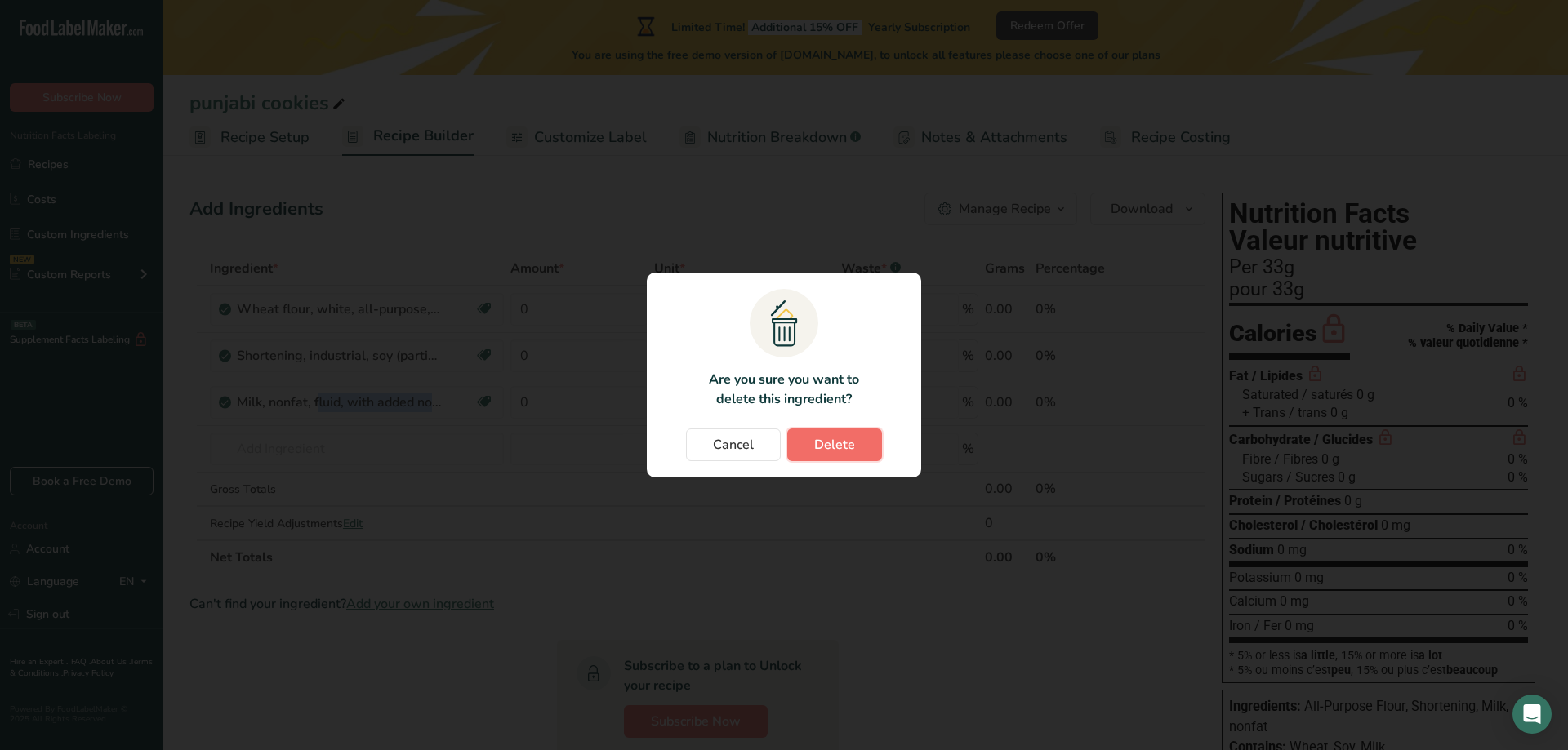
click at [853, 437] on span "Delete" at bounding box center [834, 445] width 41 height 20
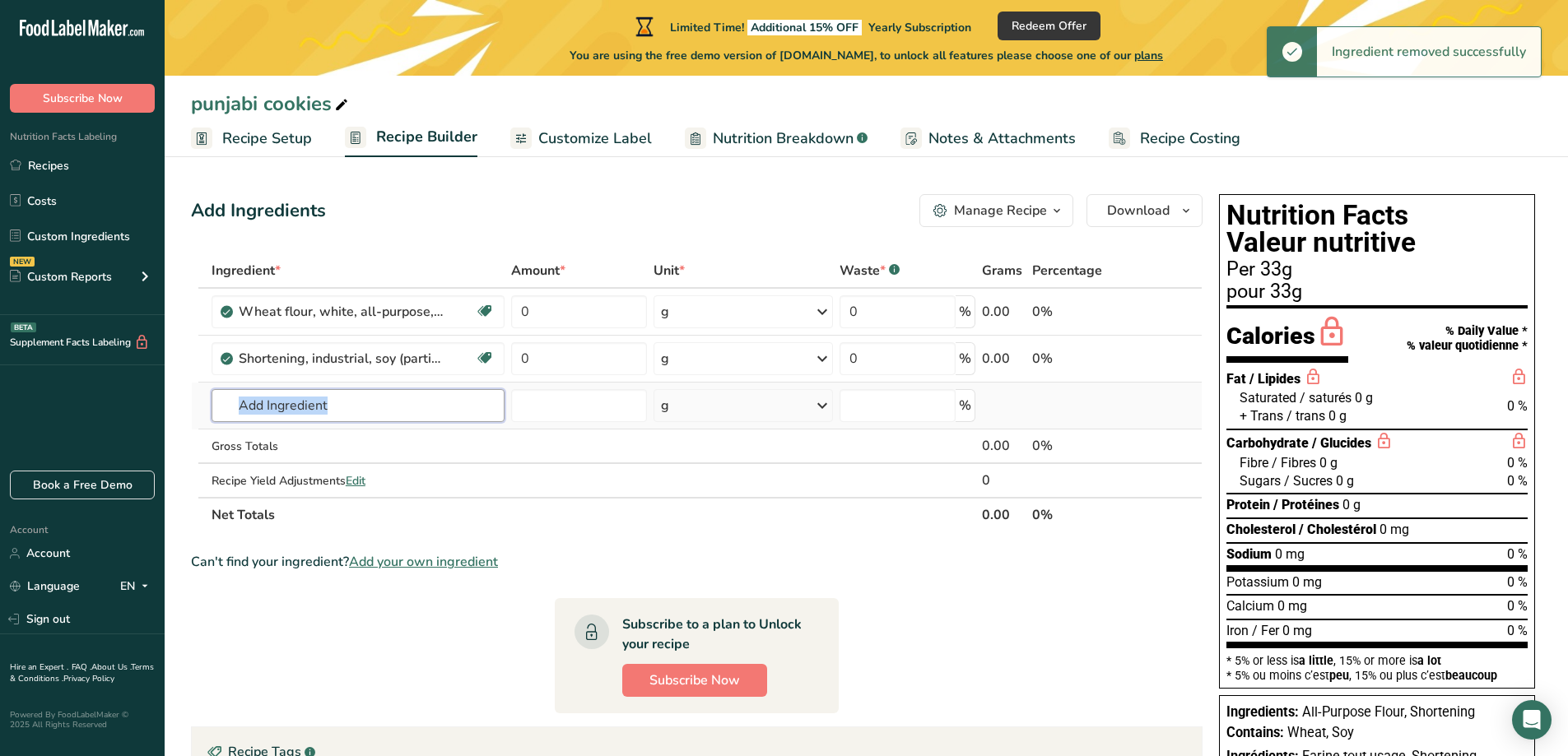
click at [364, 408] on input "text" at bounding box center [358, 405] width 293 height 33
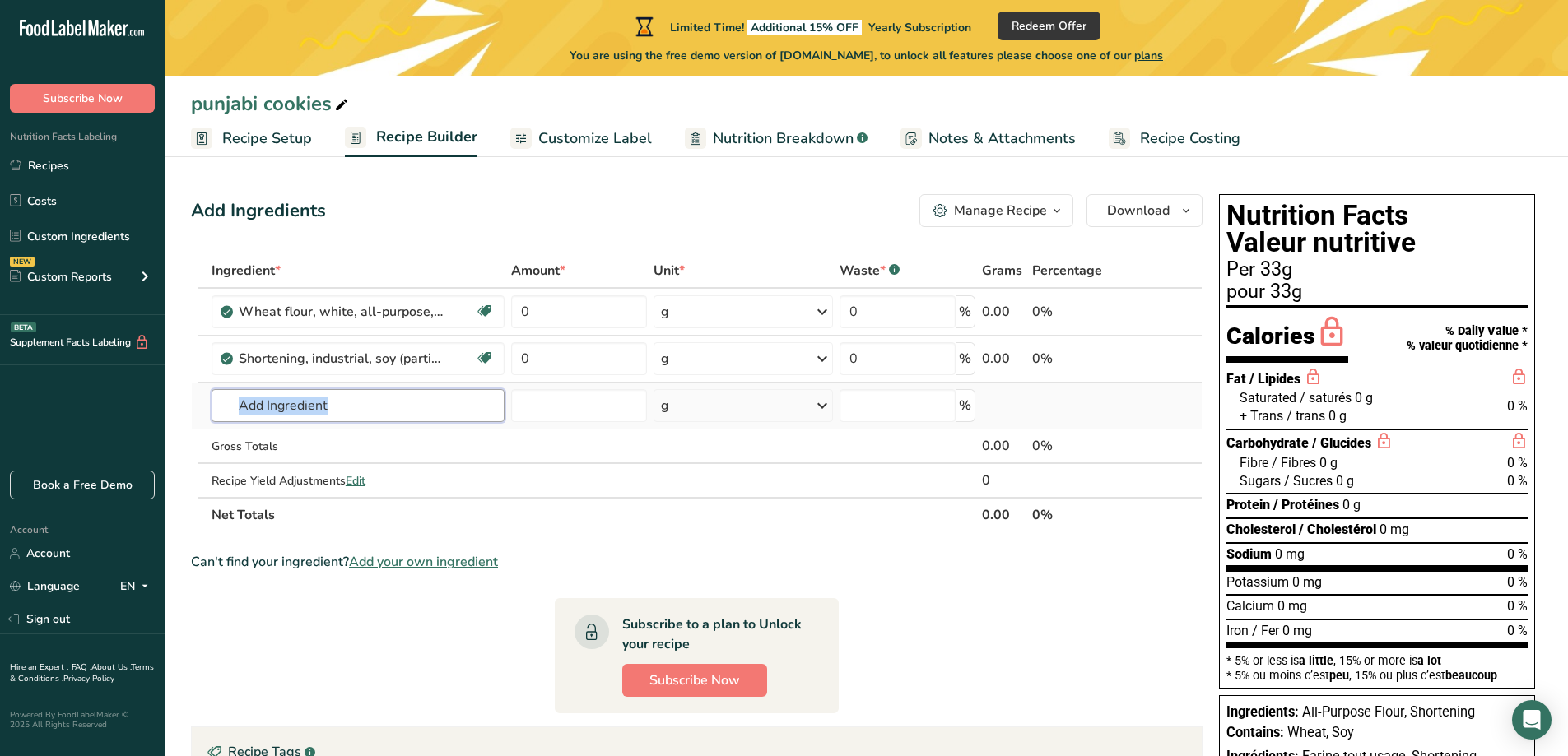
click at [363, 414] on input "text" at bounding box center [358, 405] width 293 height 33
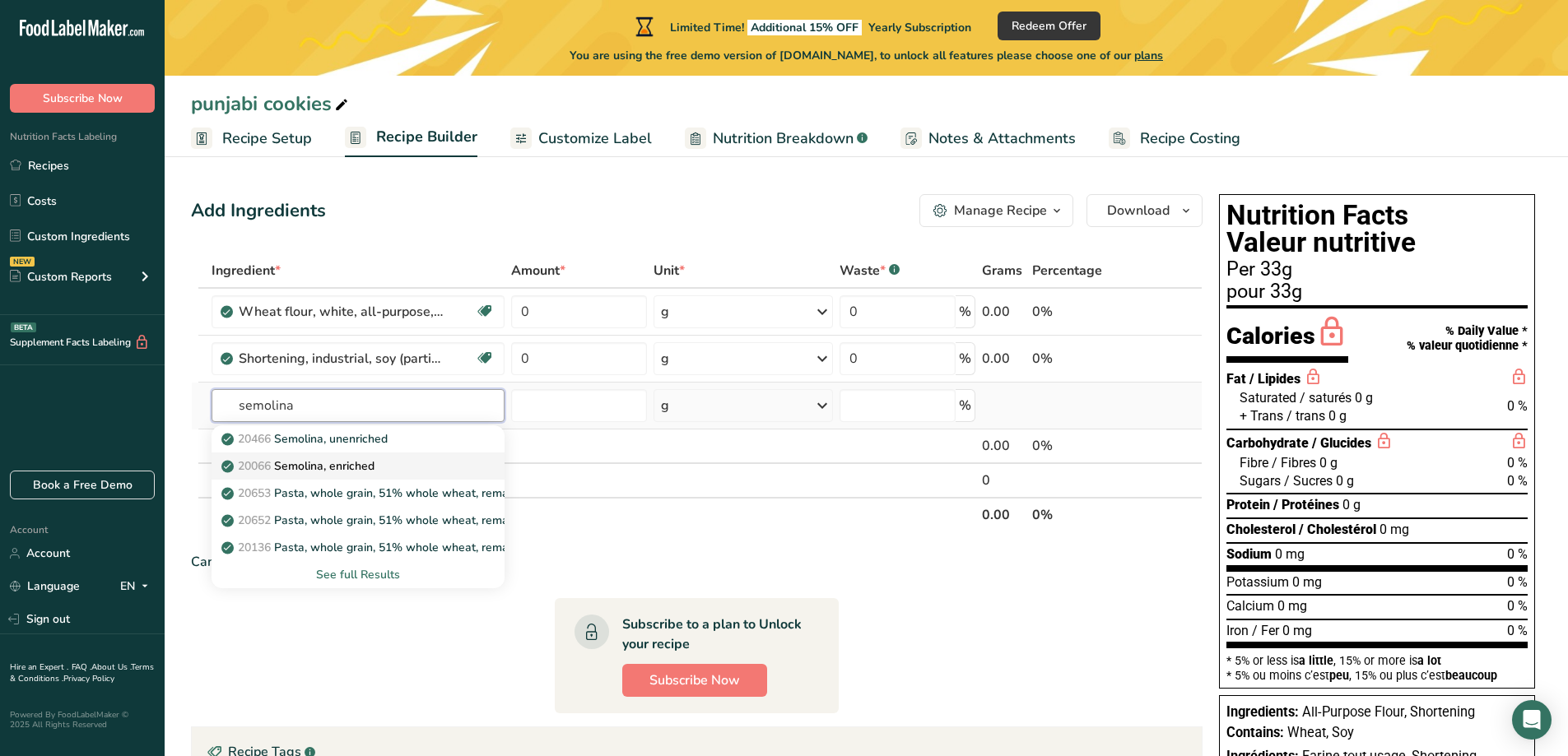
type input "semolina"
click at [364, 471] on p "20066 Semolina, enriched" at bounding box center [299, 466] width 150 height 18
type input "Semolina, enriched"
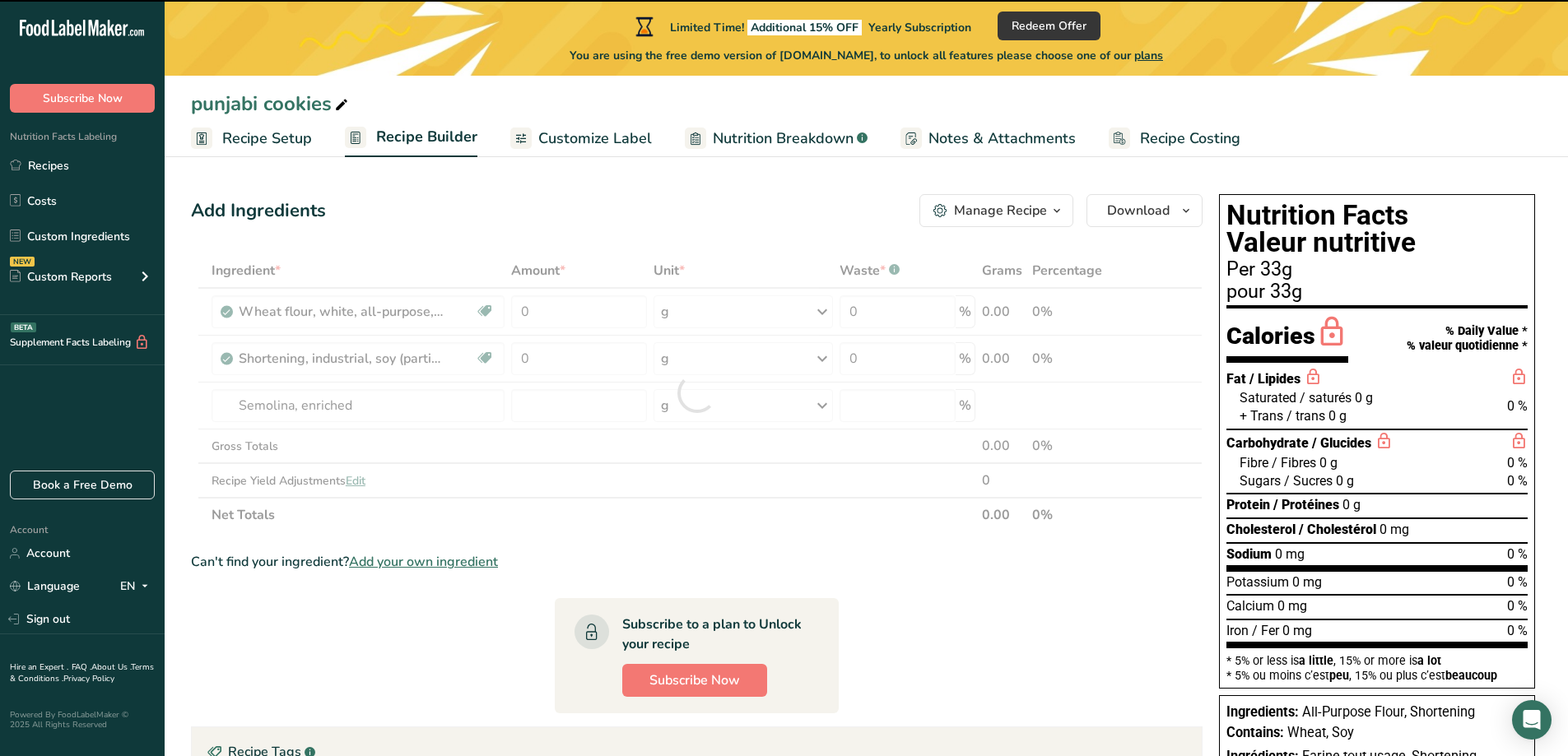
type input "0"
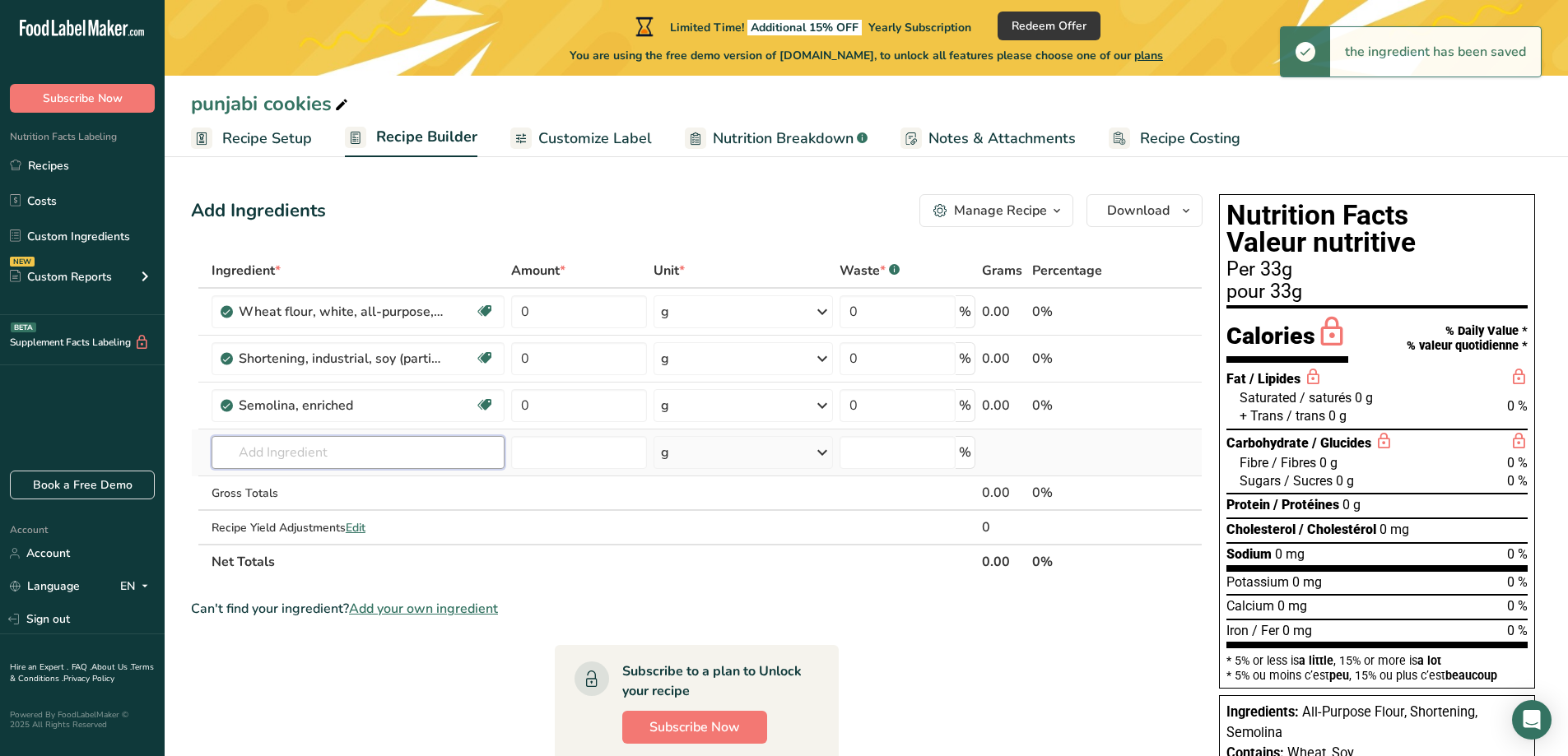
click at [340, 448] on input "text" at bounding box center [358, 452] width 293 height 33
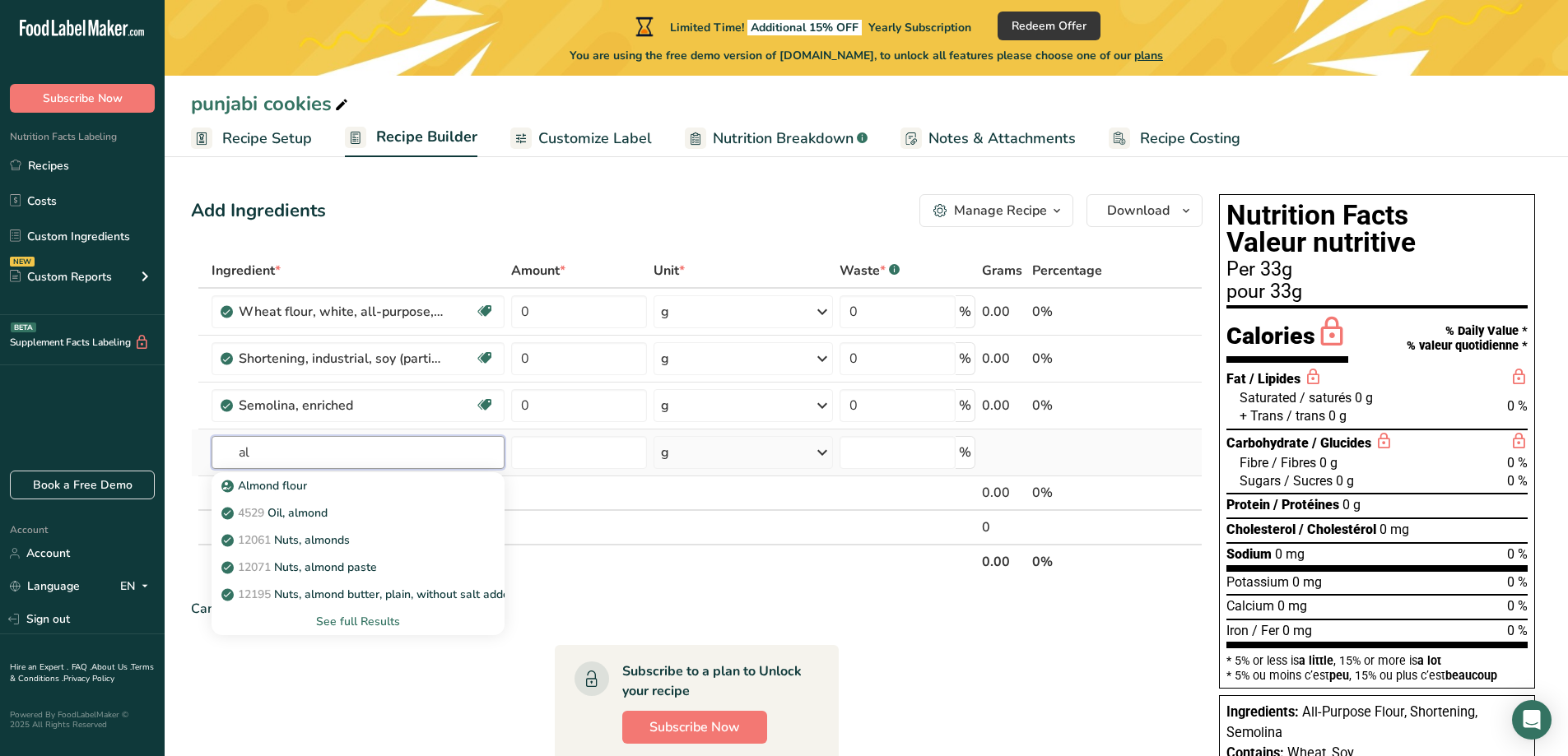
type input "a"
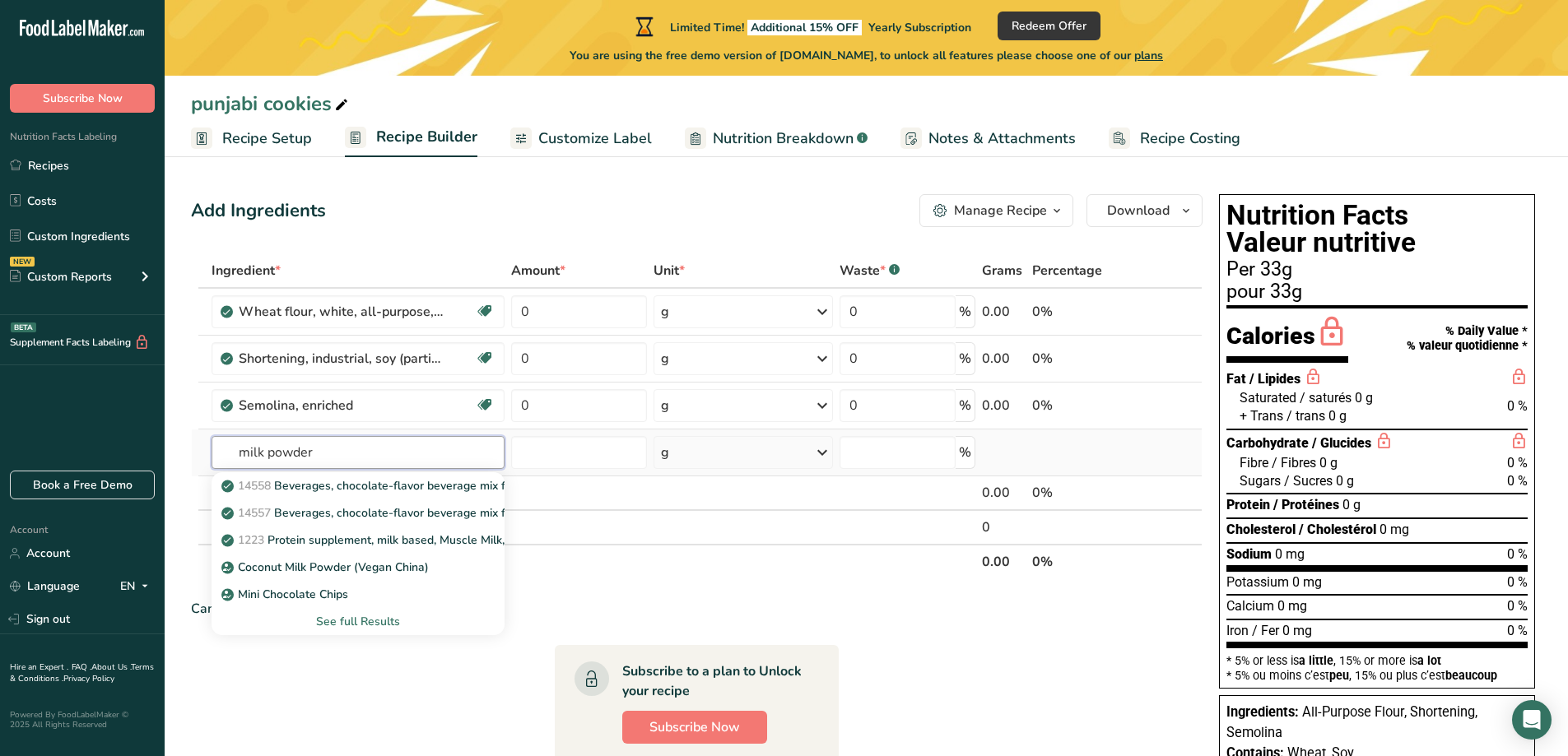
type input "milk powder"
click at [361, 625] on div "See full Results" at bounding box center [358, 621] width 267 height 18
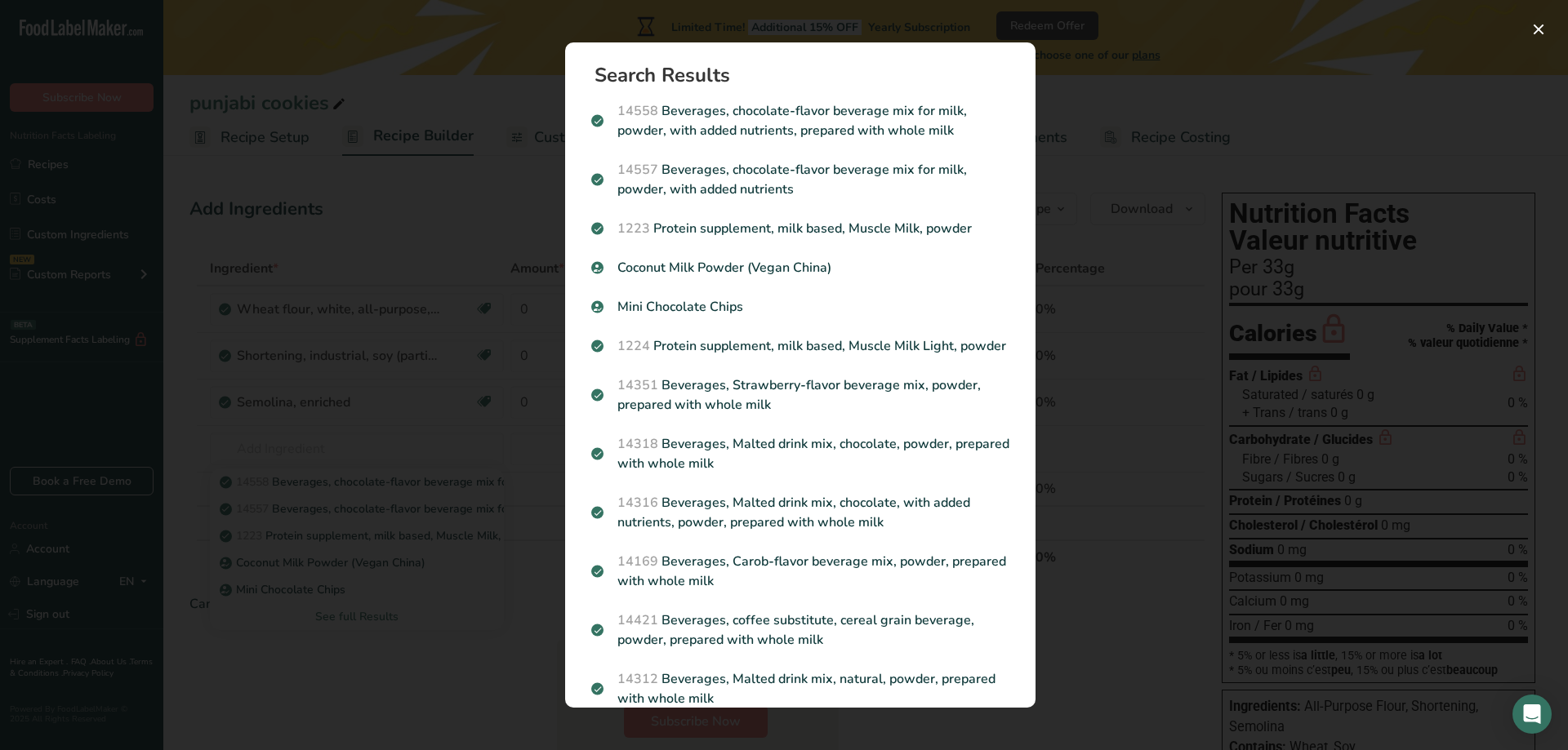
drag, startPoint x: 336, startPoint y: 193, endPoint x: 358, endPoint y: 240, distance: 51.9
click at [357, 252] on div "Search results modal" at bounding box center [784, 375] width 1568 height 750
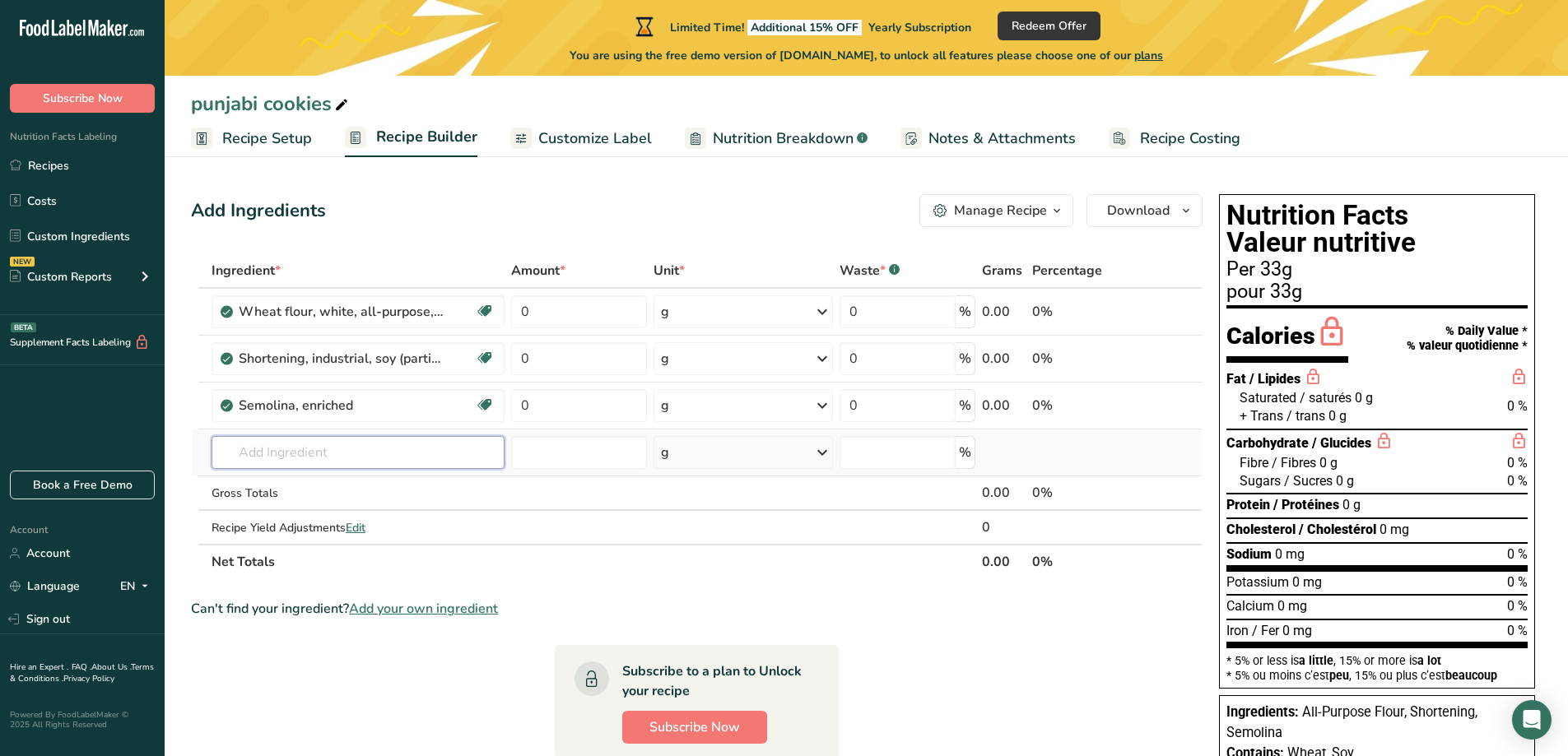
click at [439, 447] on input "text" at bounding box center [358, 452] width 293 height 33
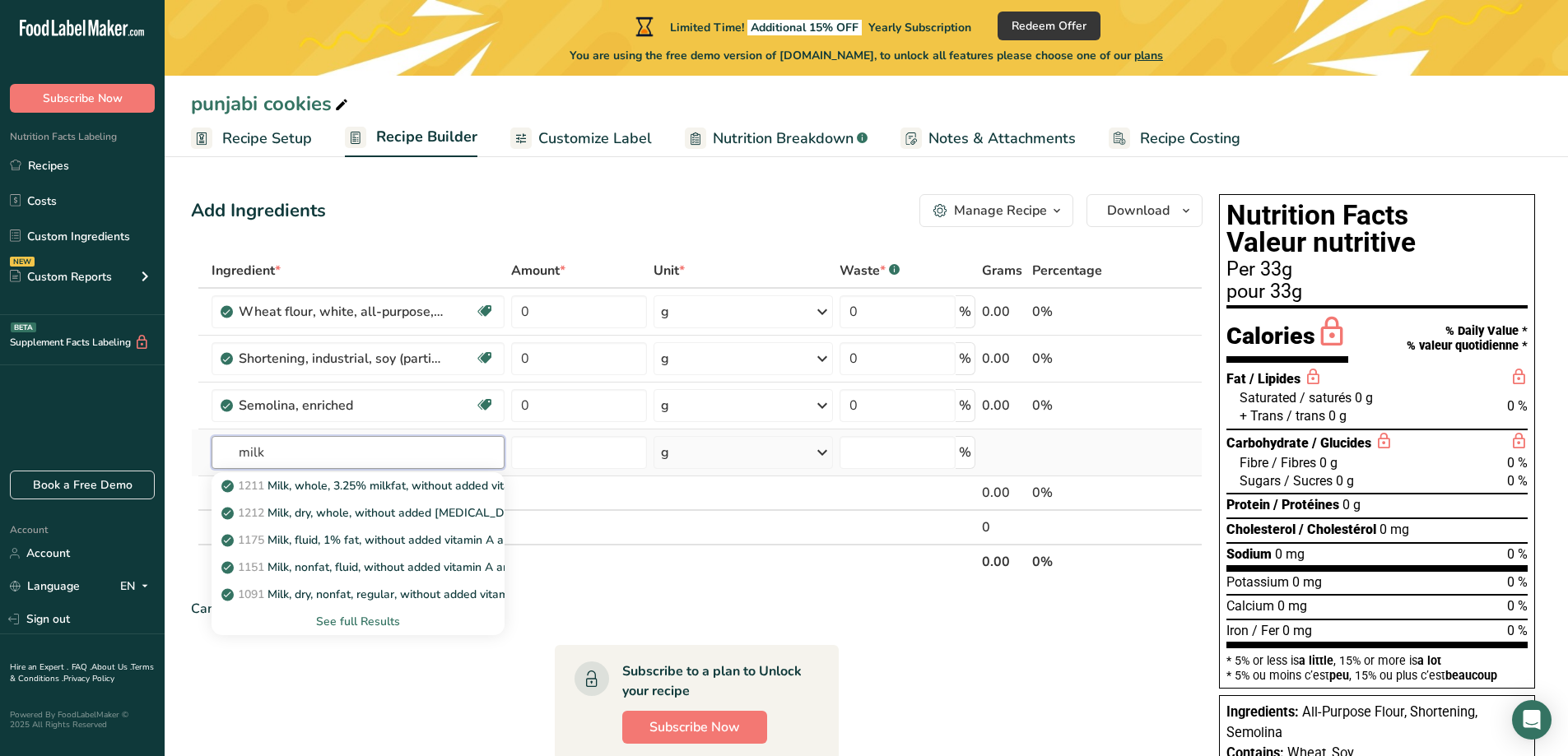
type input "milk"
click at [384, 616] on div "See full Results" at bounding box center [358, 621] width 267 height 18
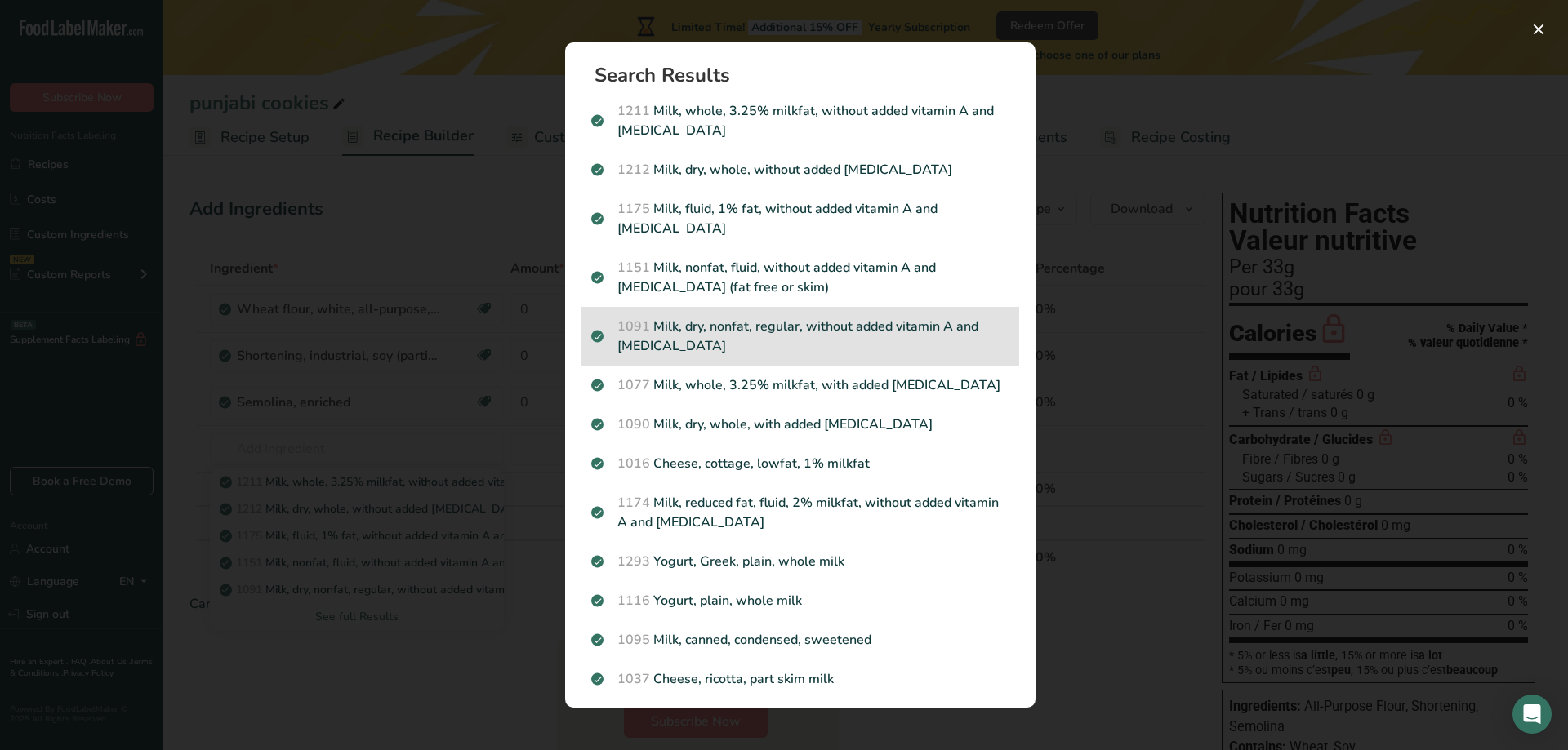
click at [794, 329] on p "1091 Milk, dry, nonfat, regular, without added vitamin A and [MEDICAL_DATA]" at bounding box center [800, 336] width 418 height 39
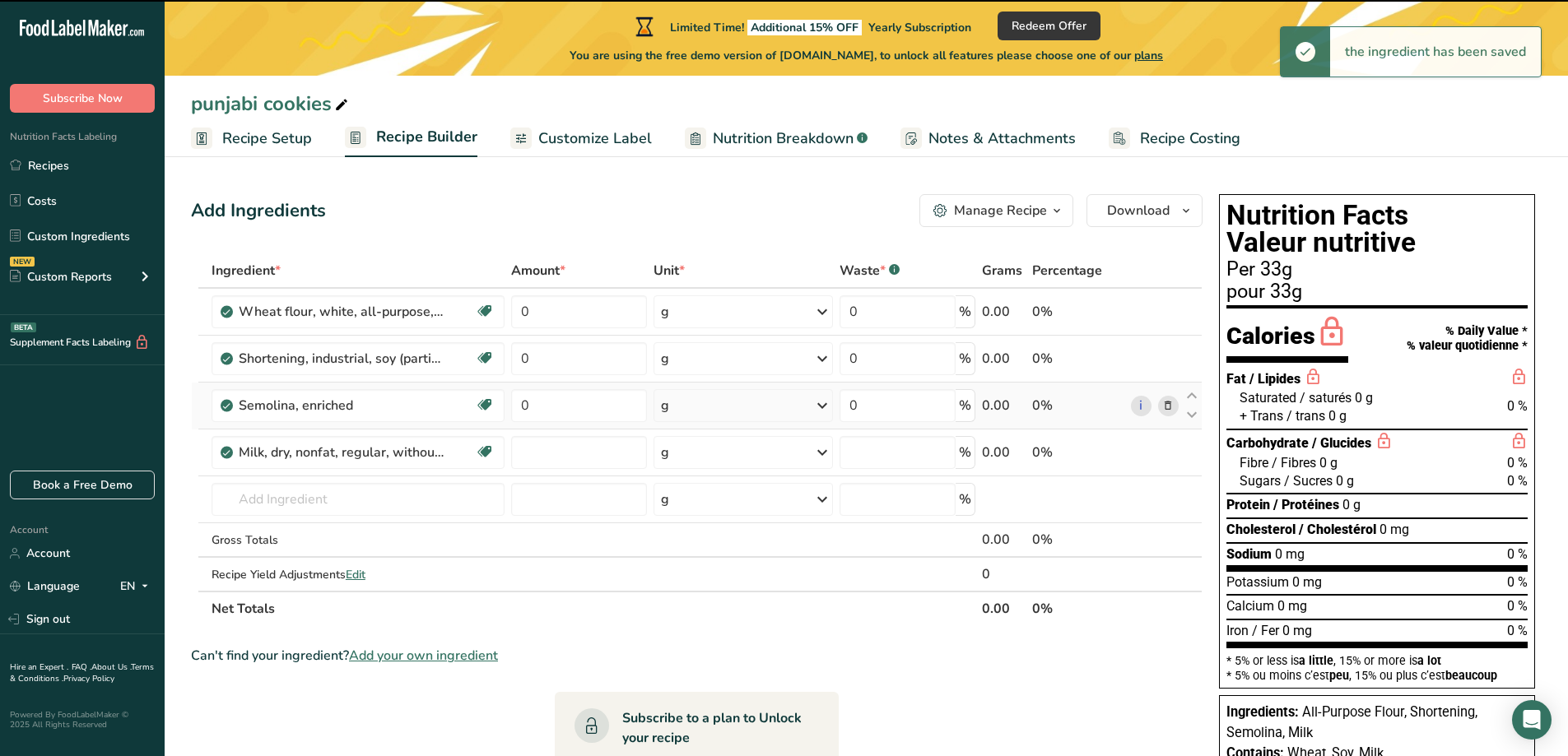
type input "0"
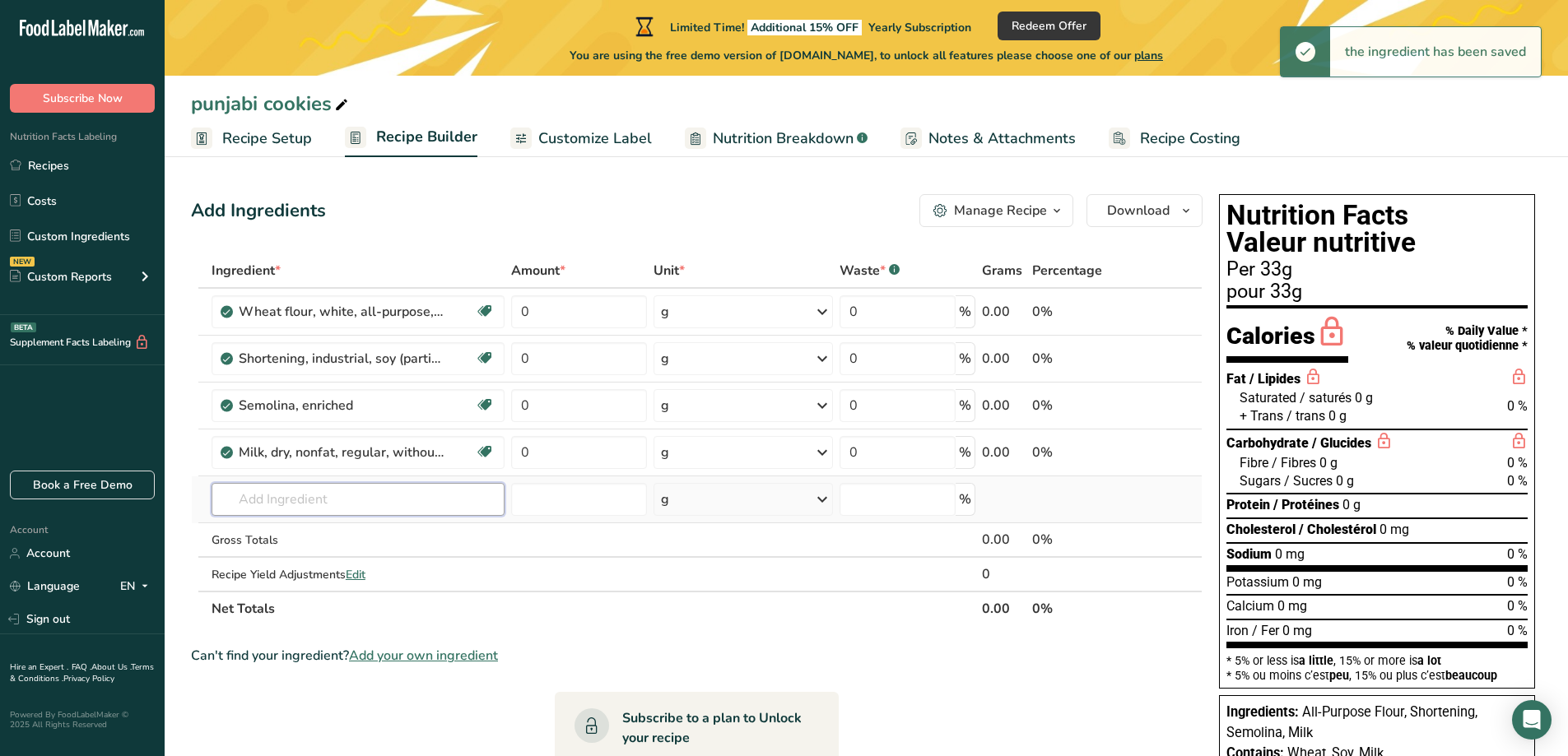
click at [385, 500] on input "text" at bounding box center [358, 498] width 293 height 33
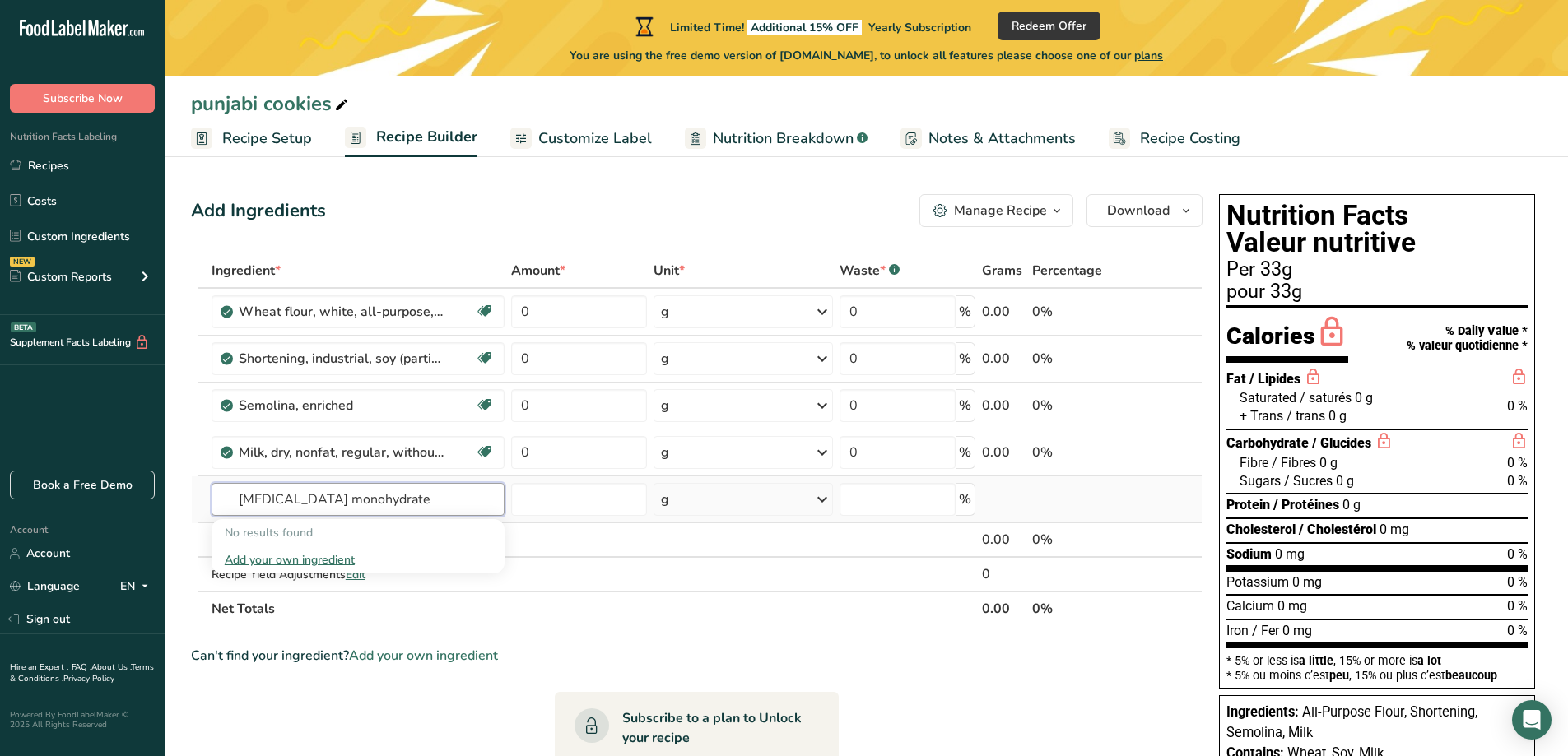
type input "[MEDICAL_DATA] monohydrate"
click at [340, 558] on div "Add your own ingredient" at bounding box center [358, 559] width 267 height 18
click at [284, 494] on input "text" at bounding box center [358, 498] width 293 height 33
type input "[MEDICAL_DATA]"
click at [366, 516] on div "19151 Candies, [PERSON_NAME] PIECES Candy Add your own ingredient" at bounding box center [358, 498] width 293 height 33
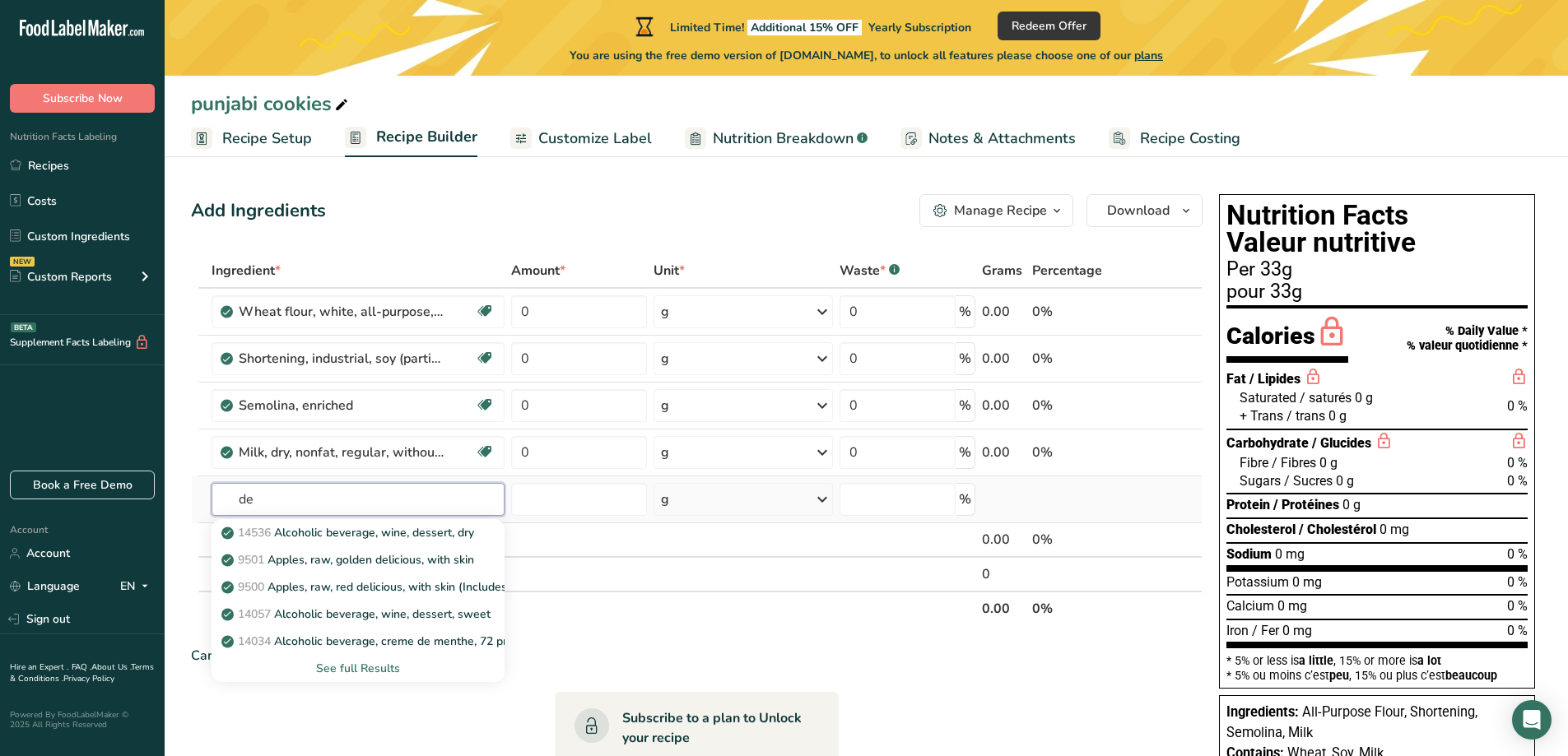
type input "d"
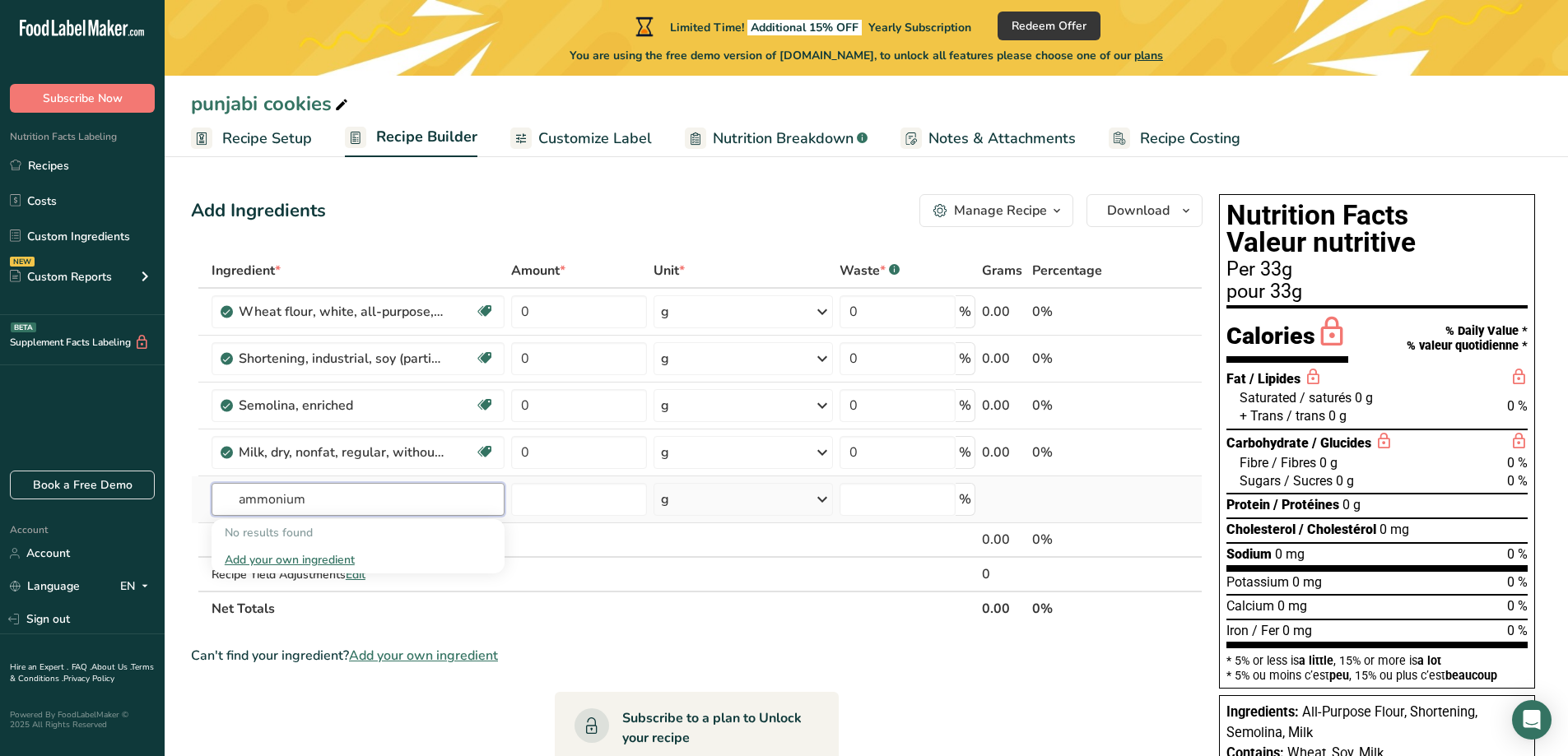
type input "ammonium"
click at [282, 533] on div "No results found" at bounding box center [358, 533] width 293 height 28
click at [297, 558] on div "Add your own ingredient" at bounding box center [358, 559] width 267 height 18
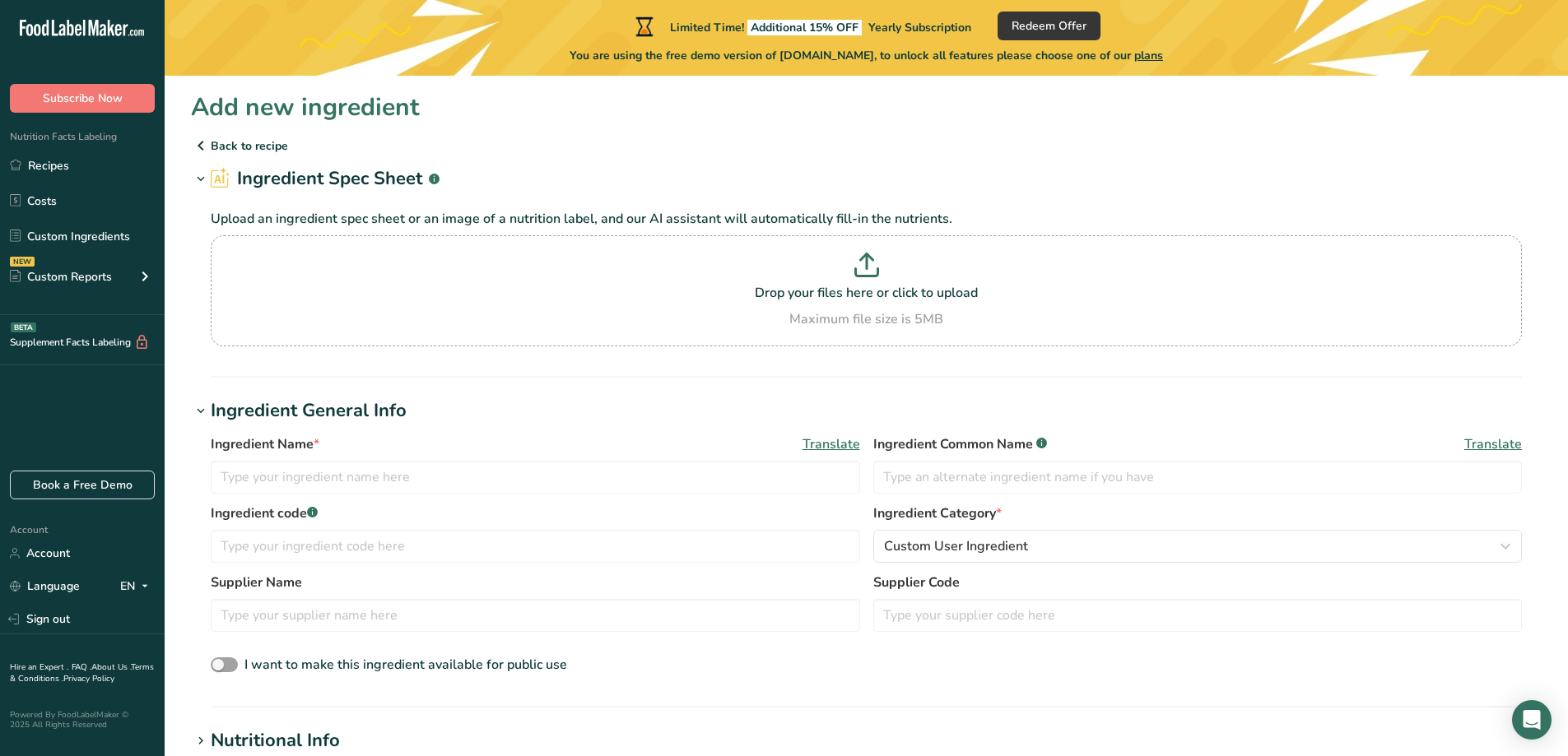
click at [202, 144] on icon at bounding box center [201, 146] width 20 height 30
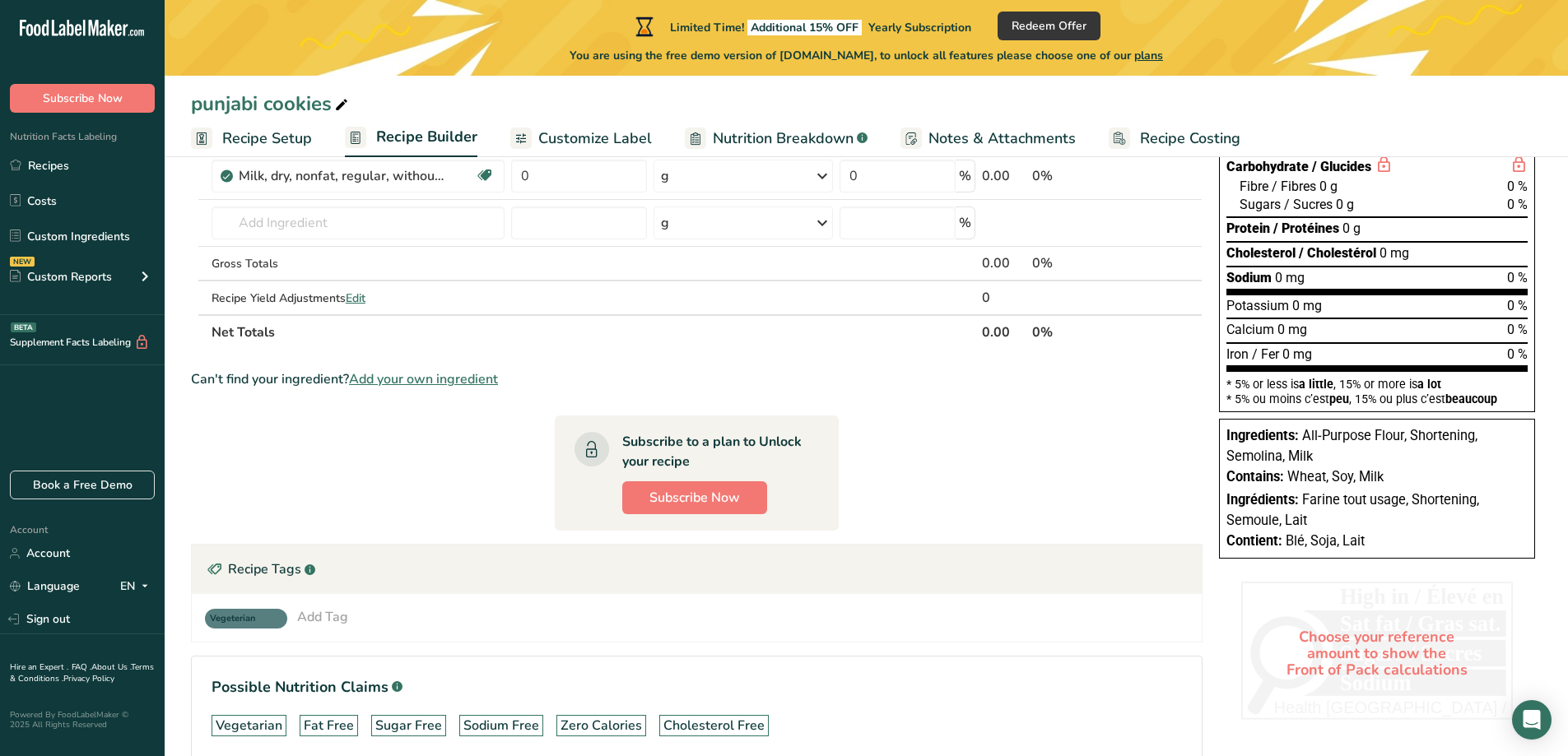
scroll to position [363, 0]
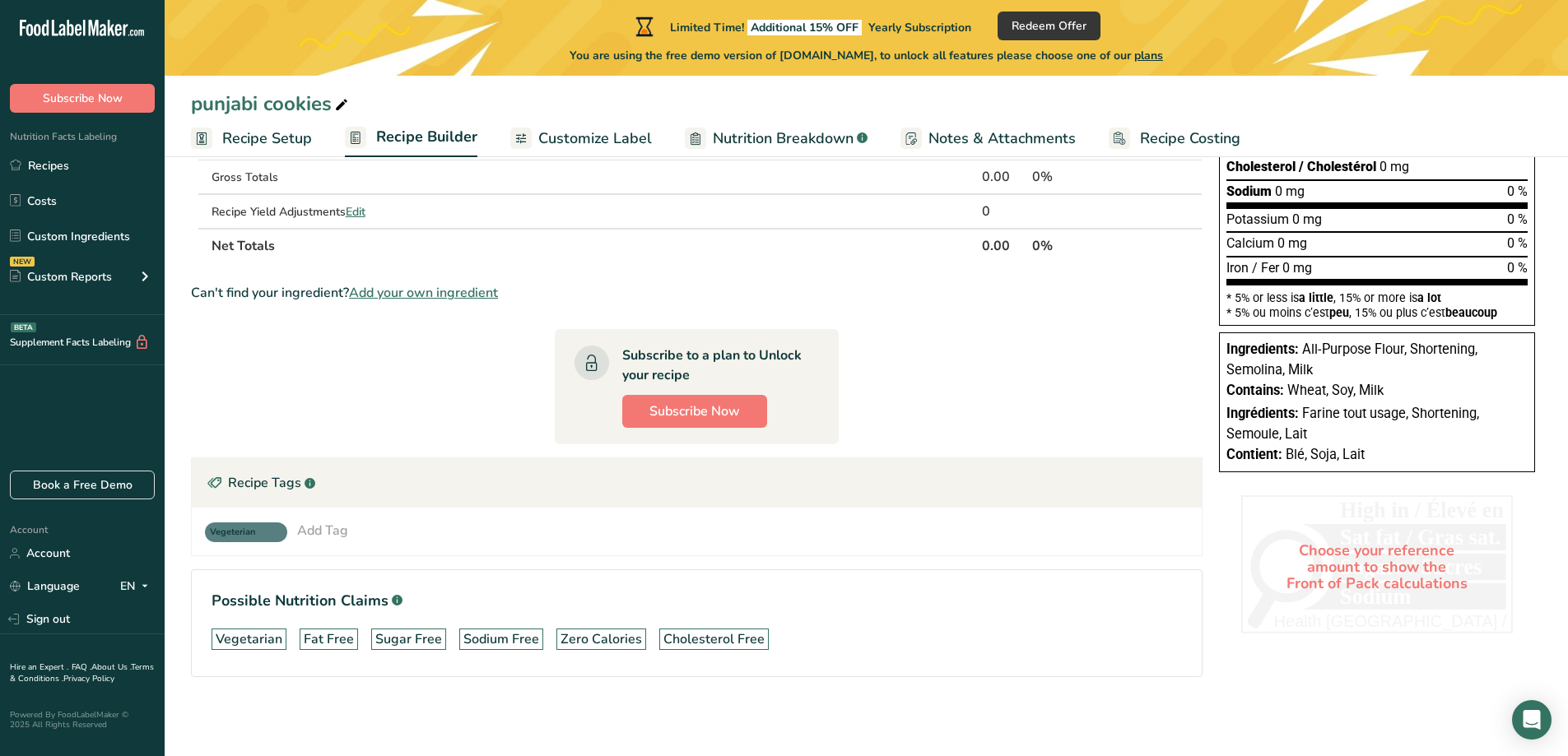
drag, startPoint x: 360, startPoint y: 564, endPoint x: 372, endPoint y: 759, distance: 195.4
click at [372, 755] on html ".a-20{fill:#fff;} Subscribe Now Nutrition Facts Labeling Recipes Costs Custom I…" at bounding box center [784, 197] width 1568 height 1119
click at [368, 433] on section "Ingredient * Amount * Unit * Waste * .a-a{fill:#347362;}.b-a{fill:#fff;} Grams …" at bounding box center [696, 297] width 1012 height 813
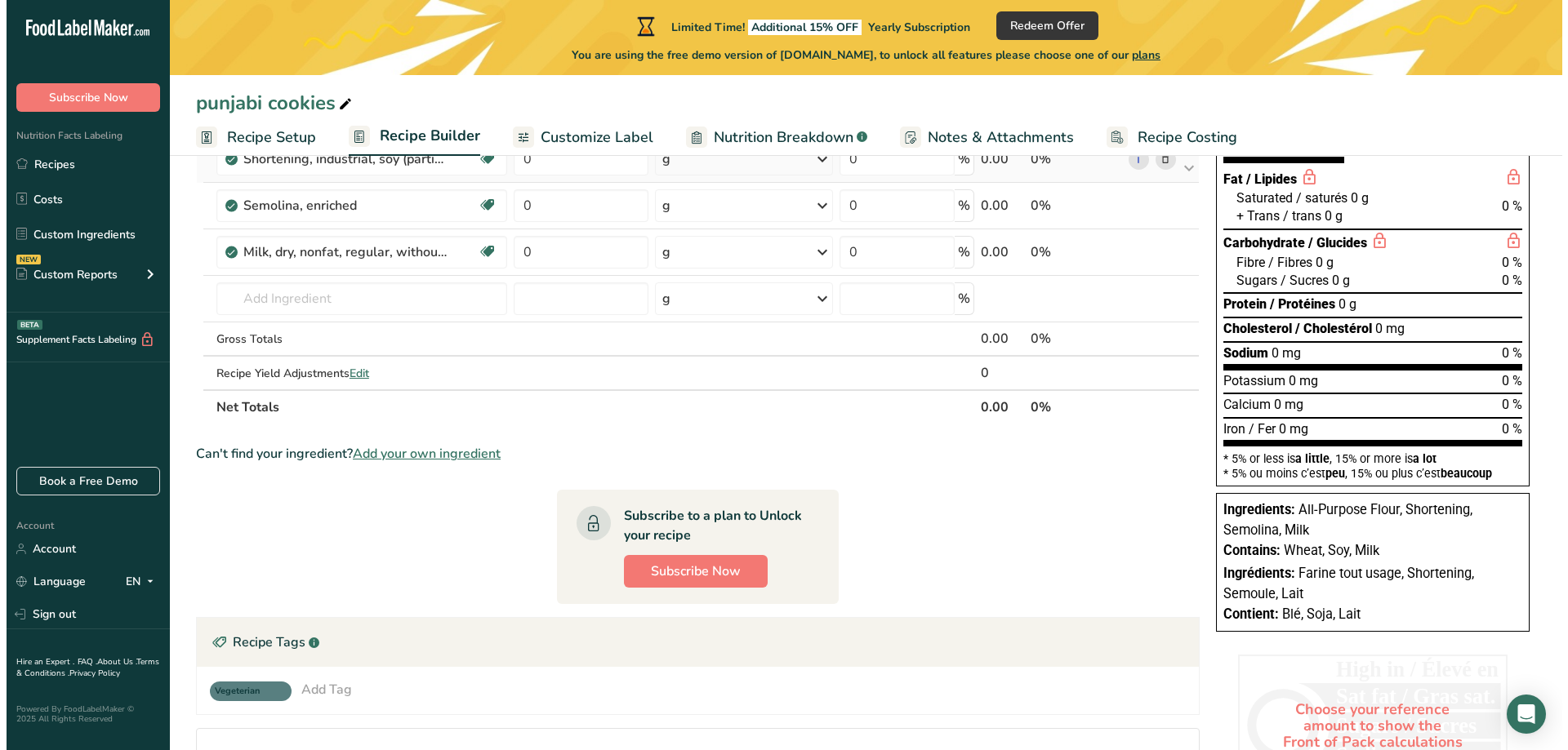
scroll to position [0, 0]
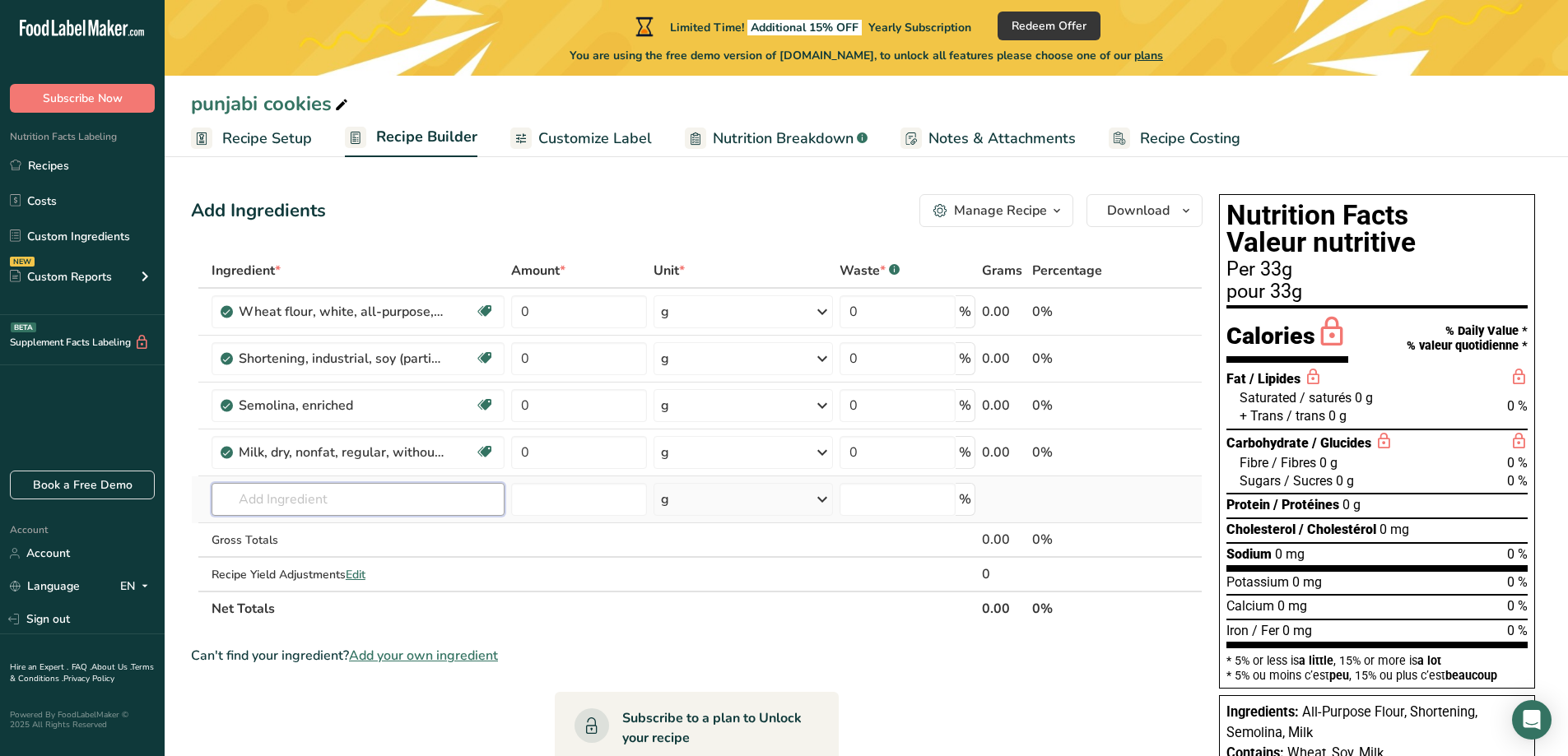
click at [309, 498] on input "text" at bounding box center [358, 498] width 293 height 33
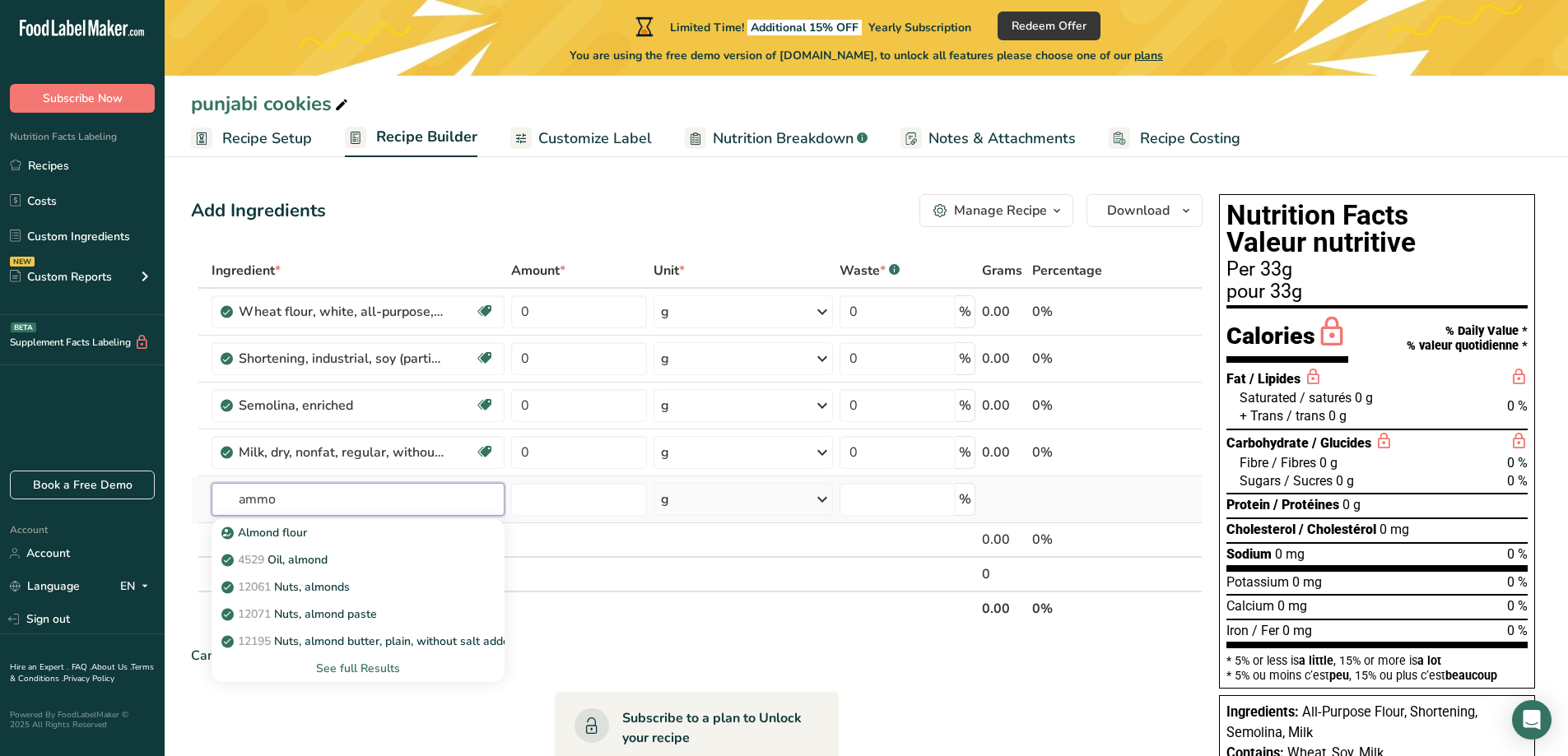
type input "ammo"
click at [374, 673] on div "See full Results" at bounding box center [358, 668] width 267 height 18
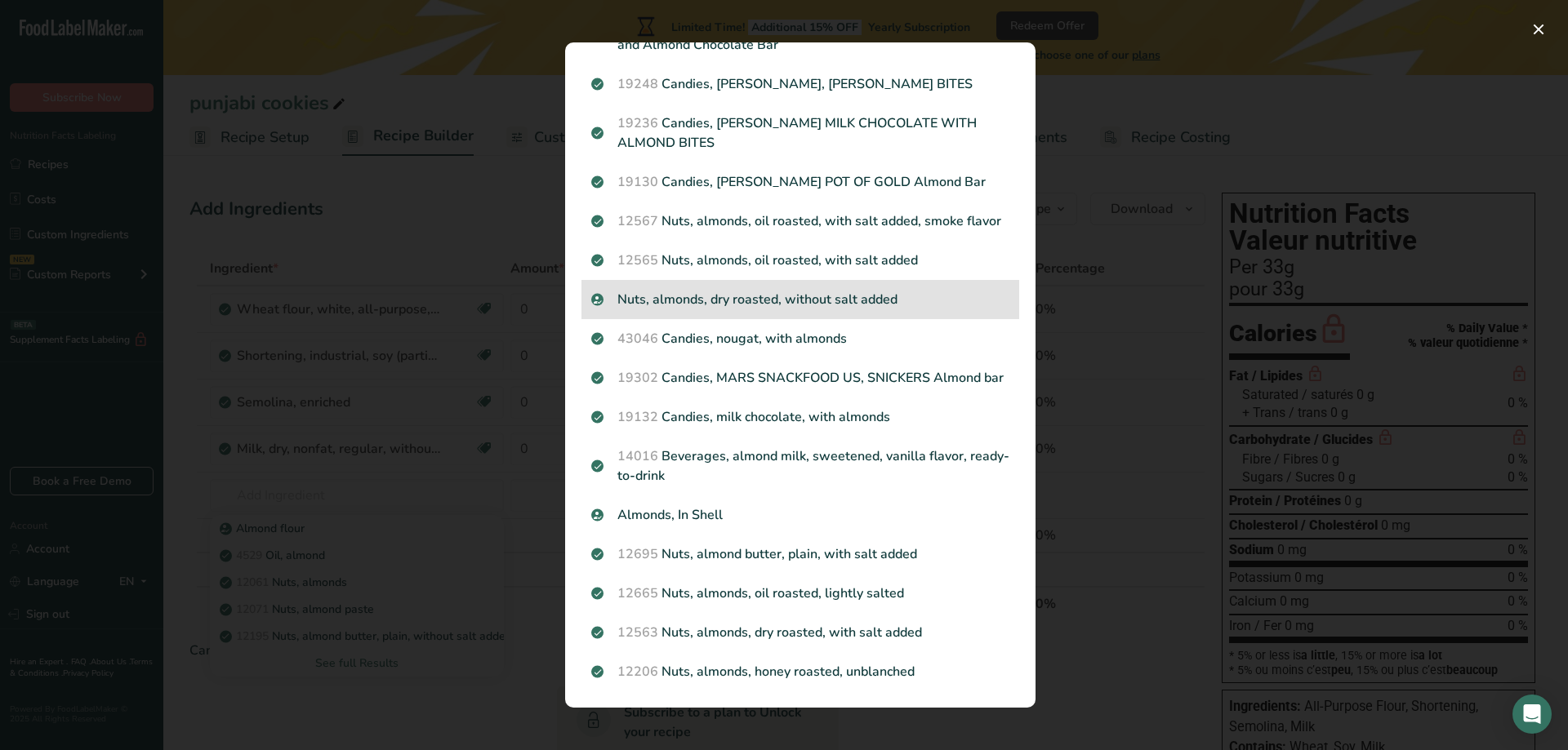
scroll to position [1555, 0]
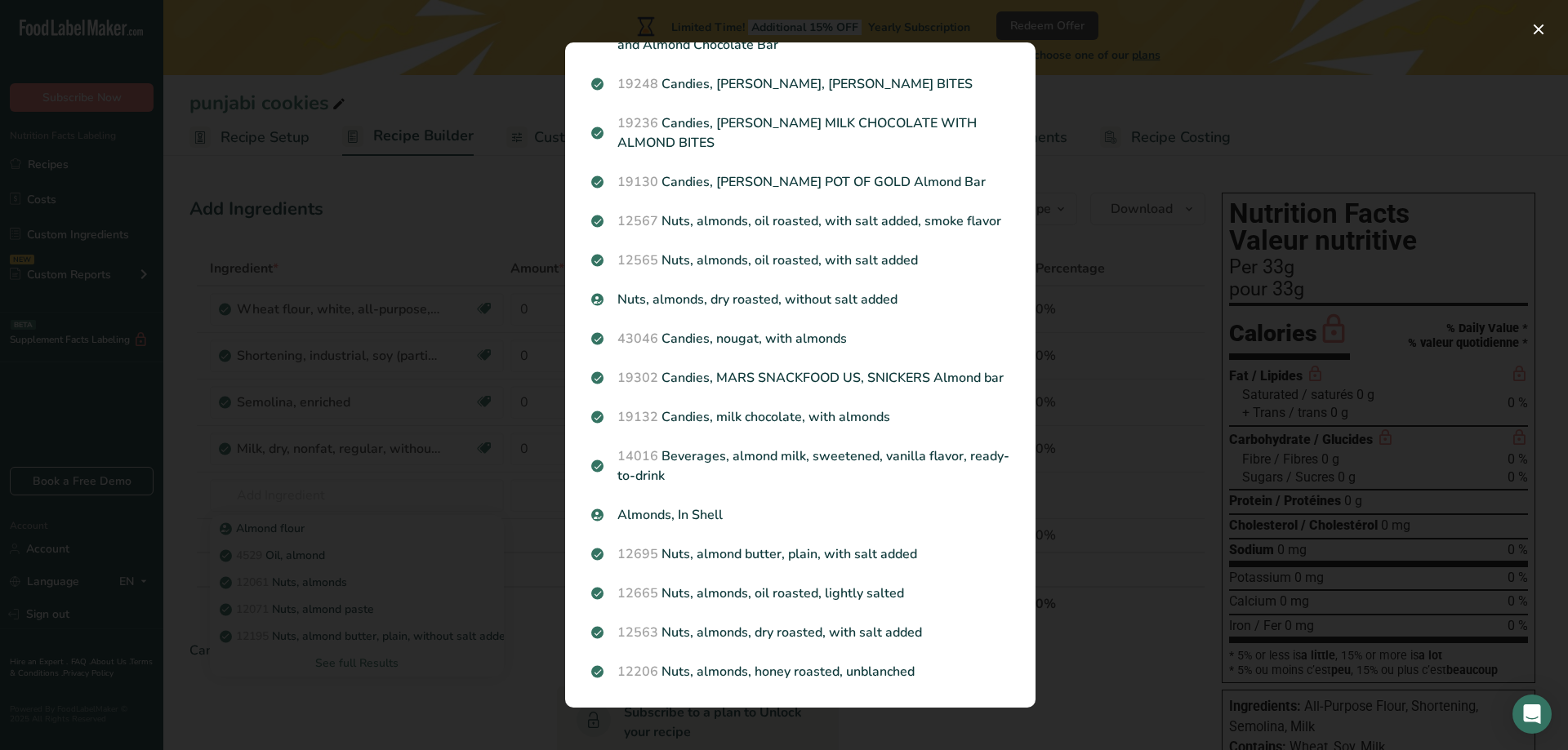
drag, startPoint x: 1028, startPoint y: 33, endPoint x: 1037, endPoint y: 31, distance: 9.2
click at [1037, 31] on div "Search Results [GEOGRAPHIC_DATA] flour 4529 Oil, almond 12061 Nuts, almonds 120…" at bounding box center [800, 375] width 523 height 718
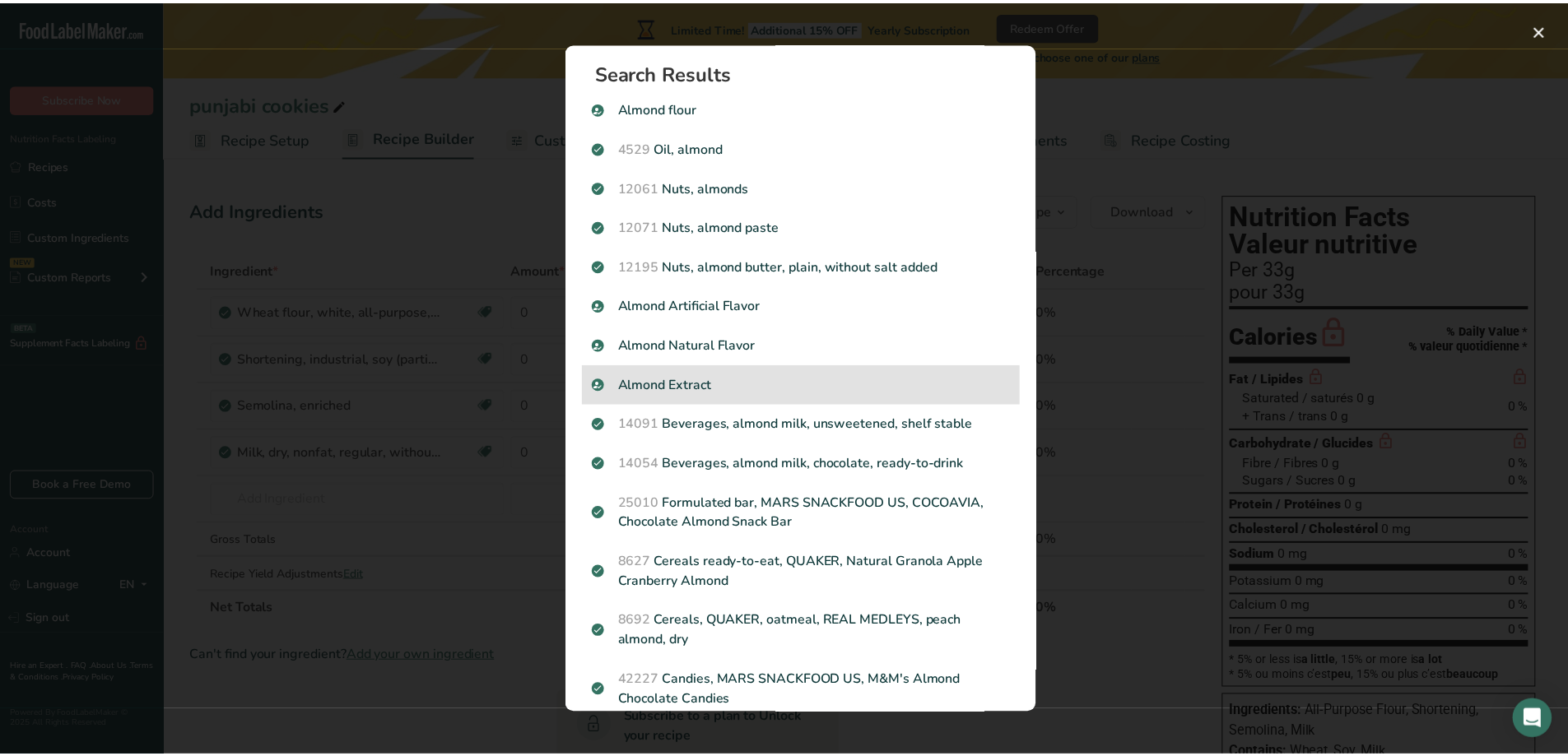
scroll to position [0, 0]
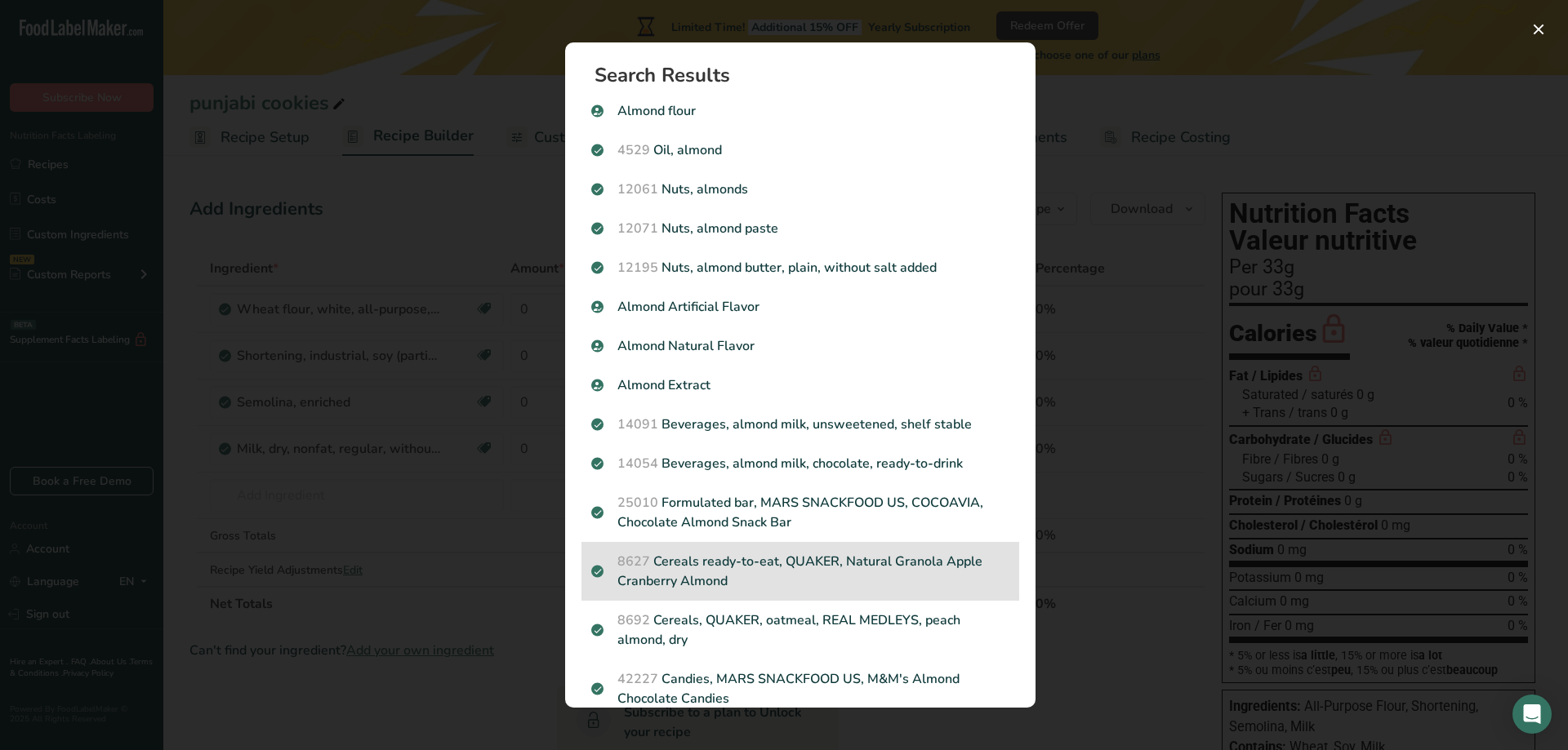
drag, startPoint x: 838, startPoint y: 579, endPoint x: 892, endPoint y: 552, distance: 60.4
click at [892, 552] on p "8627 Cereals ready-to-eat, QUAKER, Natural Granola Apple Cranberry Almond" at bounding box center [800, 571] width 418 height 39
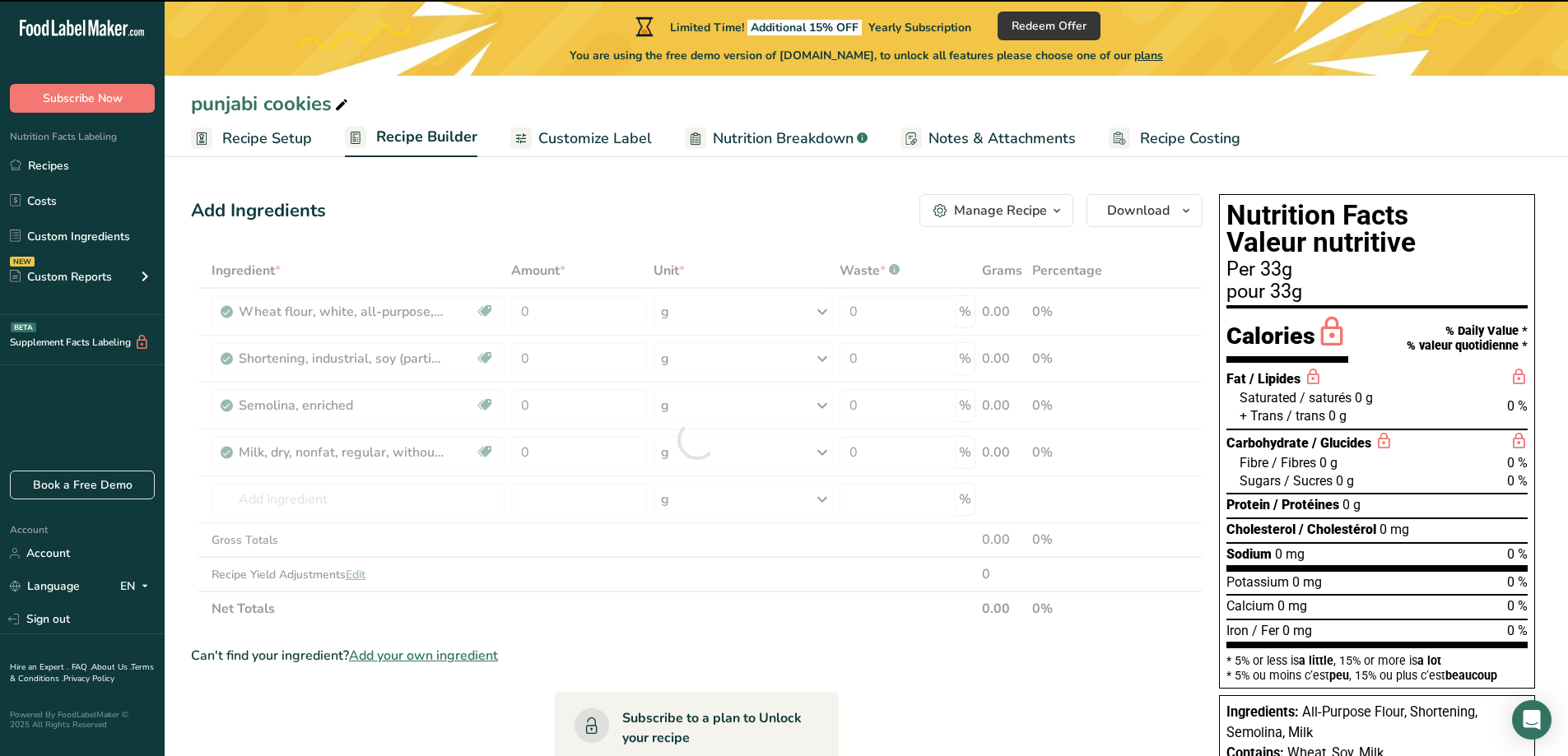
type input "0"
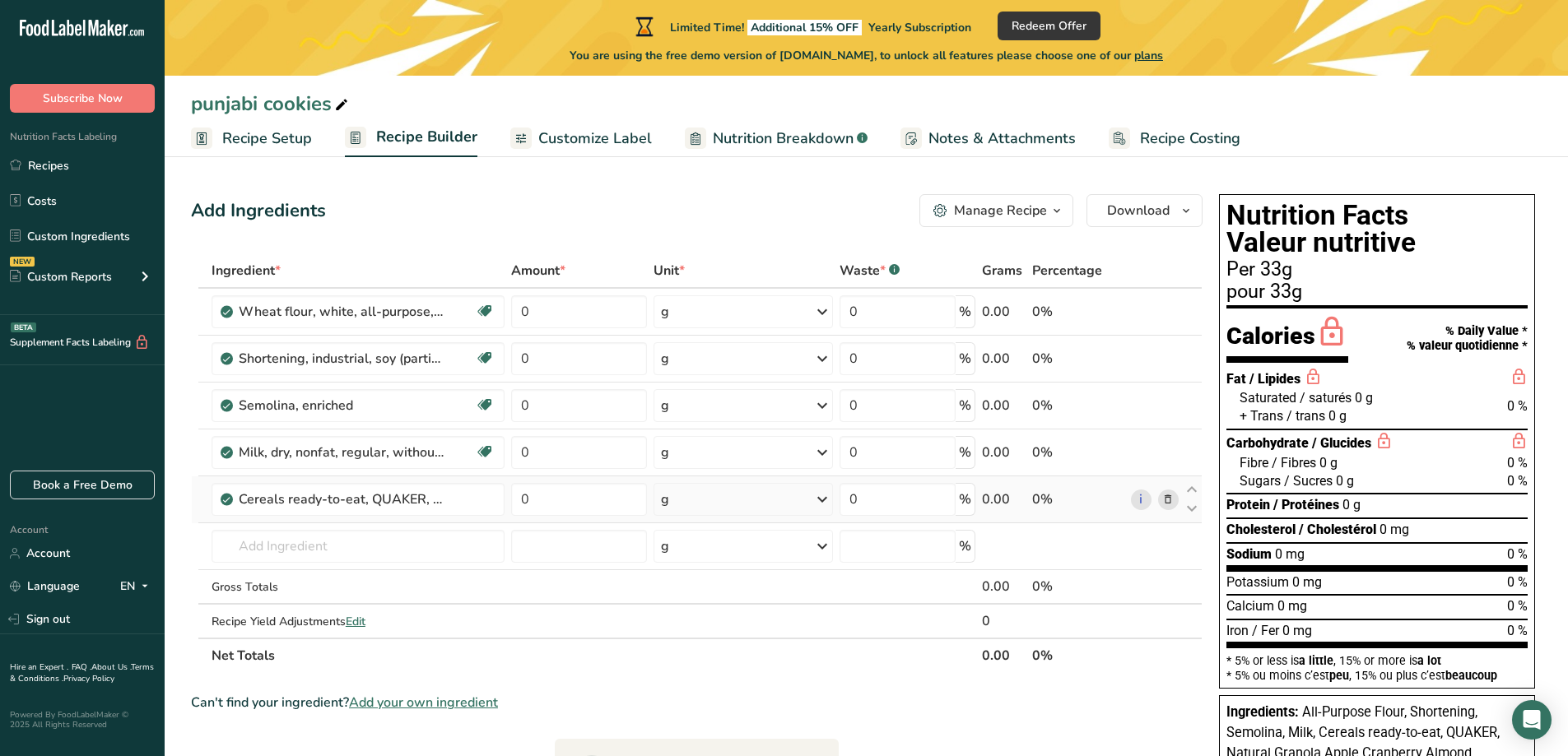
click at [1168, 501] on icon at bounding box center [1168, 499] width 12 height 18
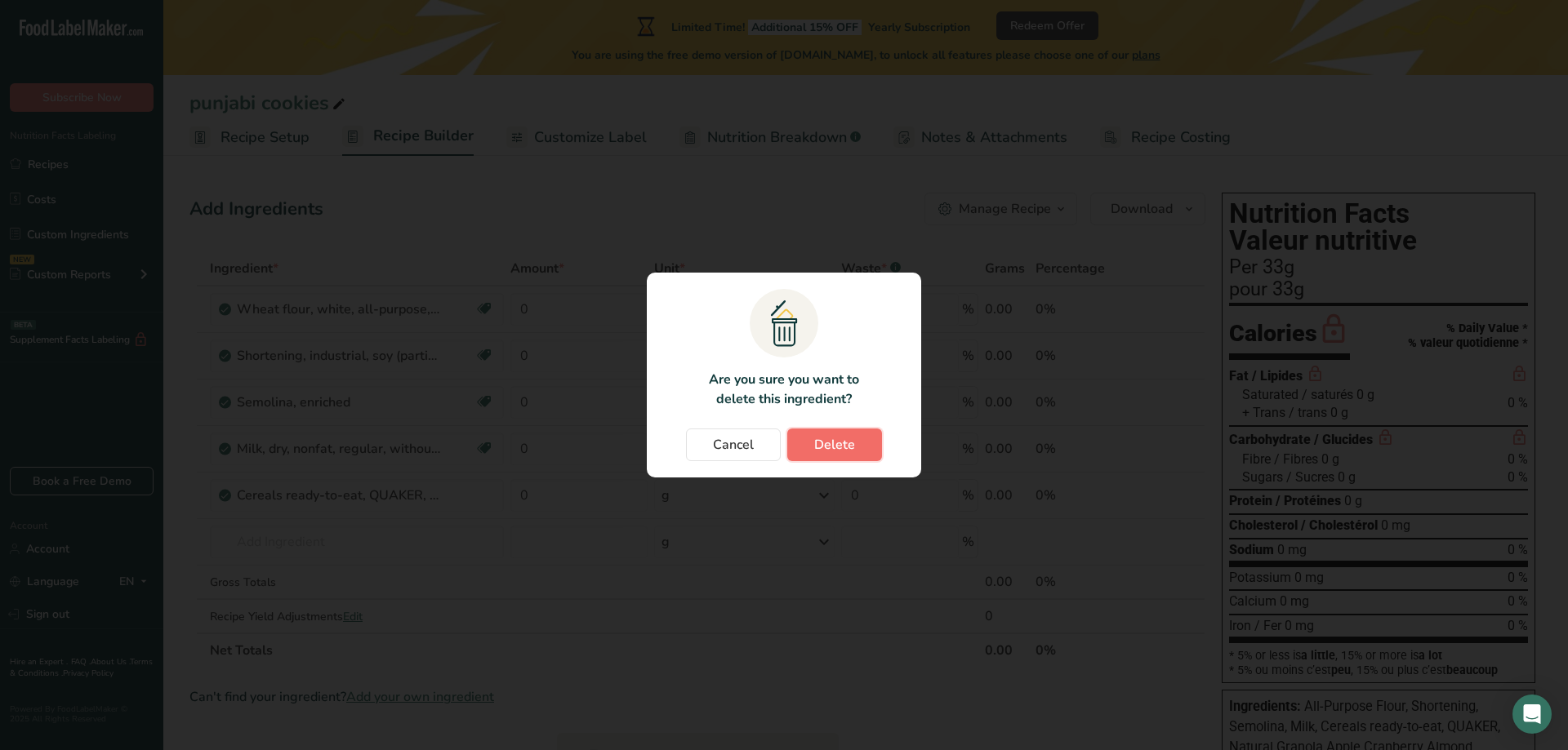
click at [852, 442] on span "Delete" at bounding box center [834, 445] width 41 height 20
